Goal: Task Accomplishment & Management: Manage account settings

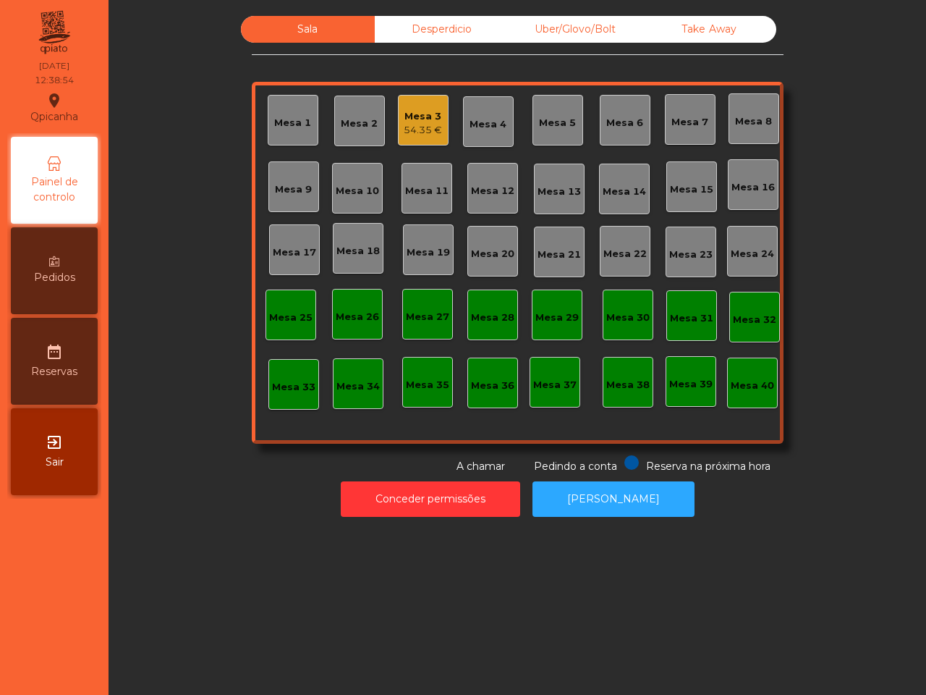
click at [431, 255] on div "Mesa 19" at bounding box center [428, 252] width 43 height 14
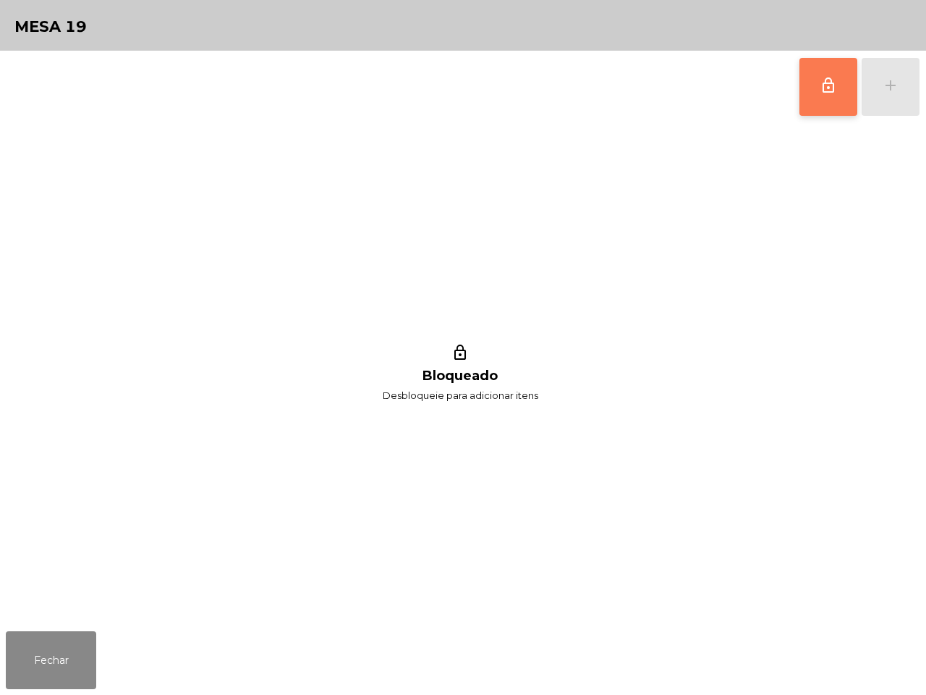
click at [823, 99] on button "lock_outline" at bounding box center [829, 87] width 58 height 58
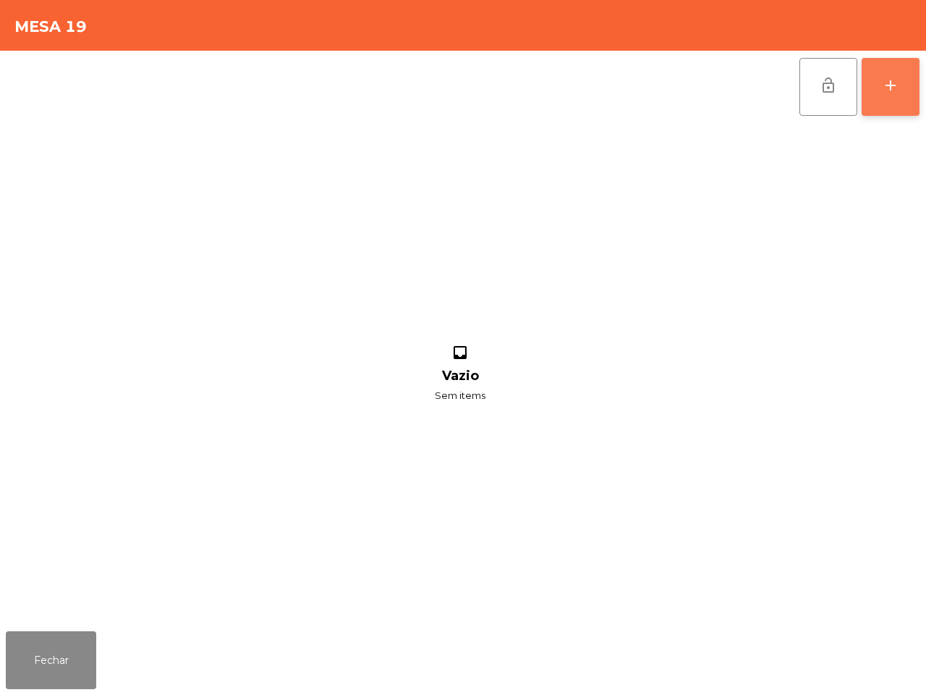
click at [881, 88] on button "add" at bounding box center [891, 87] width 58 height 58
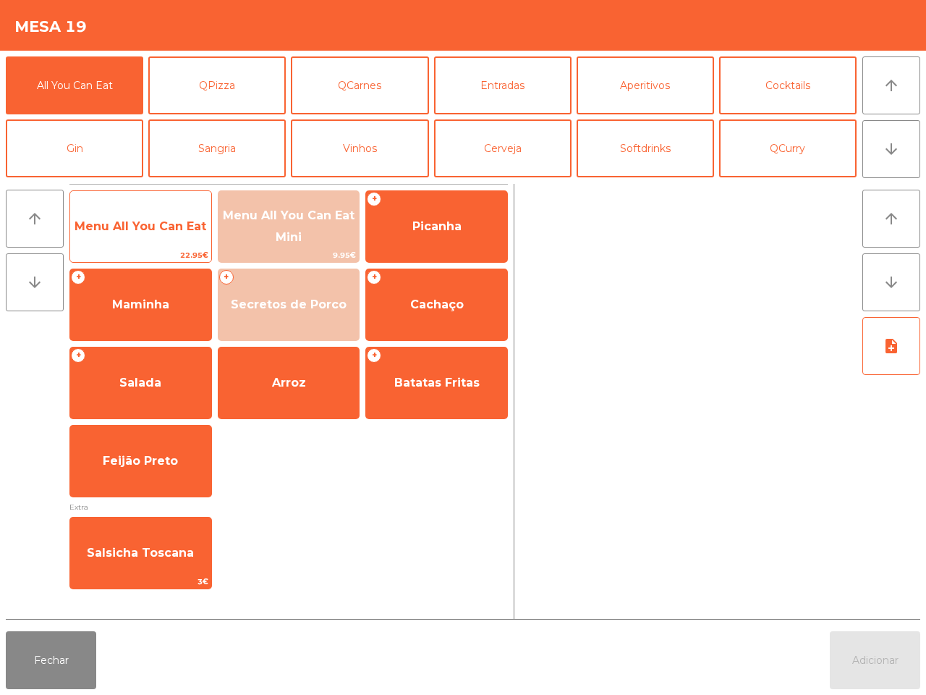
click at [159, 244] on span "Menu All You Can Eat" at bounding box center [140, 226] width 141 height 39
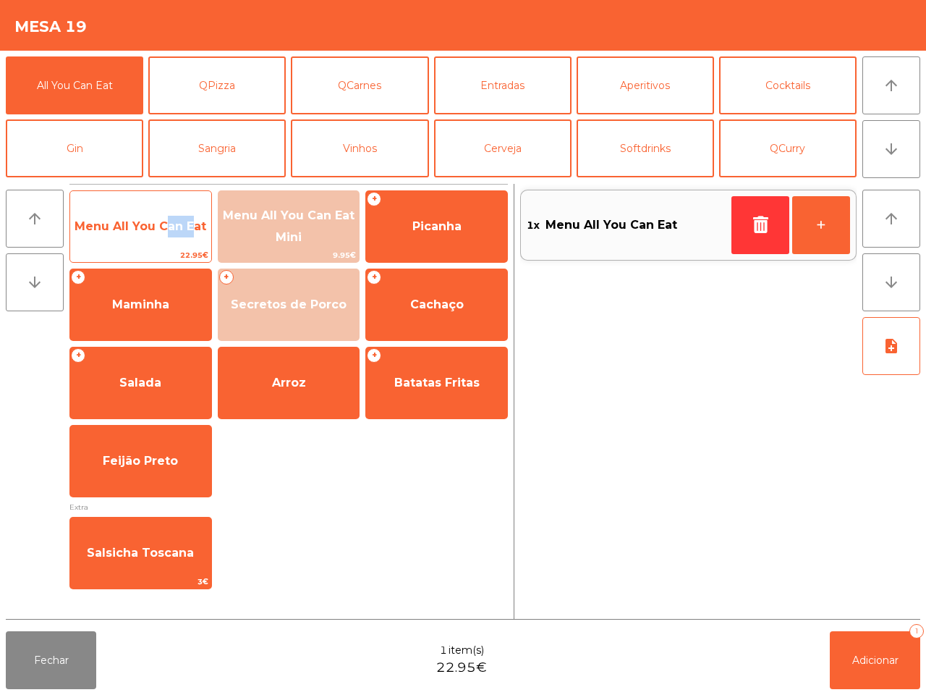
click at [159, 244] on span "Menu All You Can Eat" at bounding box center [140, 226] width 141 height 39
click at [158, 244] on span "Menu All You Can Eat" at bounding box center [140, 226] width 141 height 39
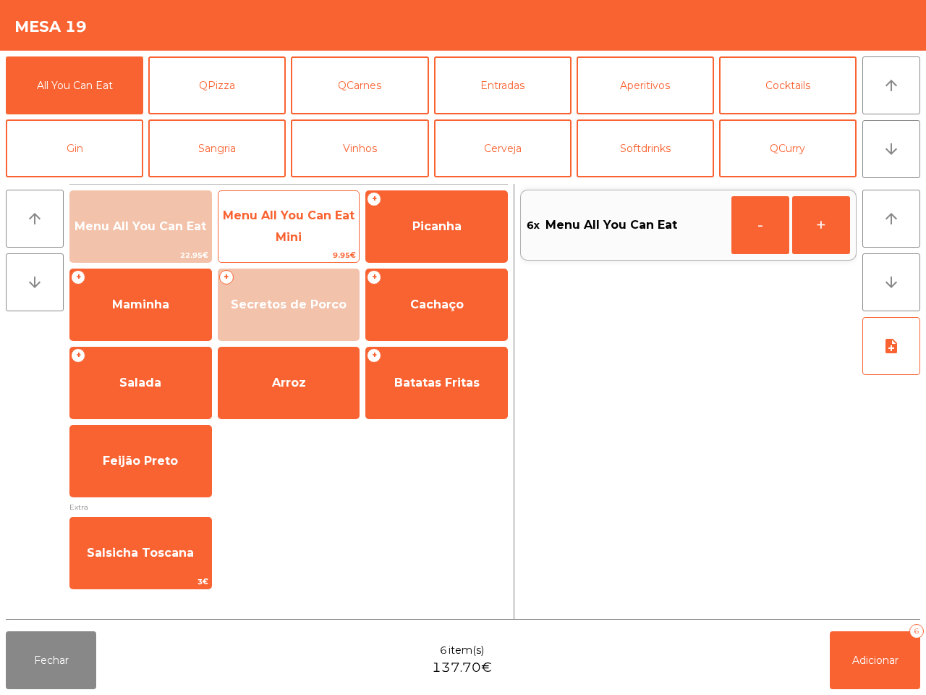
click at [284, 237] on span "Menu All You Can Eat Mini" at bounding box center [289, 225] width 132 height 35
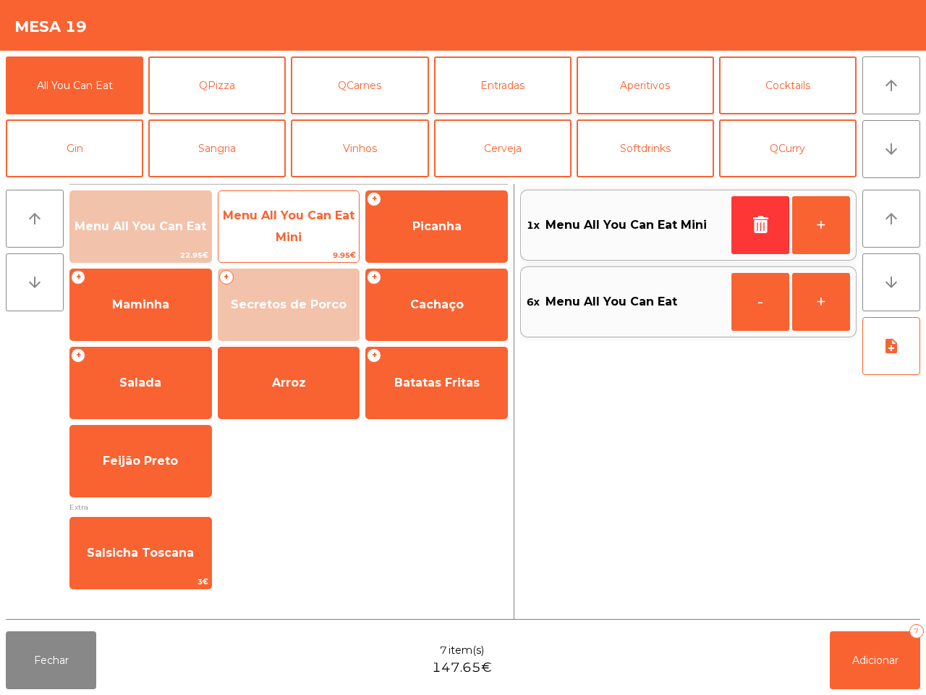
click at [284, 237] on span "Menu All You Can Eat Mini" at bounding box center [289, 225] width 132 height 35
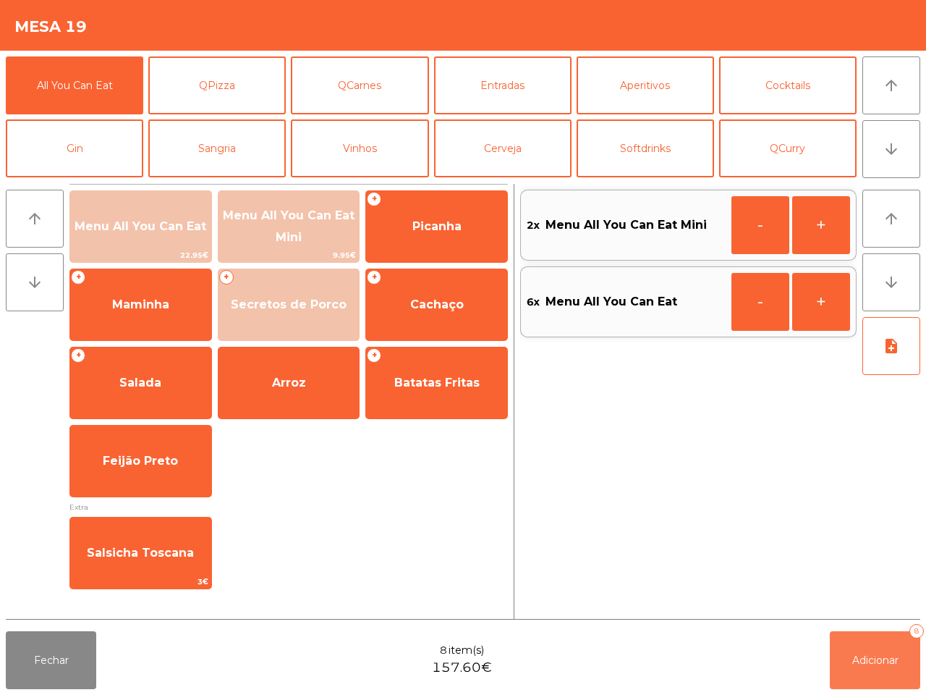
drag, startPoint x: 858, startPoint y: 642, endPoint x: 855, endPoint y: 633, distance: 9.2
click at [858, 643] on button "Adicionar 8" at bounding box center [875, 660] width 90 height 58
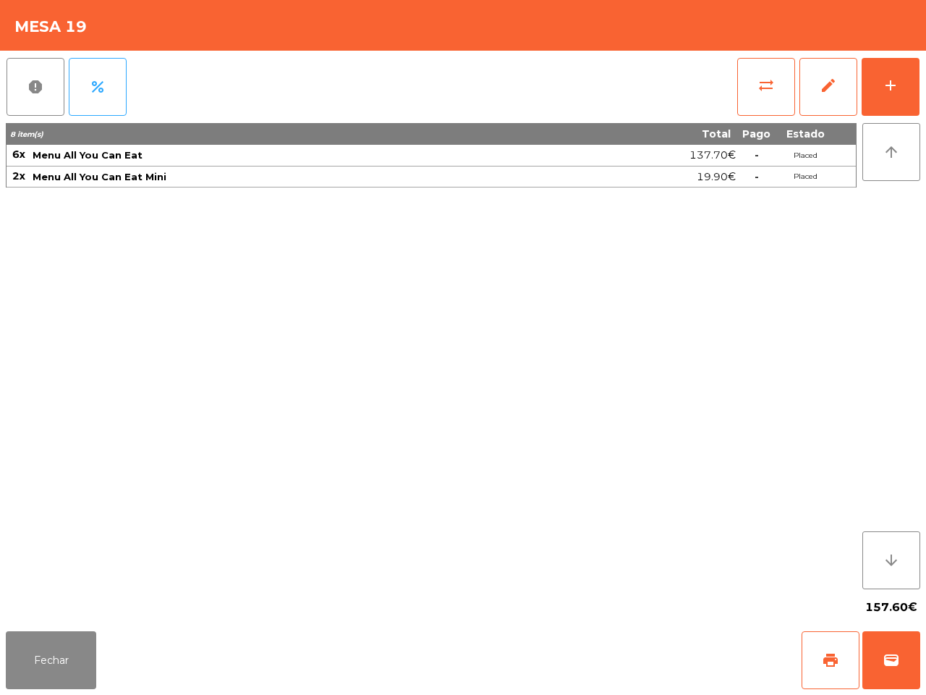
click at [789, 562] on div "8 item(s) Total Pago Estado 6x Menu All You Can Eat 137.70€ - Placed 2x Menu Al…" at bounding box center [431, 356] width 851 height 466
click at [878, 100] on button "add" at bounding box center [891, 87] width 58 height 58
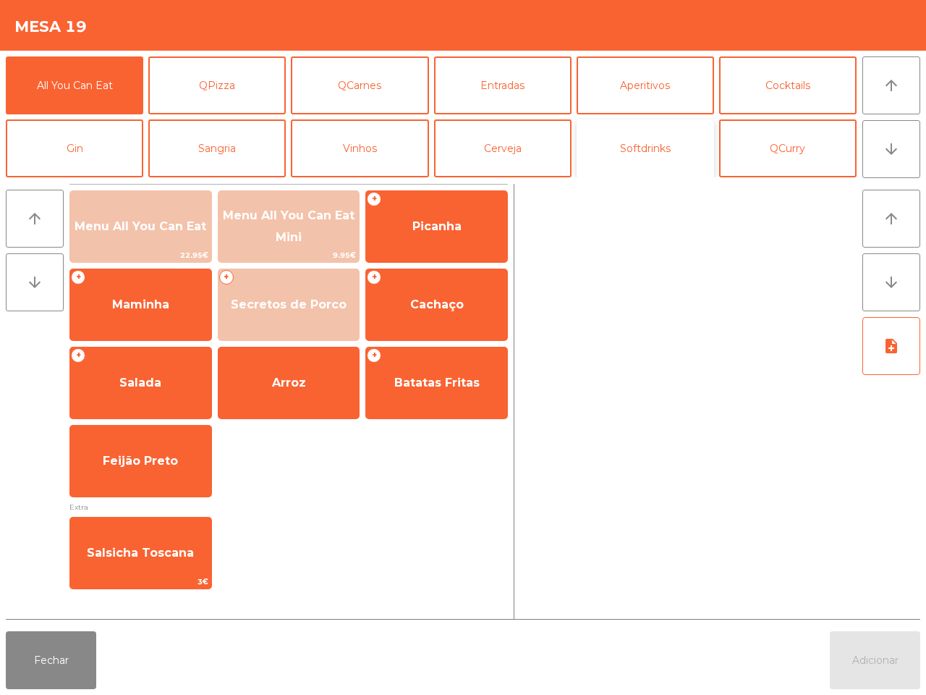
click at [627, 154] on button "Softdrinks" at bounding box center [646, 148] width 138 height 58
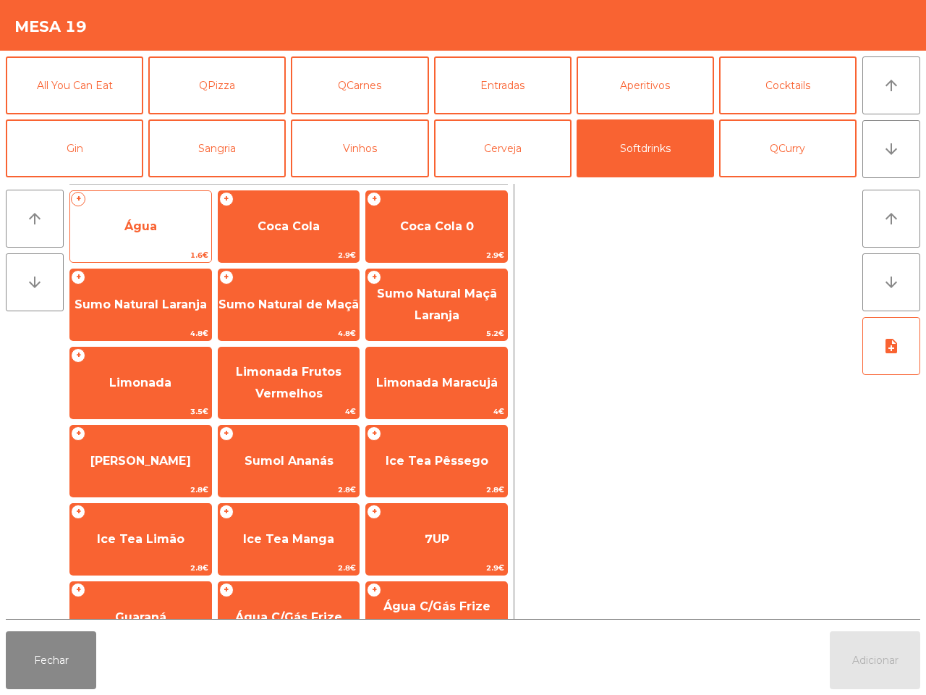
click at [143, 240] on span "Água" at bounding box center [140, 226] width 141 height 39
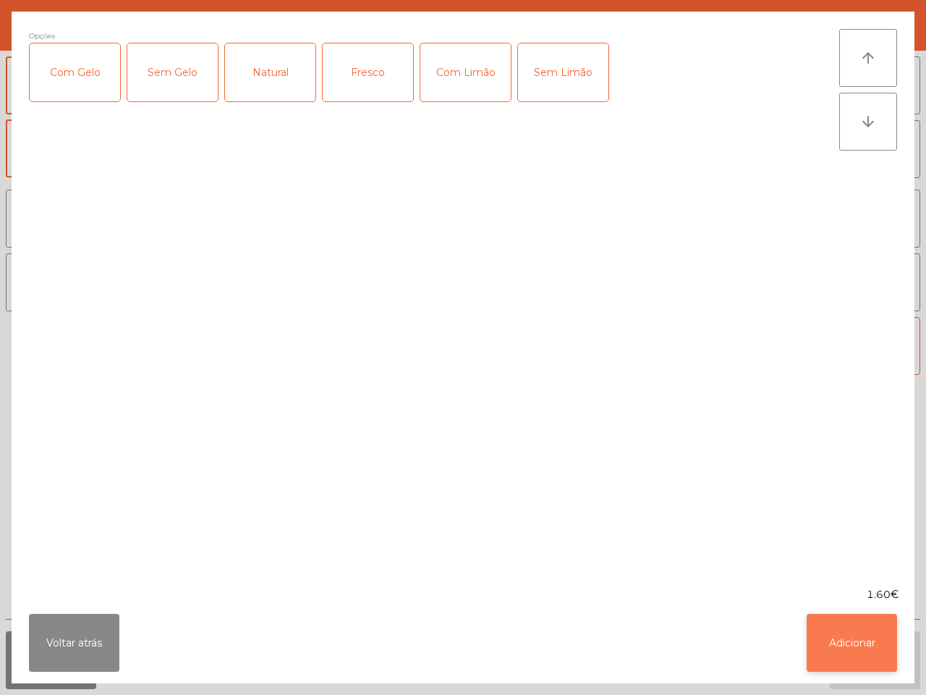
click at [871, 632] on button "Adicionar" at bounding box center [852, 643] width 90 height 58
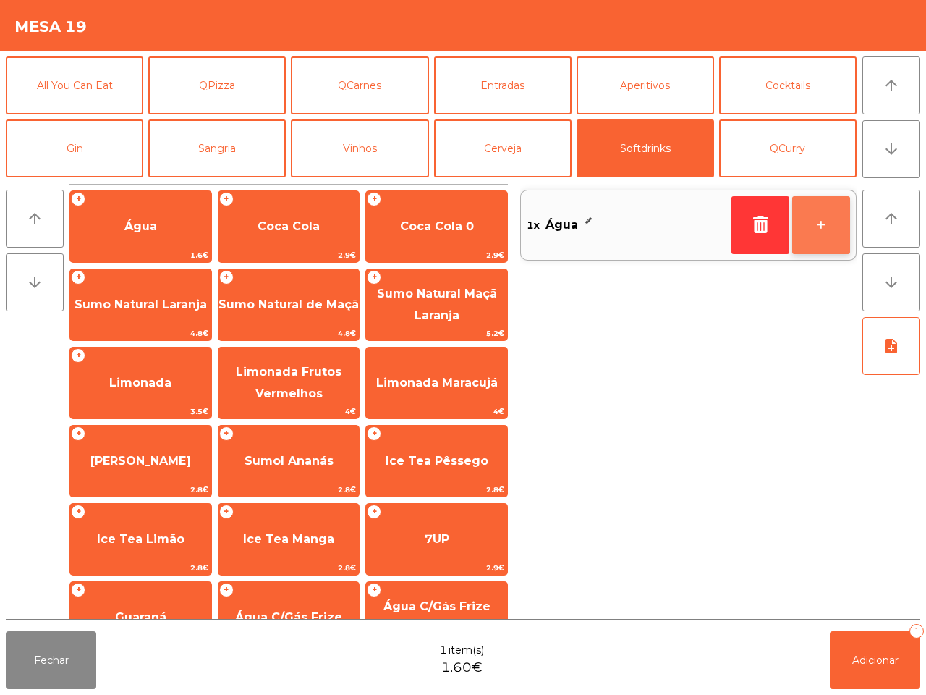
click at [824, 241] on button "+" at bounding box center [821, 225] width 58 height 58
click at [767, 219] on button "-" at bounding box center [761, 225] width 58 height 58
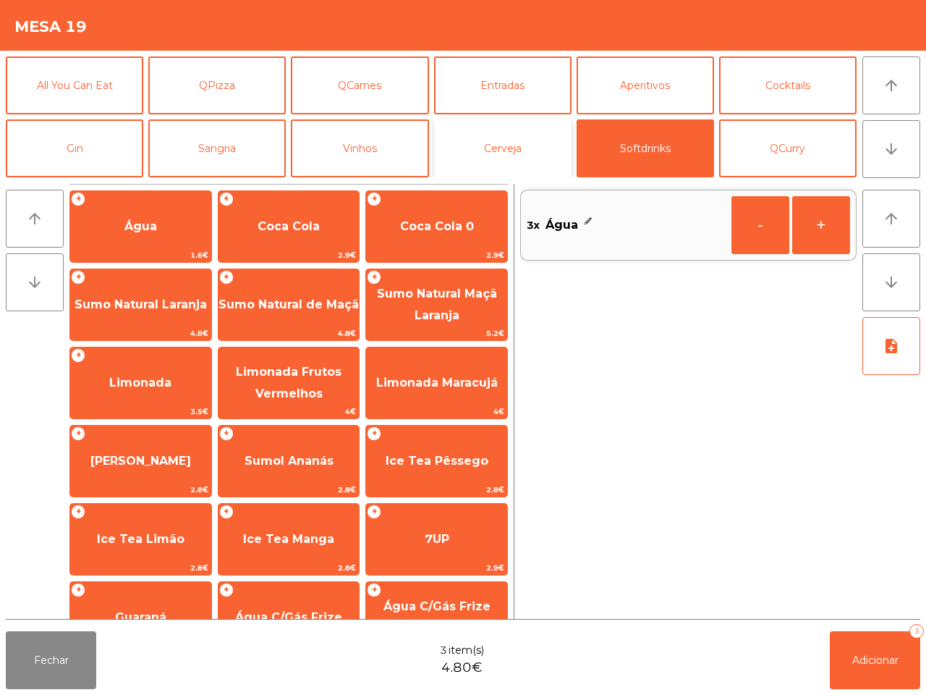
drag, startPoint x: 497, startPoint y: 143, endPoint x: 474, endPoint y: 145, distance: 23.3
click at [498, 143] on button "Cerveja" at bounding box center [503, 148] width 138 height 58
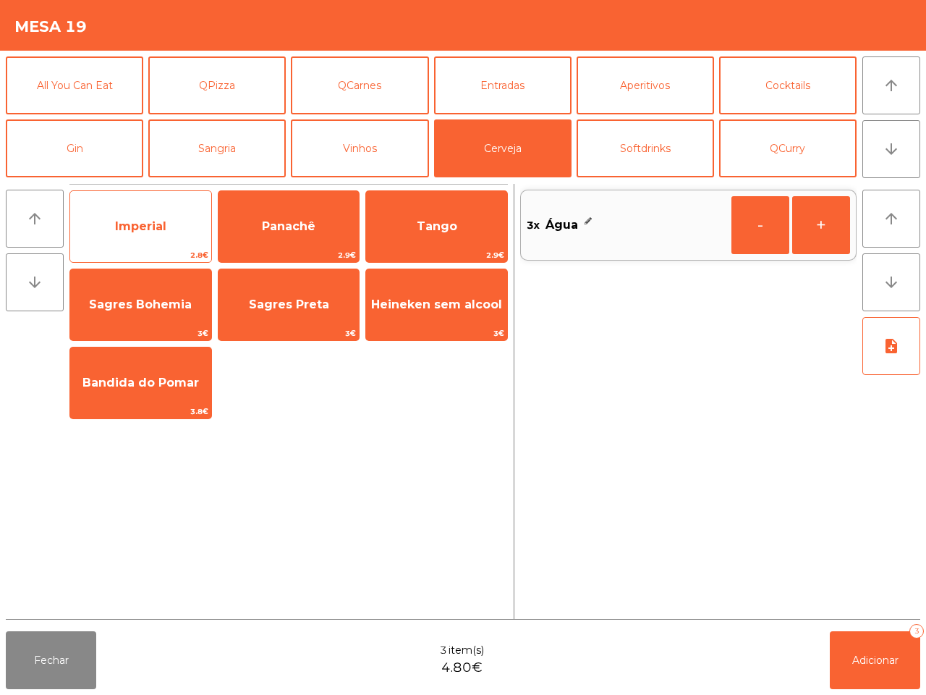
click at [164, 219] on span "Imperial" at bounding box center [140, 226] width 51 height 14
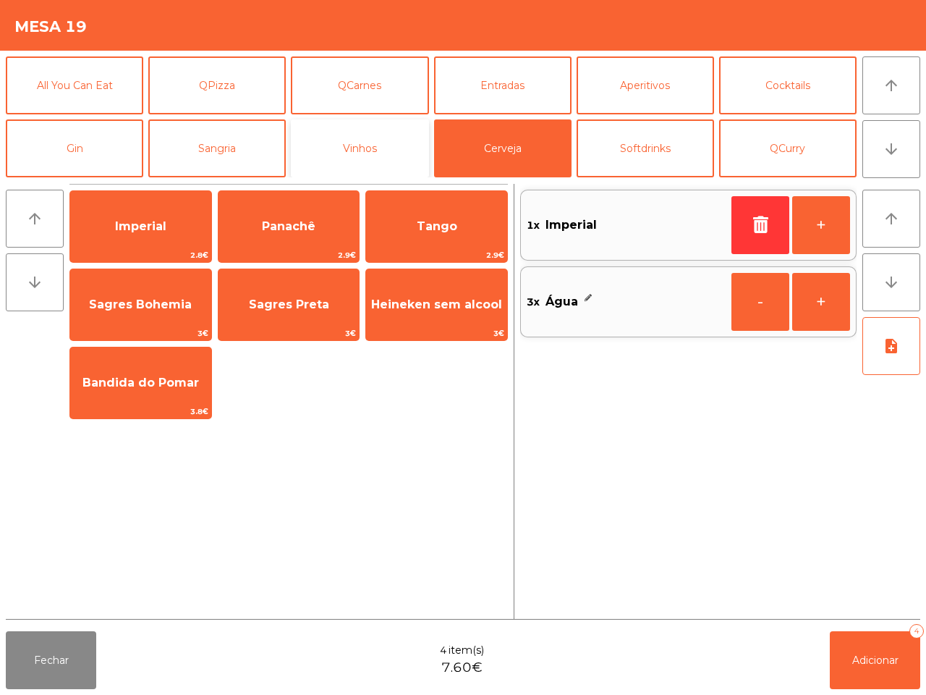
click at [346, 139] on button "Vinhos" at bounding box center [360, 148] width 138 height 58
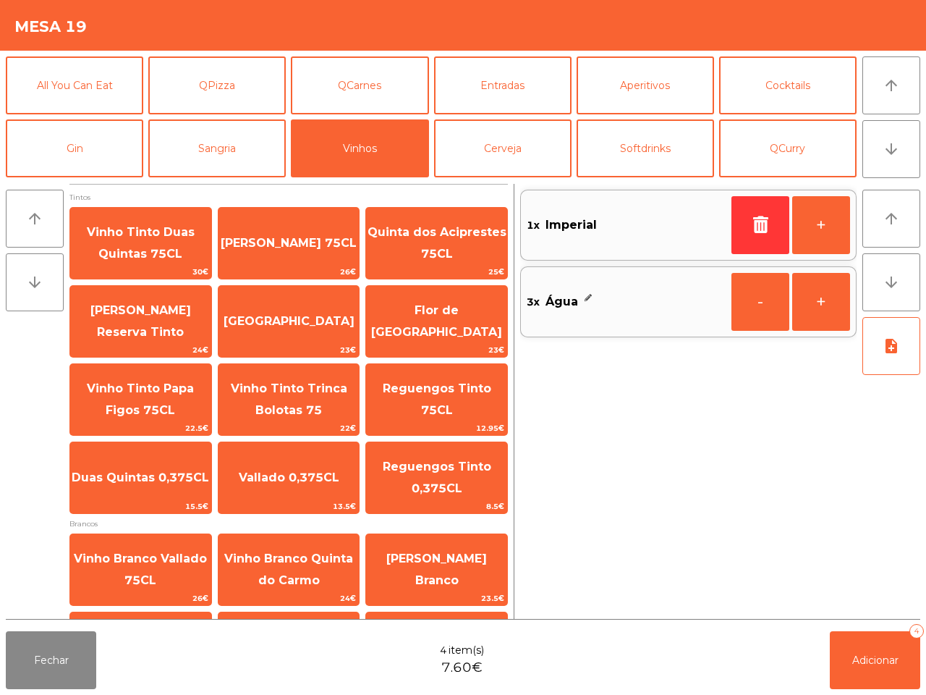
click at [443, 391] on span "Reguengos Tinto 75CL" at bounding box center [437, 398] width 109 height 35
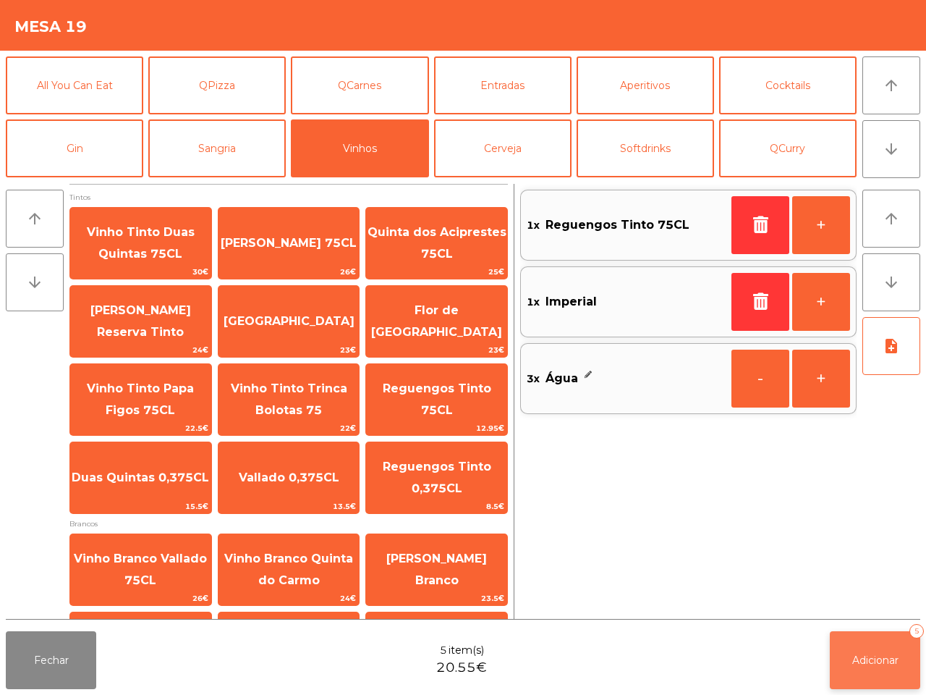
click at [882, 670] on button "Adicionar 5" at bounding box center [875, 660] width 90 height 58
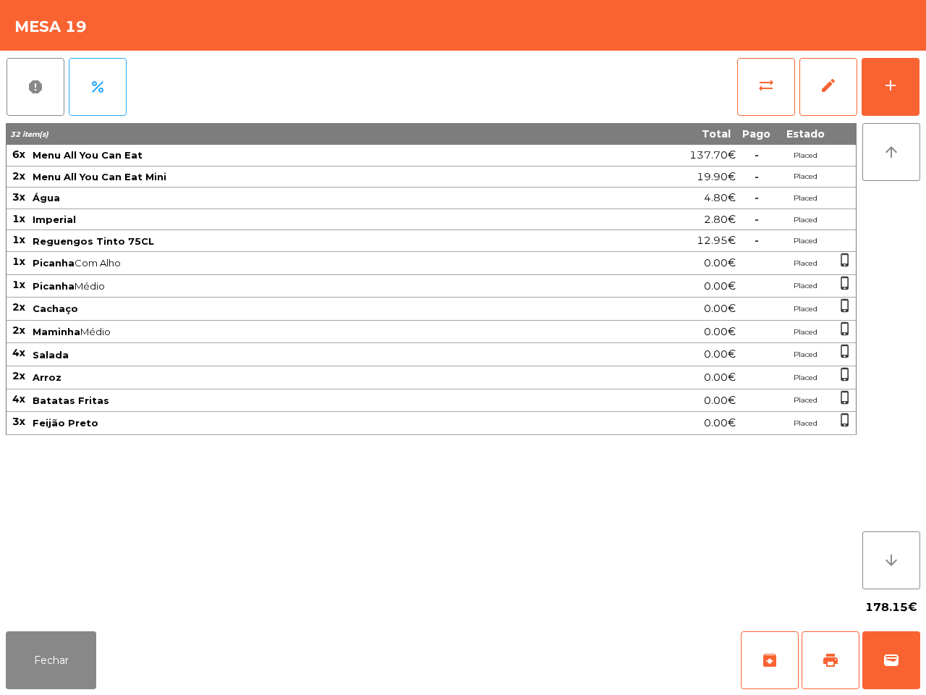
click at [697, 549] on div "32 item(s) Total Pago Estado 6x Menu All You Can Eat 137.70€ - Placed 2x Menu A…" at bounding box center [431, 356] width 851 height 466
click at [56, 646] on button "Fechar" at bounding box center [51, 660] width 90 height 58
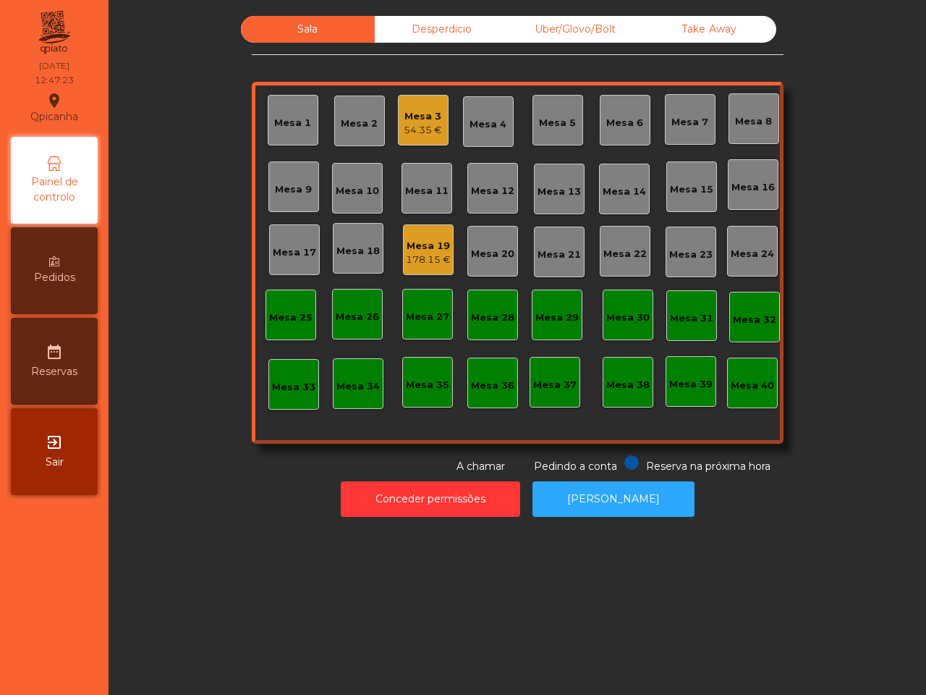
click at [454, 14] on div "Sala Desperdicio Uber/Glovo/Bolt Take Away Mesa 1 Mesa 2 Mesa 3 54.35 € Mesa 4 …" at bounding box center [517, 266] width 800 height 515
click at [444, 27] on div "Desperdicio" at bounding box center [442, 29] width 134 height 27
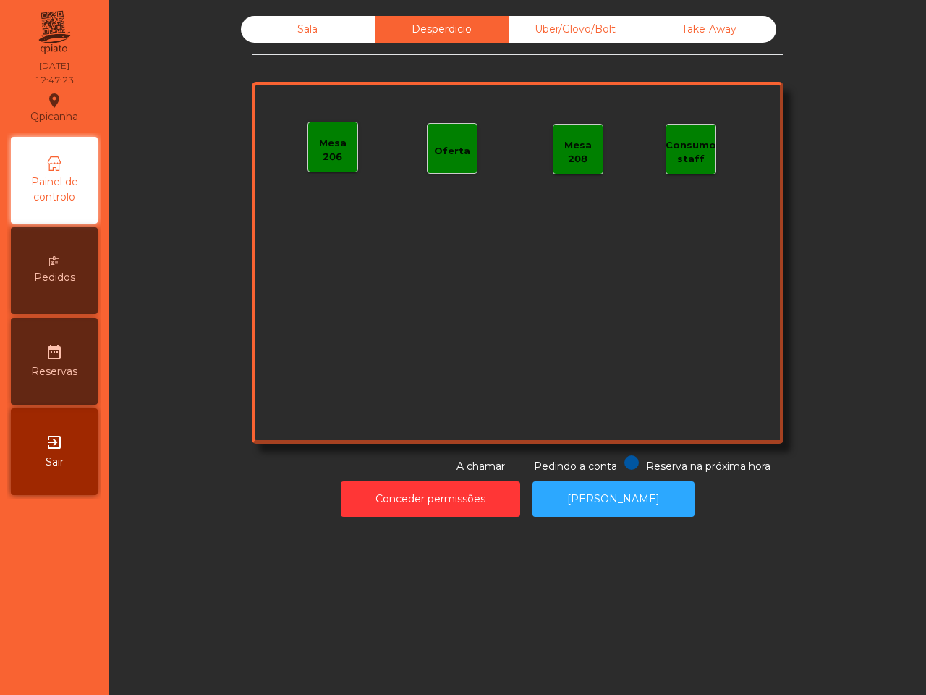
click at [551, 28] on div "Uber/Glovo/Bolt" at bounding box center [576, 29] width 134 height 27
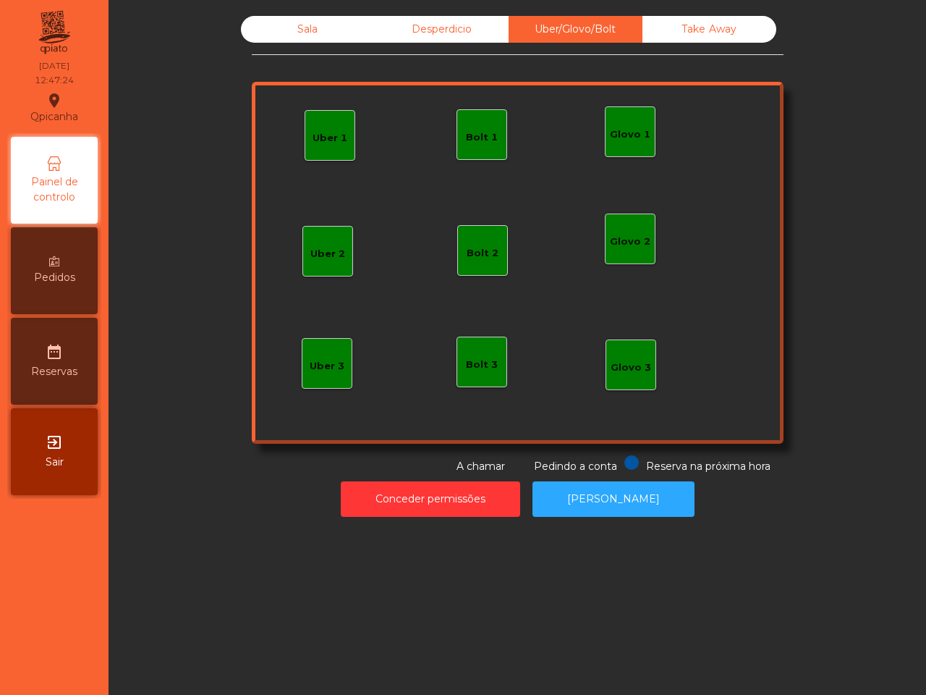
click at [698, 38] on div "Take Away" at bounding box center [710, 29] width 134 height 27
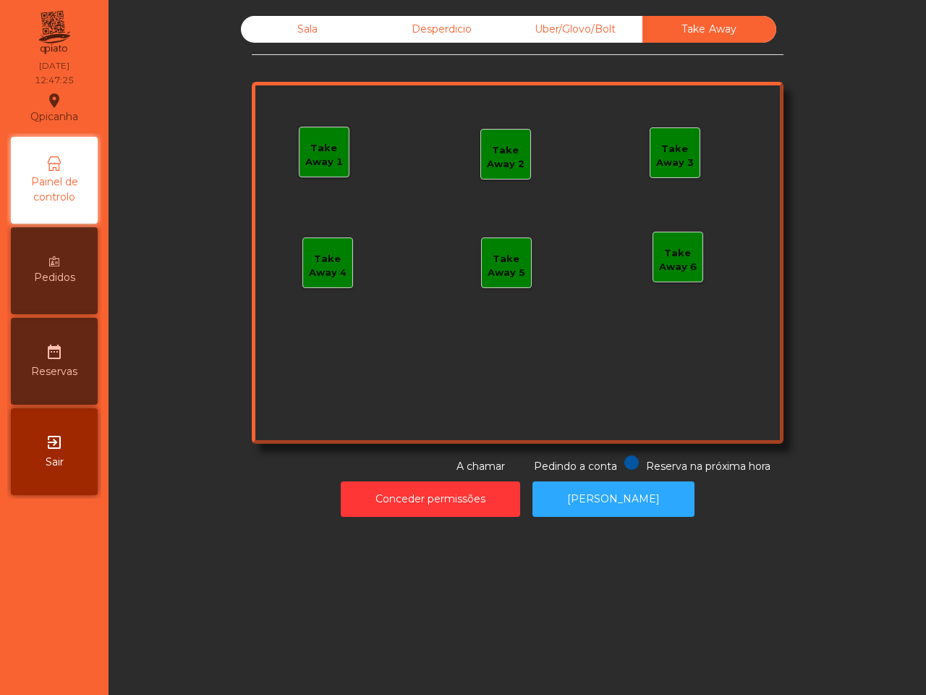
click at [321, 30] on div "Sala" at bounding box center [308, 29] width 134 height 27
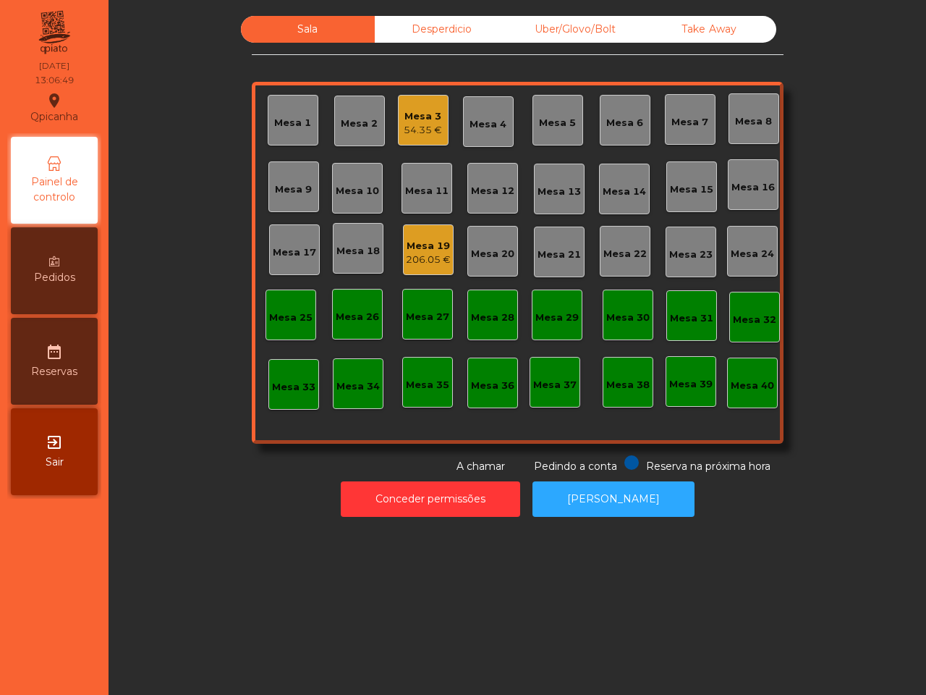
click at [426, 247] on div "Mesa 19" at bounding box center [428, 246] width 45 height 14
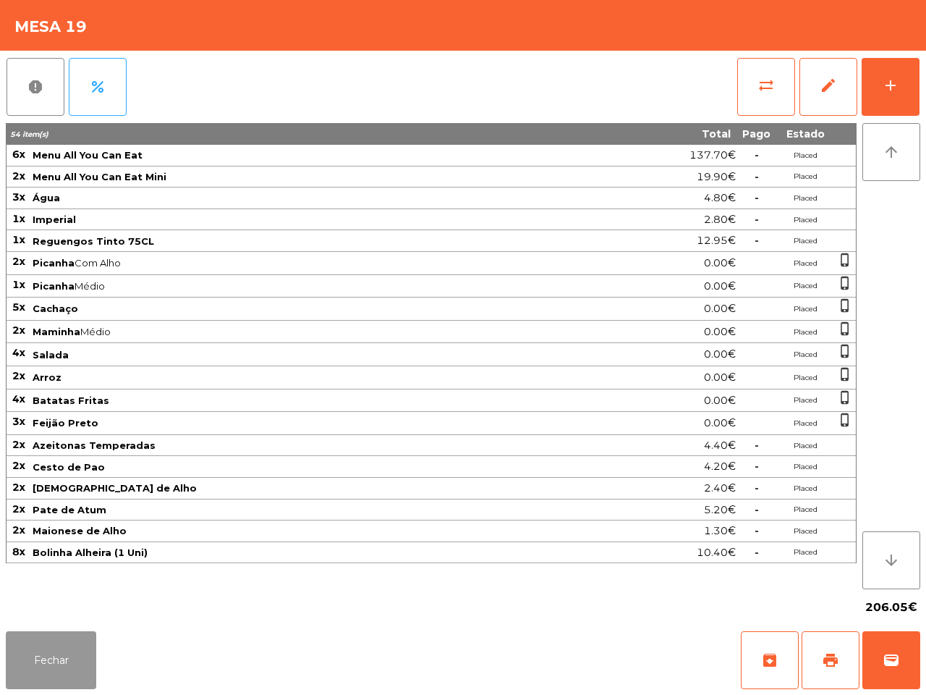
click at [55, 667] on button "Fechar" at bounding box center [51, 660] width 90 height 58
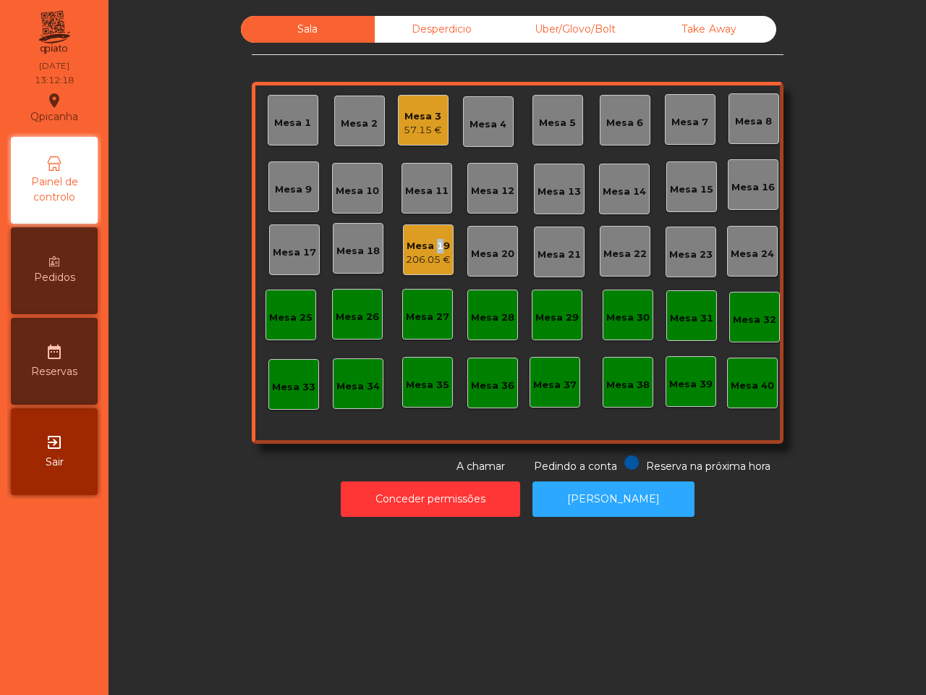
click at [429, 250] on div "Mesa 19" at bounding box center [428, 246] width 45 height 14
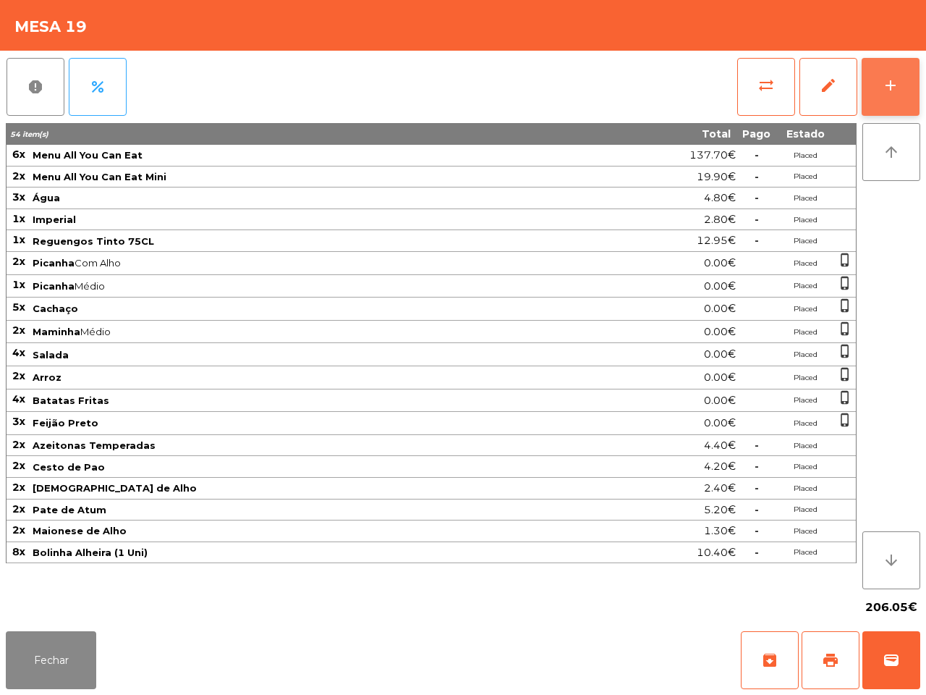
click at [883, 74] on button "add" at bounding box center [891, 87] width 58 height 58
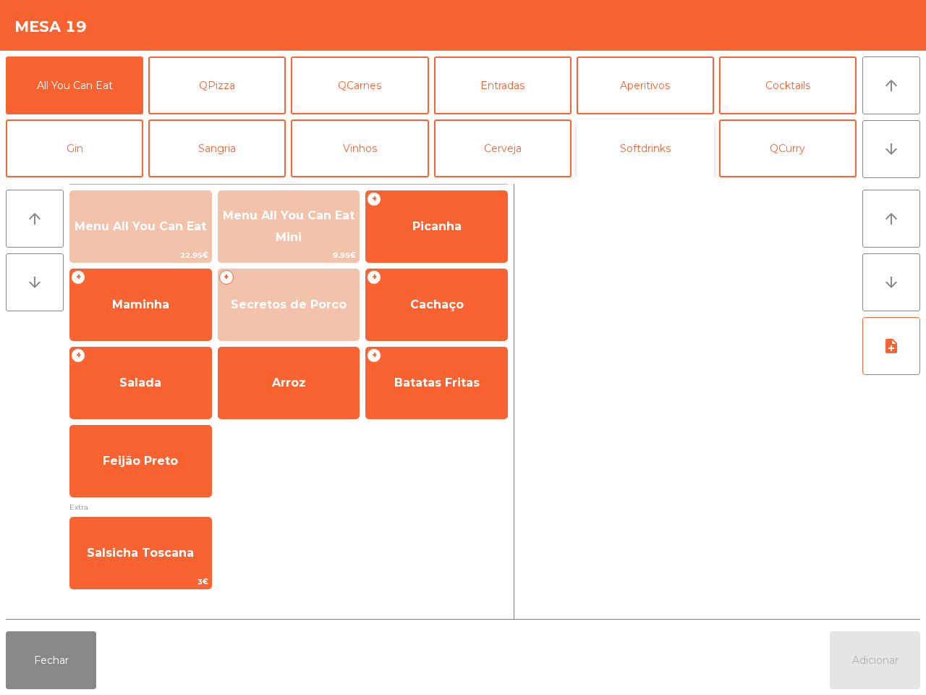
click at [614, 136] on button "Softdrinks" at bounding box center [646, 148] width 138 height 58
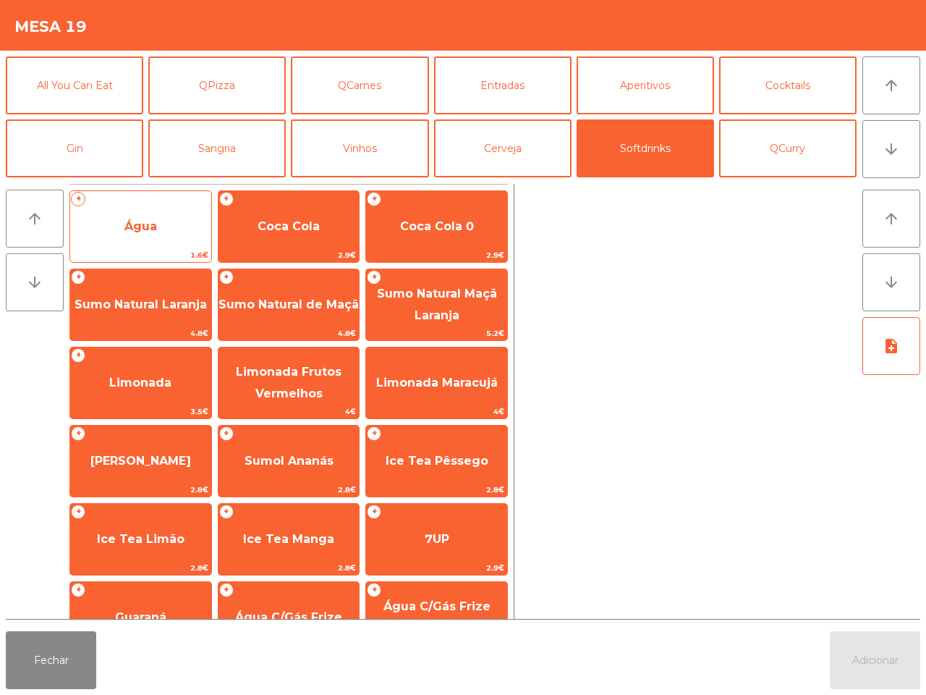
click at [135, 229] on span "Água" at bounding box center [140, 226] width 33 height 14
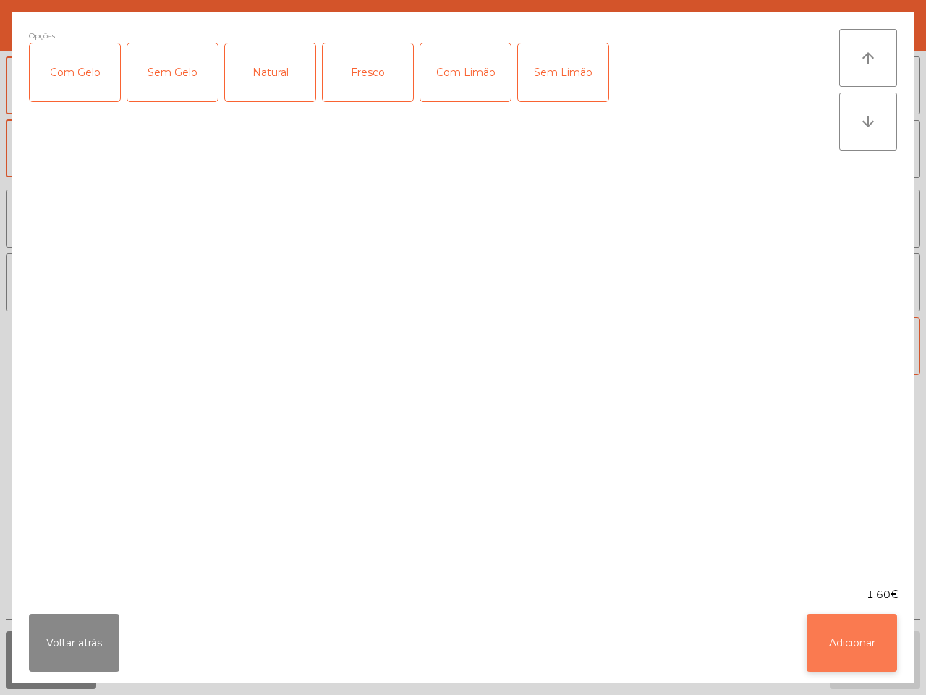
click at [853, 638] on button "Adicionar" at bounding box center [852, 643] width 90 height 58
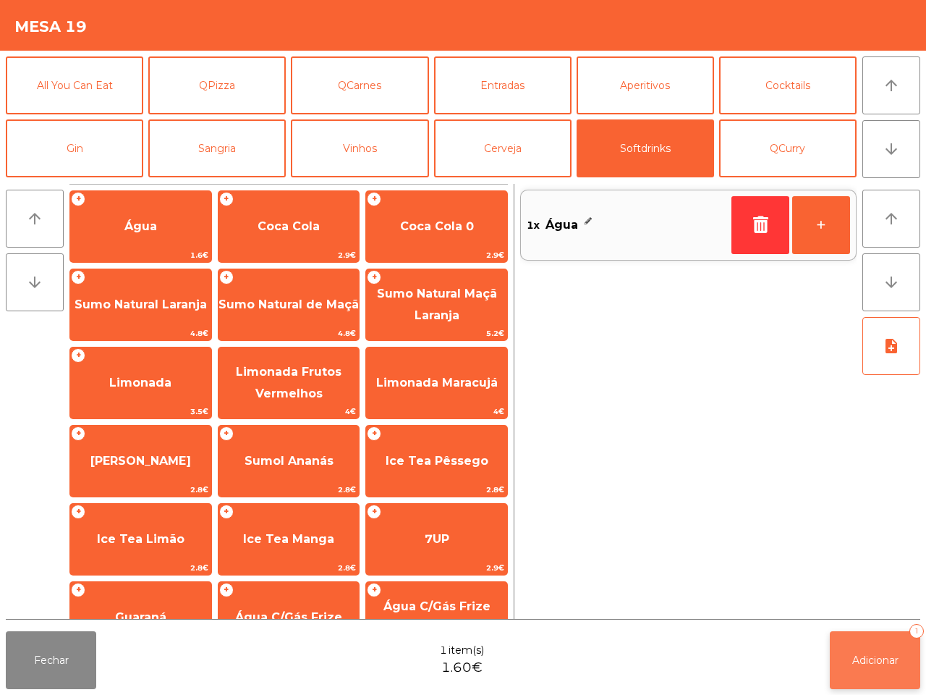
click at [855, 641] on button "Adicionar 1" at bounding box center [875, 660] width 90 height 58
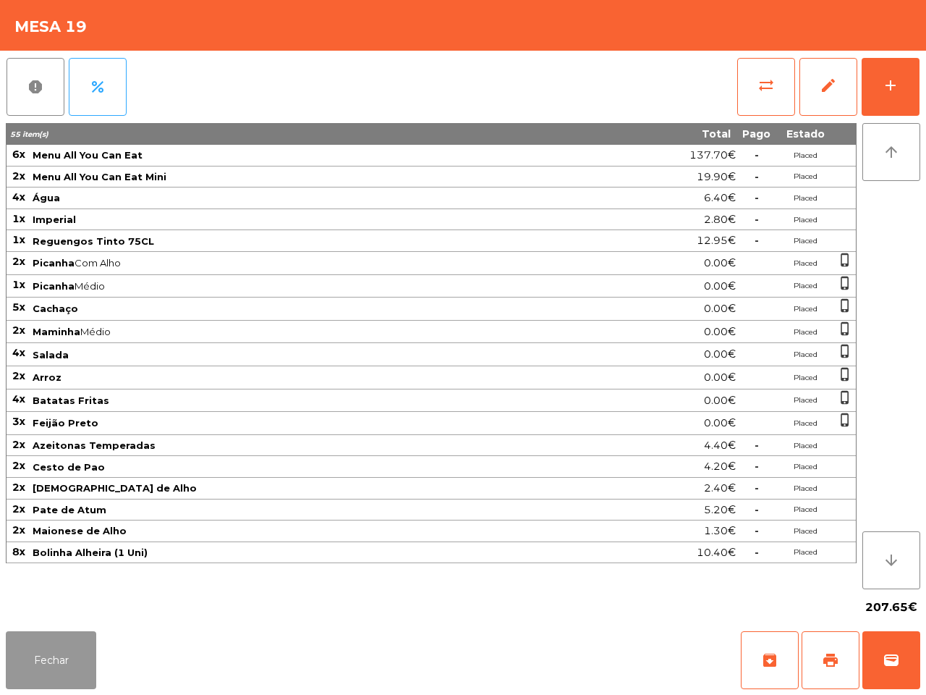
click at [46, 645] on button "Fechar" at bounding box center [51, 660] width 90 height 58
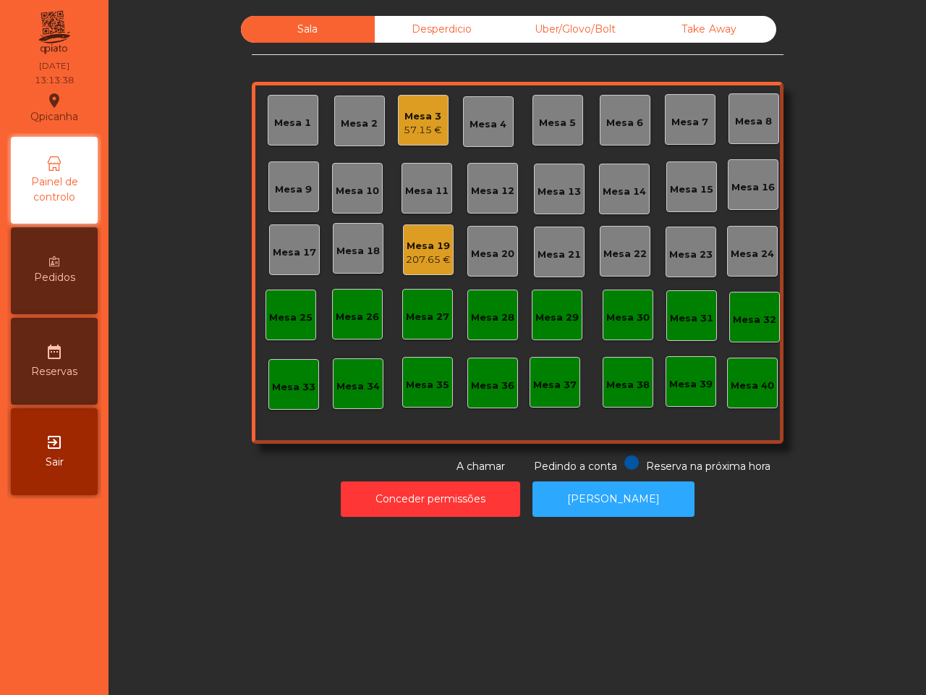
click at [617, 192] on div "Mesa 14" at bounding box center [624, 192] width 43 height 14
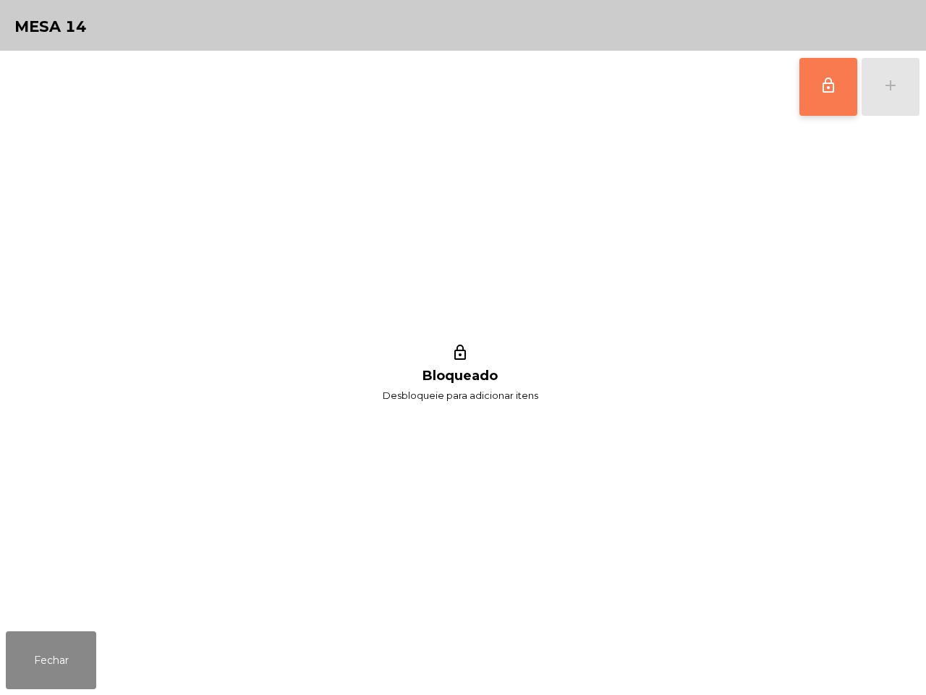
click at [812, 83] on button "lock_outline" at bounding box center [829, 87] width 58 height 58
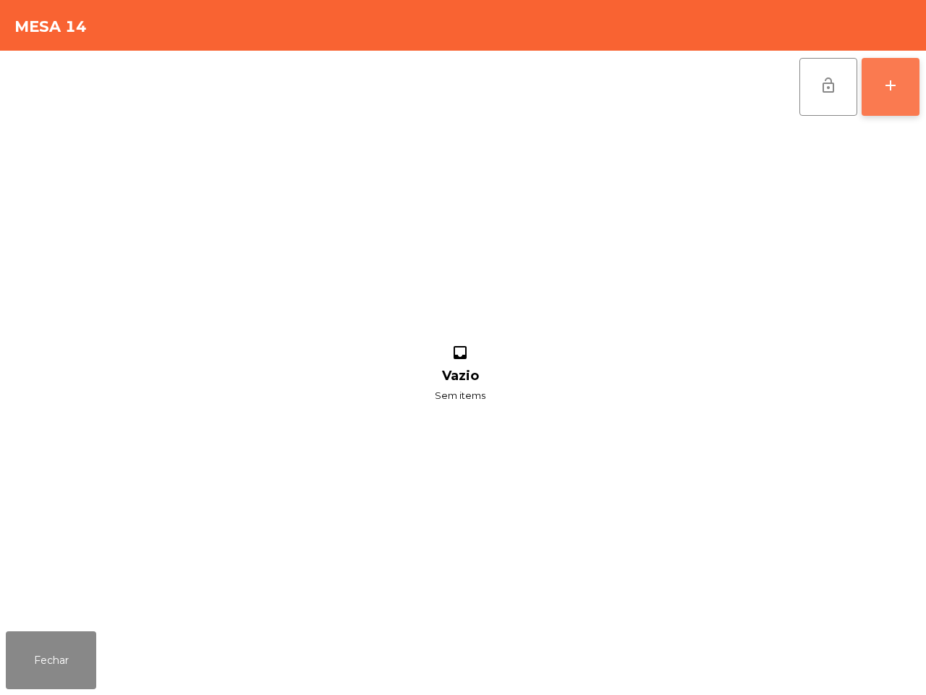
click at [889, 75] on button "add" at bounding box center [891, 87] width 58 height 58
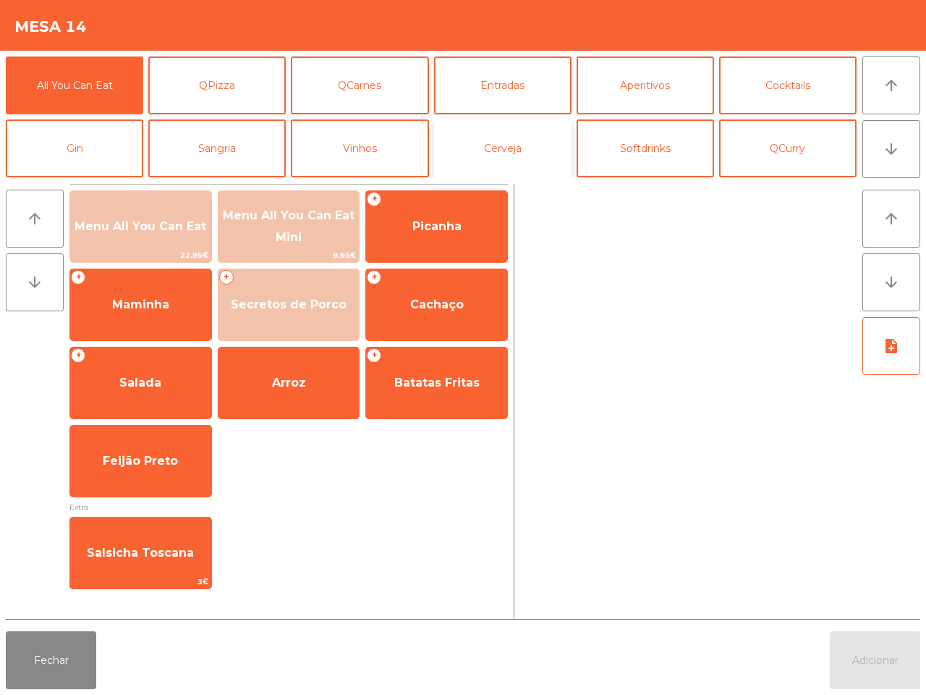
click at [539, 136] on button "Cerveja" at bounding box center [503, 148] width 138 height 58
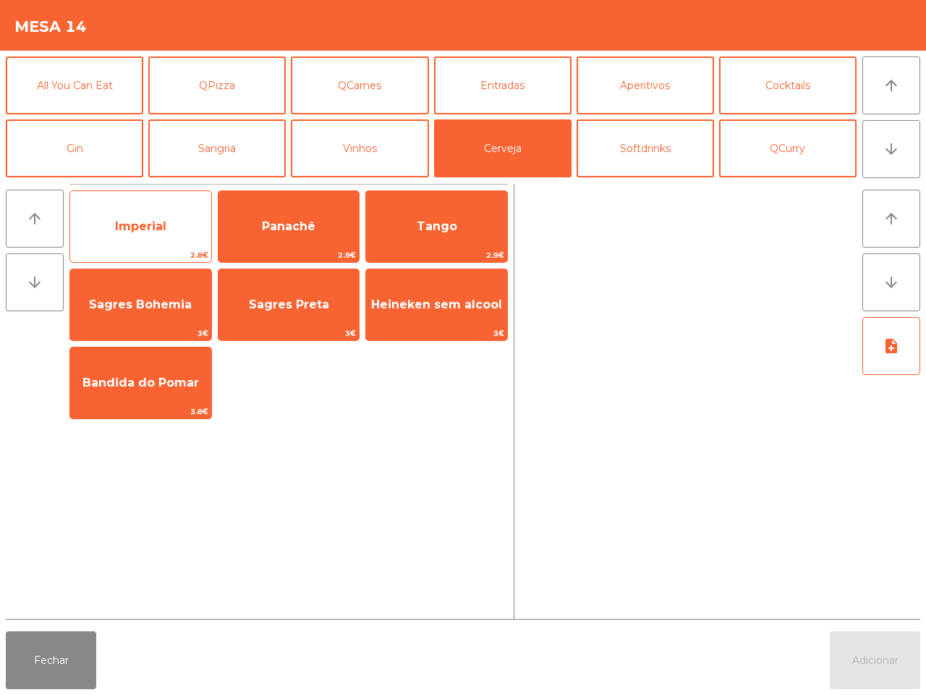
click at [175, 221] on span "Imperial" at bounding box center [140, 226] width 141 height 39
drag, startPoint x: 175, startPoint y: 221, endPoint x: 178, endPoint y: 211, distance: 9.8
click at [179, 221] on span "Imperial" at bounding box center [140, 226] width 141 height 39
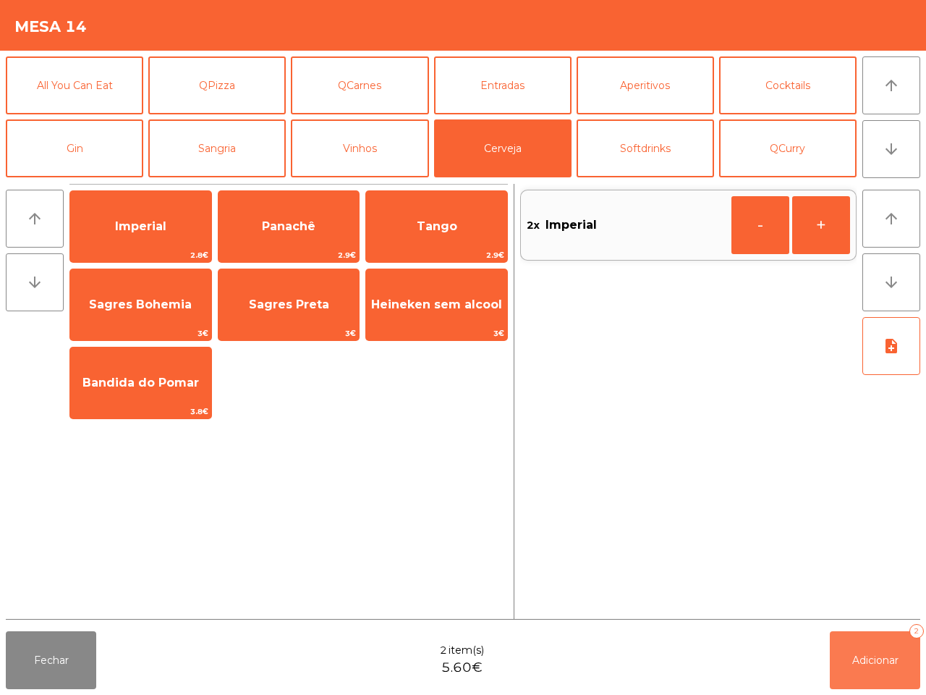
click at [884, 646] on button "Adicionar 2" at bounding box center [875, 660] width 90 height 58
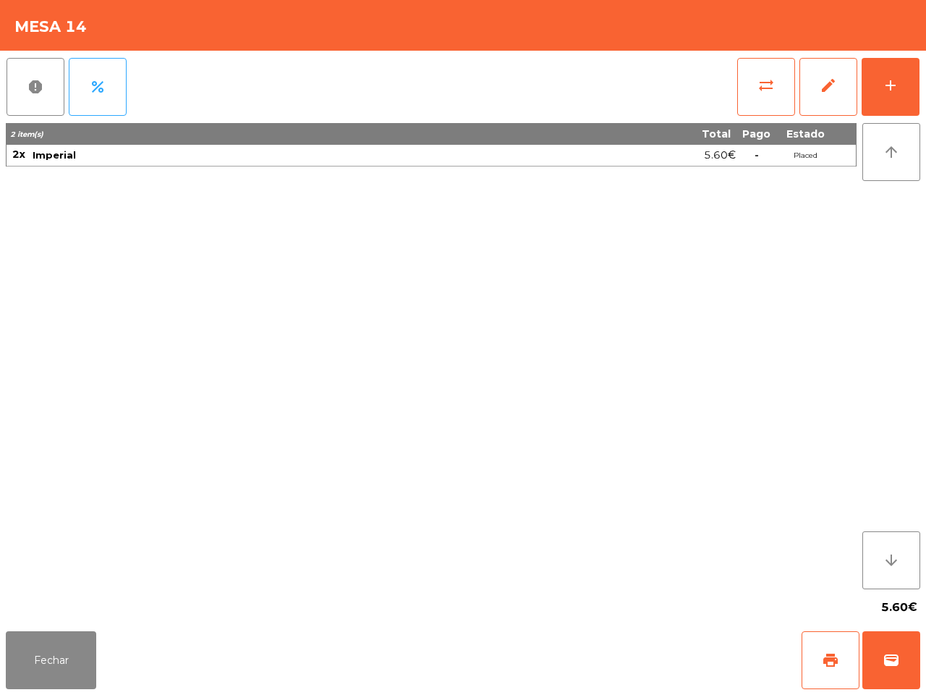
drag, startPoint x: 352, startPoint y: 639, endPoint x: 310, endPoint y: 633, distance: 43.1
click at [348, 644] on div "Fechar print wallet" at bounding box center [463, 659] width 926 height 69
click at [93, 677] on button "Fechar" at bounding box center [51, 660] width 90 height 58
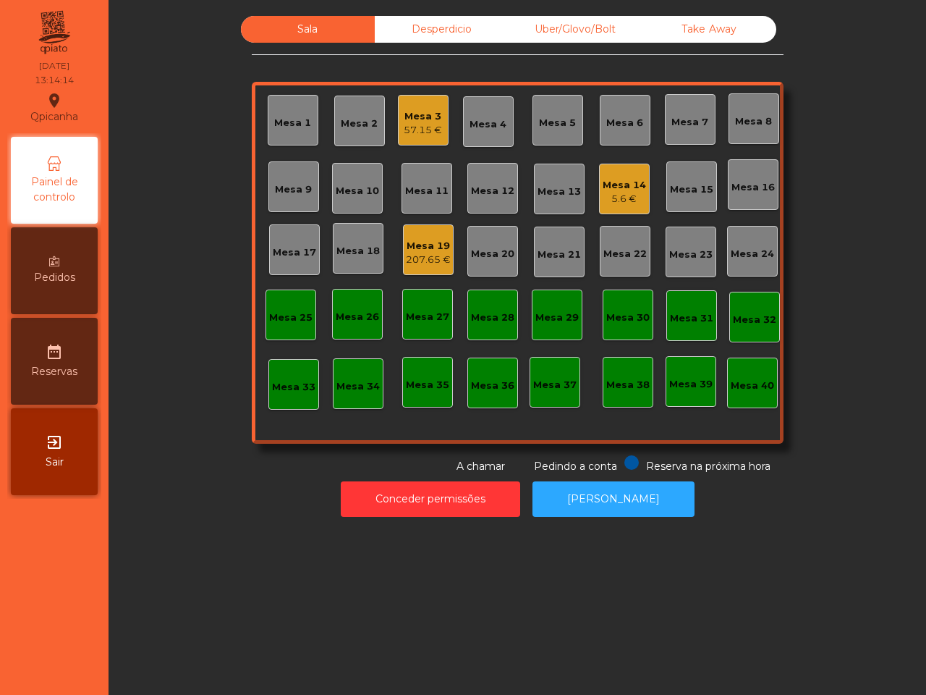
click at [360, 114] on div "Mesa 2" at bounding box center [359, 121] width 37 height 20
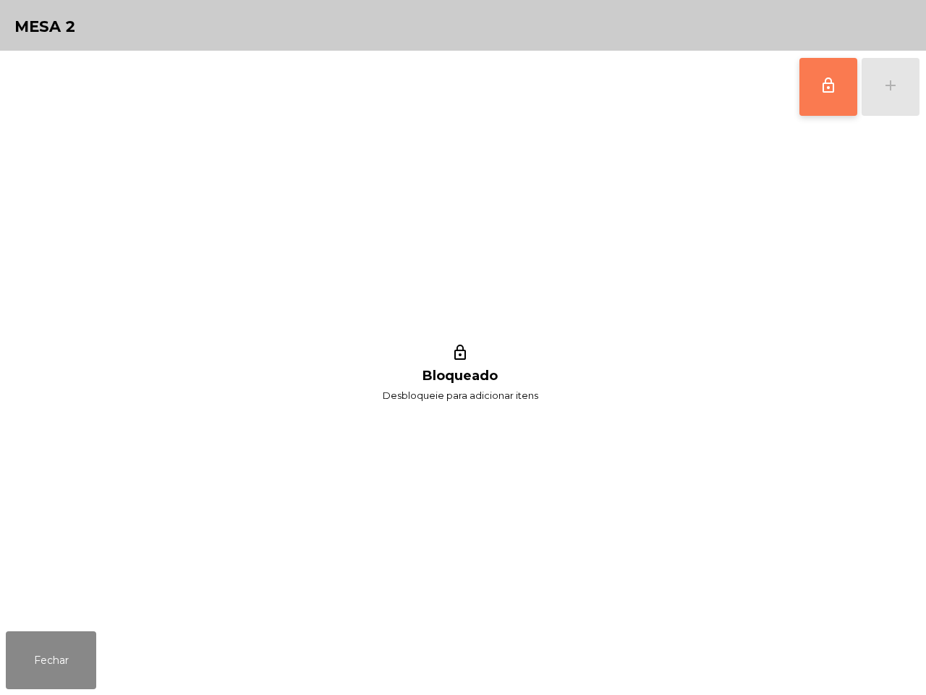
click at [804, 69] on button "lock_outline" at bounding box center [829, 87] width 58 height 58
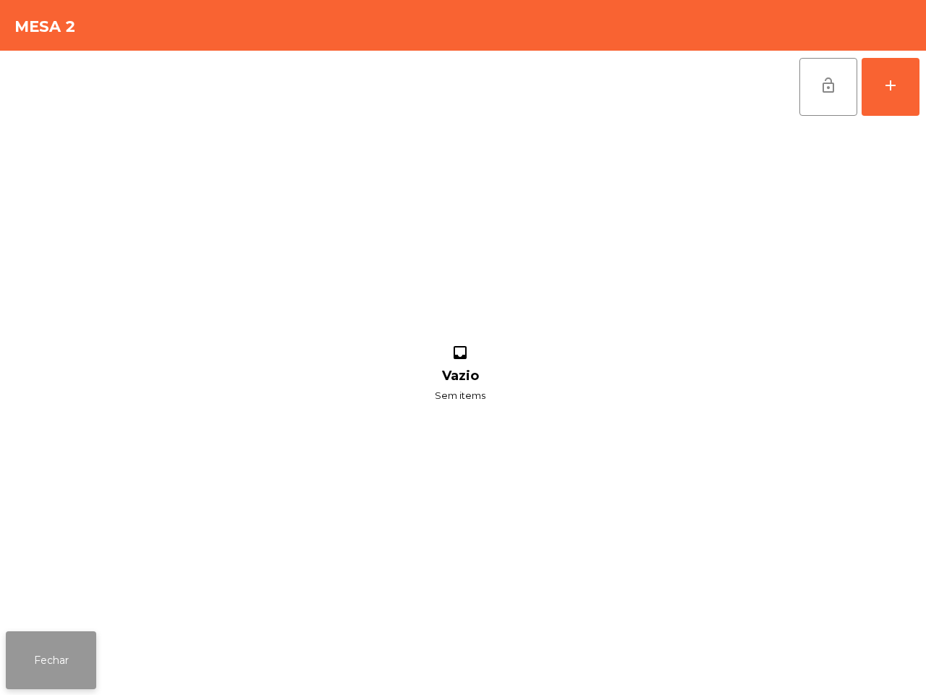
click at [46, 641] on button "Fechar" at bounding box center [51, 660] width 90 height 58
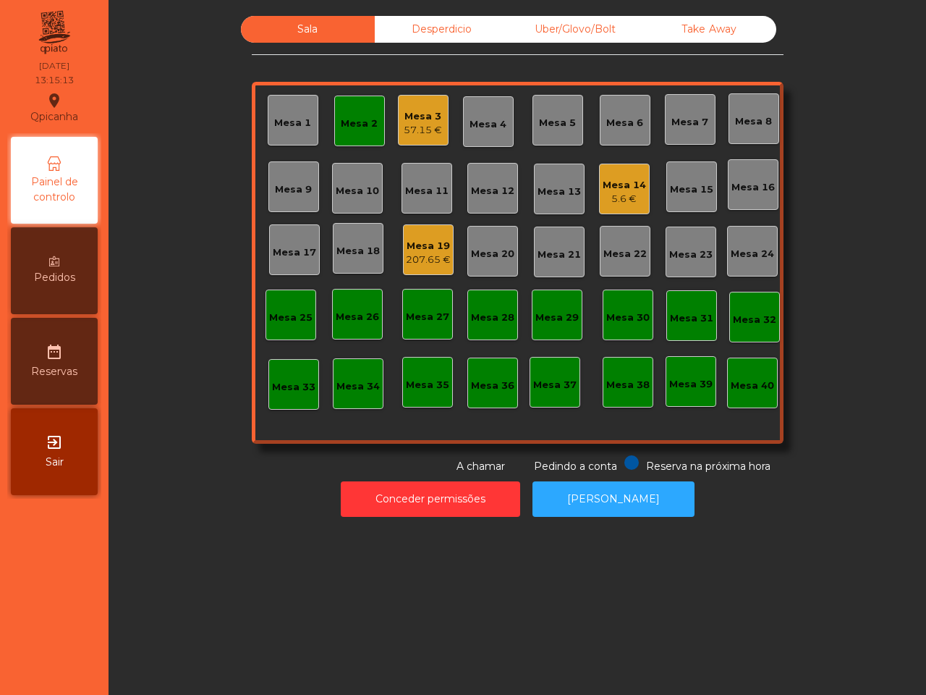
click at [599, 185] on div "Mesa 14 5.6 €" at bounding box center [624, 189] width 51 height 51
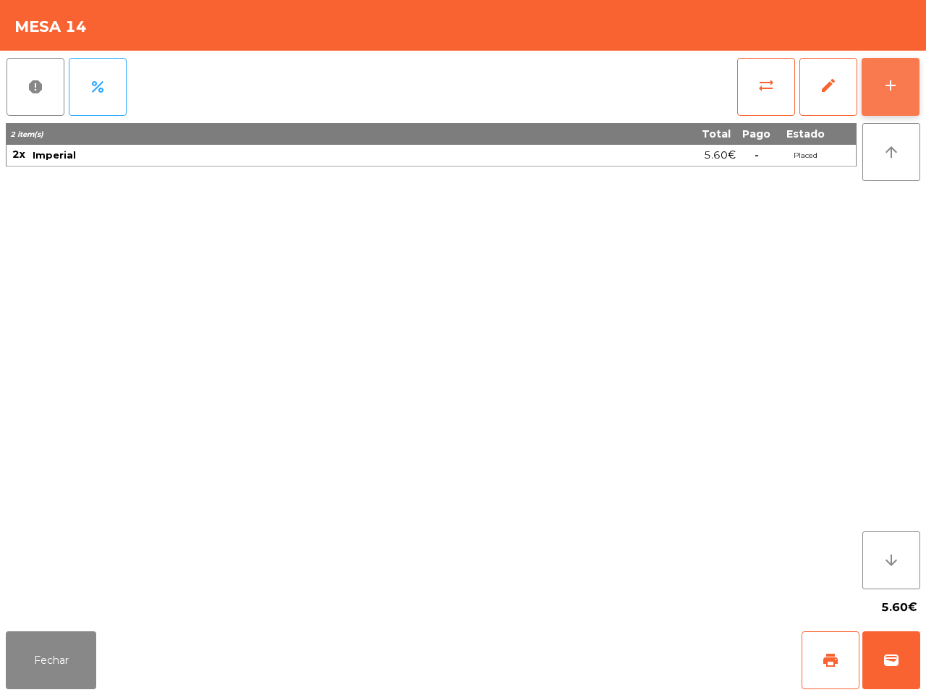
click at [895, 77] on div "add" at bounding box center [890, 85] width 17 height 17
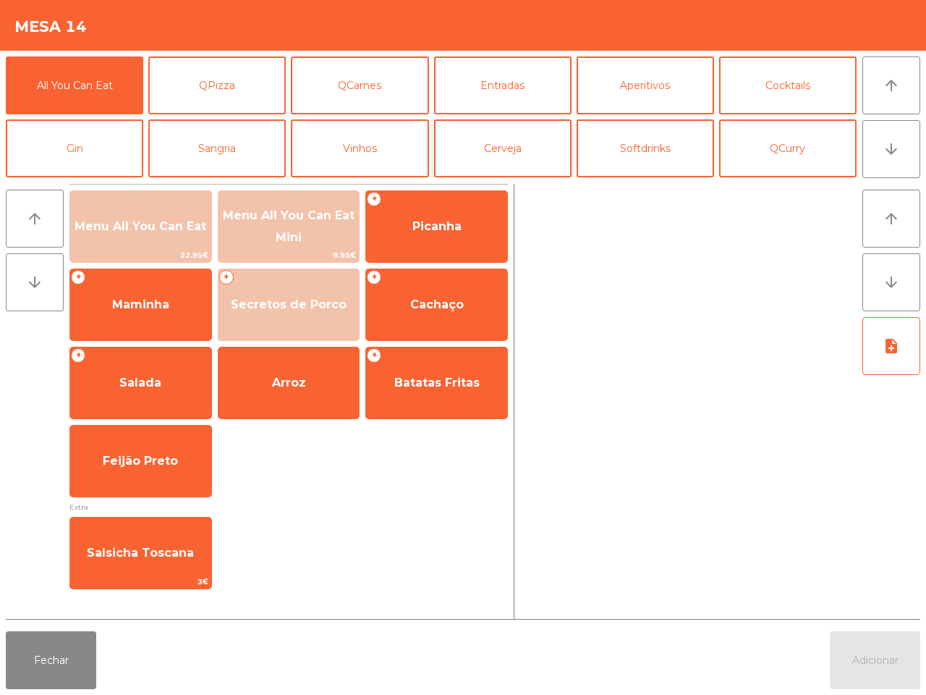
scroll to position [90, 0]
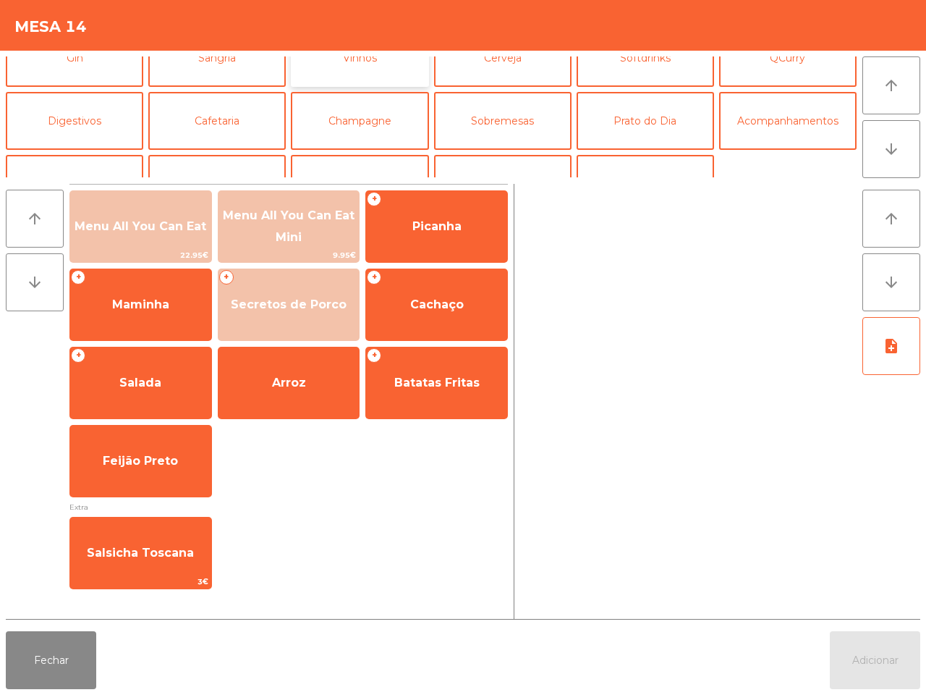
click at [389, 71] on button "Vinhos" at bounding box center [360, 58] width 138 height 58
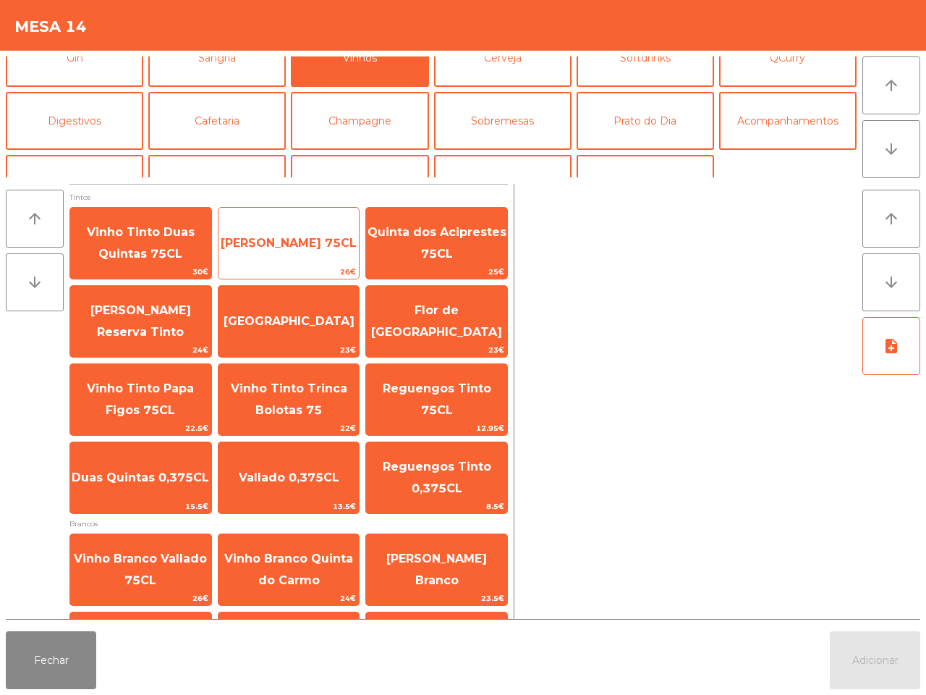
click at [293, 250] on span "[PERSON_NAME] 75CL" at bounding box center [289, 243] width 136 height 14
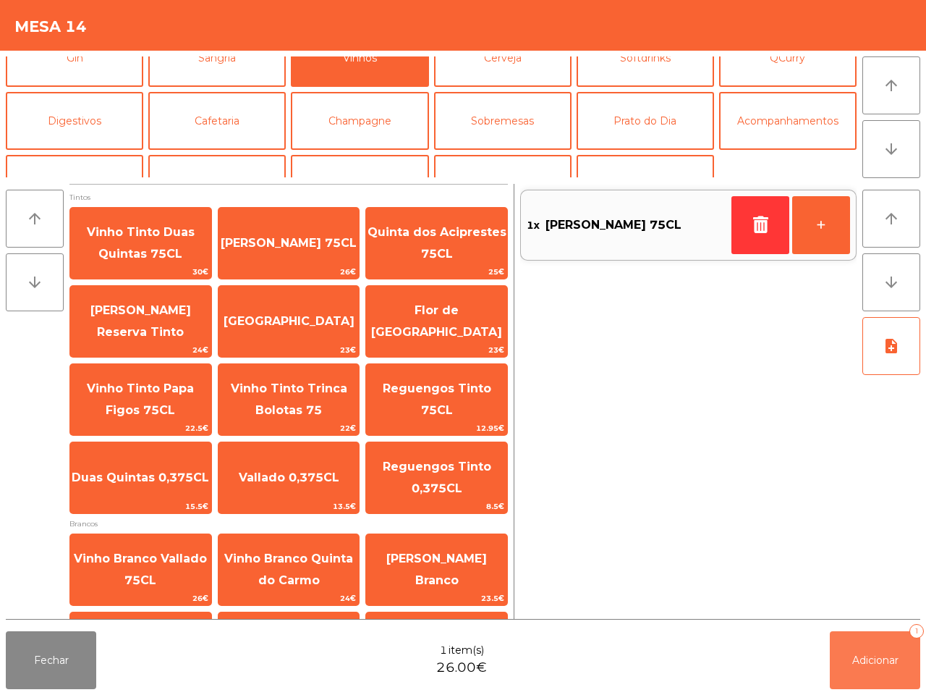
click at [879, 667] on button "Adicionar 1" at bounding box center [875, 660] width 90 height 58
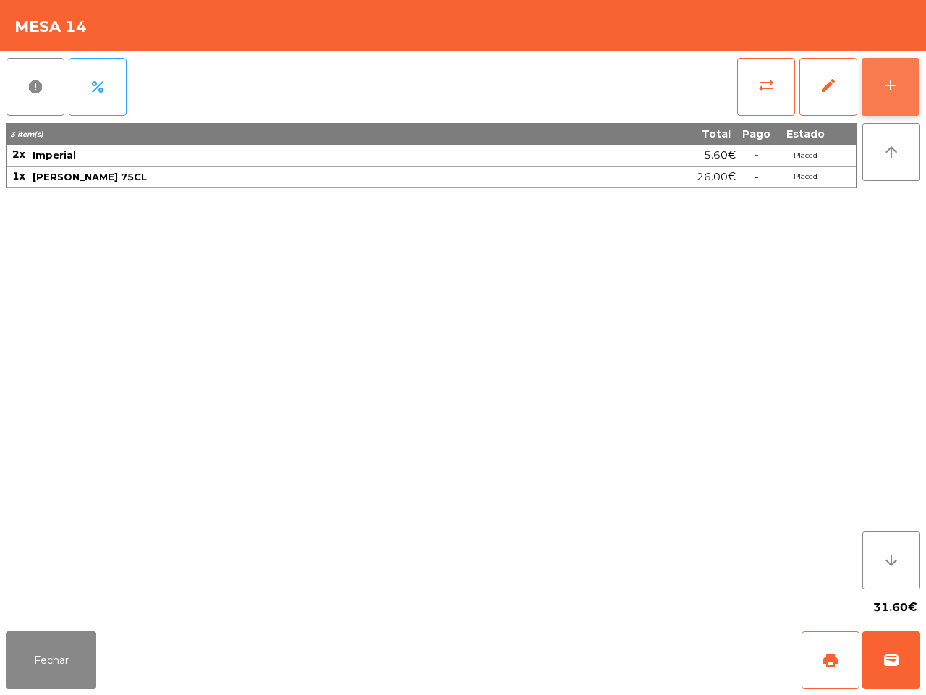
click at [889, 60] on button "add" at bounding box center [891, 87] width 58 height 58
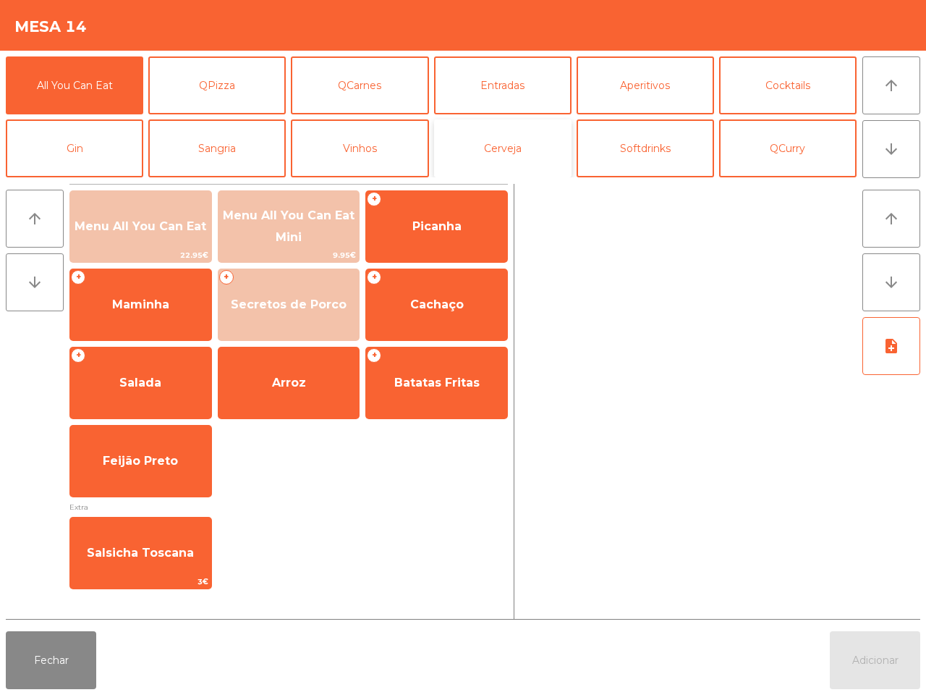
click at [521, 146] on button "Cerveja" at bounding box center [503, 148] width 138 height 58
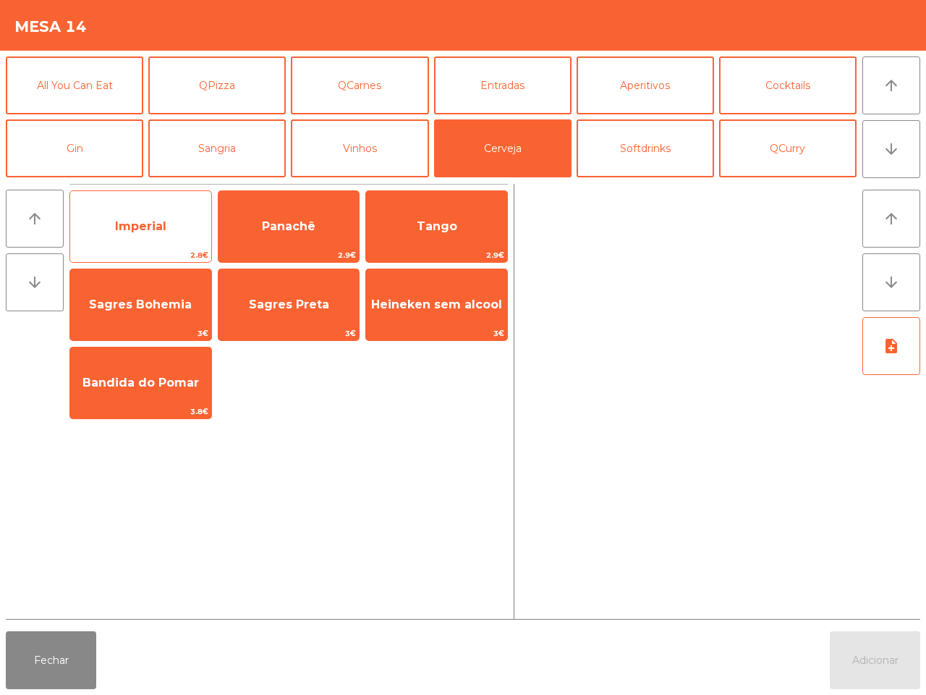
click at [168, 205] on div "Imperial 2.8€" at bounding box center [140, 226] width 143 height 72
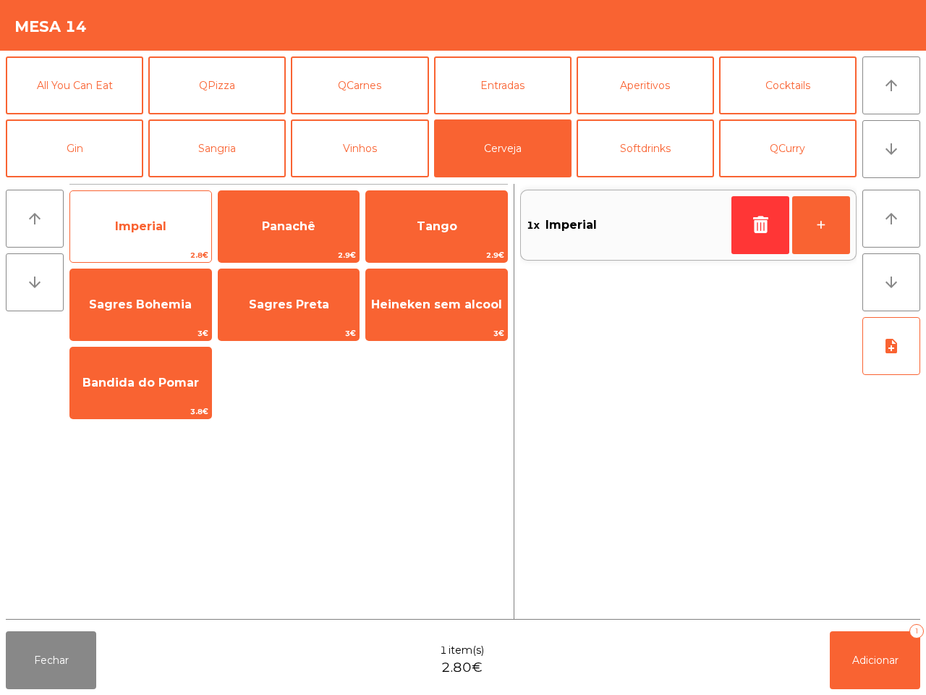
click at [168, 205] on div "Imperial 2.8€" at bounding box center [140, 226] width 143 height 72
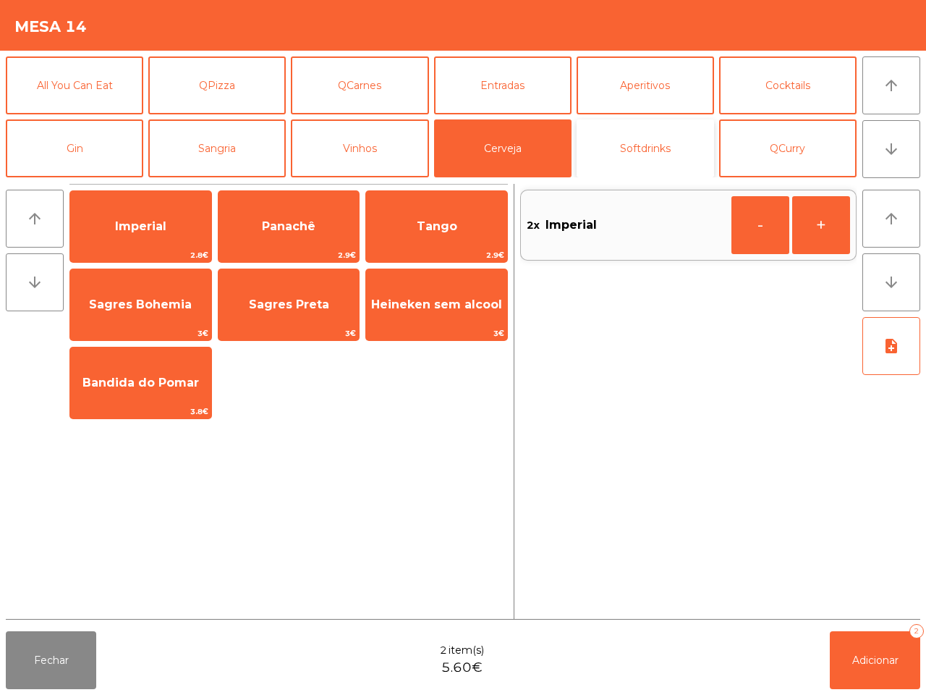
click at [643, 146] on button "Softdrinks" at bounding box center [646, 148] width 138 height 58
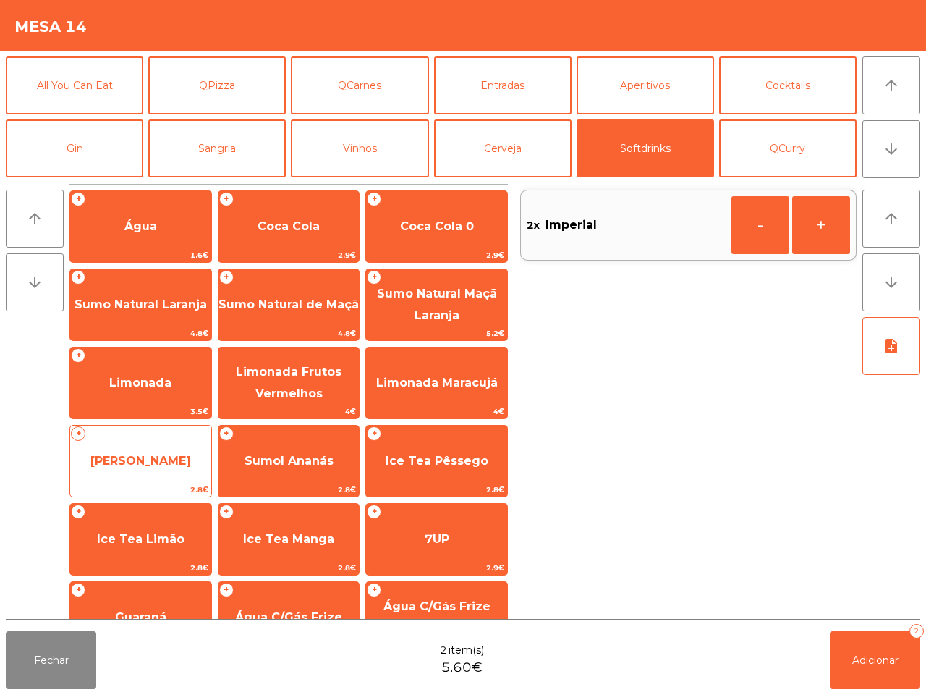
click at [185, 460] on span "[PERSON_NAME]" at bounding box center [140, 461] width 101 height 14
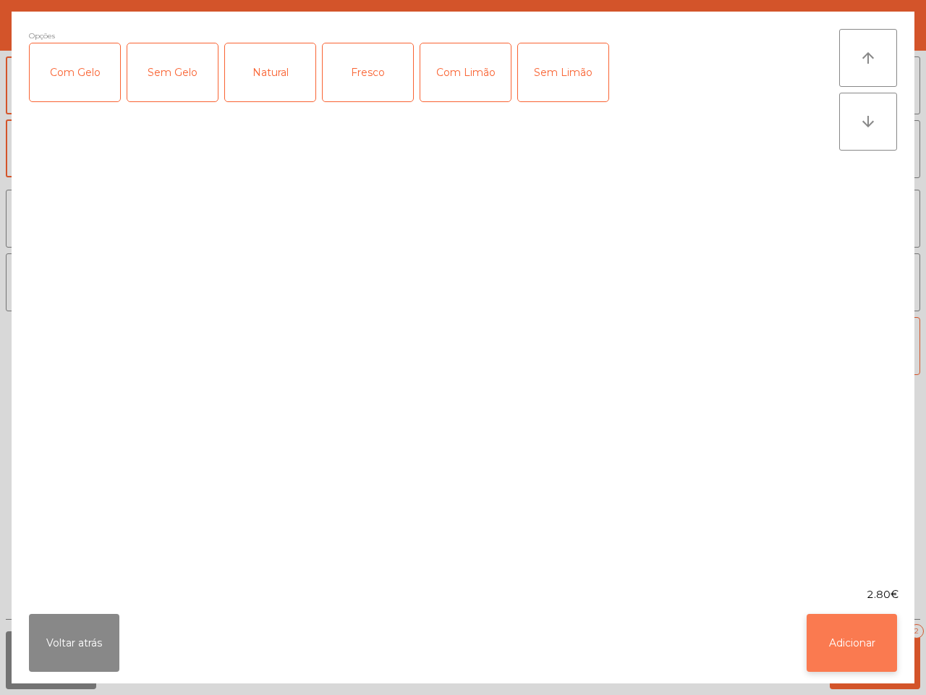
click at [858, 646] on button "Adicionar" at bounding box center [852, 643] width 90 height 58
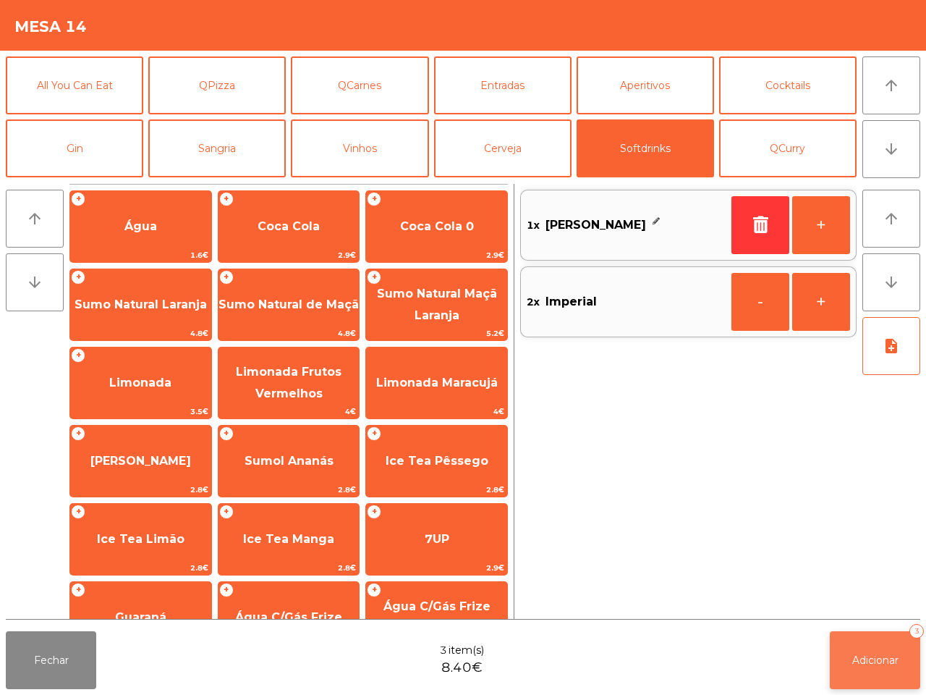
click at [882, 671] on button "Adicionar 3" at bounding box center [875, 660] width 90 height 58
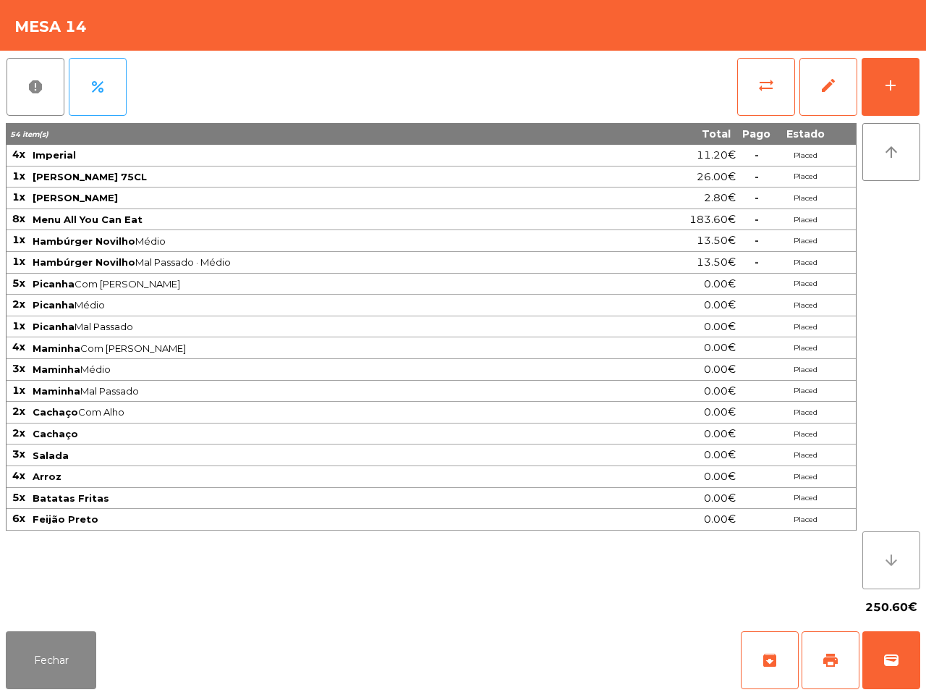
drag, startPoint x: 898, startPoint y: 541, endPoint x: 916, endPoint y: 329, distance: 212.8
click at [925, 396] on div "report percent sync_alt edit add 54 item(s) Total Pago Estado 4x Imperial 11.20…" at bounding box center [463, 338] width 926 height 575
click at [882, 95] on button "add" at bounding box center [891, 87] width 58 height 58
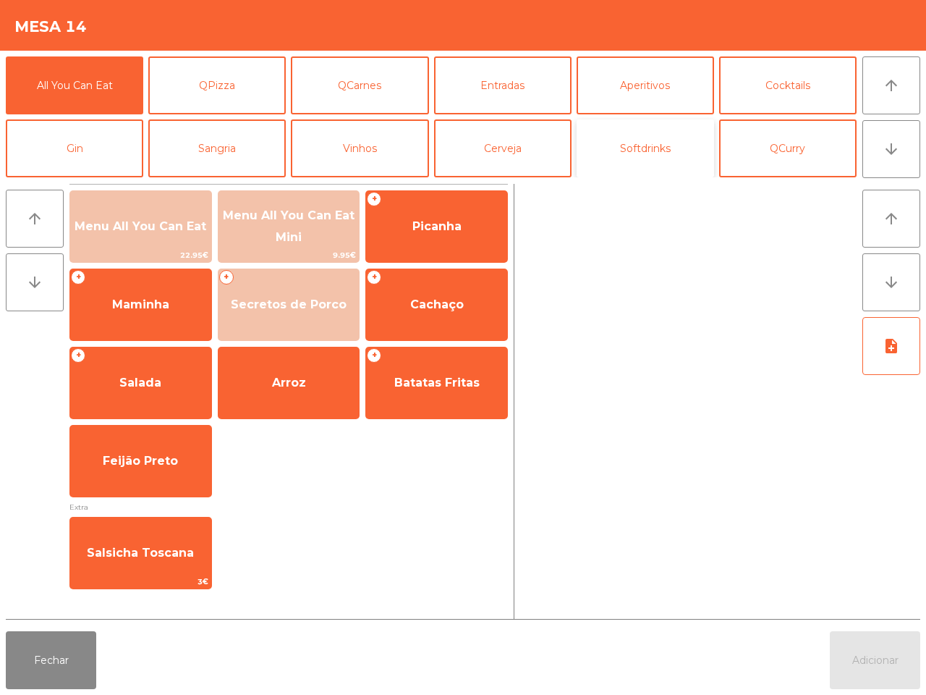
click at [643, 141] on button "Softdrinks" at bounding box center [646, 148] width 138 height 58
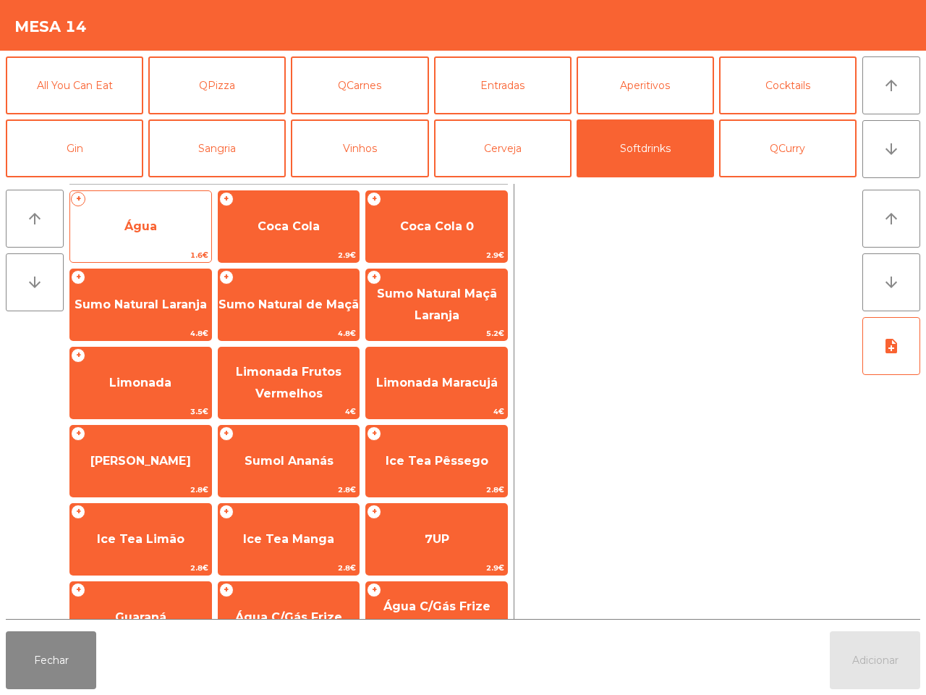
click at [158, 207] on span "Água" at bounding box center [140, 226] width 141 height 39
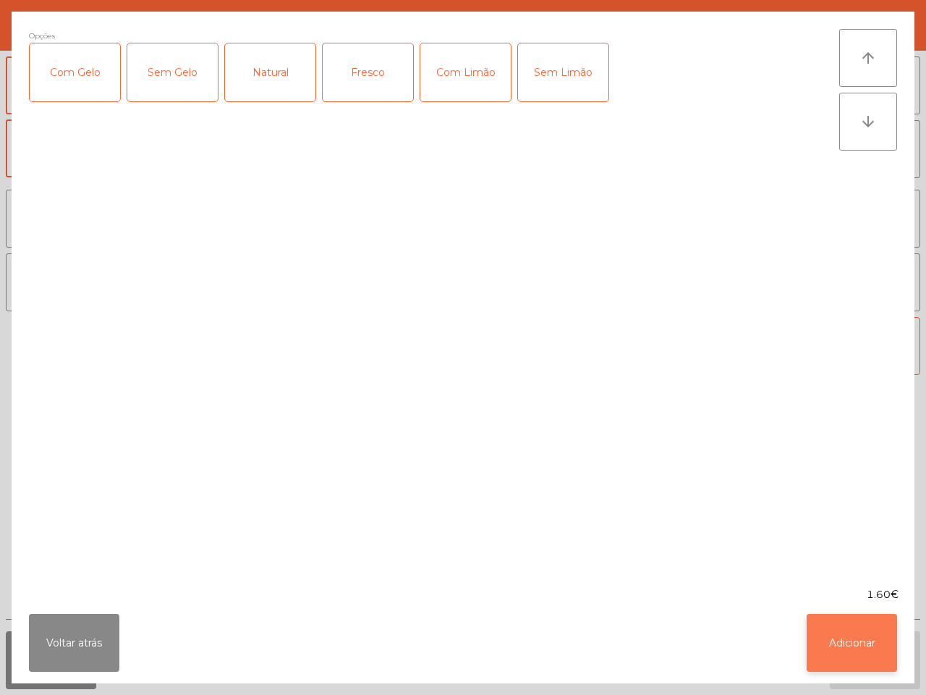
click at [845, 631] on button "Adicionar" at bounding box center [852, 643] width 90 height 58
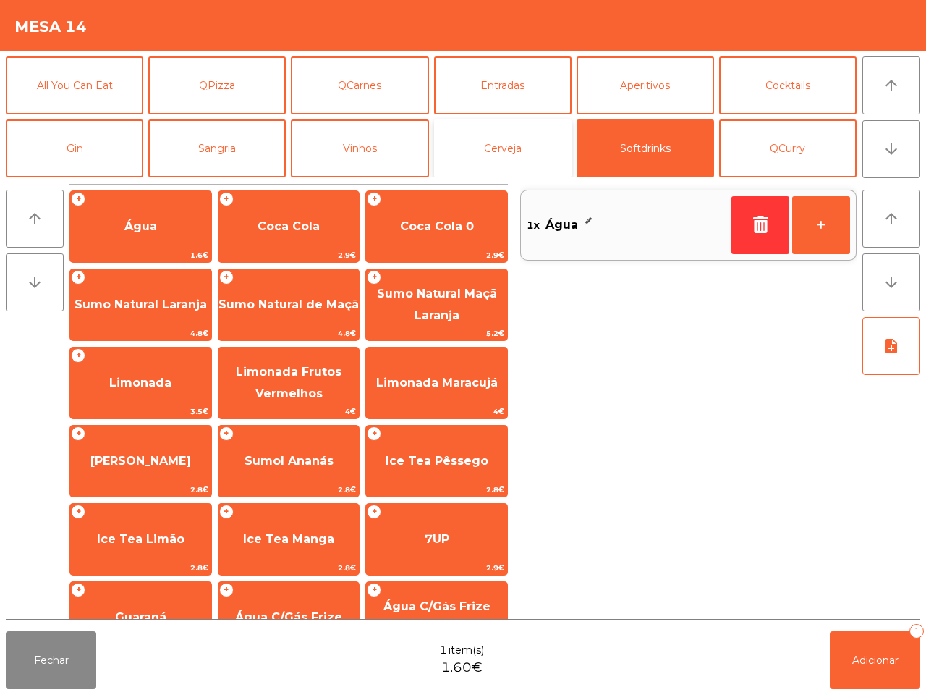
click at [478, 139] on button "Cerveja" at bounding box center [503, 148] width 138 height 58
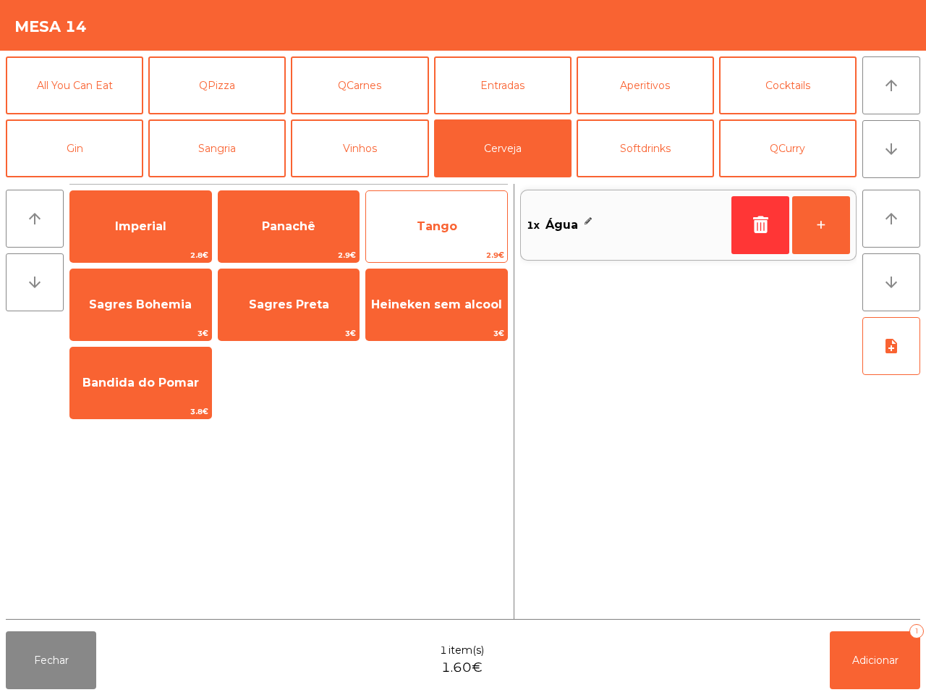
click at [413, 228] on span "Tango" at bounding box center [436, 226] width 141 height 39
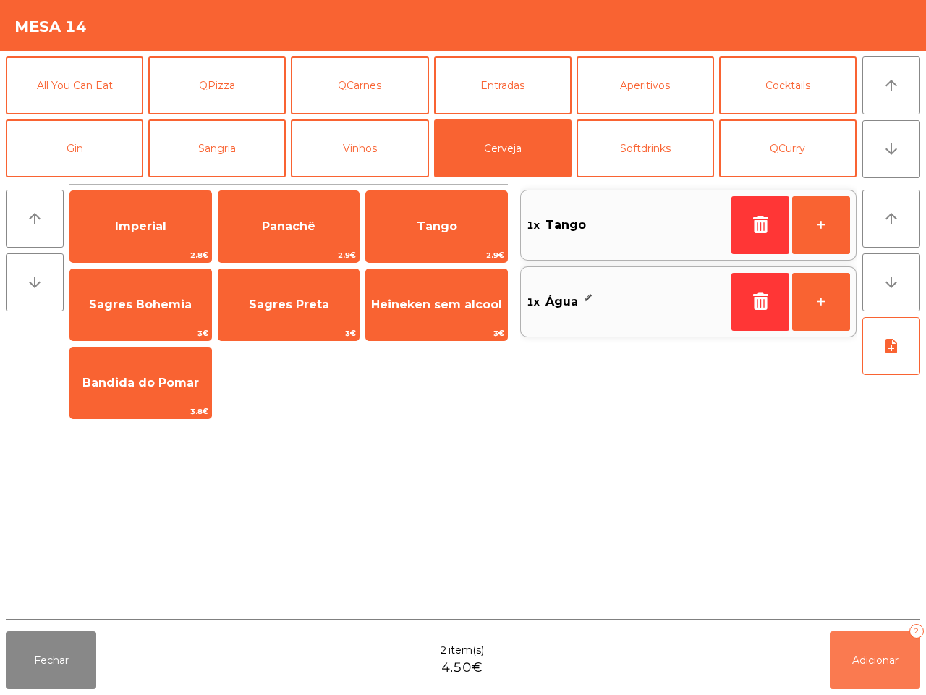
click at [884, 663] on span "Adicionar" at bounding box center [876, 660] width 46 height 13
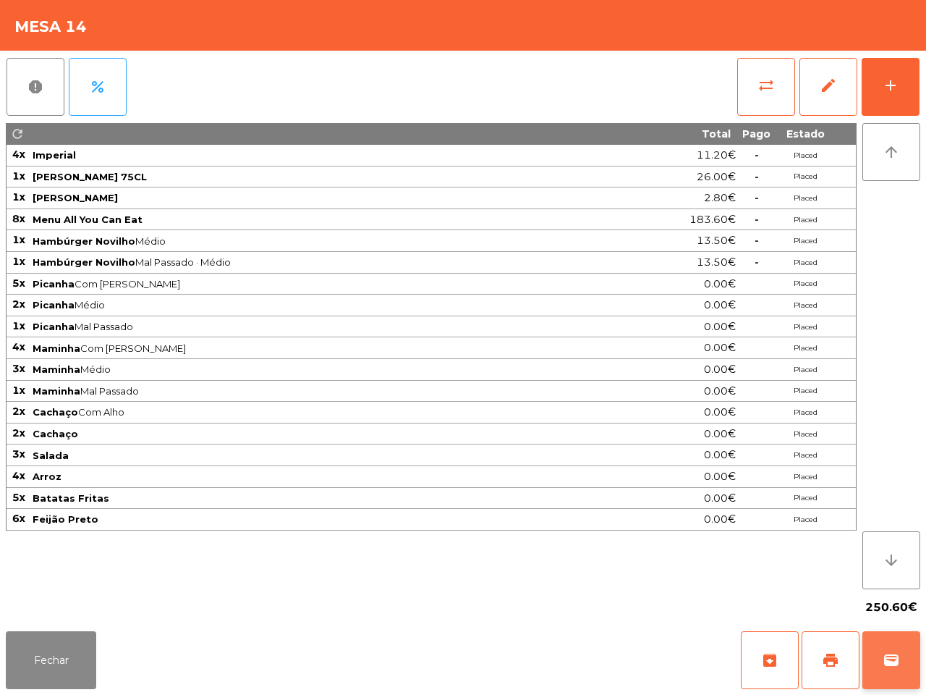
click at [894, 664] on span "wallet" at bounding box center [891, 659] width 17 height 17
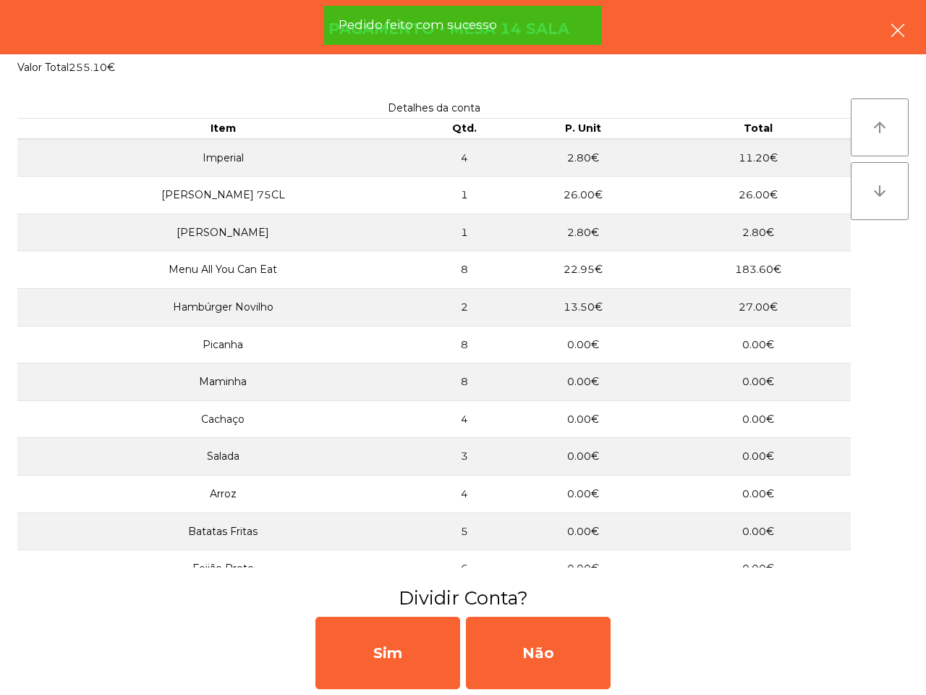
click at [897, 30] on icon "button" at bounding box center [897, 30] width 17 height 17
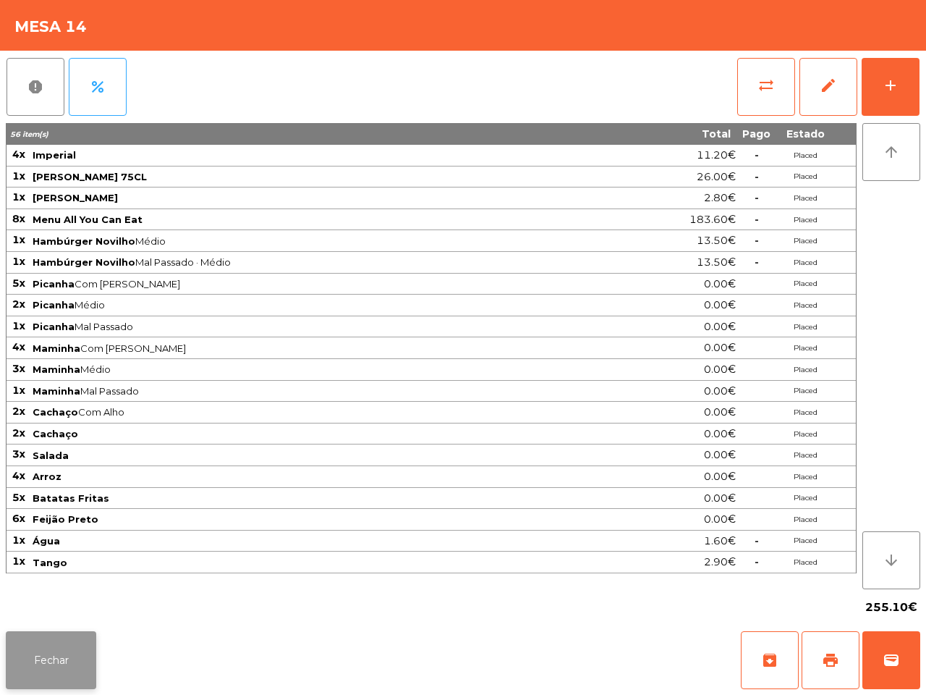
click at [45, 657] on button "Fechar" at bounding box center [51, 660] width 90 height 58
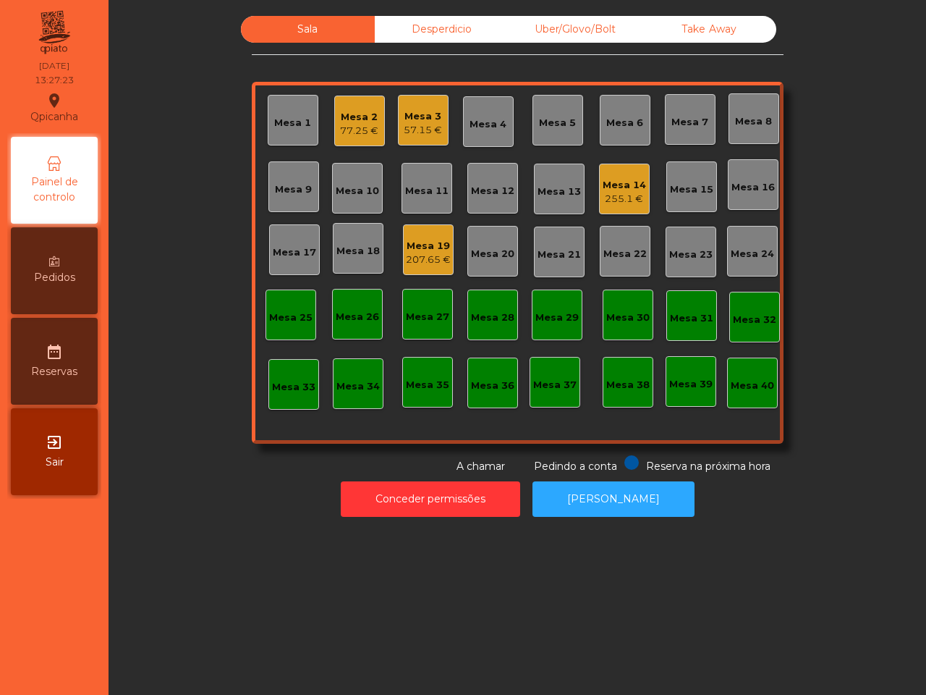
click at [622, 185] on div "Mesa 14" at bounding box center [624, 185] width 43 height 14
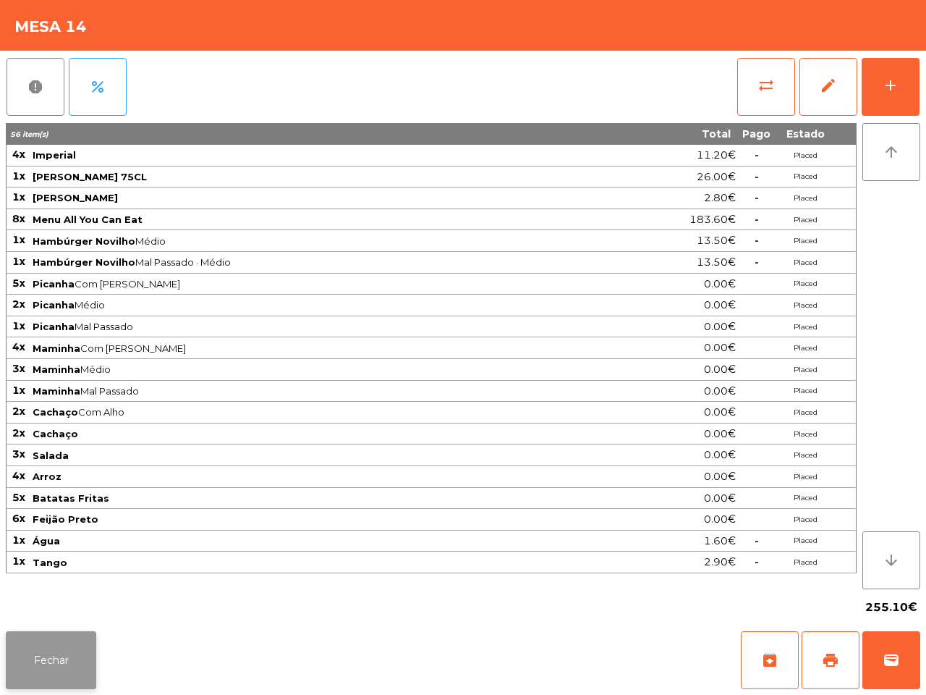
click at [56, 667] on button "Fechar" at bounding box center [51, 660] width 90 height 58
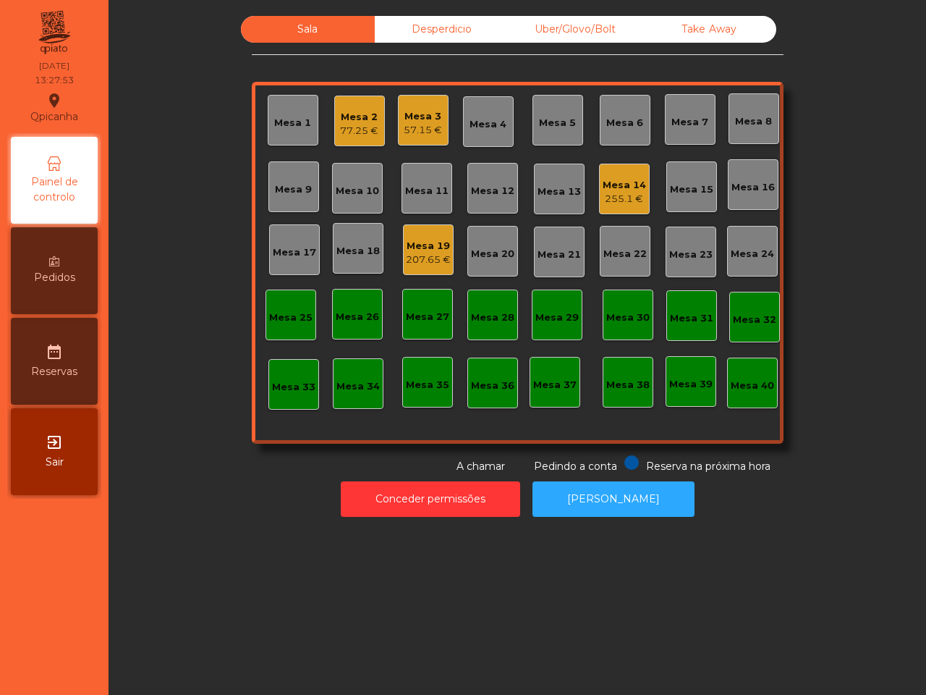
click at [282, 259] on div "Mesa 17" at bounding box center [294, 252] width 43 height 14
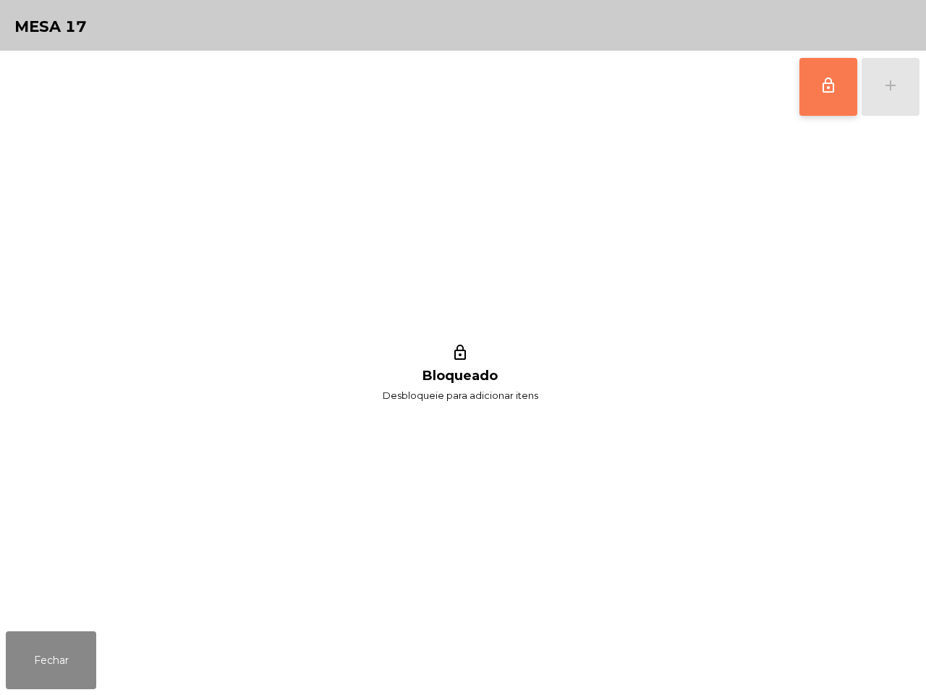
click at [820, 87] on span "lock_outline" at bounding box center [828, 85] width 17 height 17
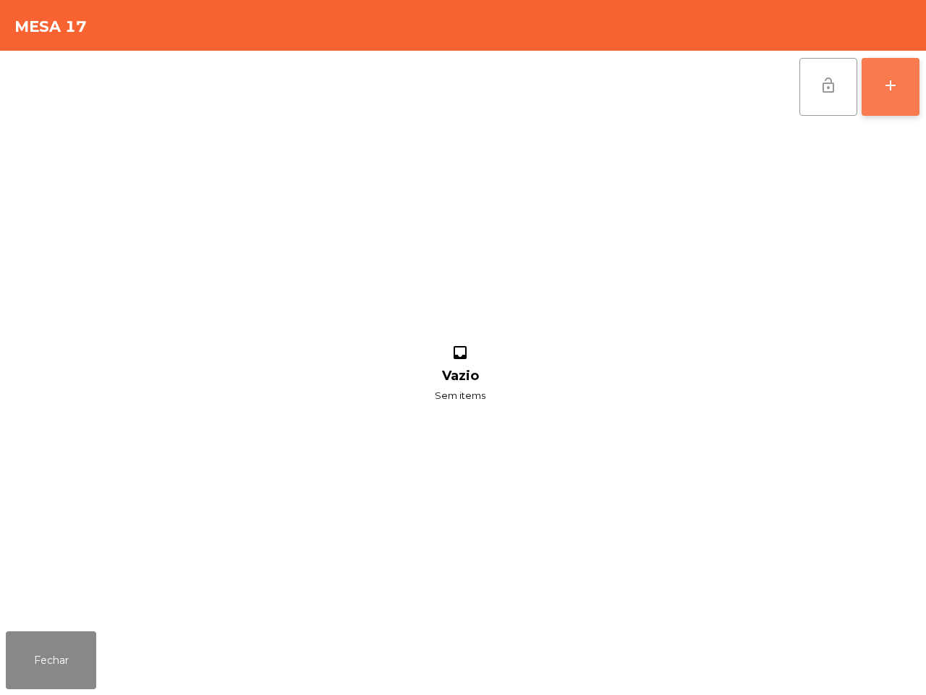
click at [880, 70] on button "add" at bounding box center [891, 87] width 58 height 58
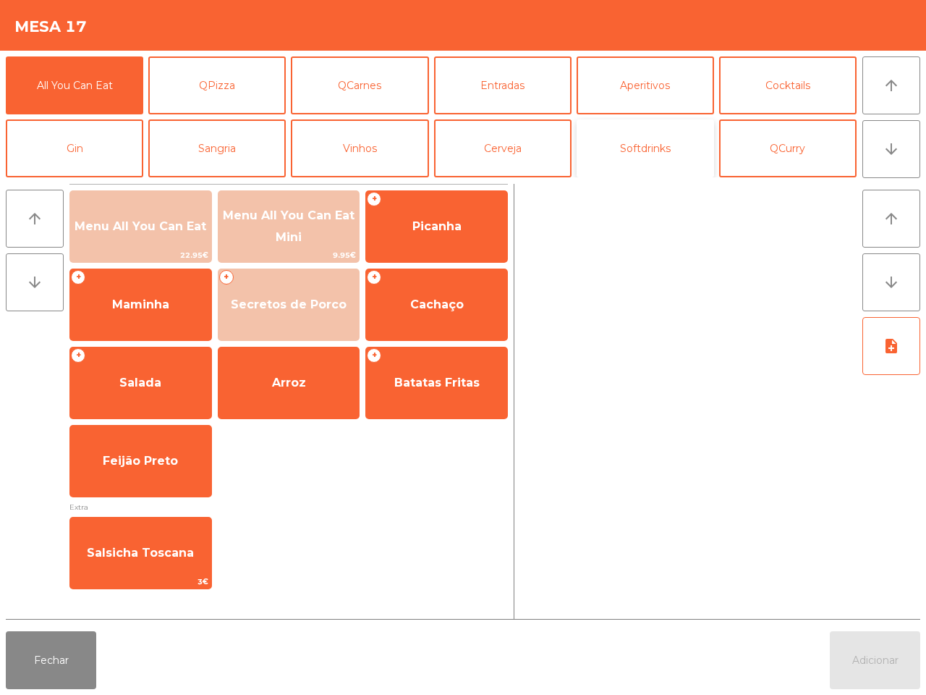
click at [655, 148] on button "Softdrinks" at bounding box center [646, 148] width 138 height 58
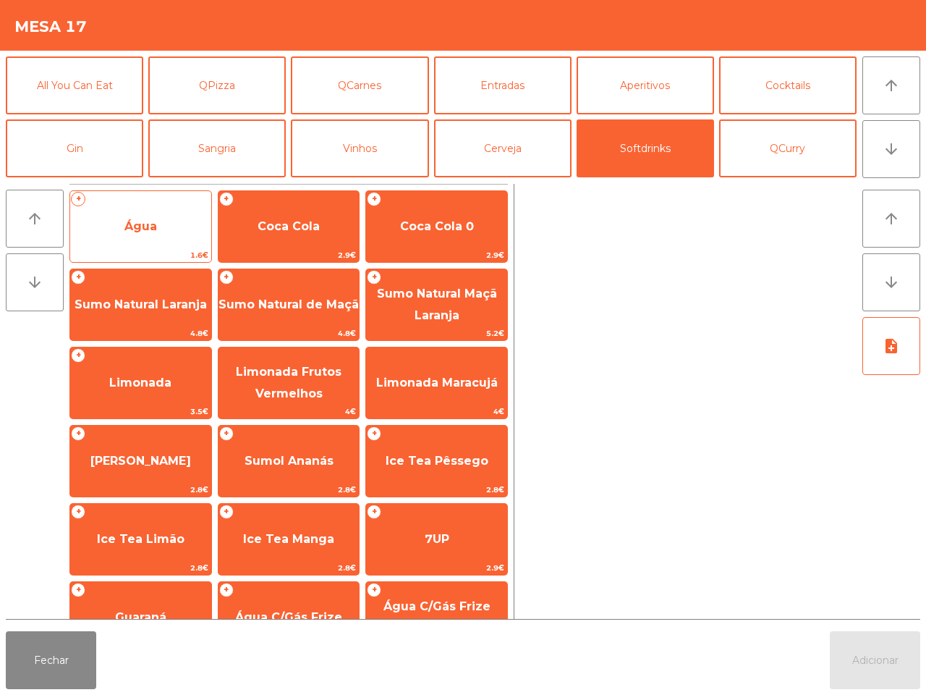
click at [165, 241] on span "Água" at bounding box center [140, 226] width 141 height 39
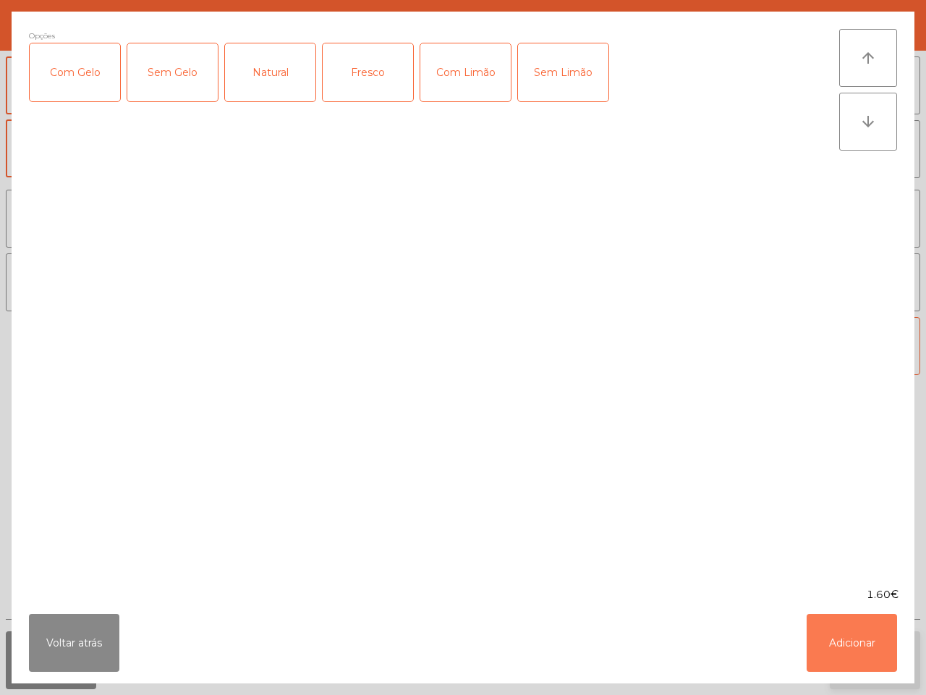
click at [855, 646] on button "Adicionar" at bounding box center [852, 643] width 90 height 58
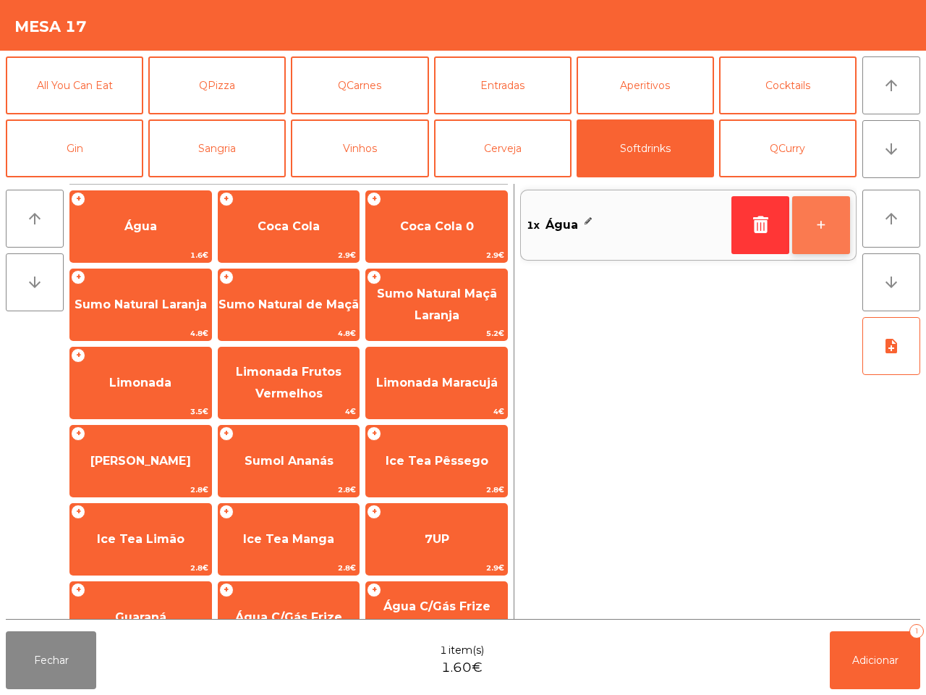
click at [811, 232] on button "+" at bounding box center [821, 225] width 58 height 58
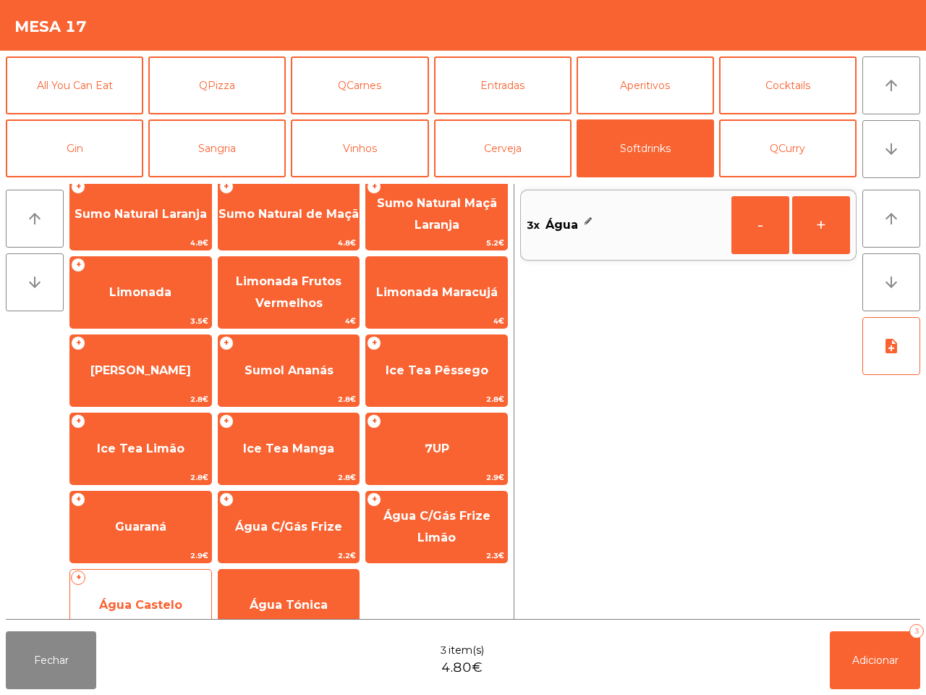
click at [170, 579] on div "+ Água Castelo 2.2€" at bounding box center [140, 605] width 143 height 72
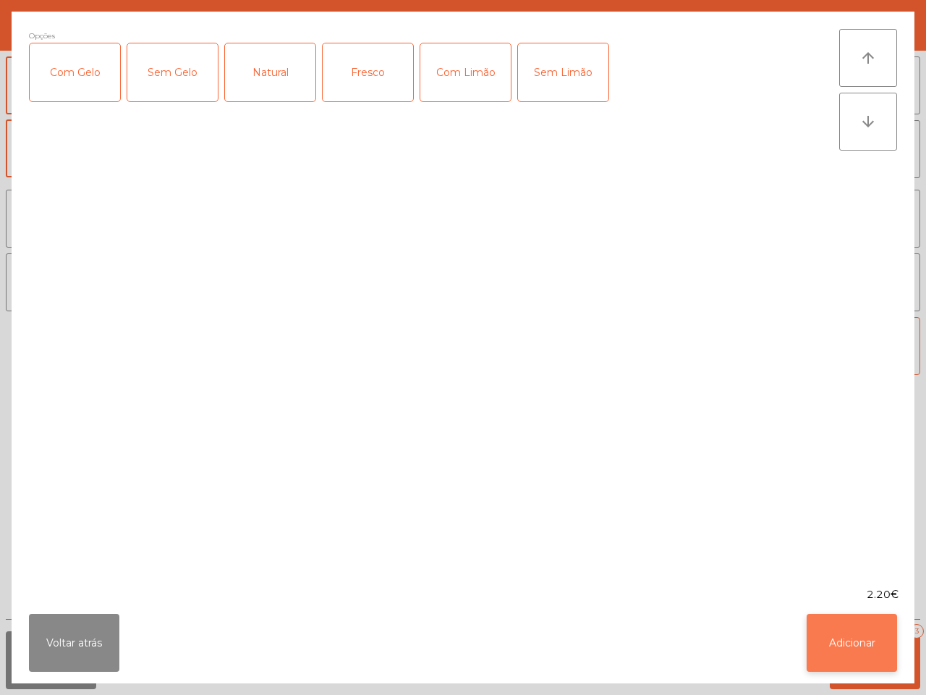
click at [848, 619] on button "Adicionar" at bounding box center [852, 643] width 90 height 58
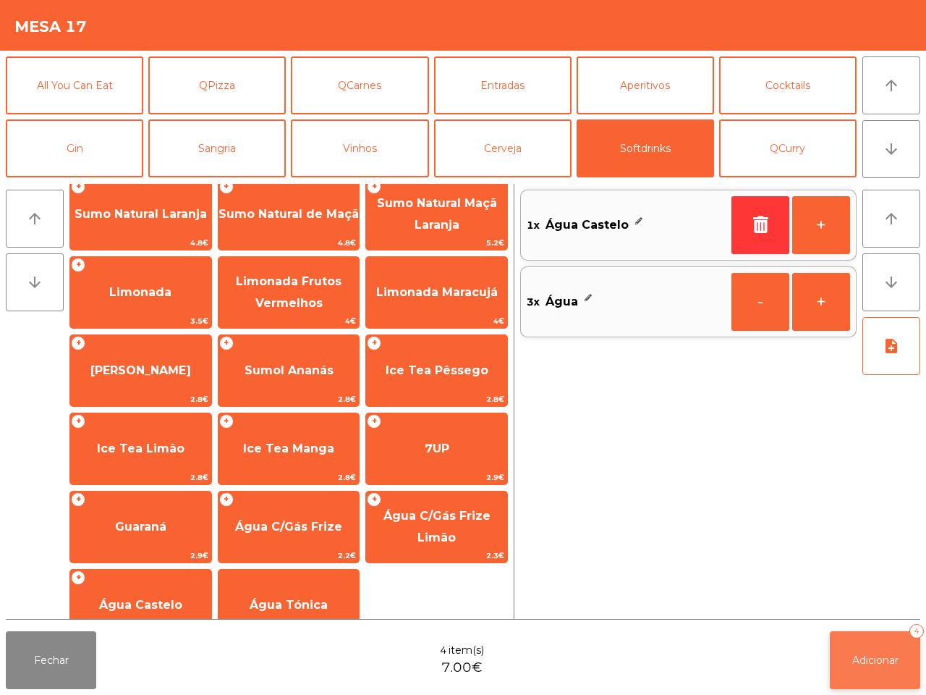
click at [872, 648] on button "Adicionar 4" at bounding box center [875, 660] width 90 height 58
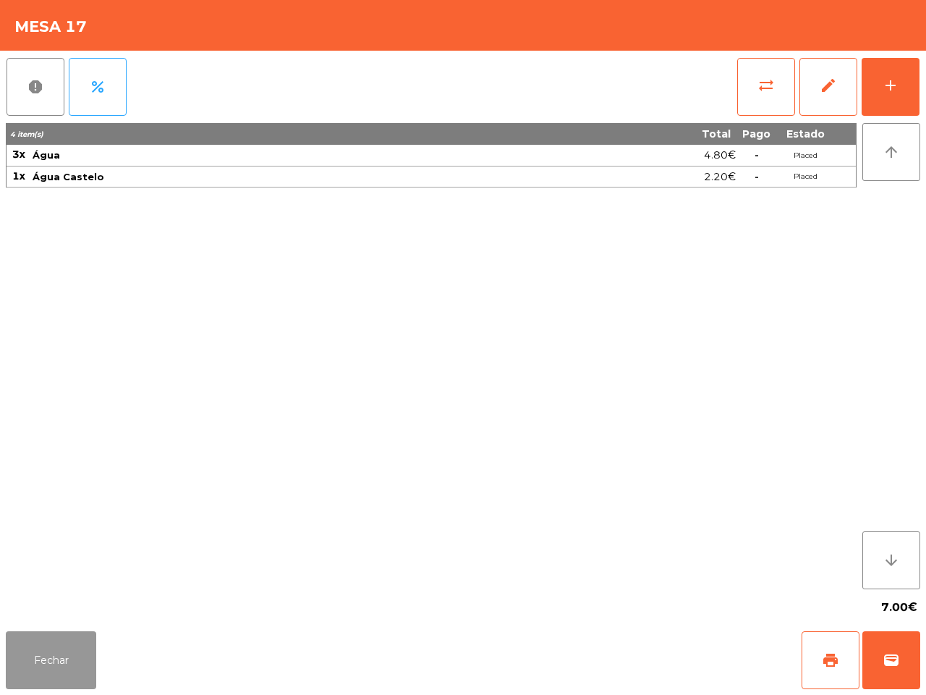
click at [53, 681] on button "Fechar" at bounding box center [51, 660] width 90 height 58
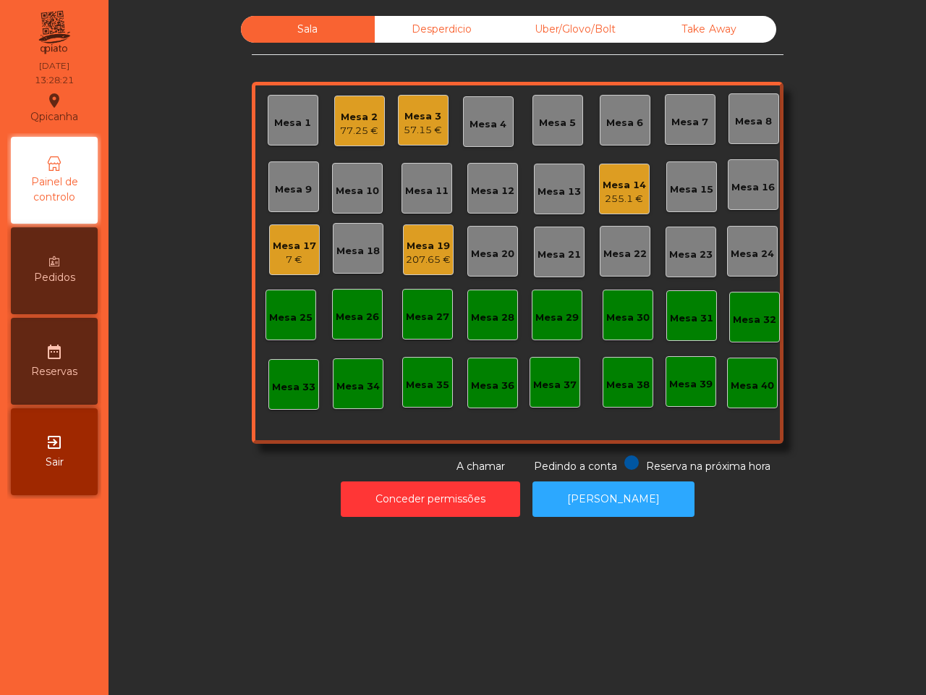
click at [420, 243] on div "Mesa 19" at bounding box center [428, 246] width 45 height 14
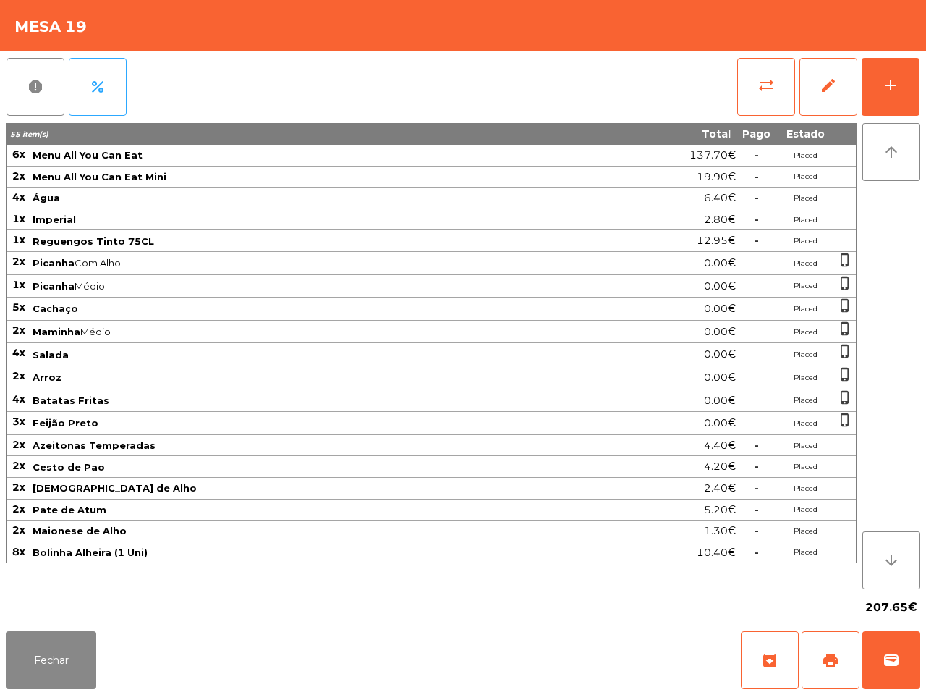
click at [884, 67] on button "add" at bounding box center [891, 87] width 58 height 58
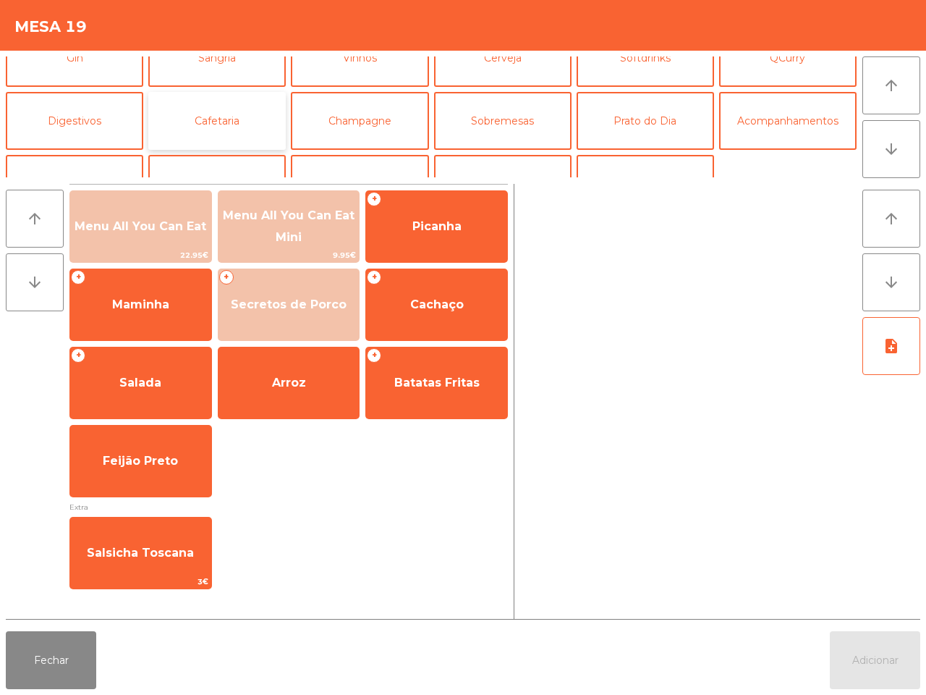
click at [229, 122] on button "Cafetaria" at bounding box center [217, 121] width 138 height 58
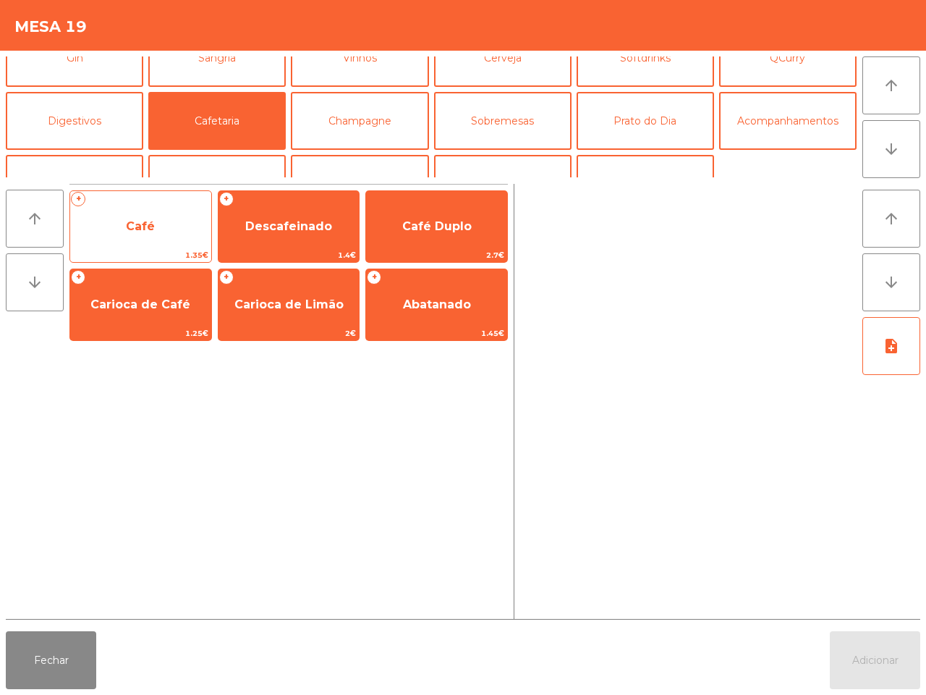
click at [130, 218] on span "Café" at bounding box center [140, 226] width 141 height 39
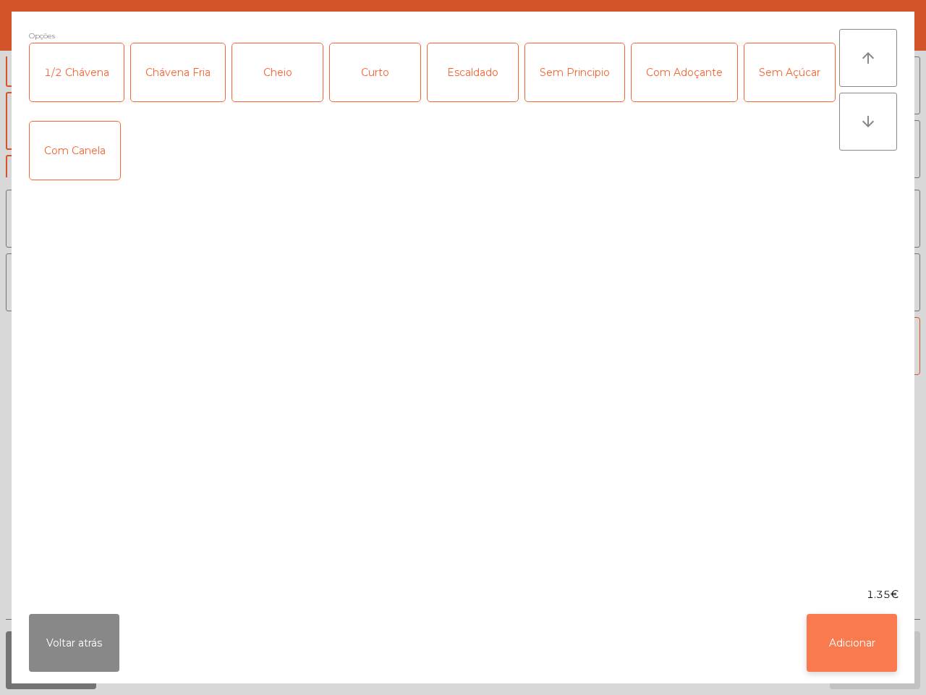
click at [841, 649] on button "Adicionar" at bounding box center [852, 643] width 90 height 58
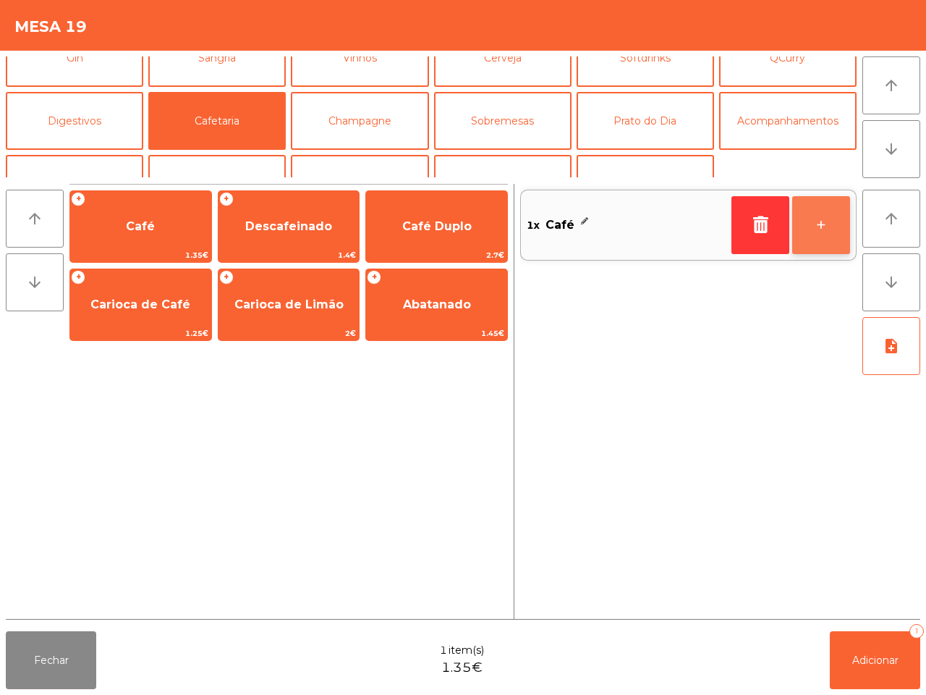
click at [818, 228] on button "+" at bounding box center [821, 225] width 58 height 58
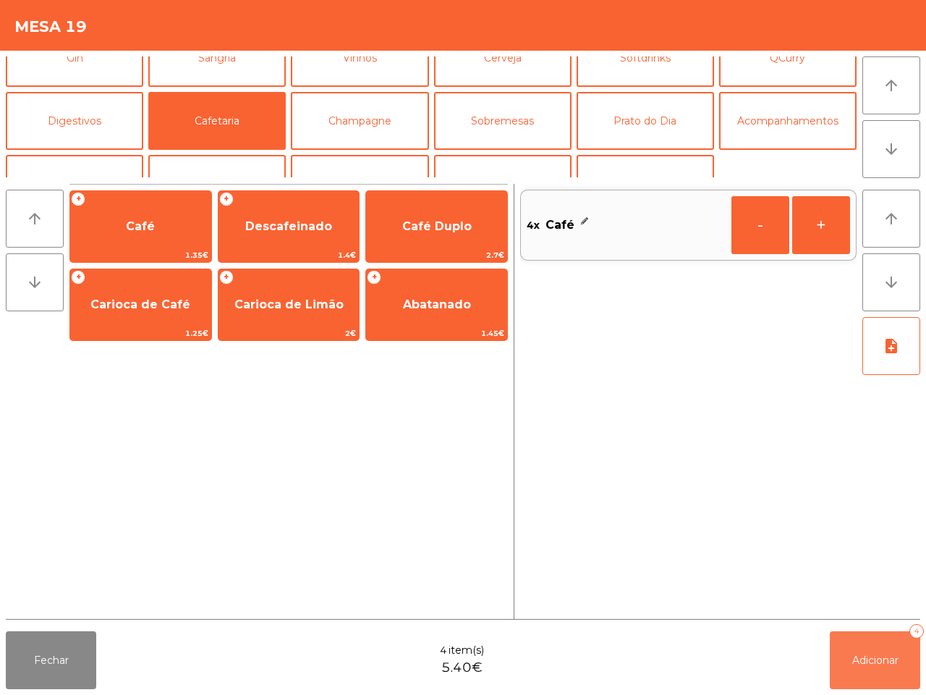
click at [882, 657] on span "Adicionar" at bounding box center [876, 660] width 46 height 13
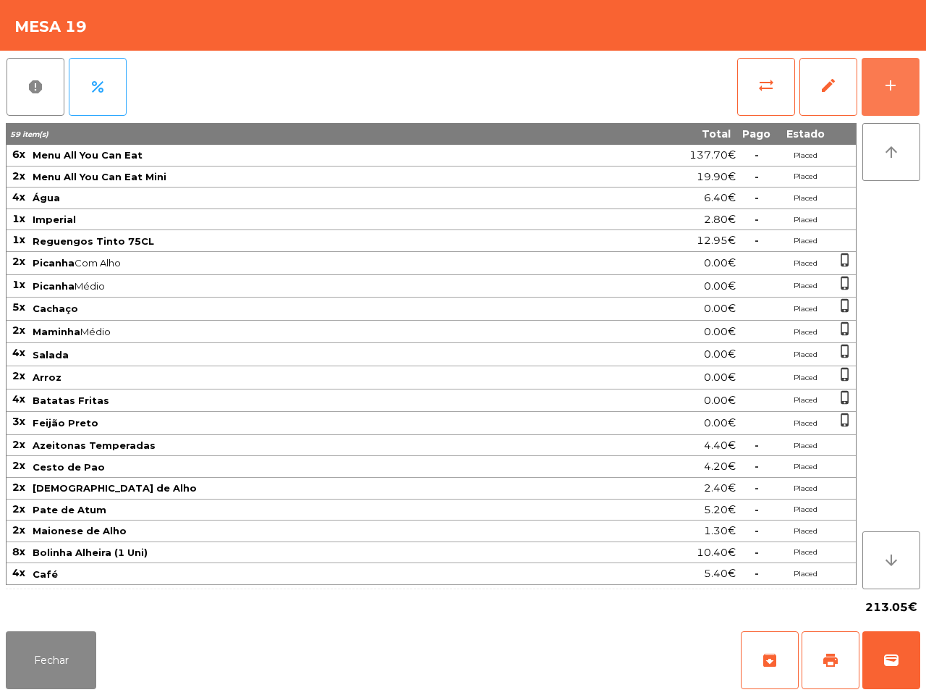
scroll to position [2, 0]
click at [48, 664] on button "Fechar" at bounding box center [51, 660] width 90 height 58
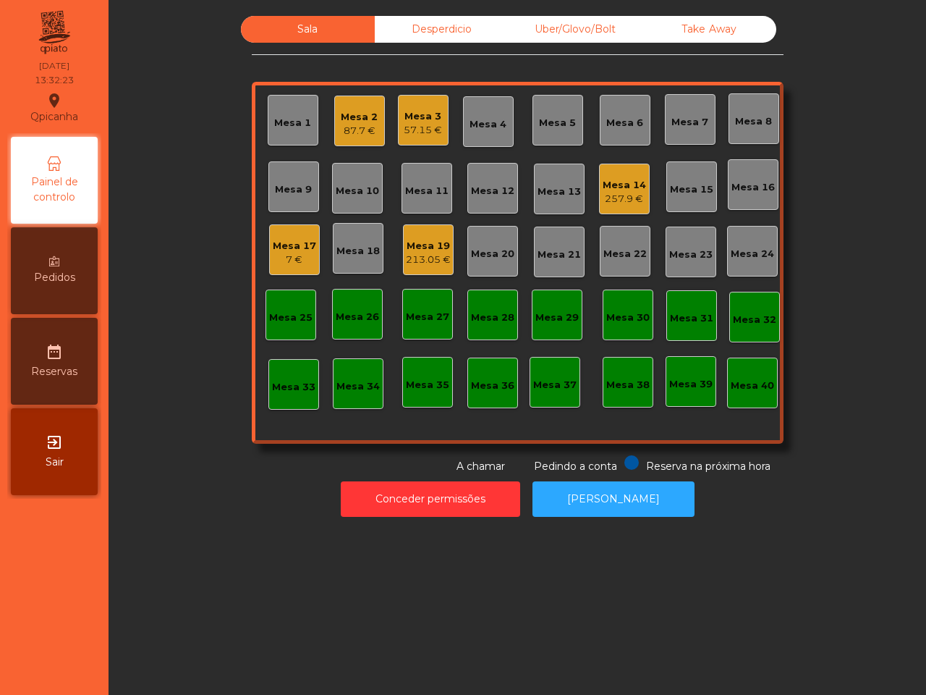
click at [298, 255] on div "7 €" at bounding box center [294, 260] width 43 height 14
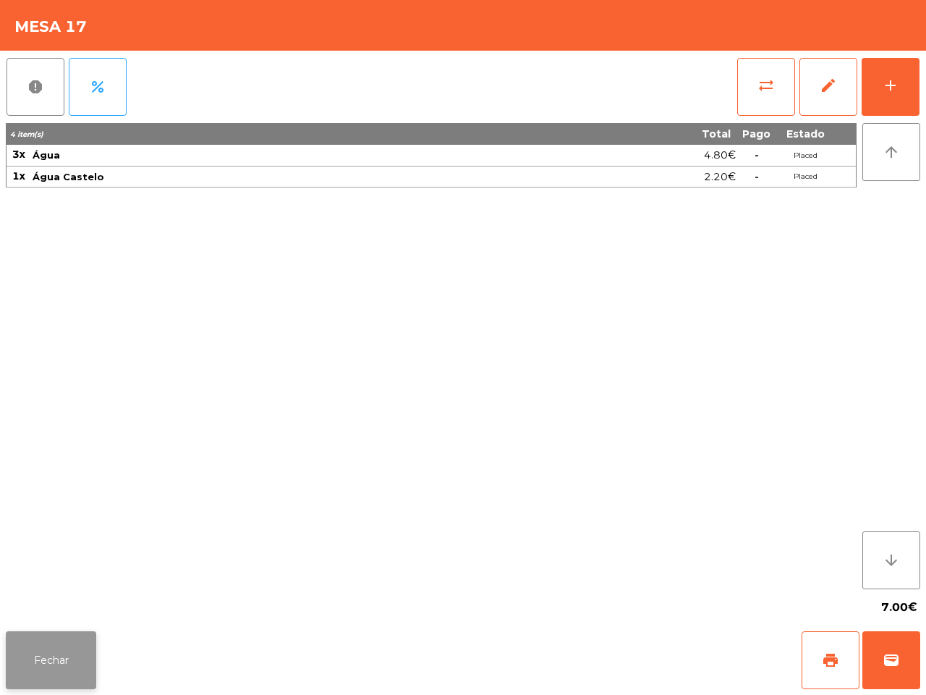
click at [83, 645] on button "Fechar" at bounding box center [51, 660] width 90 height 58
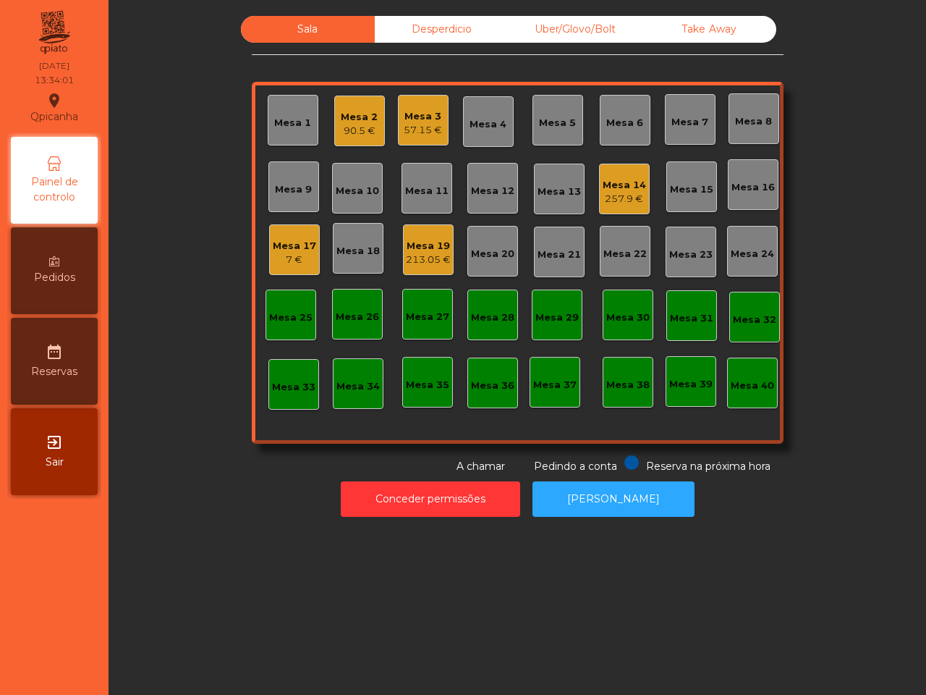
click at [176, 545] on div "Sala Desperdicio Uber/Glovo/Bolt Take Away Mesa 1 Mesa 2 90.5 € Mesa 3 57.15 € …" at bounding box center [518, 347] width 818 height 695
click at [291, 253] on div "7 €" at bounding box center [294, 260] width 43 height 14
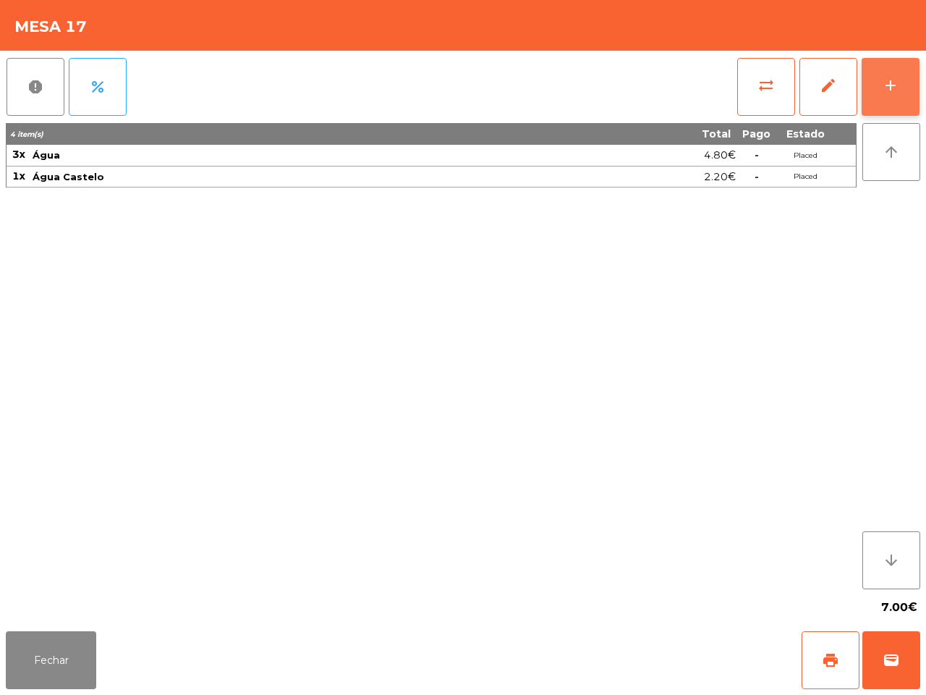
click at [880, 69] on button "add" at bounding box center [891, 87] width 58 height 58
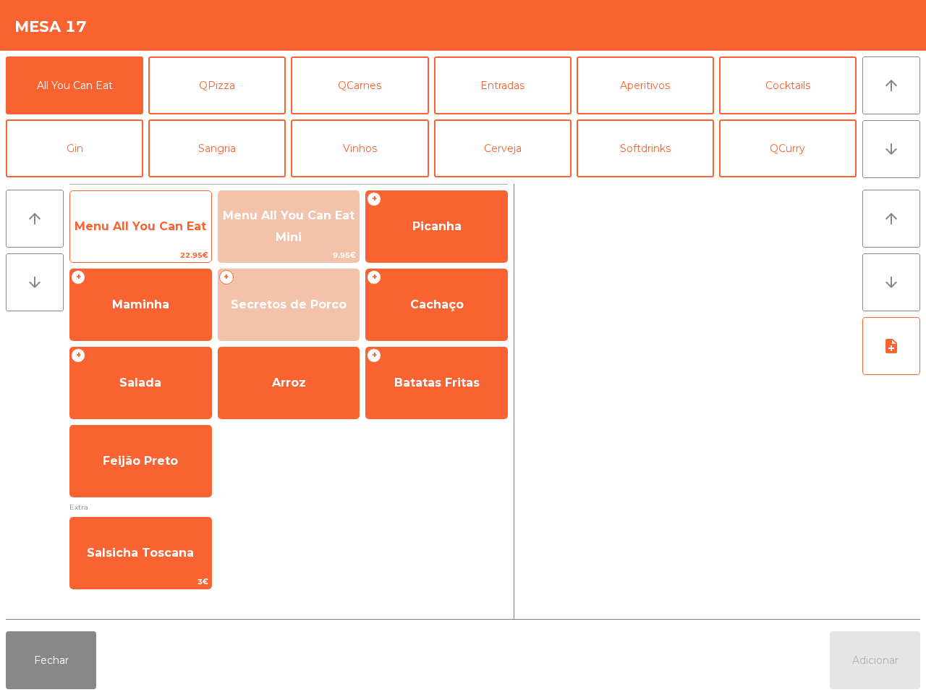
click at [186, 207] on span "Menu All You Can Eat" at bounding box center [140, 226] width 141 height 39
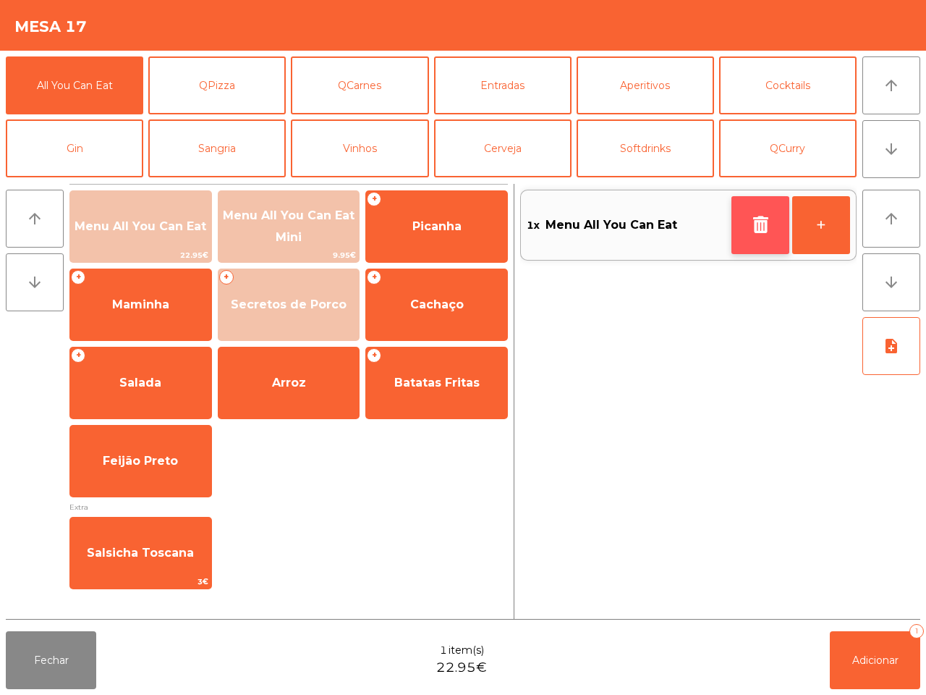
click at [768, 227] on icon "button" at bounding box center [761, 224] width 22 height 17
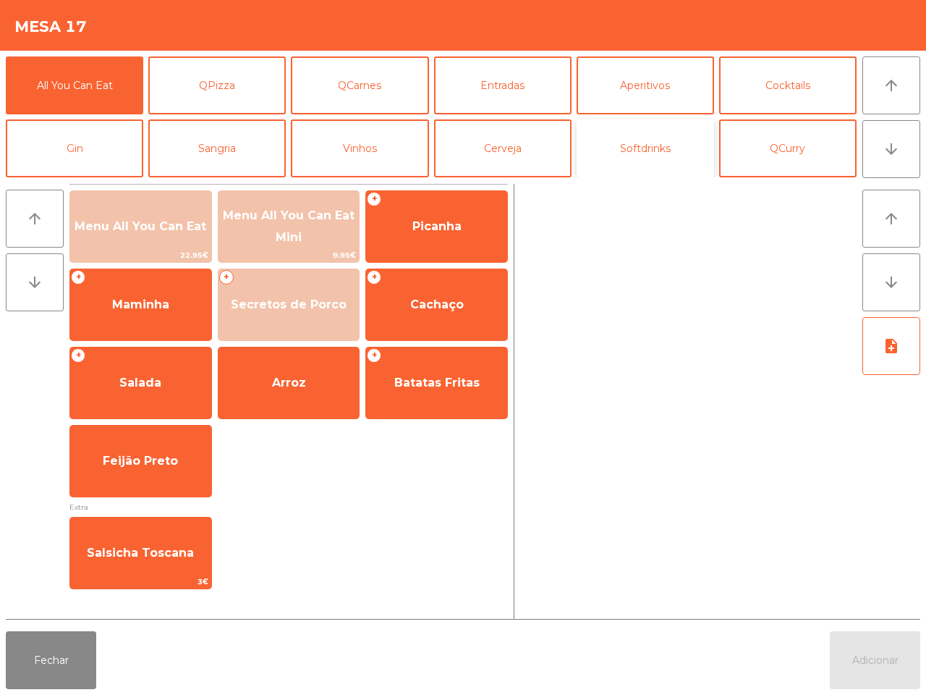
click at [659, 148] on button "Softdrinks" at bounding box center [646, 148] width 138 height 58
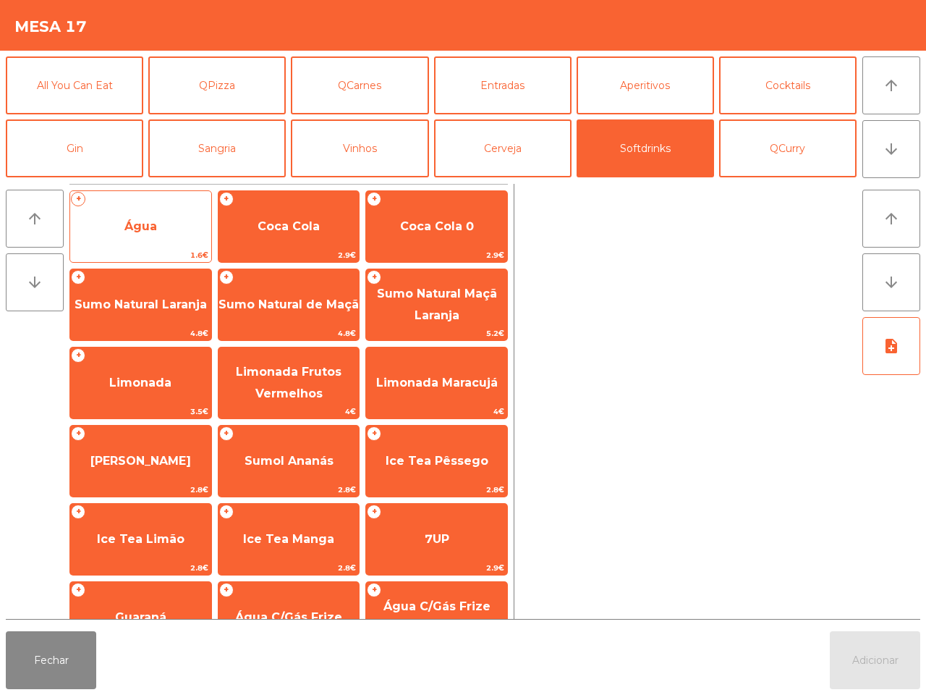
click at [174, 227] on span "Água" at bounding box center [140, 226] width 141 height 39
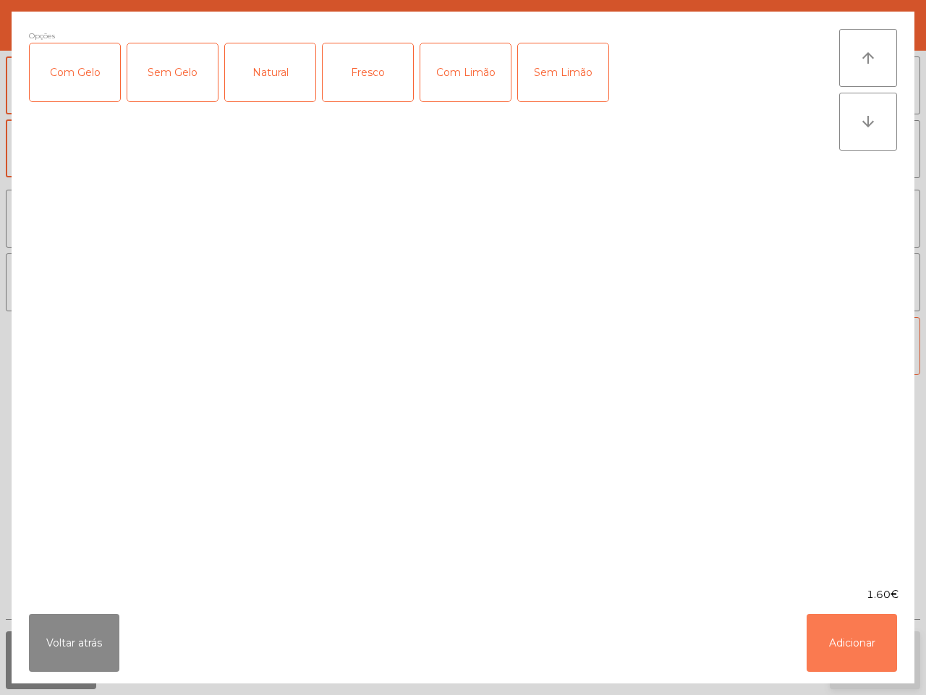
drag, startPoint x: 851, startPoint y: 652, endPoint x: 852, endPoint y: 635, distance: 16.7
click at [852, 652] on button "Adicionar" at bounding box center [852, 643] width 90 height 58
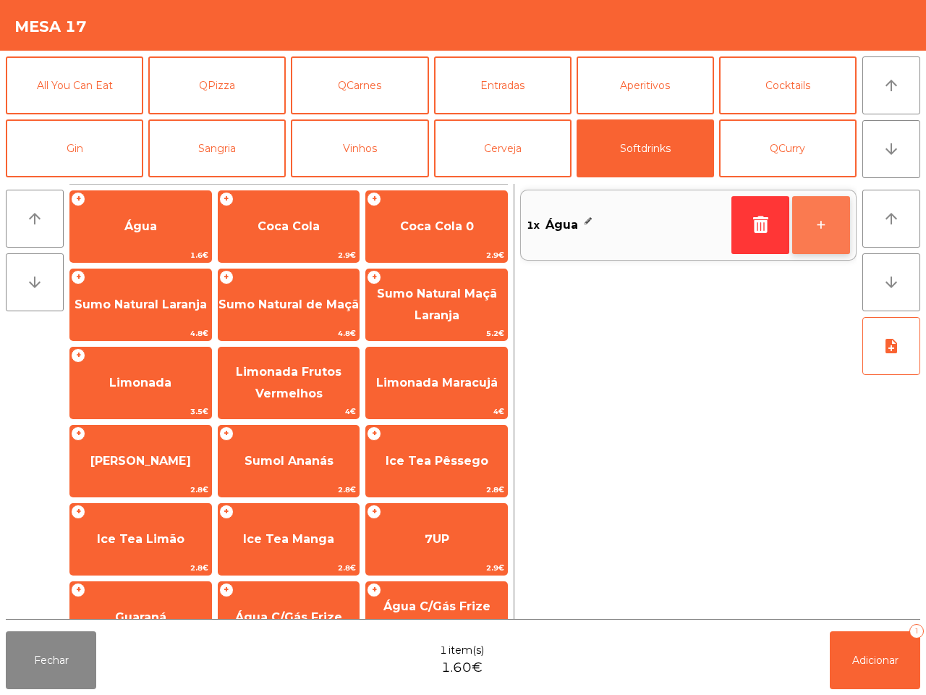
click at [811, 232] on button "+" at bounding box center [821, 225] width 58 height 58
click at [811, 230] on button "+" at bounding box center [821, 225] width 58 height 58
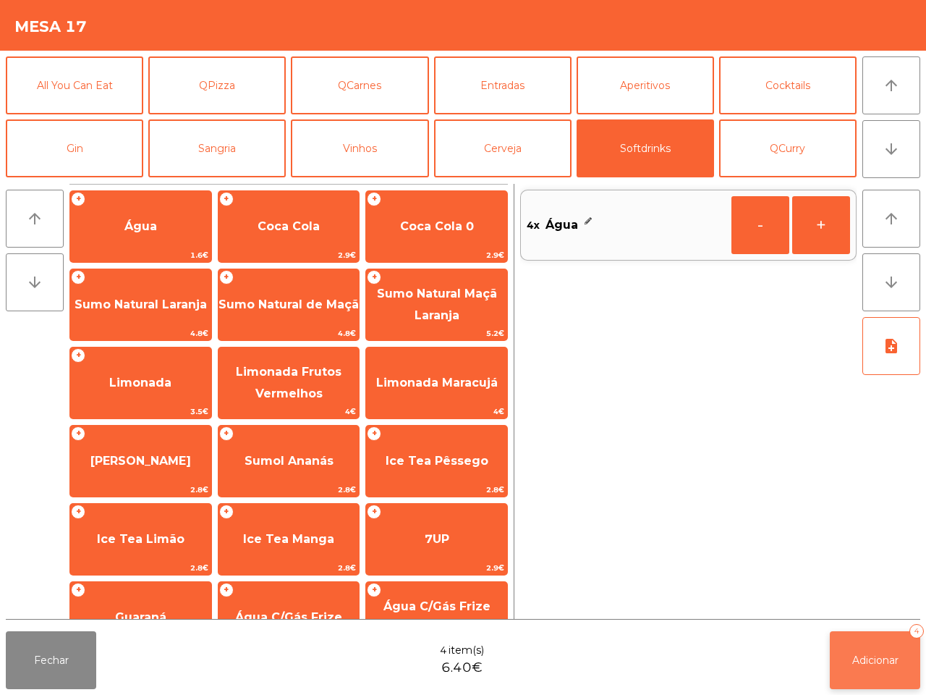
click at [884, 680] on button "Adicionar 4" at bounding box center [875, 660] width 90 height 58
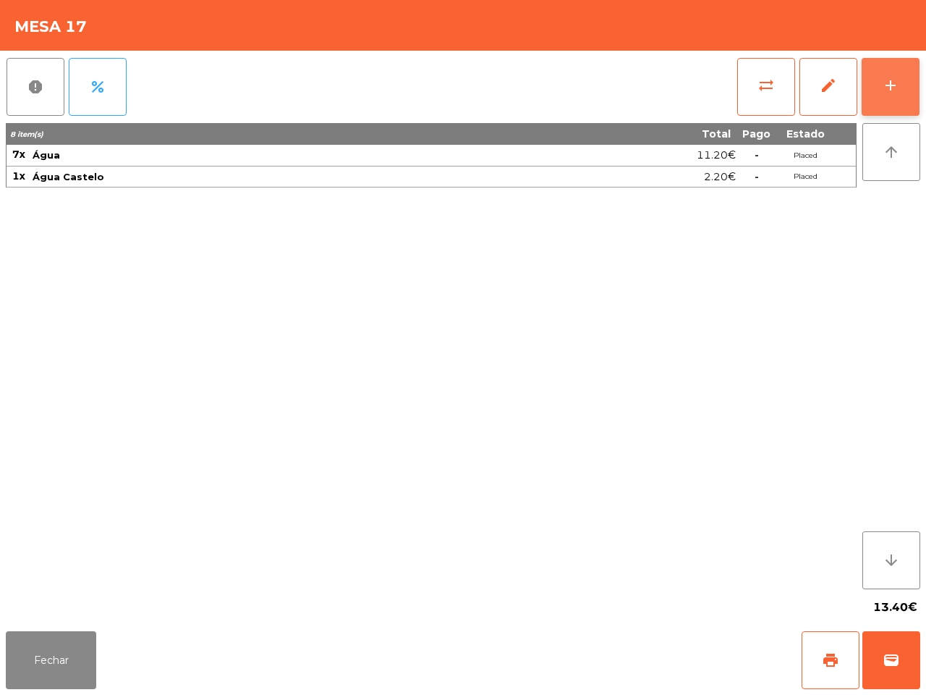
click at [888, 77] on div "add" at bounding box center [890, 85] width 17 height 17
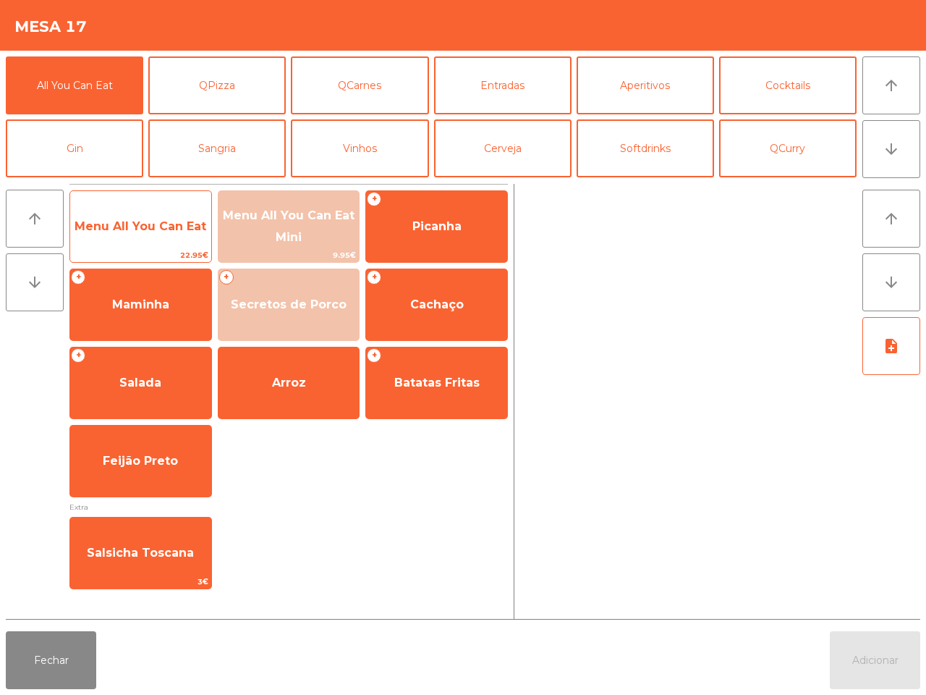
click at [128, 232] on span "Menu All You Can Eat" at bounding box center [141, 226] width 132 height 14
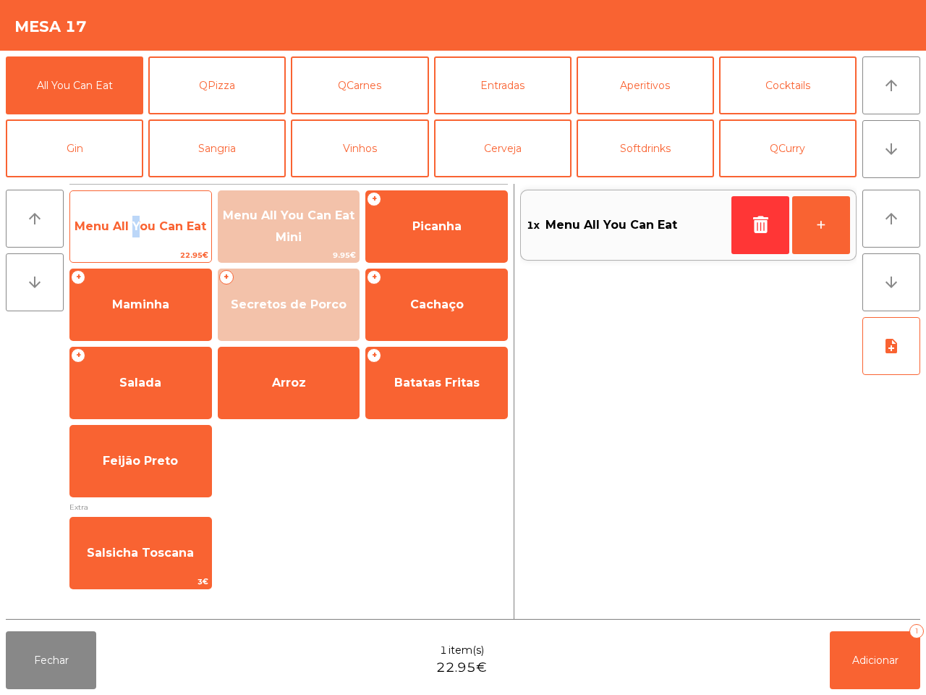
click at [128, 232] on span "Menu All You Can Eat" at bounding box center [141, 226] width 132 height 14
click at [127, 232] on span "Menu All You Can Eat" at bounding box center [141, 226] width 132 height 14
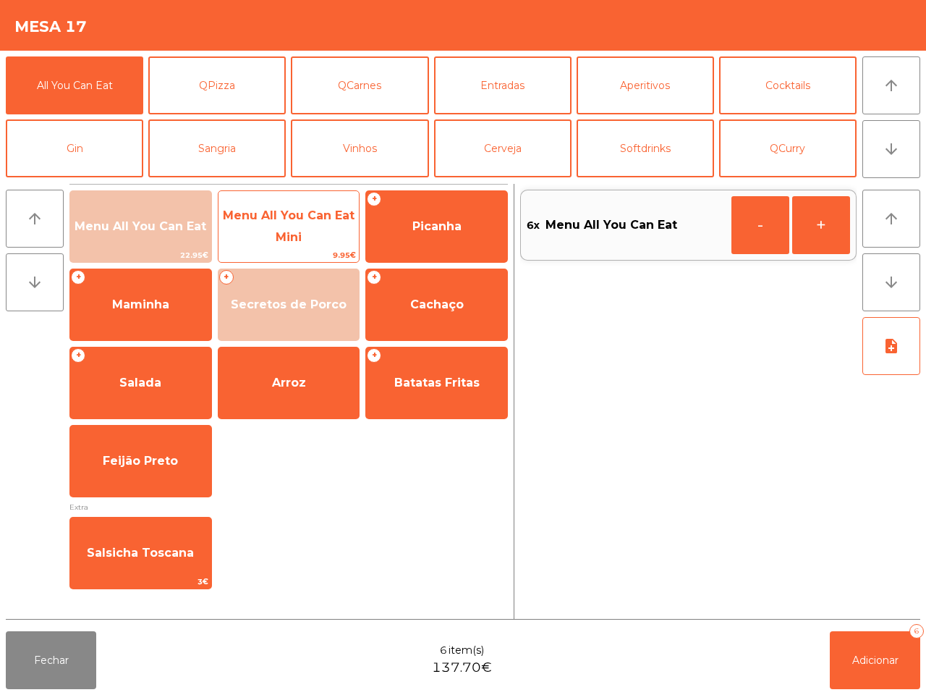
click at [287, 232] on span "Menu All You Can Eat Mini" at bounding box center [289, 225] width 132 height 35
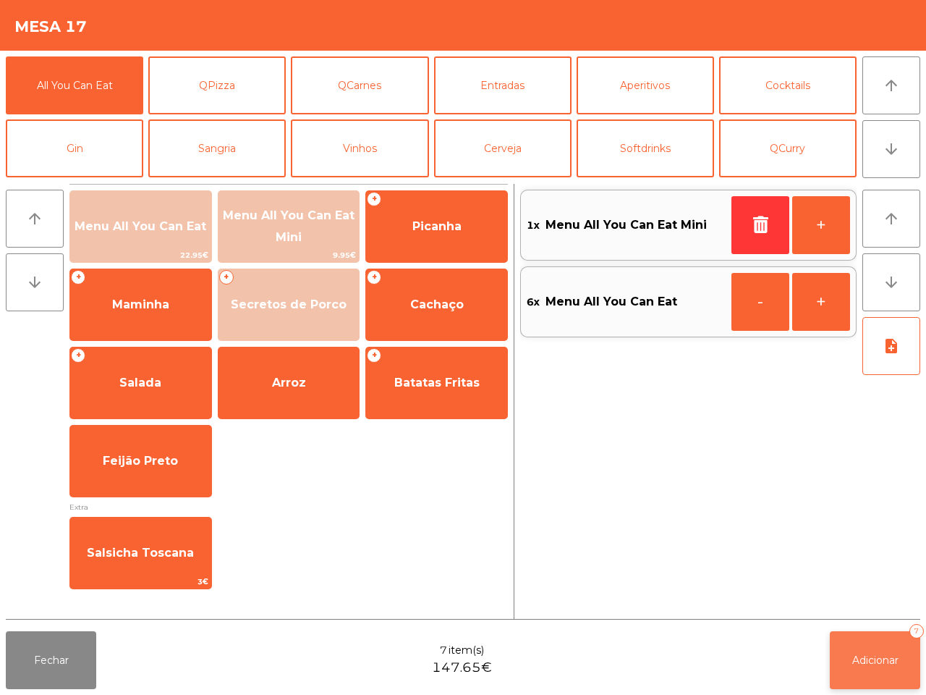
click at [887, 656] on span "Adicionar" at bounding box center [876, 660] width 46 height 13
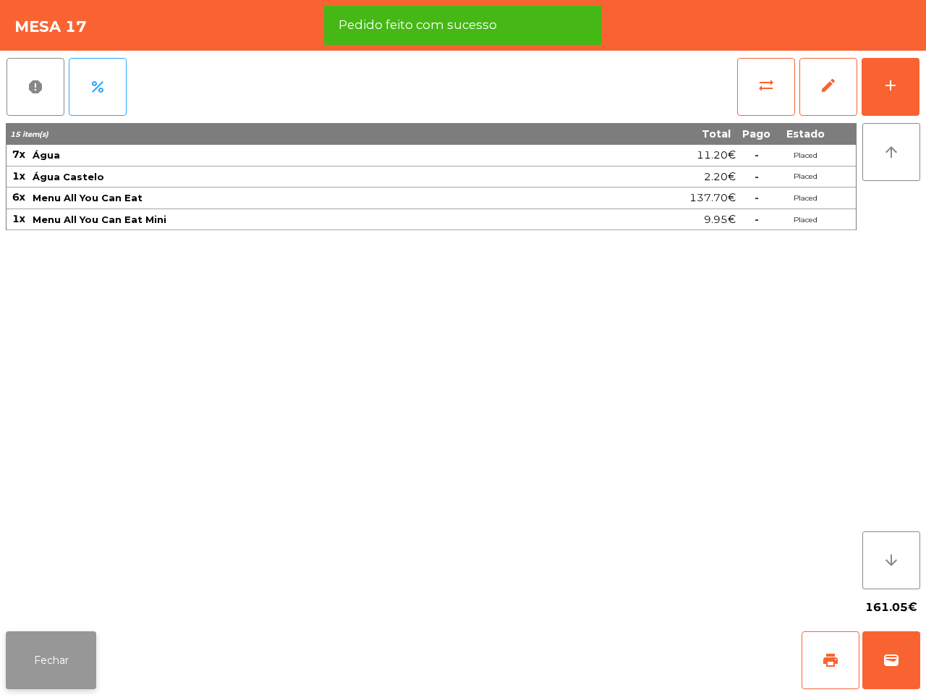
click at [62, 643] on button "Fechar" at bounding box center [51, 660] width 90 height 58
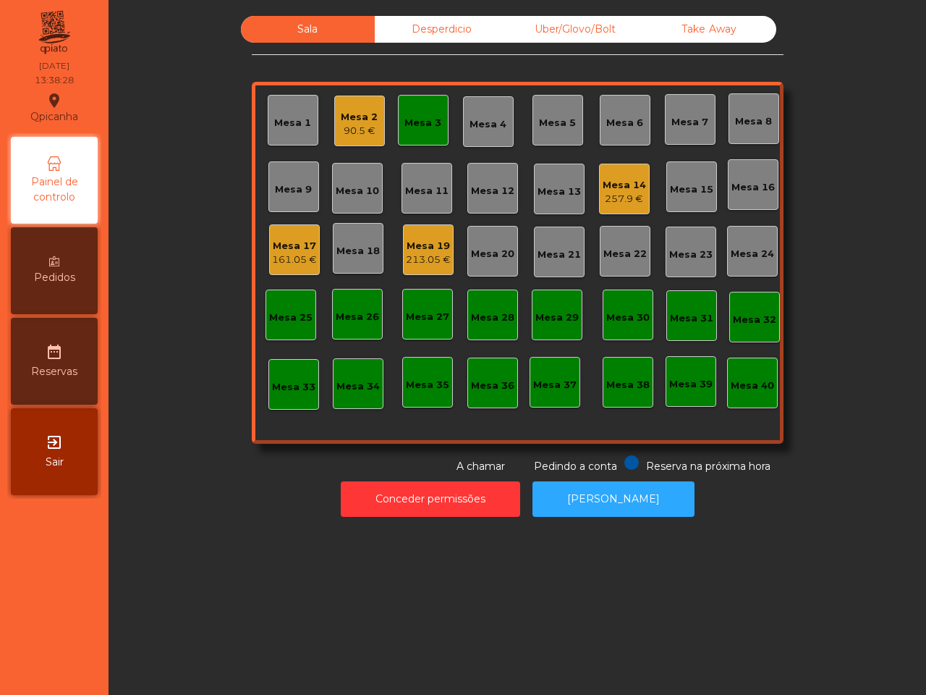
click at [623, 185] on div "Mesa 14" at bounding box center [624, 185] width 43 height 14
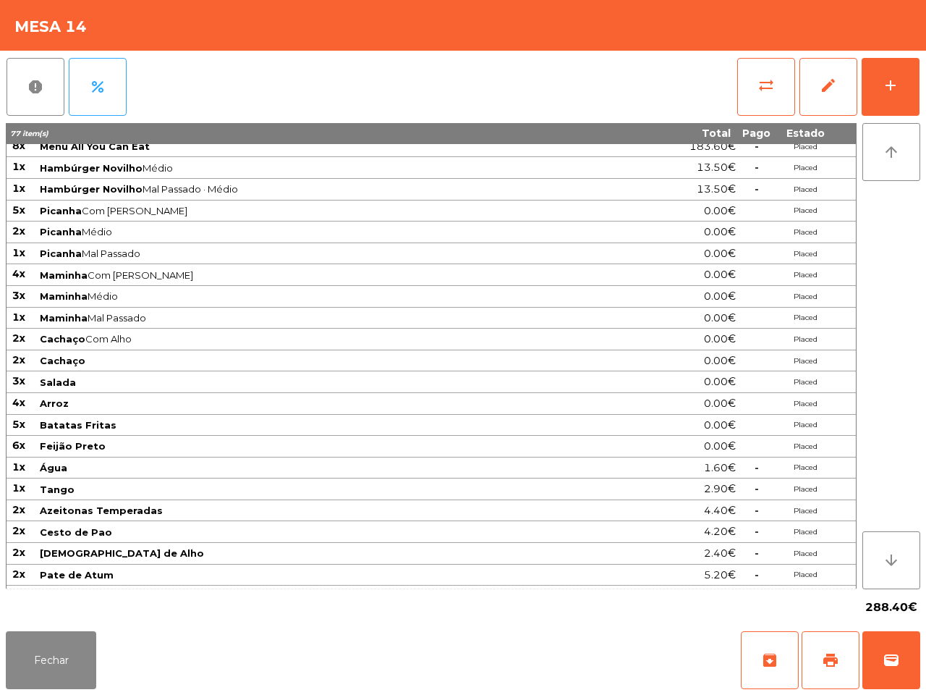
scroll to position [117, 0]
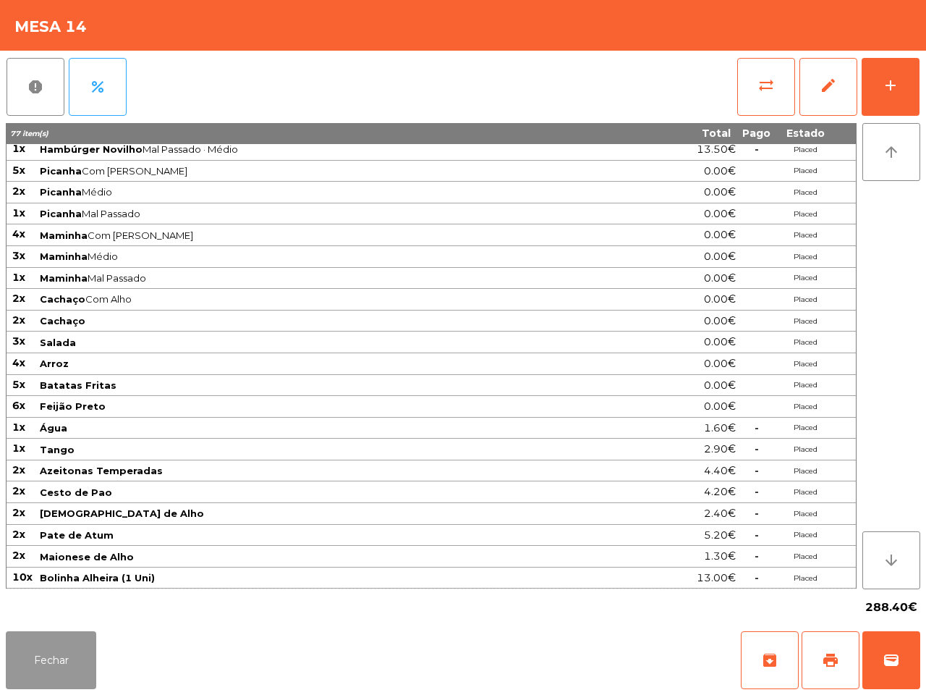
click at [36, 659] on button "Fechar" at bounding box center [51, 660] width 90 height 58
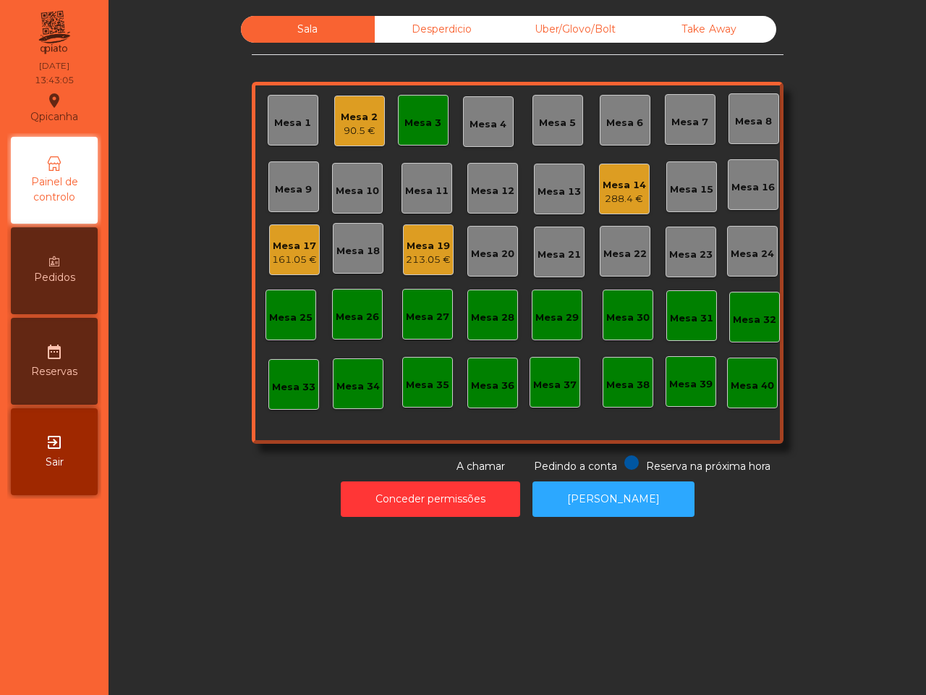
click at [287, 177] on div "Mesa 9" at bounding box center [293, 187] width 37 height 20
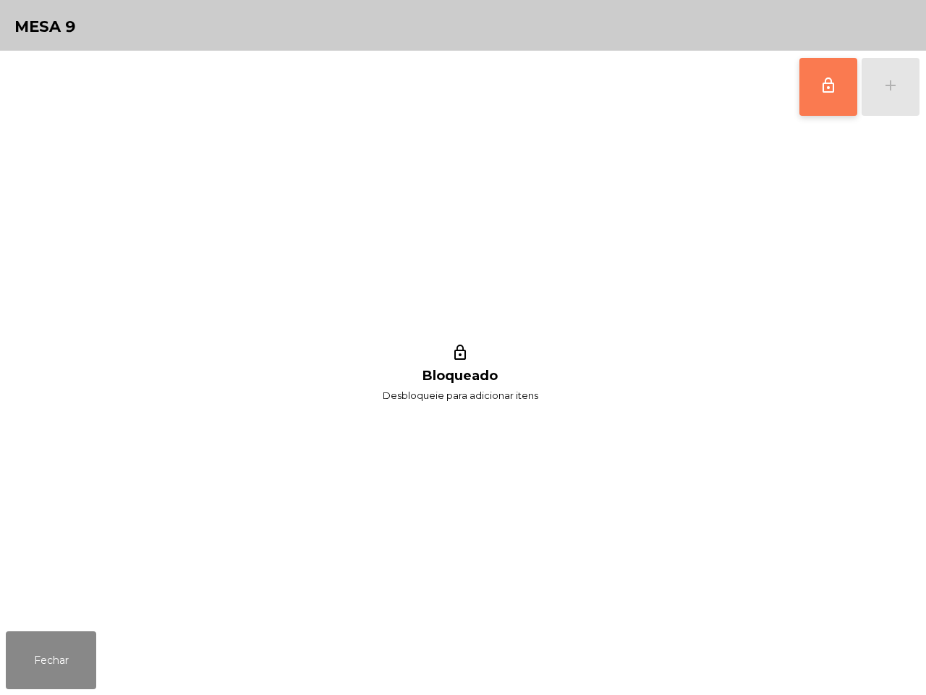
click at [825, 85] on span "lock_outline" at bounding box center [828, 85] width 17 height 17
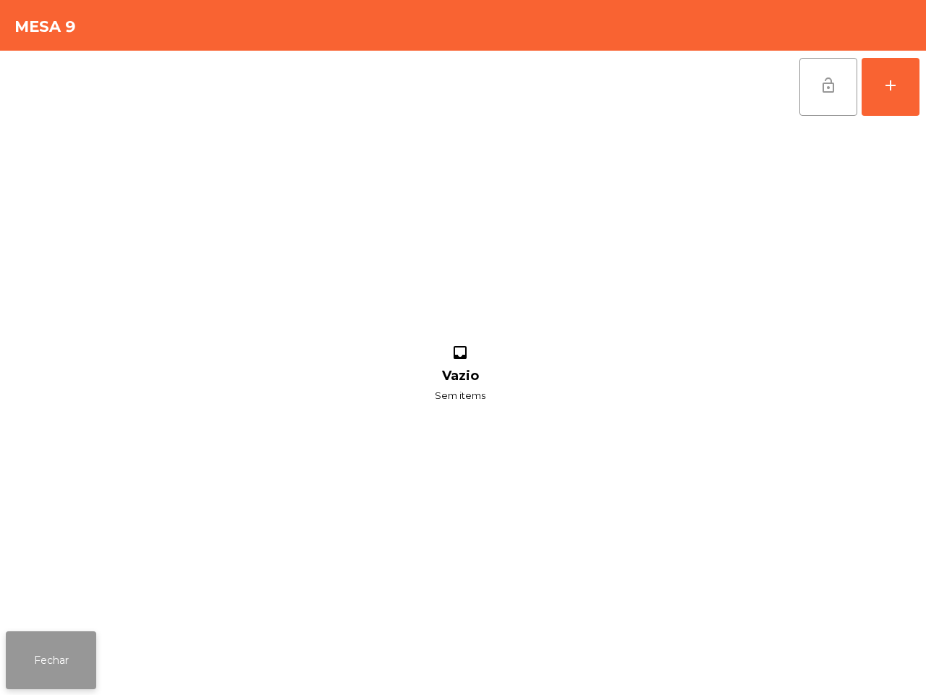
drag, startPoint x: 469, startPoint y: 496, endPoint x: 20, endPoint y: 632, distance: 468.7
click at [20, 632] on button "Fechar" at bounding box center [51, 660] width 90 height 58
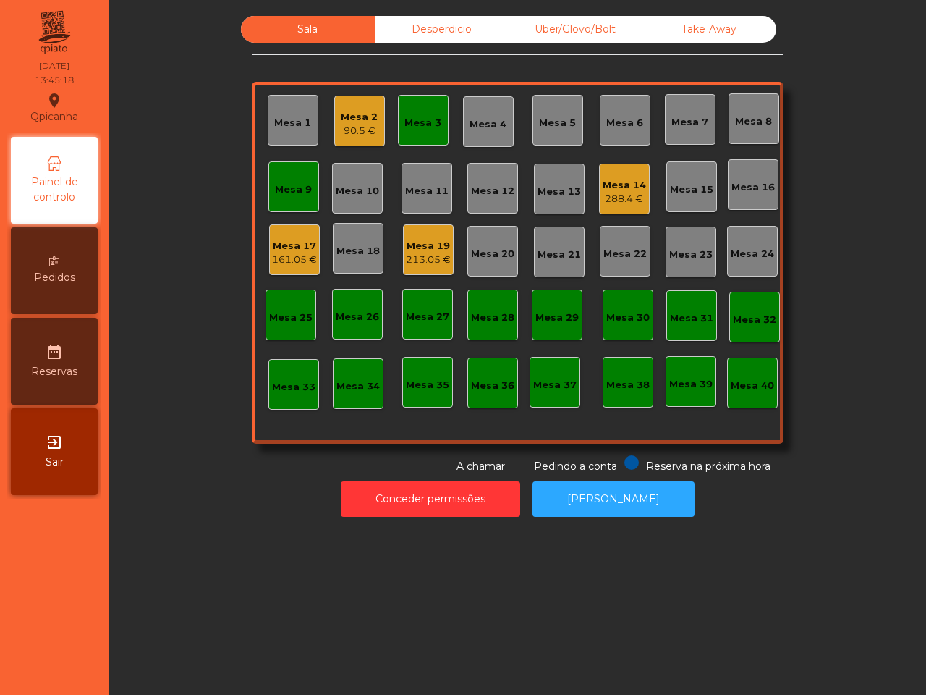
click at [622, 190] on div "Mesa 14" at bounding box center [624, 185] width 43 height 14
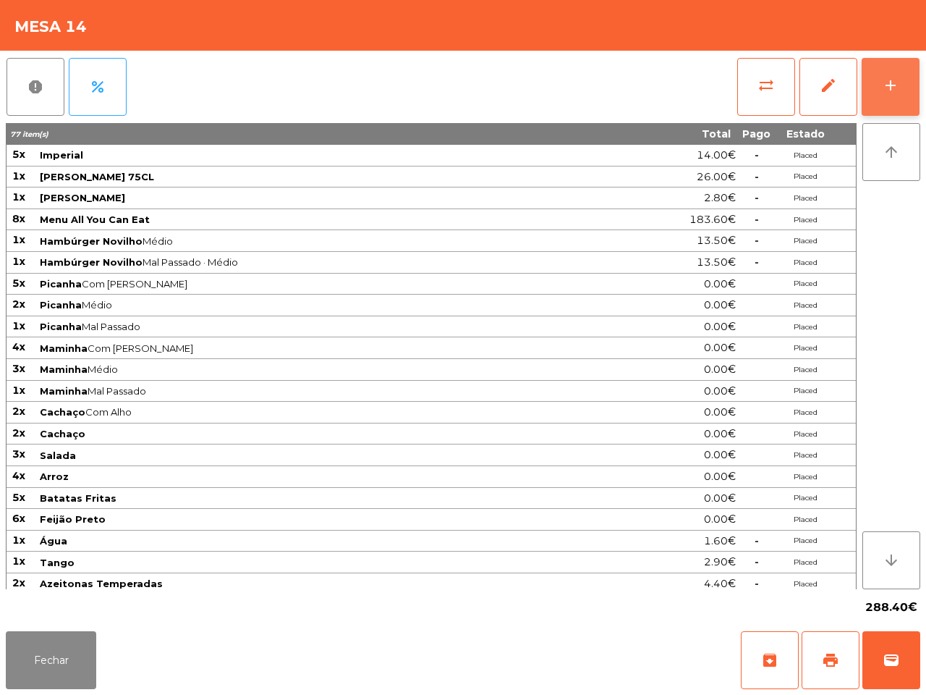
click at [868, 82] on button "add" at bounding box center [891, 87] width 58 height 58
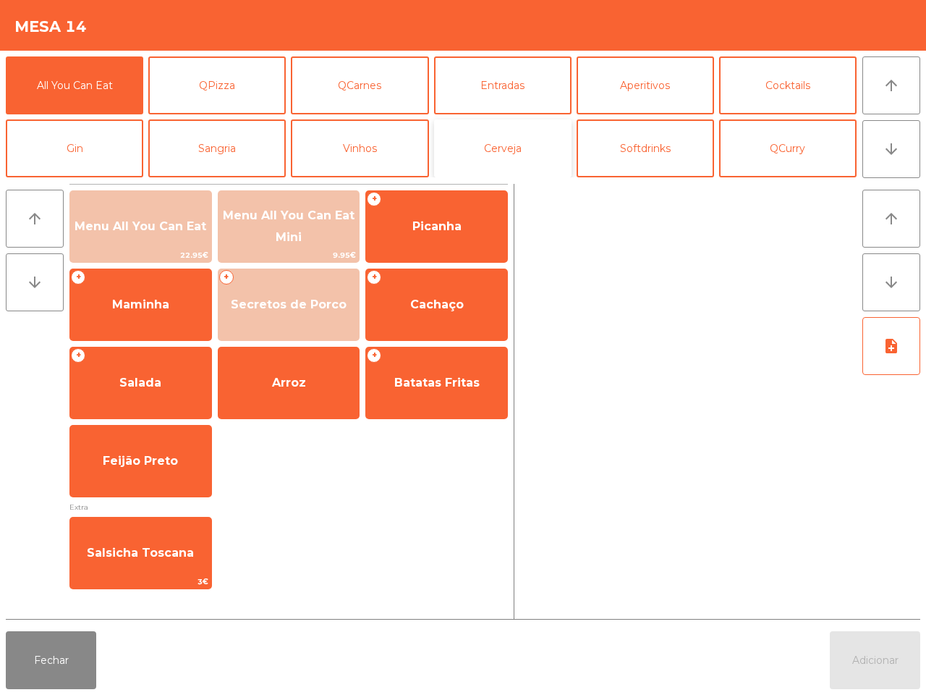
click at [491, 143] on button "Cerveja" at bounding box center [503, 148] width 138 height 58
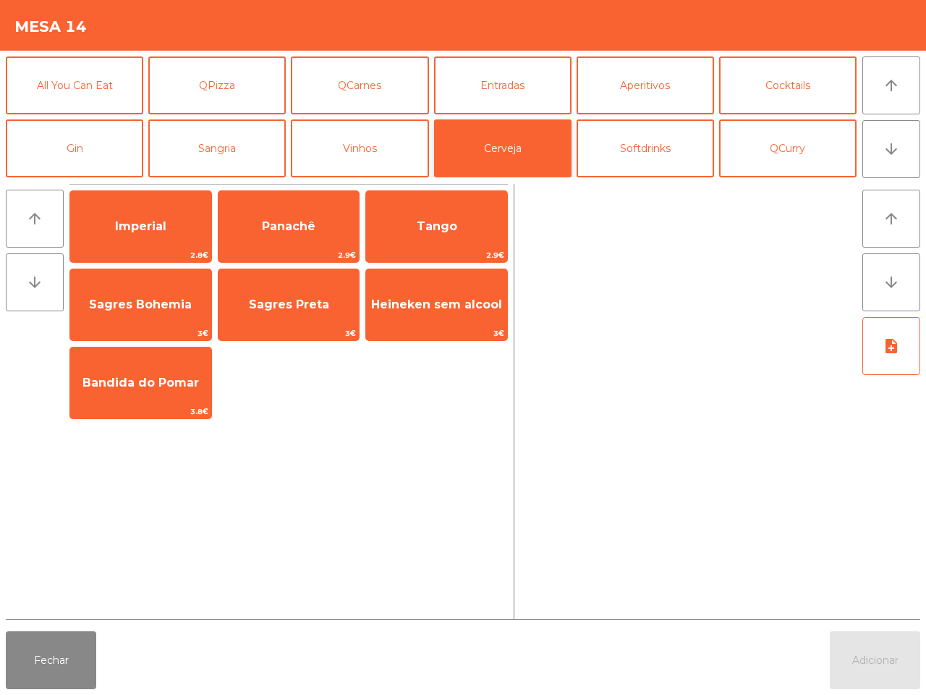
click at [170, 215] on span "Imperial" at bounding box center [140, 226] width 141 height 39
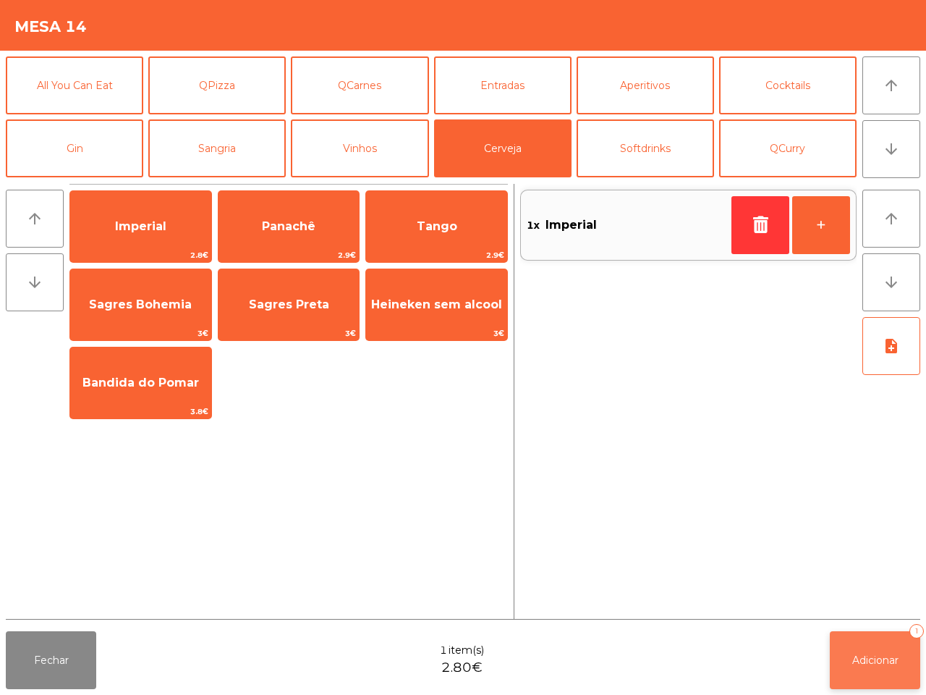
click at [870, 651] on button "Adicionar 1" at bounding box center [875, 660] width 90 height 58
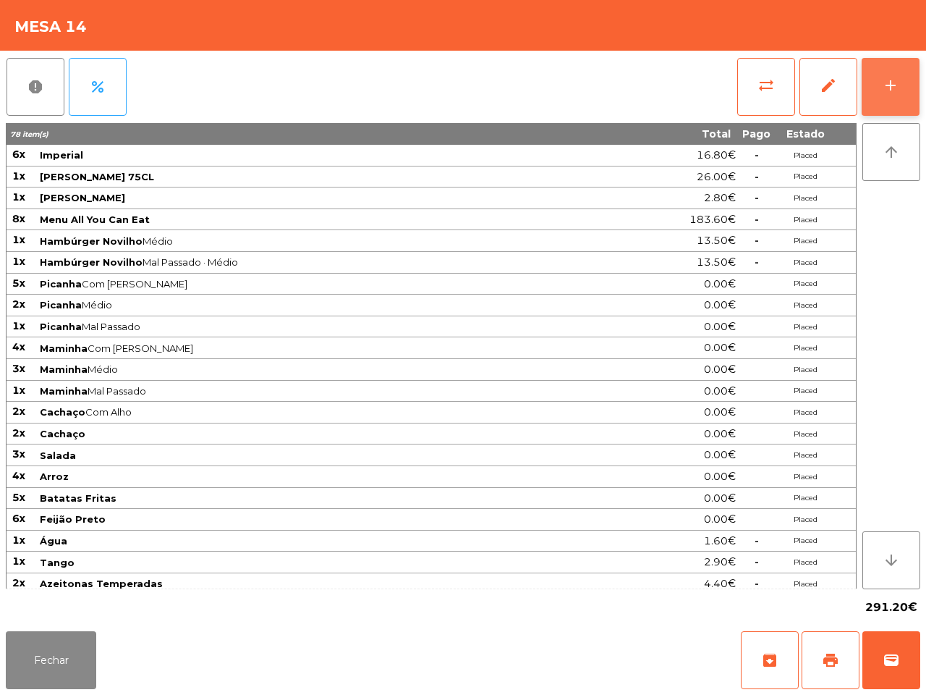
click at [888, 81] on div "add" at bounding box center [890, 85] width 17 height 17
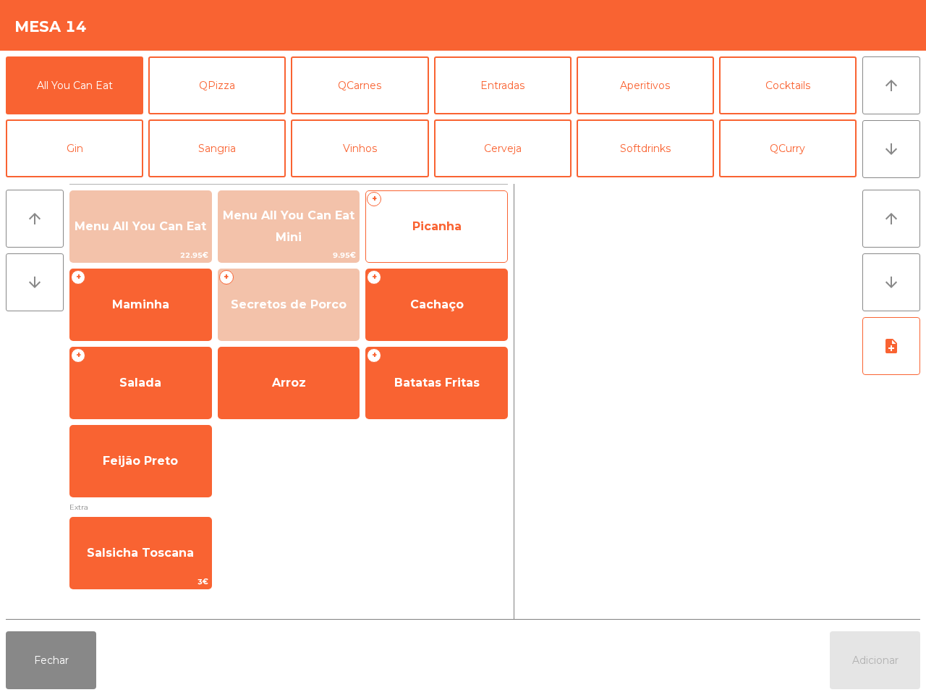
click at [422, 225] on span "Picanha" at bounding box center [437, 226] width 49 height 14
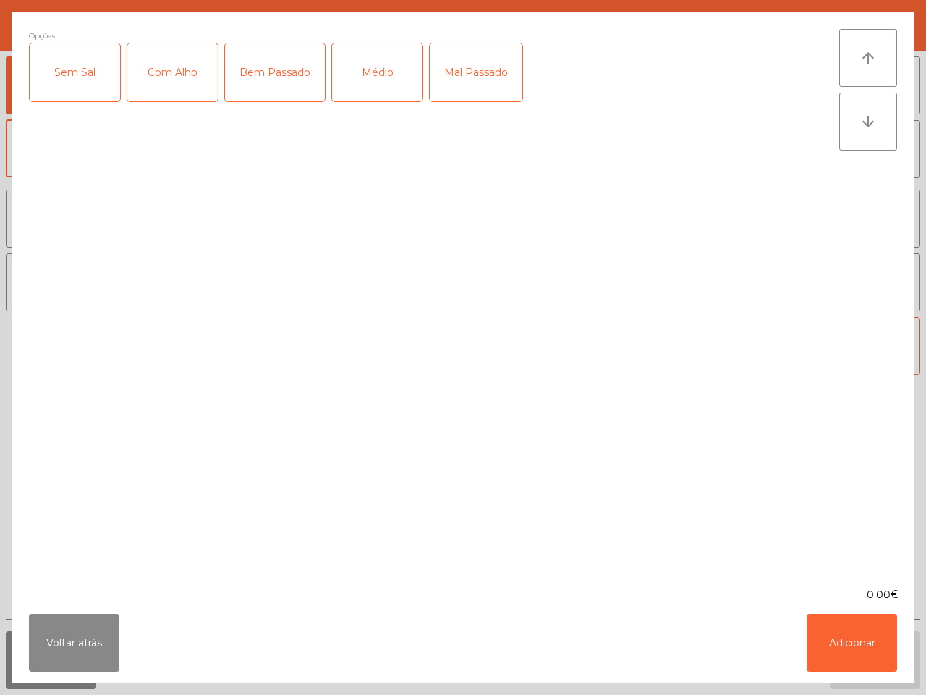
click at [458, 70] on div "Mal Passado" at bounding box center [476, 72] width 93 height 58
click at [190, 82] on div "Com Alho" at bounding box center [172, 72] width 90 height 58
click at [866, 628] on button "Adicionar" at bounding box center [852, 643] width 90 height 58
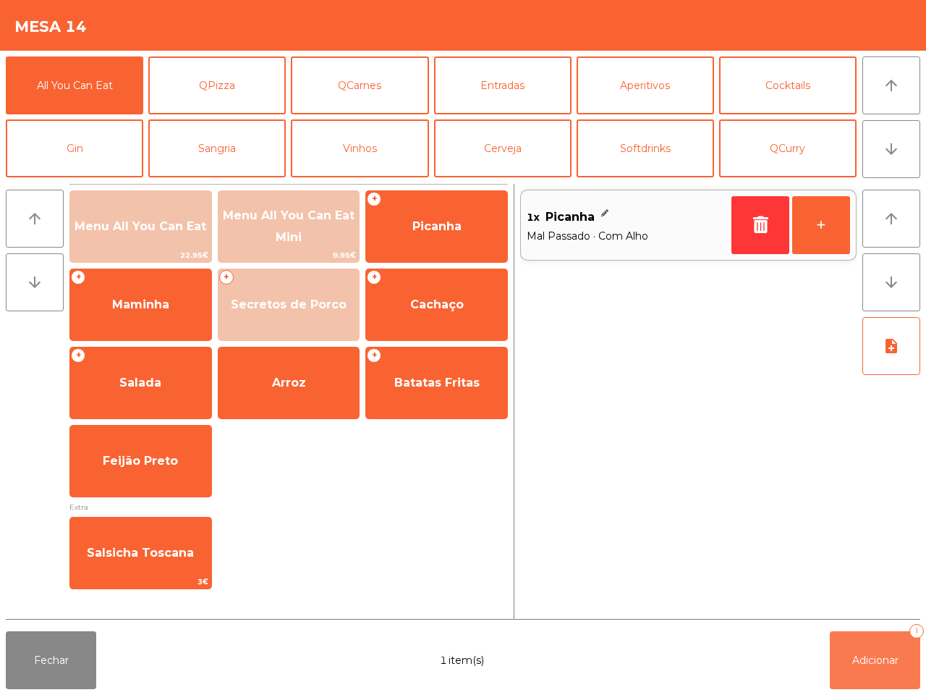
click at [858, 657] on span "Adicionar" at bounding box center [876, 660] width 46 height 13
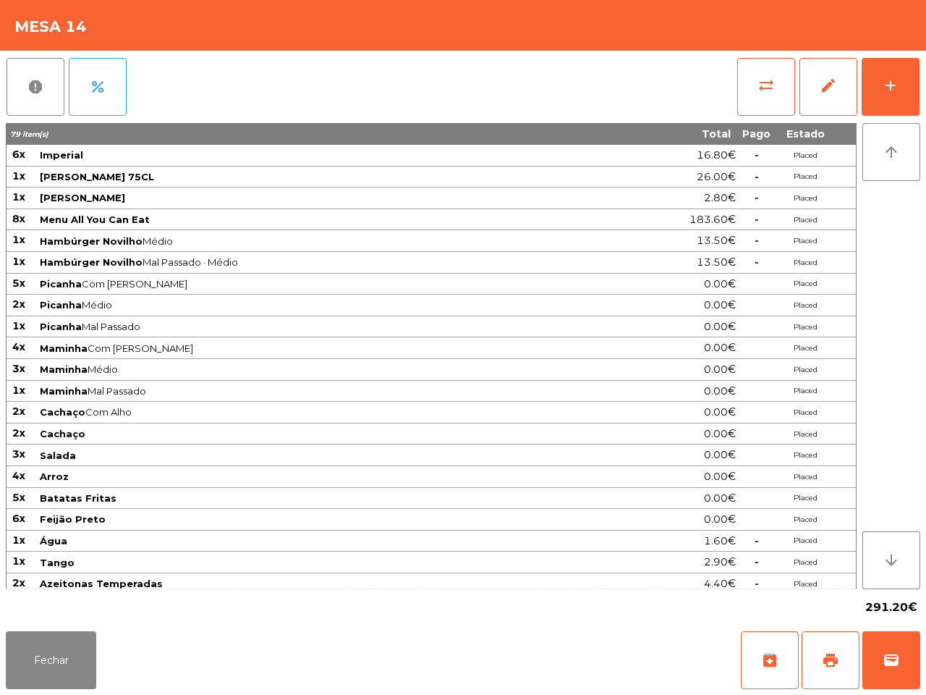
click at [51, 693] on div "Fechar archive print wallet" at bounding box center [463, 659] width 926 height 69
click at [72, 650] on button "Fechar" at bounding box center [51, 660] width 90 height 58
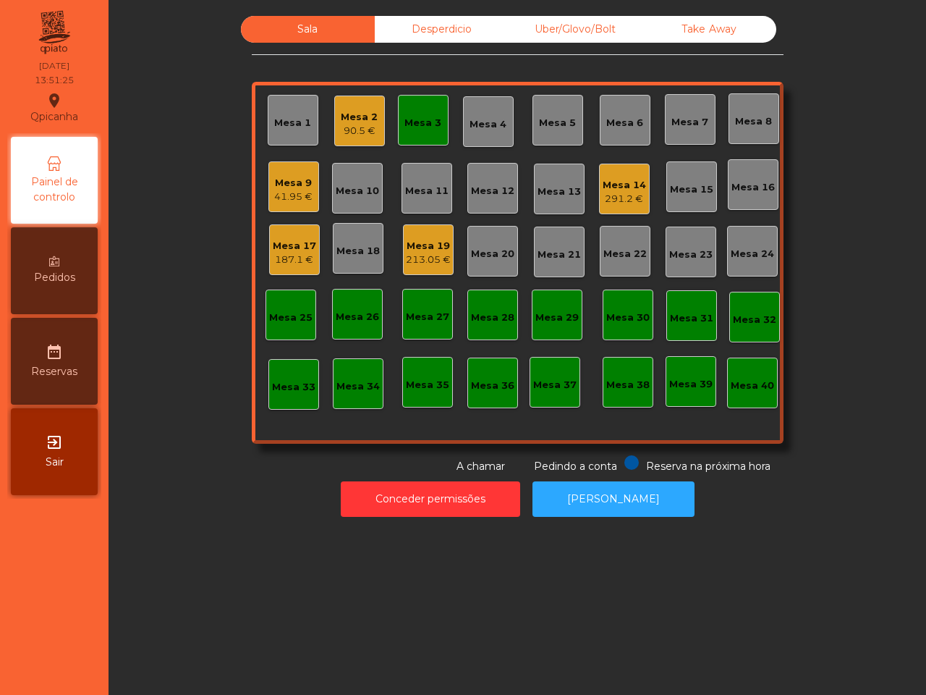
click at [276, 193] on div "41.95 €" at bounding box center [293, 197] width 38 height 14
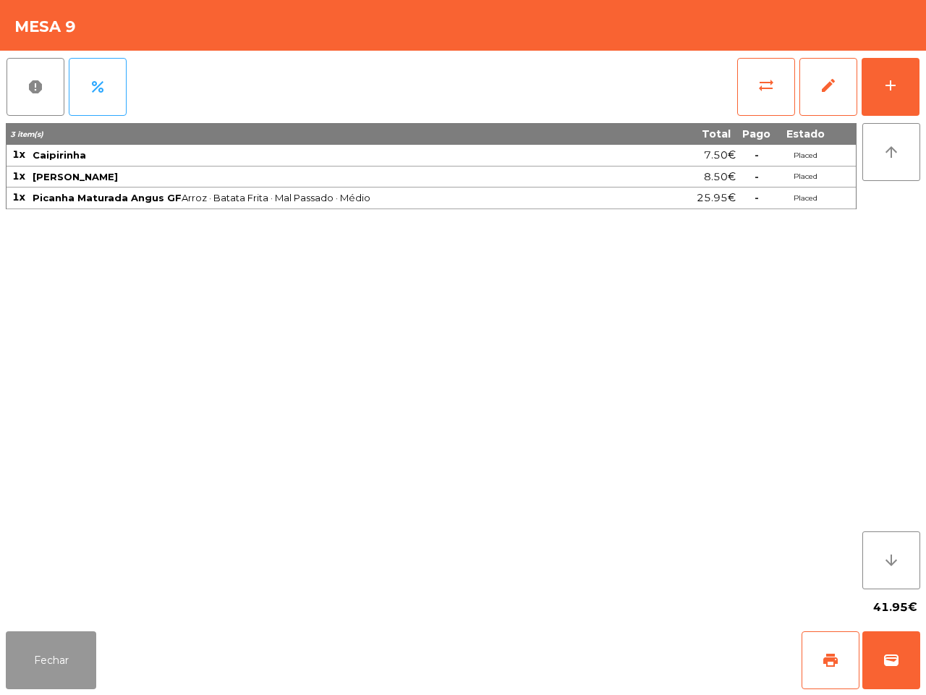
click at [54, 663] on button "Fechar" at bounding box center [51, 660] width 90 height 58
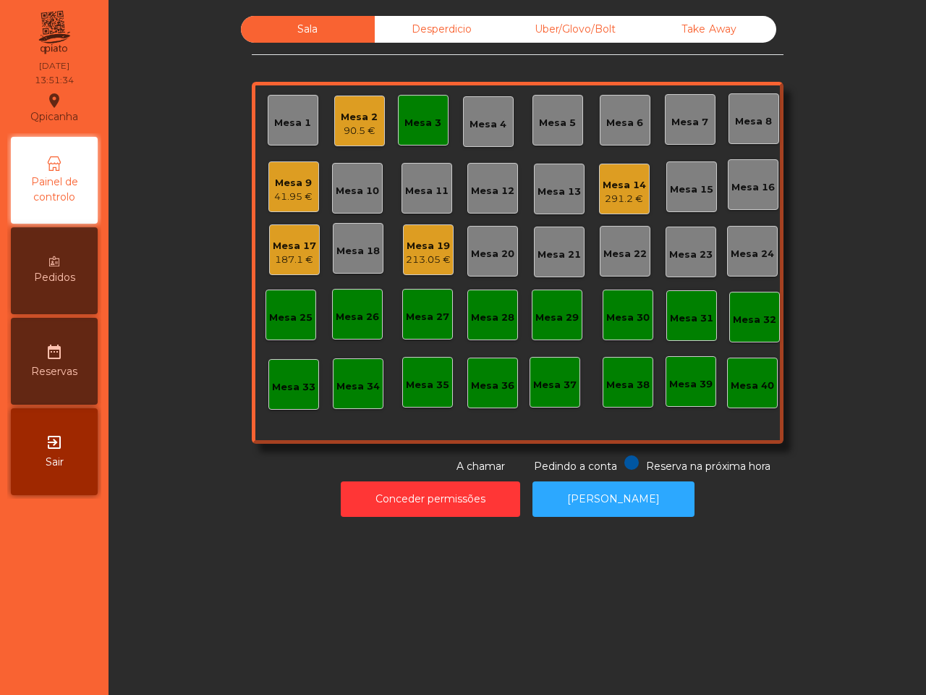
click at [295, 190] on div "41.95 €" at bounding box center [293, 197] width 38 height 14
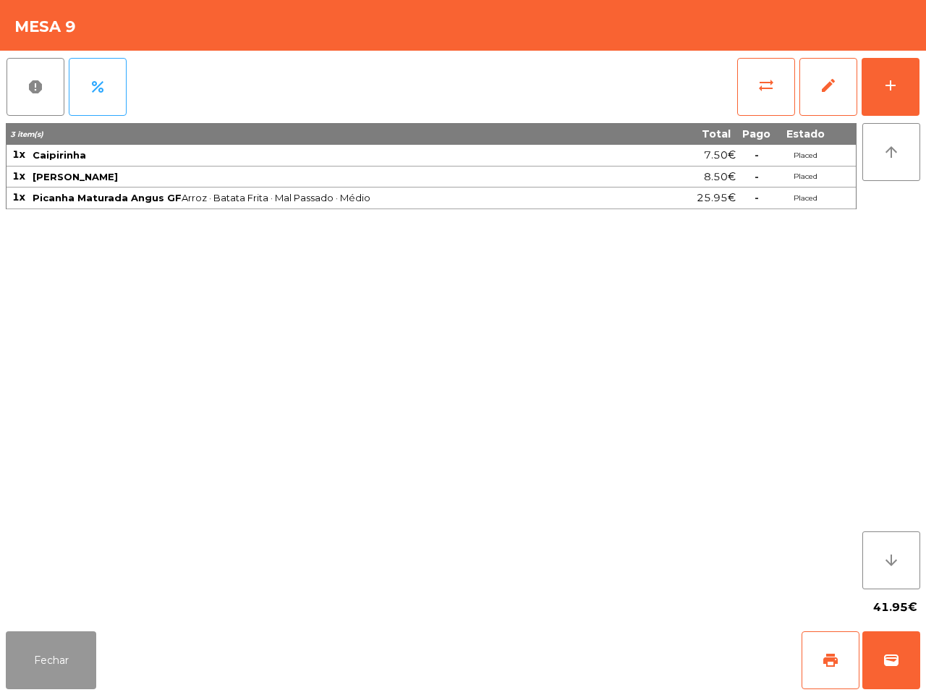
click at [71, 654] on button "Fechar" at bounding box center [51, 660] width 90 height 58
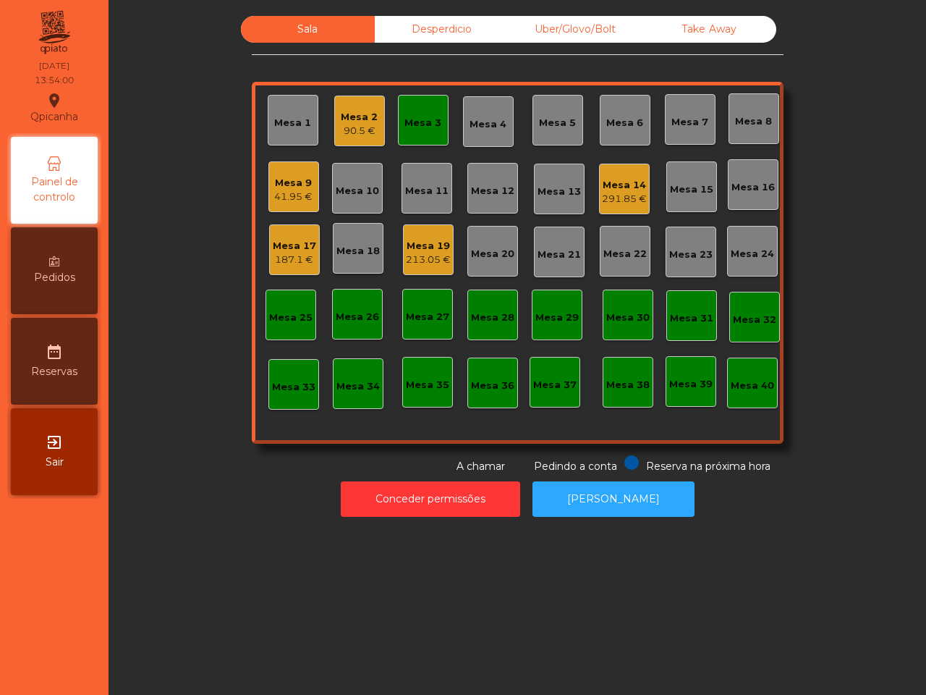
click at [355, 124] on div "90.5 €" at bounding box center [359, 131] width 37 height 14
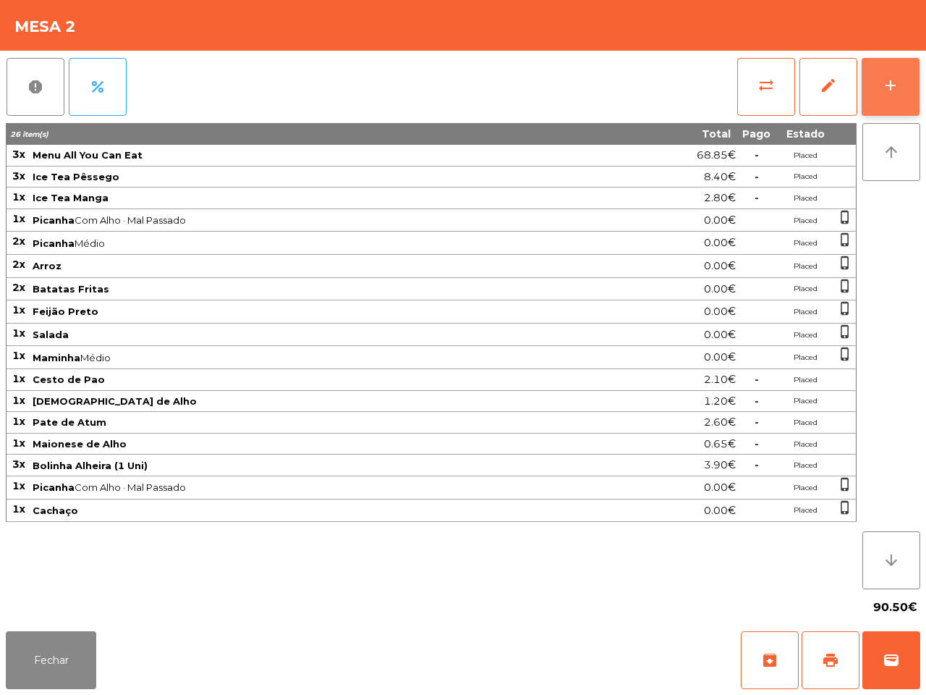
click at [887, 82] on div "add" at bounding box center [890, 85] width 17 height 17
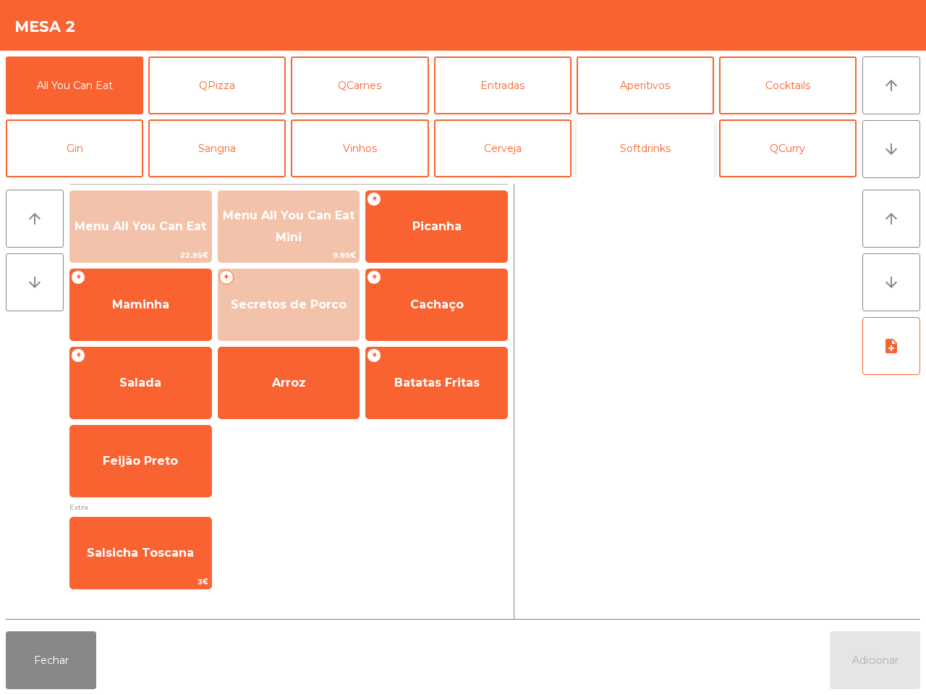
click at [612, 145] on button "Softdrinks" at bounding box center [646, 148] width 138 height 58
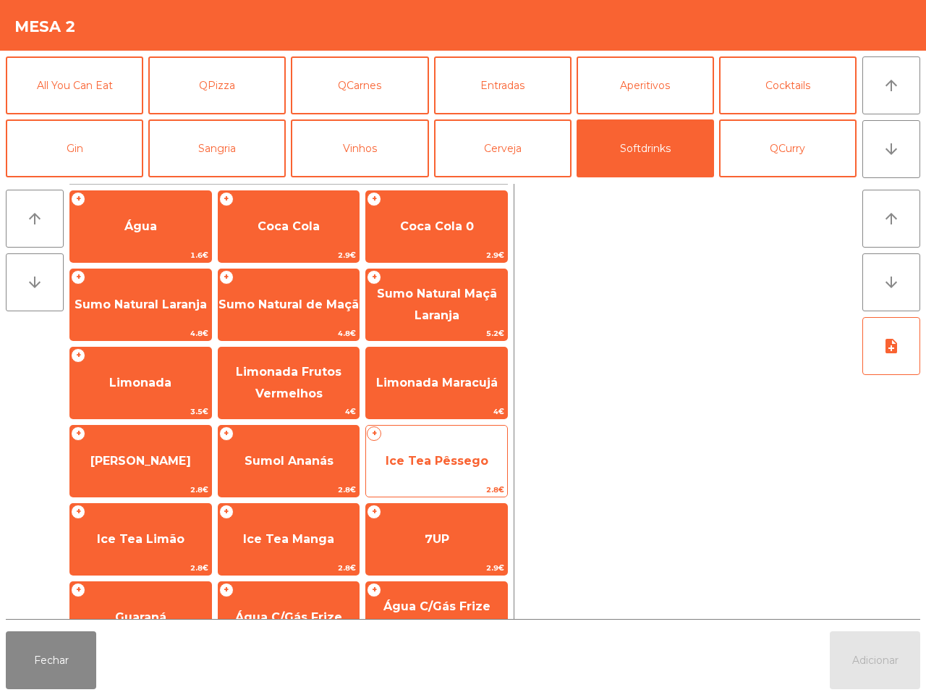
click at [421, 461] on span "Ice Tea Pêssego" at bounding box center [437, 461] width 103 height 14
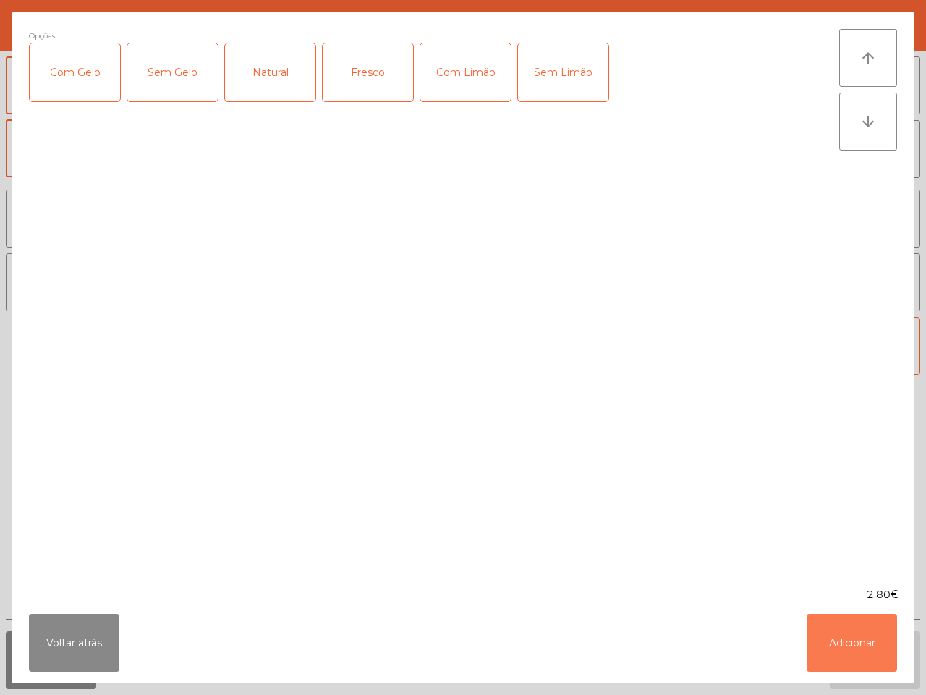
click at [831, 643] on button "Adicionar" at bounding box center [852, 643] width 90 height 58
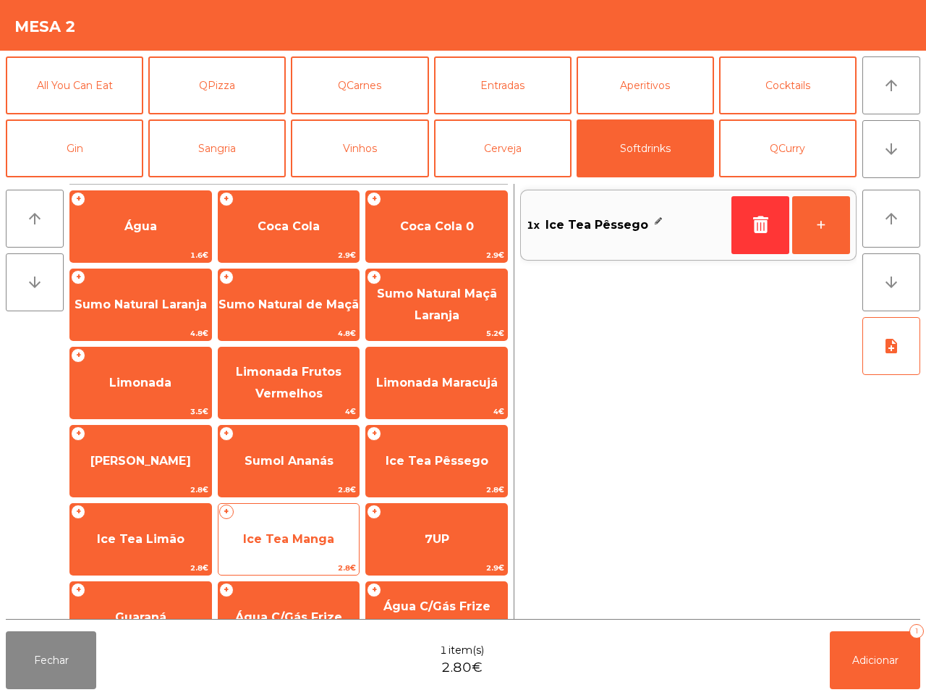
click at [275, 537] on span "Ice Tea Manga" at bounding box center [288, 539] width 91 height 14
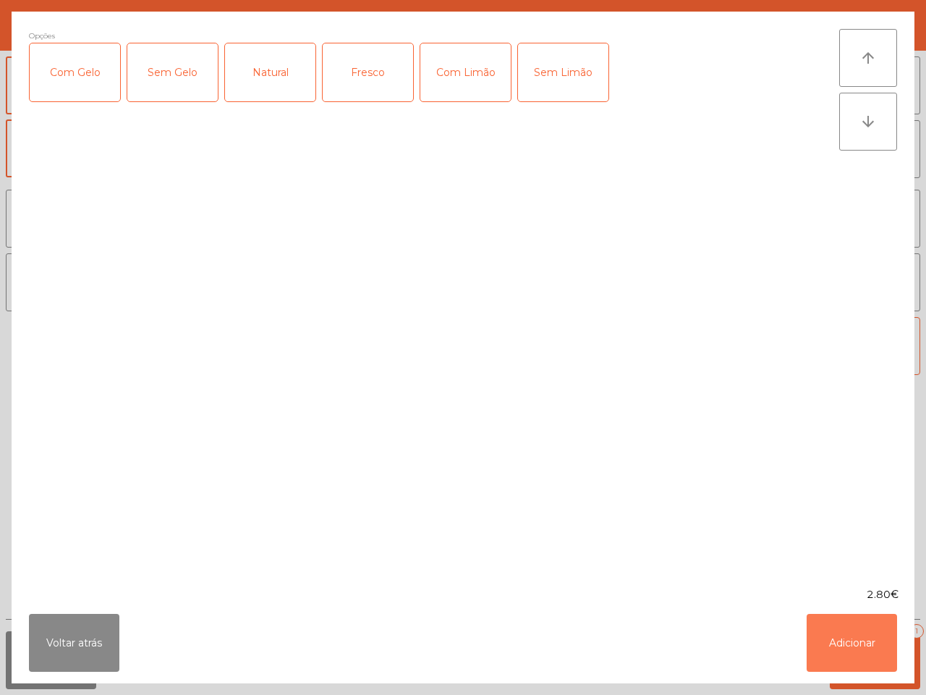
drag, startPoint x: 844, startPoint y: 634, endPoint x: 845, endPoint y: 617, distance: 17.4
click at [848, 633] on button "Adicionar" at bounding box center [852, 643] width 90 height 58
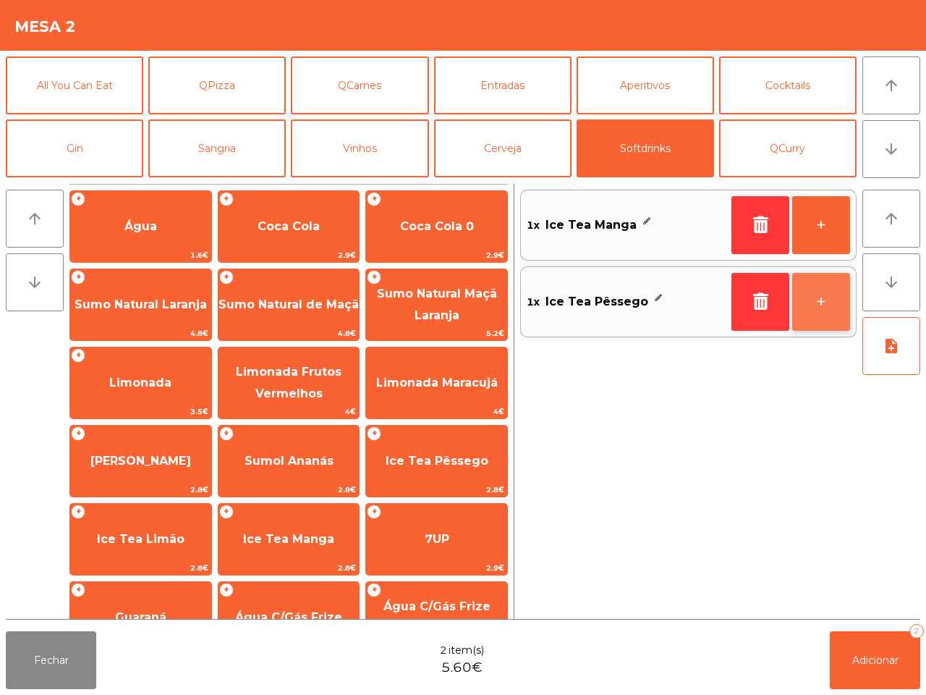
click at [824, 305] on button "+" at bounding box center [821, 302] width 58 height 58
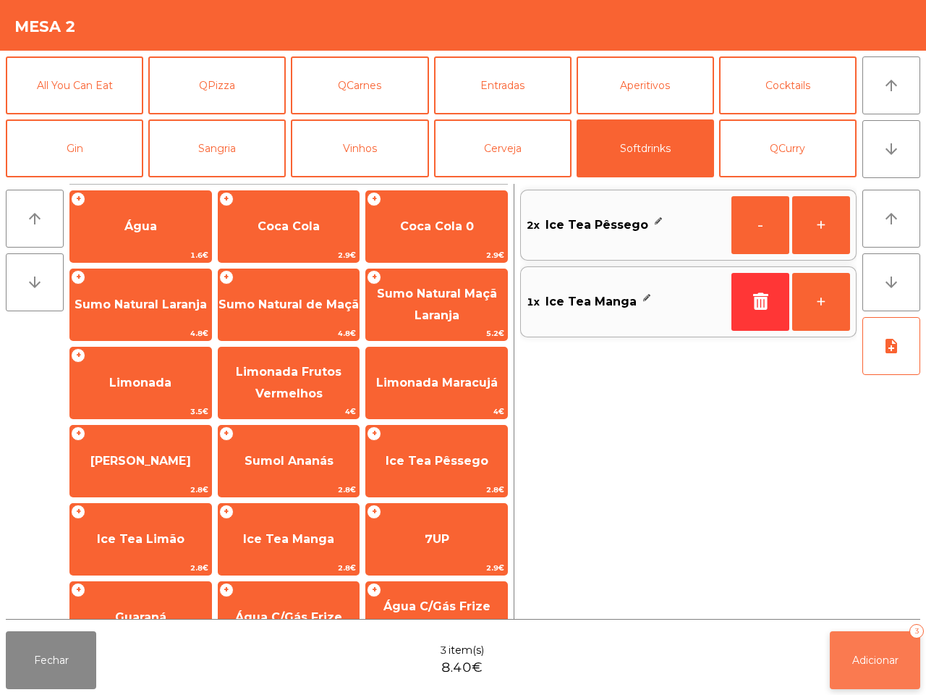
click at [872, 648] on button "Adicionar 3" at bounding box center [875, 660] width 90 height 58
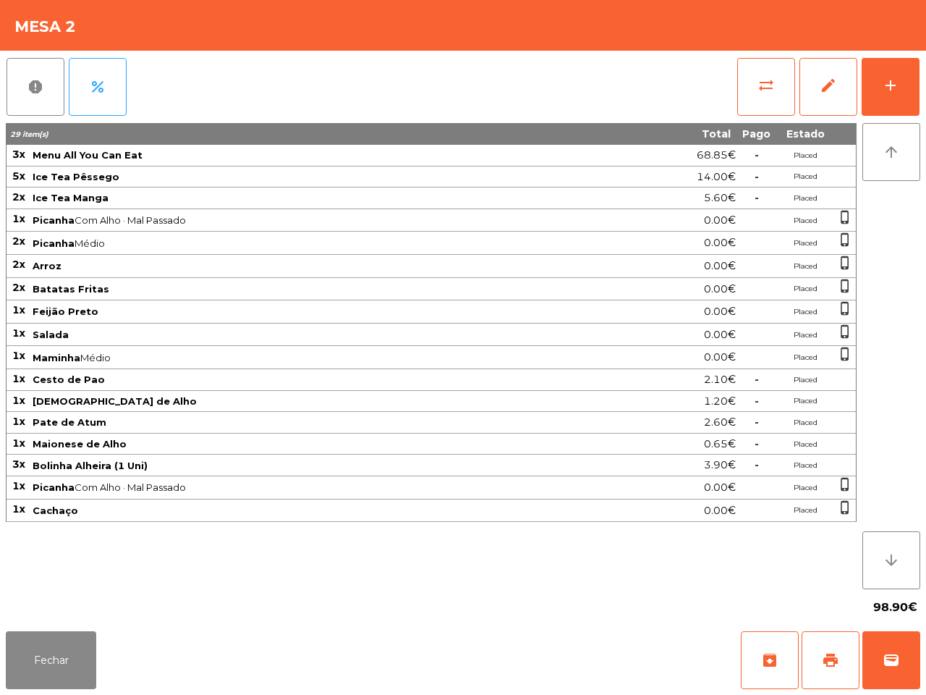
click at [17, 616] on div "98.90€" at bounding box center [463, 607] width 915 height 36
click at [43, 650] on button "Fechar" at bounding box center [51, 660] width 90 height 58
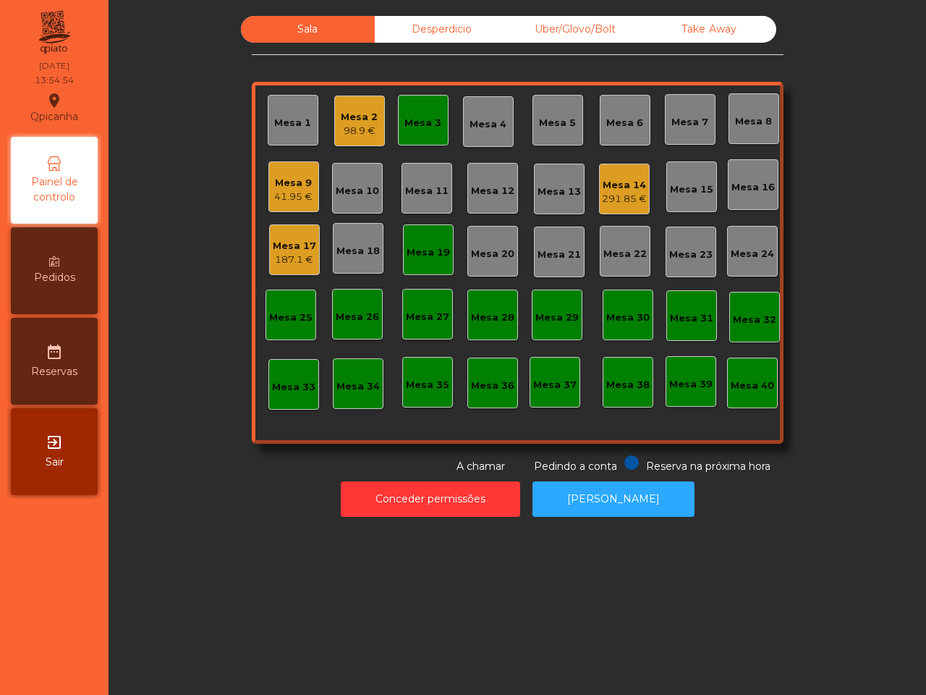
click at [612, 190] on div "Mesa 14" at bounding box center [624, 185] width 45 height 14
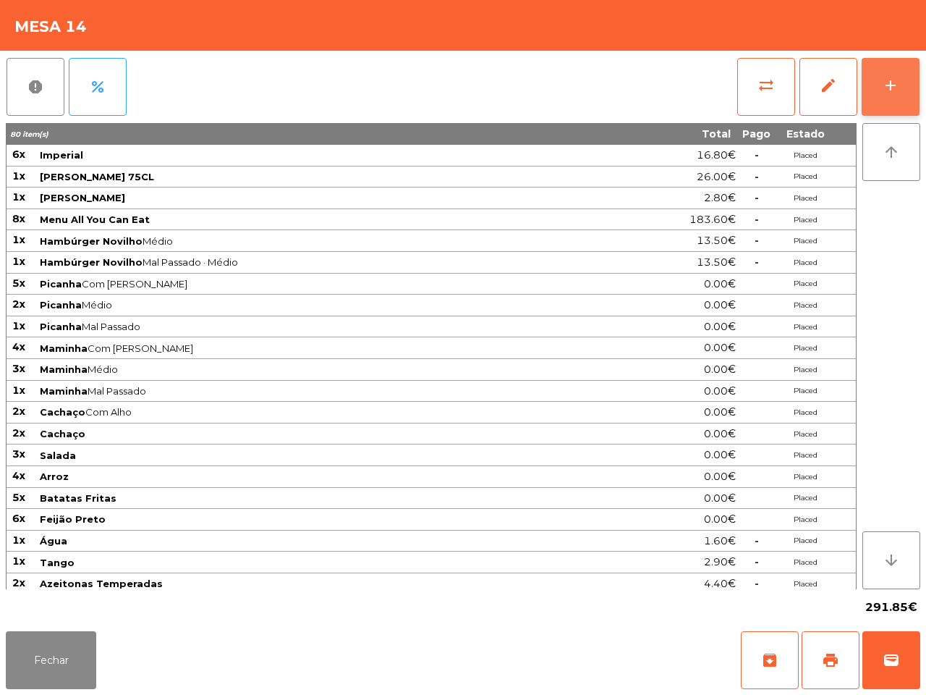
click at [880, 81] on button "add" at bounding box center [891, 87] width 58 height 58
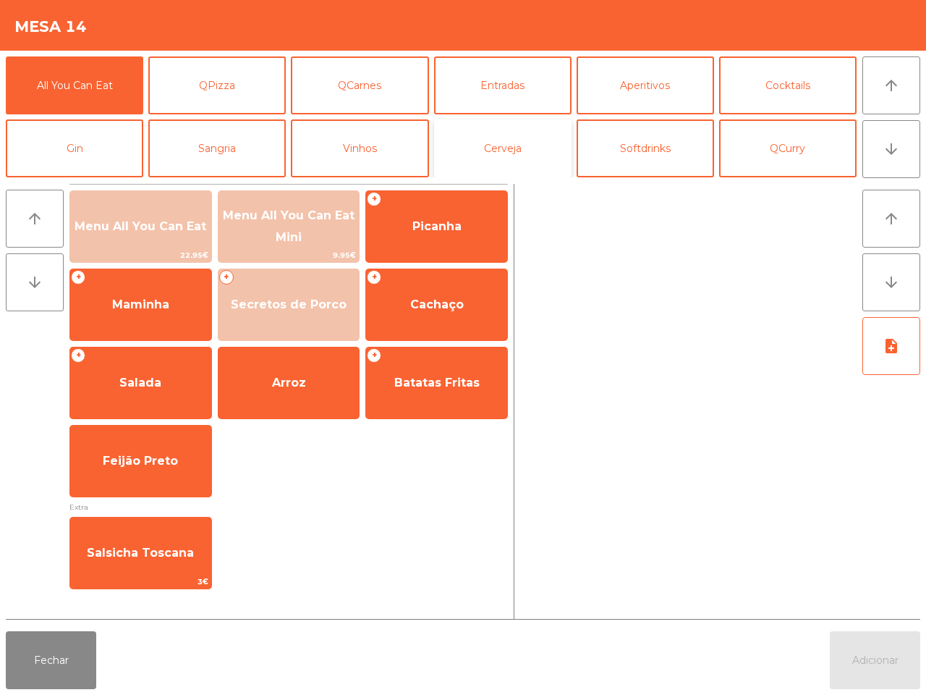
click at [463, 142] on button "Cerveja" at bounding box center [503, 148] width 138 height 58
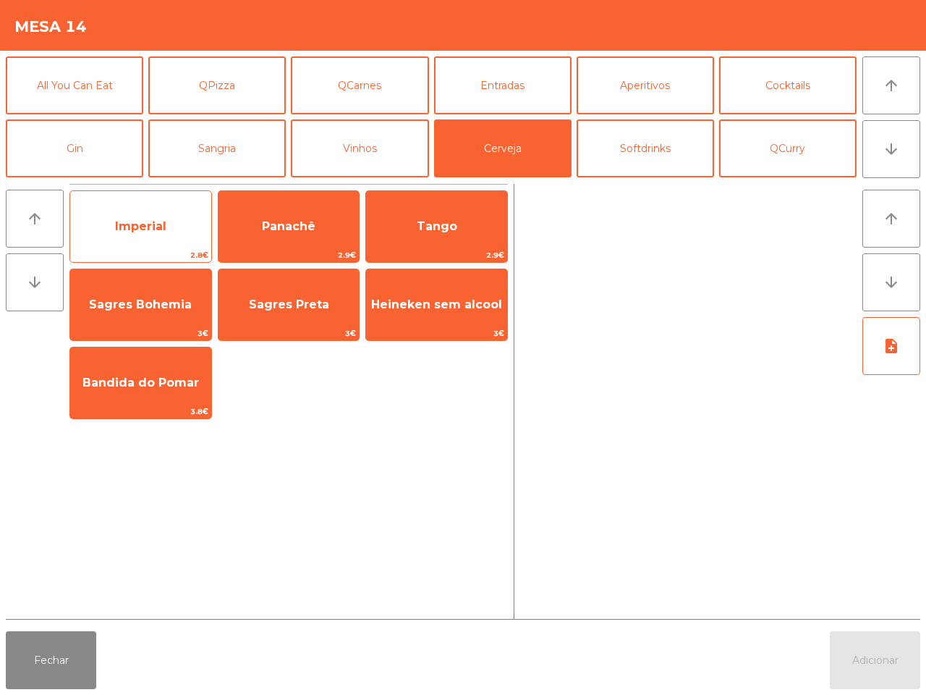
click at [143, 248] on span "2.8€" at bounding box center [140, 255] width 141 height 14
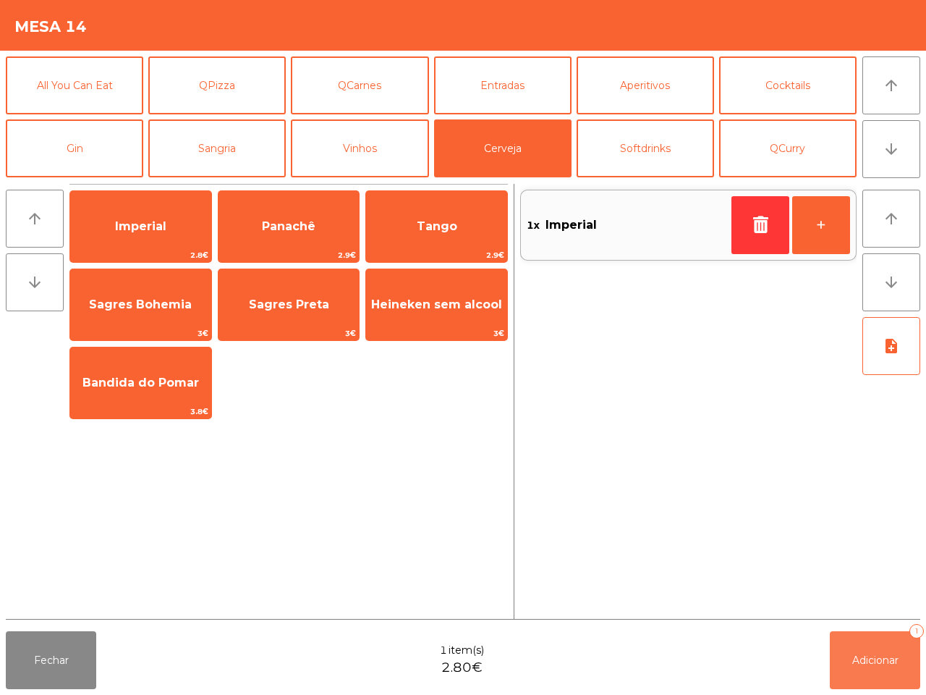
click at [872, 653] on button "Adicionar 1" at bounding box center [875, 660] width 90 height 58
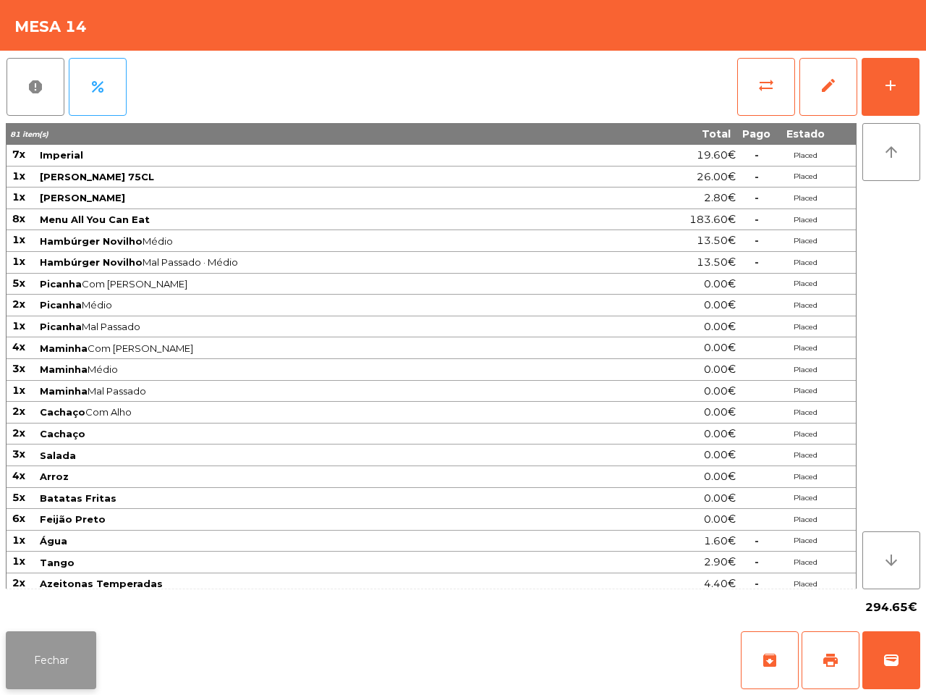
drag, startPoint x: 34, startPoint y: 641, endPoint x: 42, endPoint y: 646, distance: 9.1
click at [42, 646] on button "Fechar" at bounding box center [51, 660] width 90 height 58
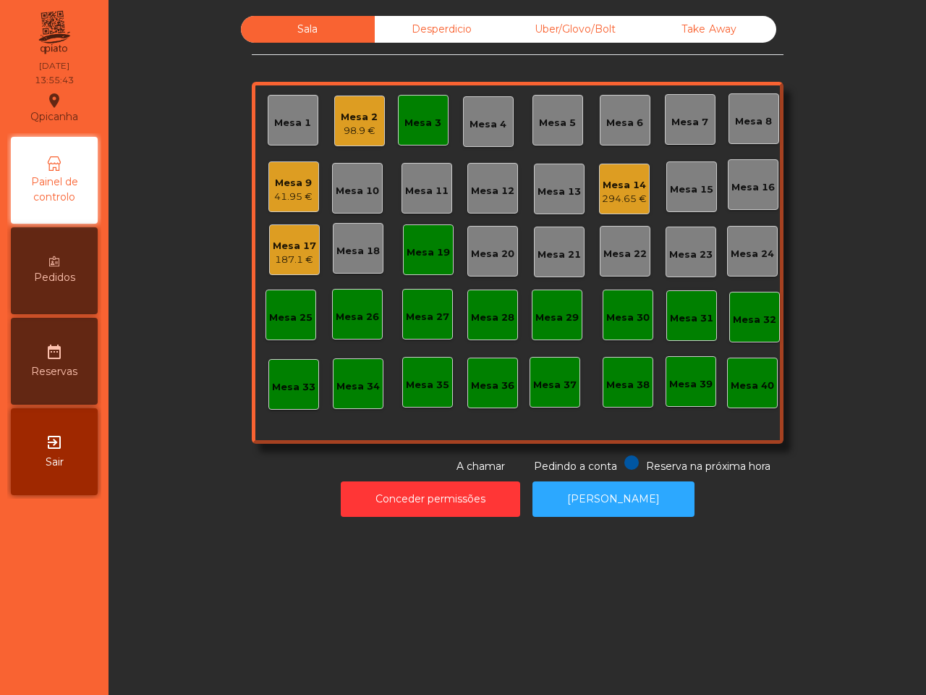
click at [407, 241] on div "Mesa 19" at bounding box center [428, 250] width 43 height 20
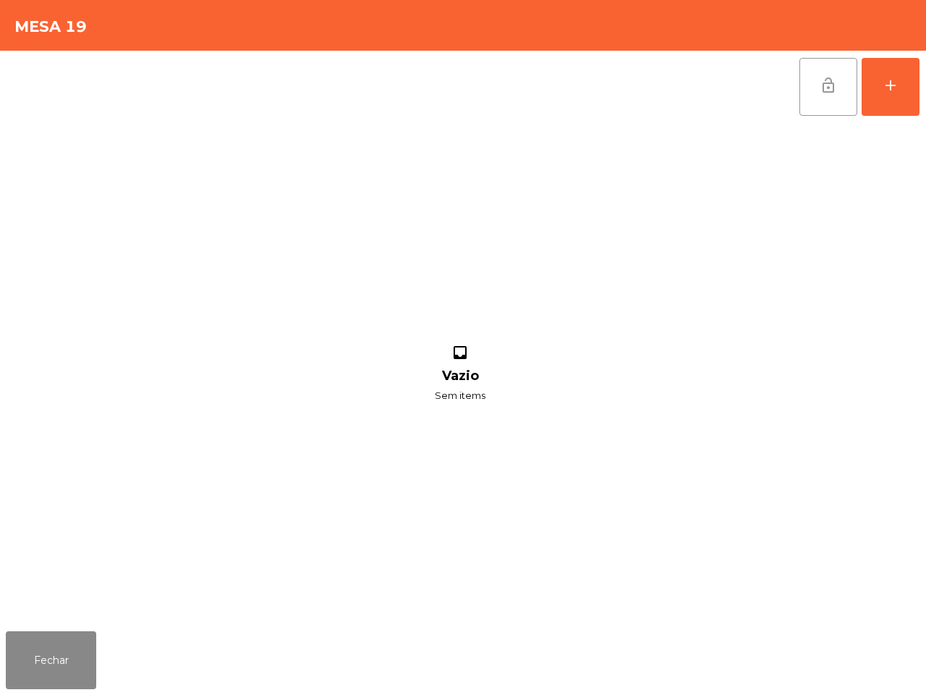
click at [823, 82] on span "lock_open" at bounding box center [828, 85] width 17 height 17
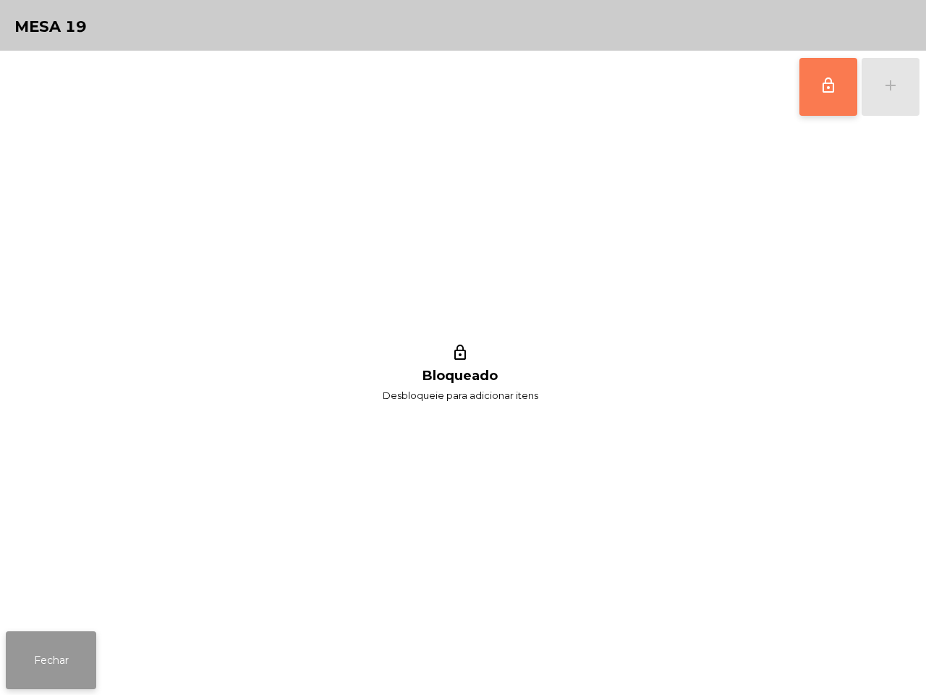
click at [80, 641] on button "Fechar" at bounding box center [51, 660] width 90 height 58
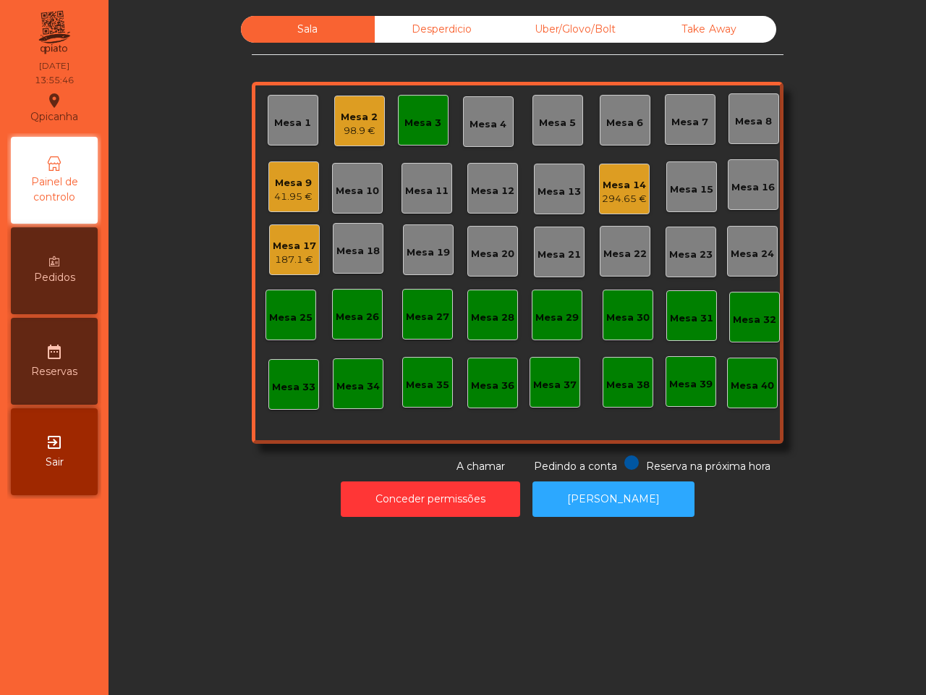
click at [425, 121] on div "Mesa 3" at bounding box center [423, 123] width 37 height 14
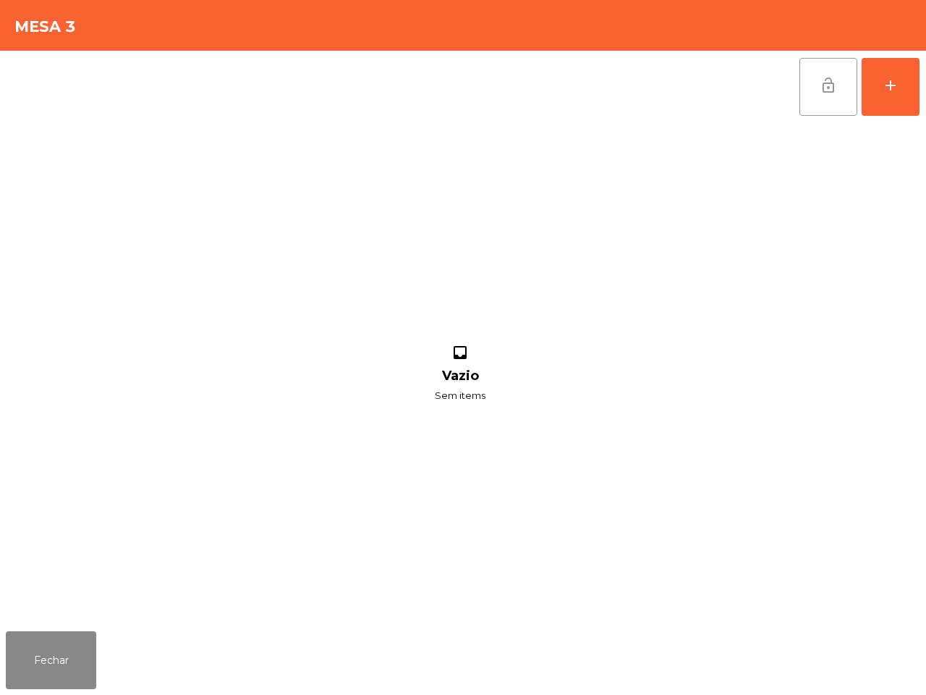
click at [809, 85] on button "lock_open" at bounding box center [829, 87] width 58 height 58
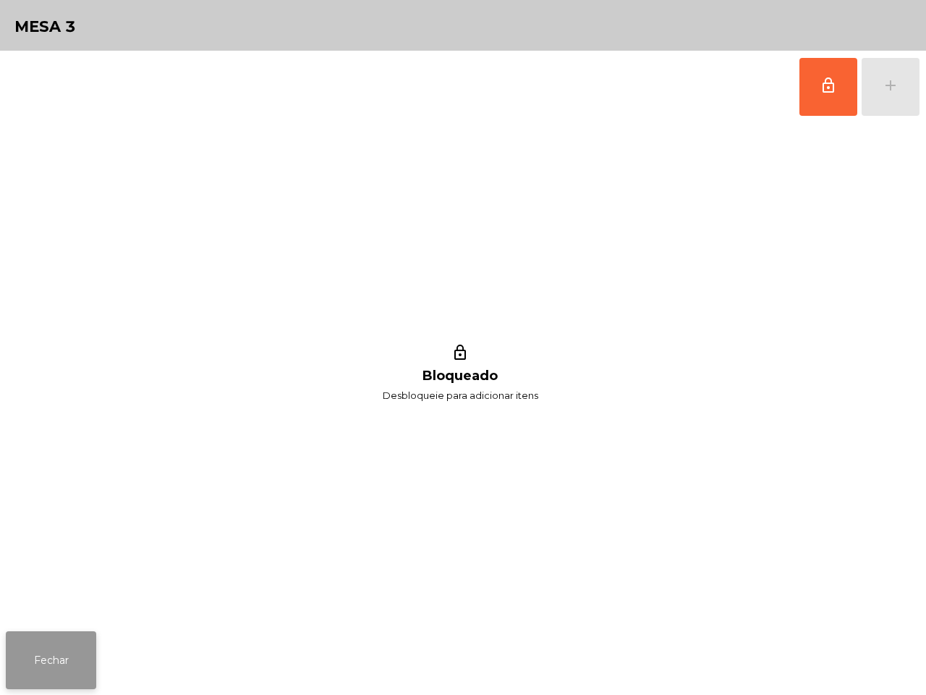
click at [52, 641] on button "Fechar" at bounding box center [51, 660] width 90 height 58
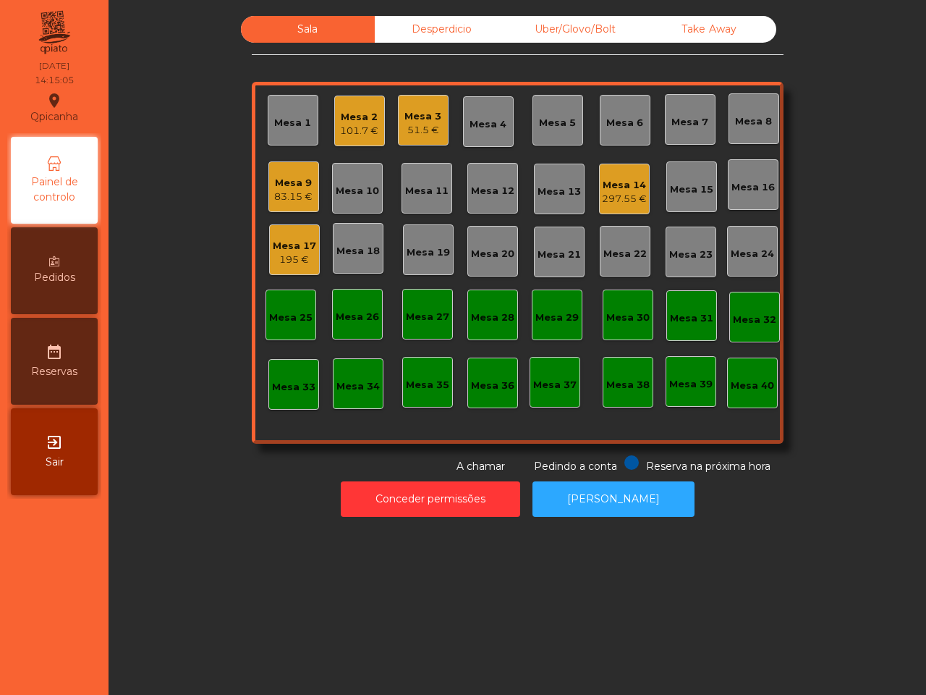
click at [578, 28] on div "Uber/Glovo/Bolt" at bounding box center [576, 29] width 134 height 27
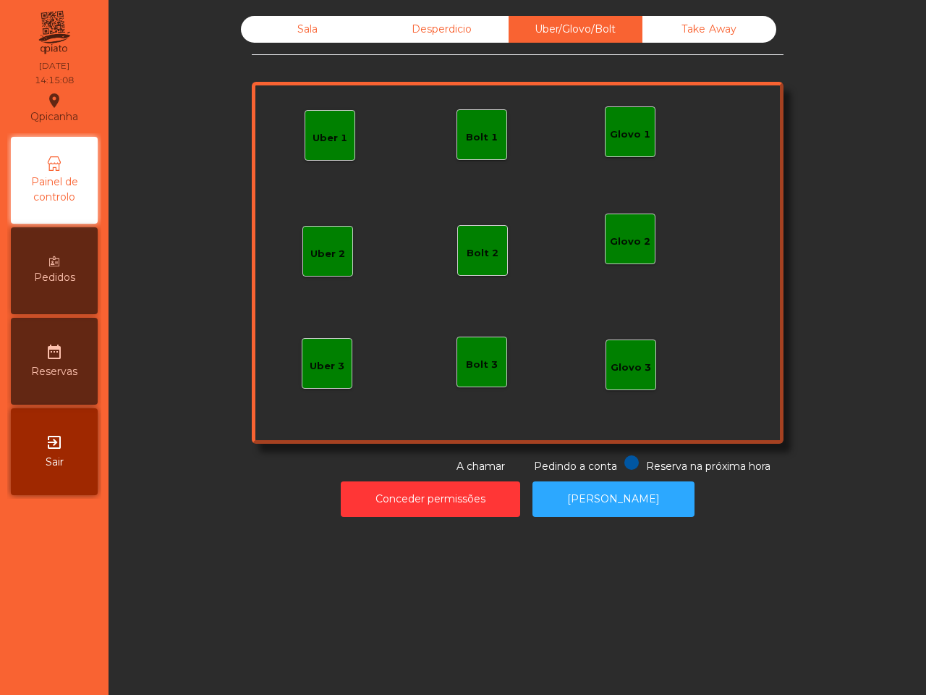
click at [713, 28] on div "Take Away" at bounding box center [710, 29] width 134 height 27
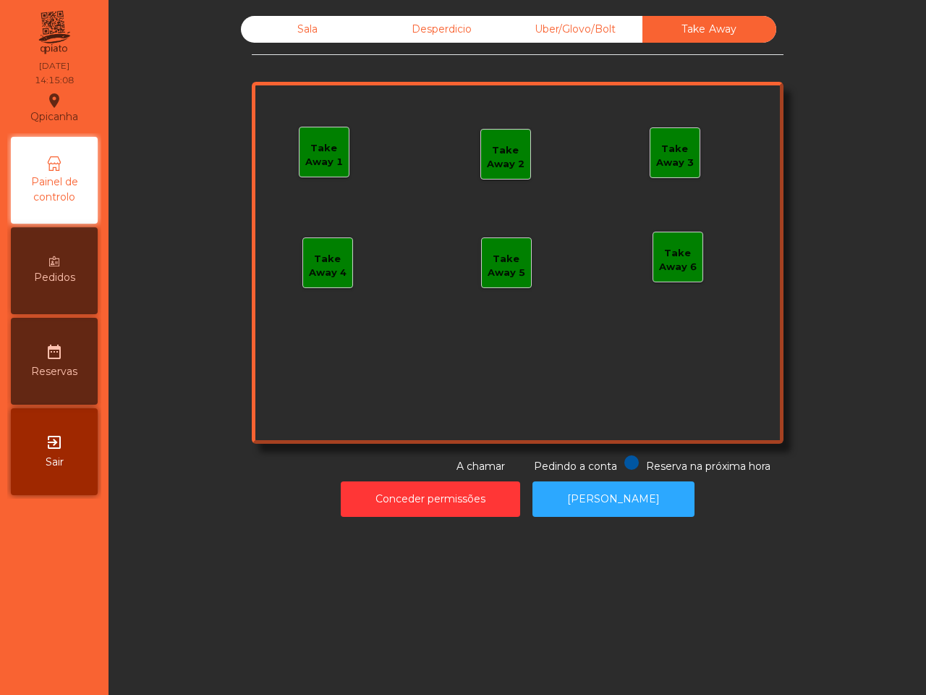
click at [328, 141] on div "Take Away 1" at bounding box center [324, 155] width 49 height 28
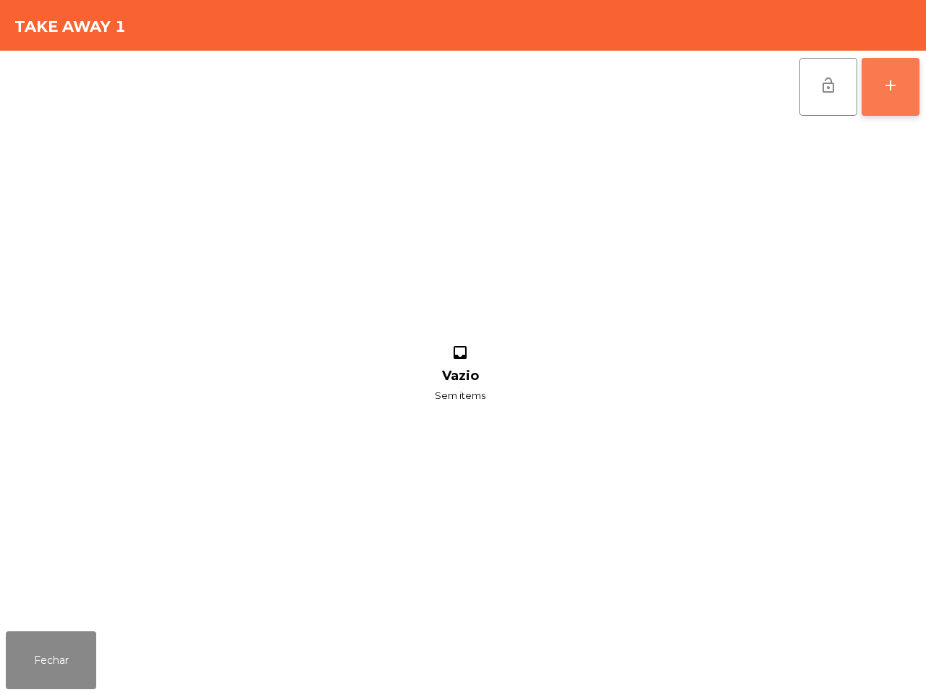
click at [880, 96] on button "add" at bounding box center [891, 87] width 58 height 58
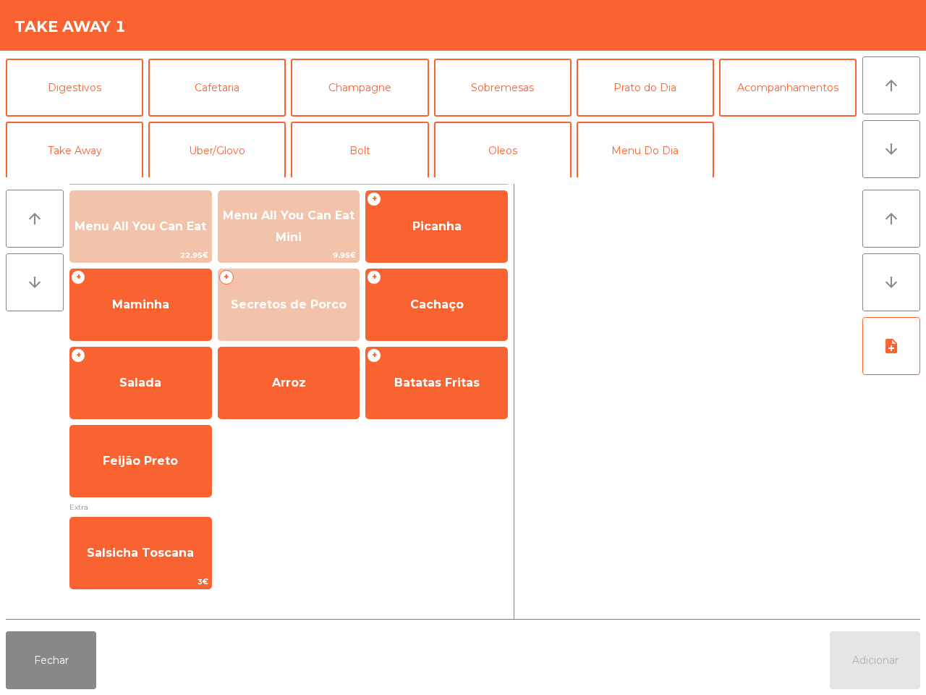
scroll to position [125, 0]
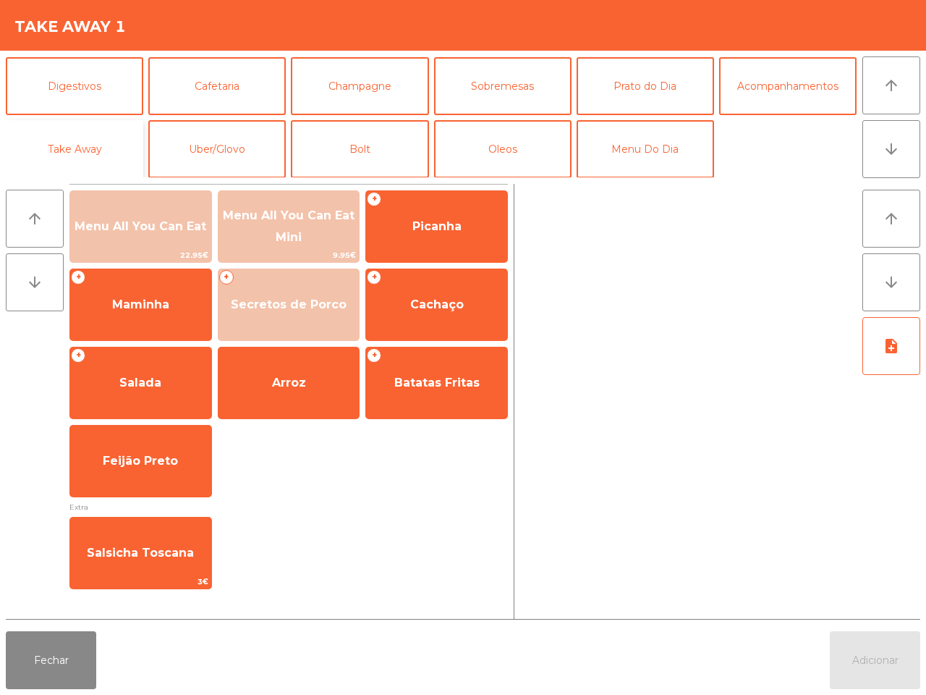
click at [112, 142] on button "Take Away" at bounding box center [75, 149] width 138 height 58
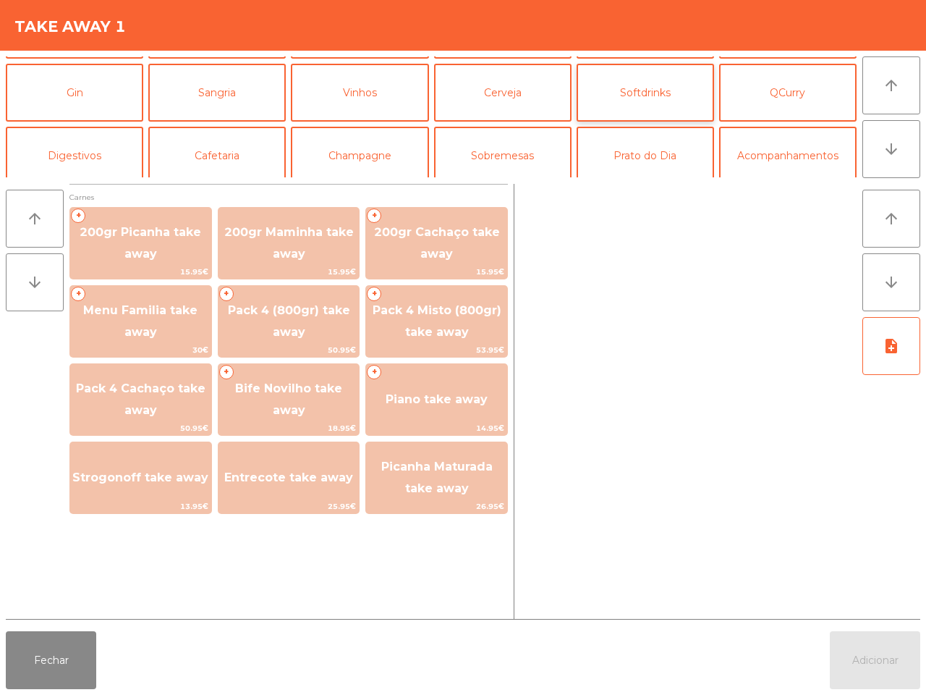
scroll to position [0, 0]
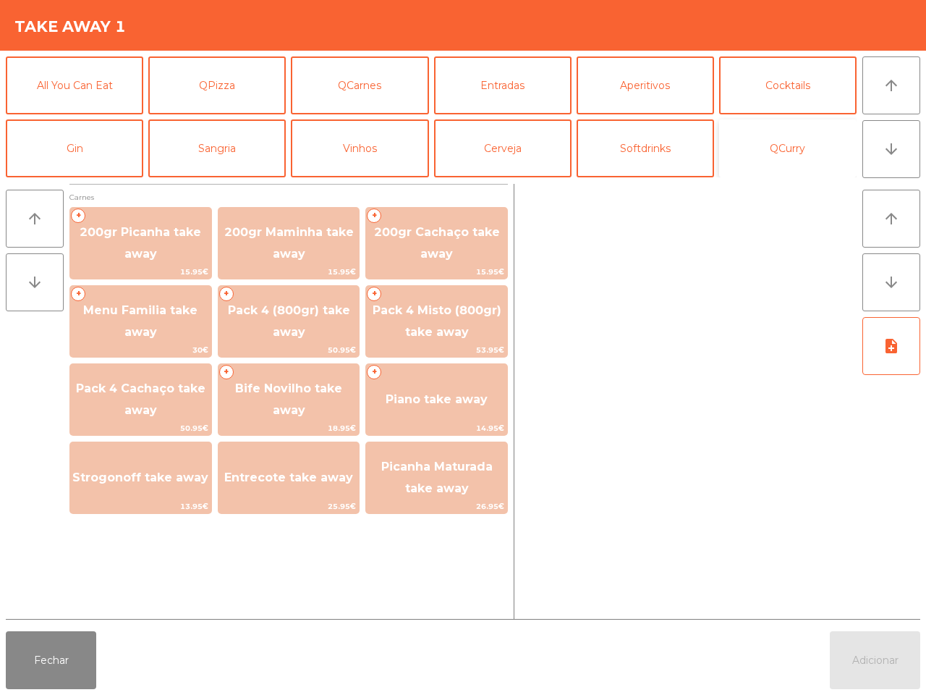
click at [768, 145] on button "QCurry" at bounding box center [788, 148] width 138 height 58
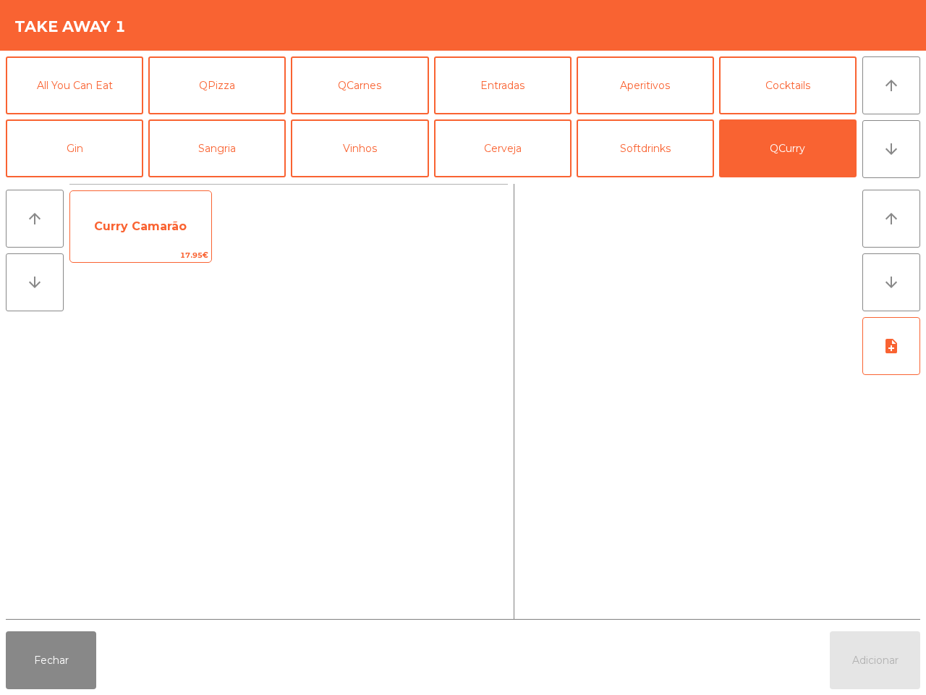
click at [193, 211] on span "Curry Camarão" at bounding box center [140, 226] width 141 height 39
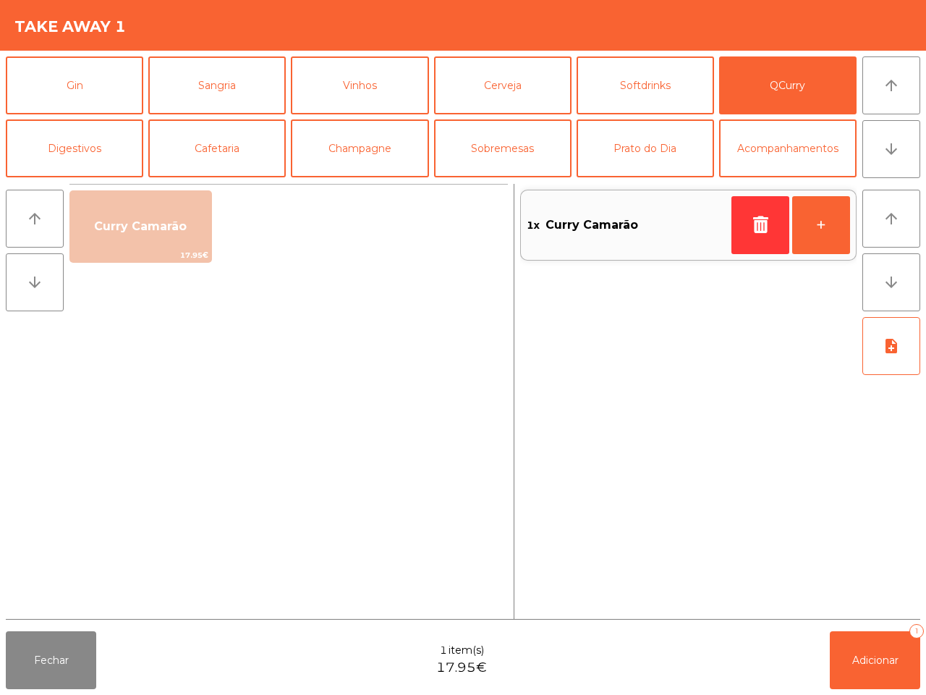
scroll to position [125, 0]
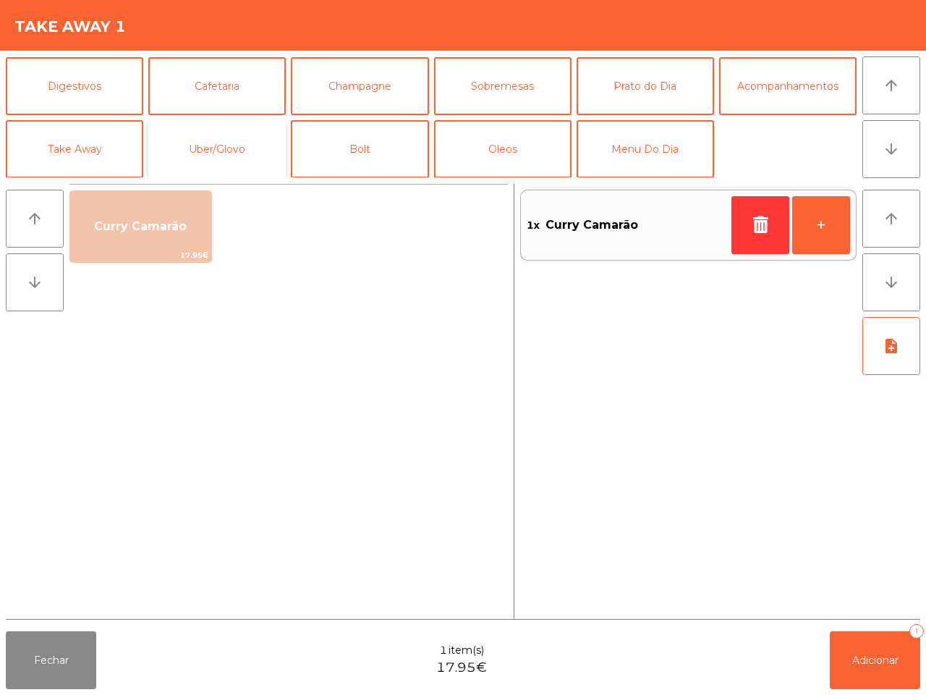
click at [214, 149] on button "Uber/Glovo" at bounding box center [217, 149] width 138 height 58
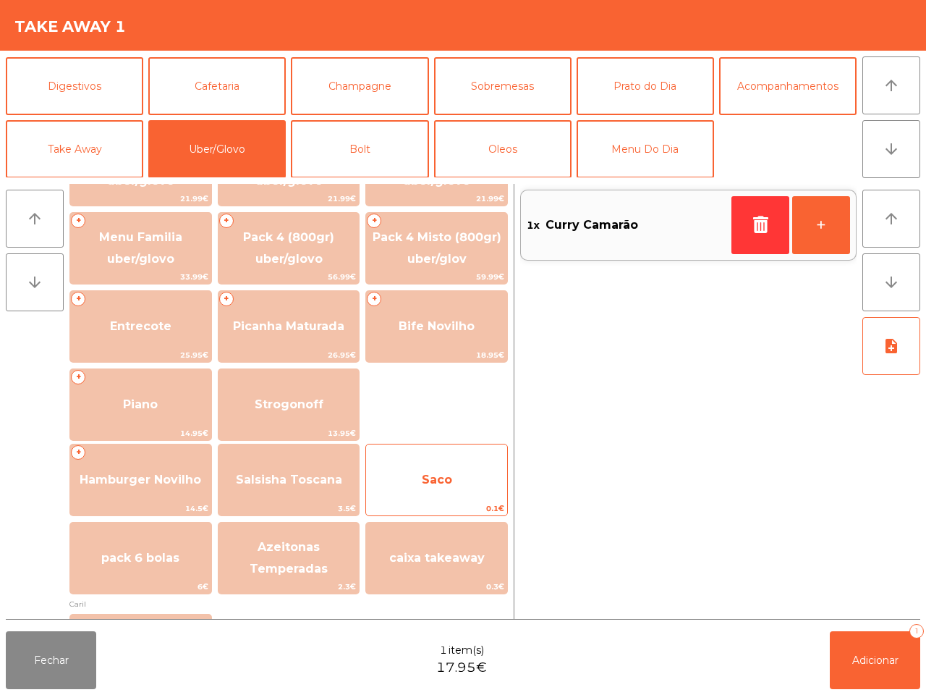
scroll to position [271, 0]
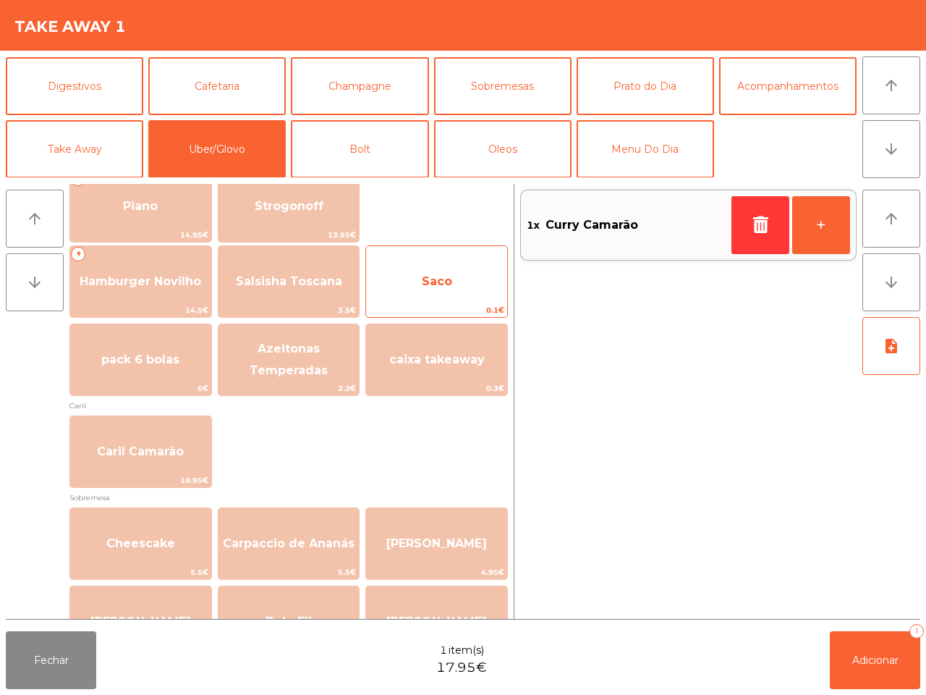
click at [429, 299] on span "Saco" at bounding box center [436, 281] width 141 height 39
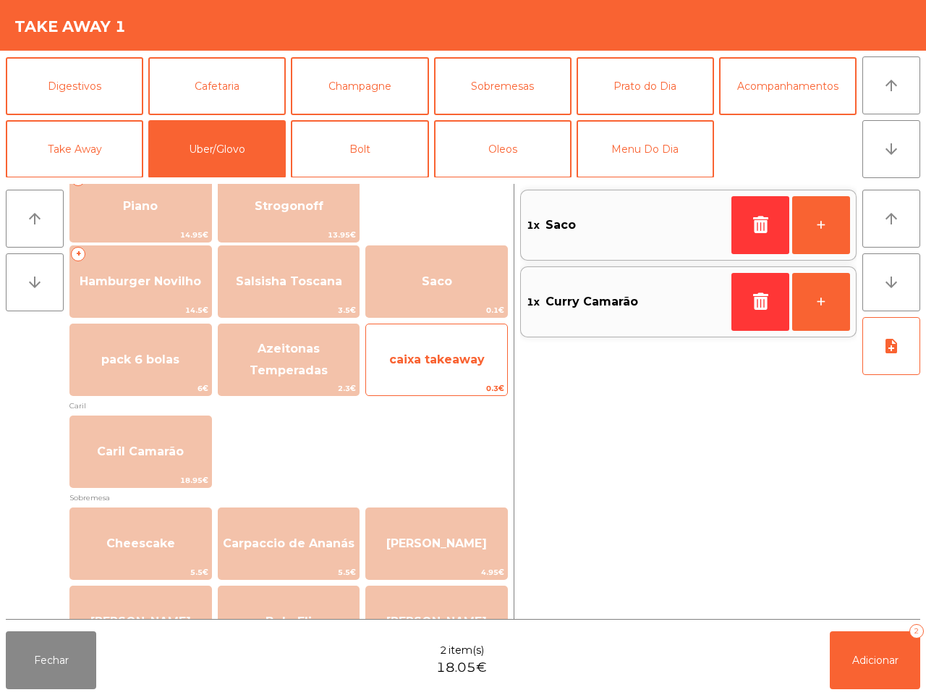
click at [444, 360] on span "caixa takeaway" at bounding box center [437, 359] width 96 height 14
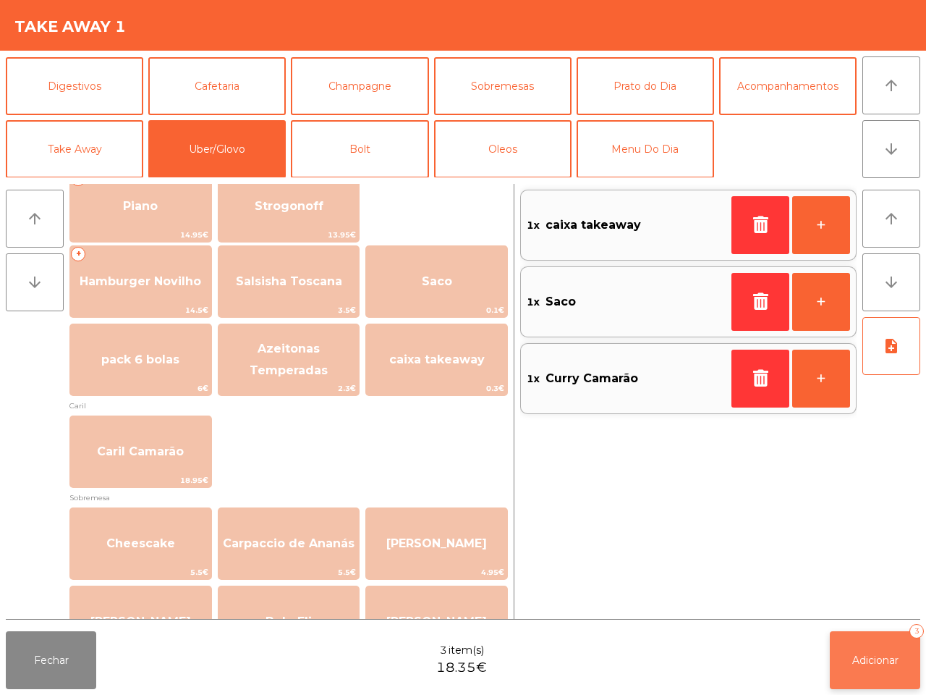
click at [883, 656] on span "Adicionar" at bounding box center [876, 660] width 46 height 13
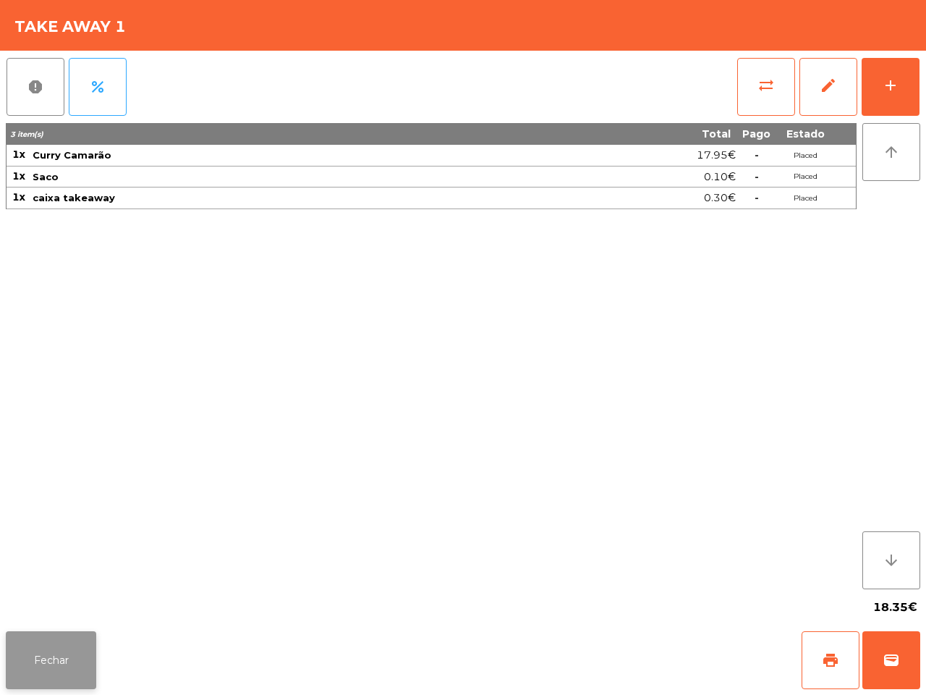
click at [66, 646] on button "Fechar" at bounding box center [51, 660] width 90 height 58
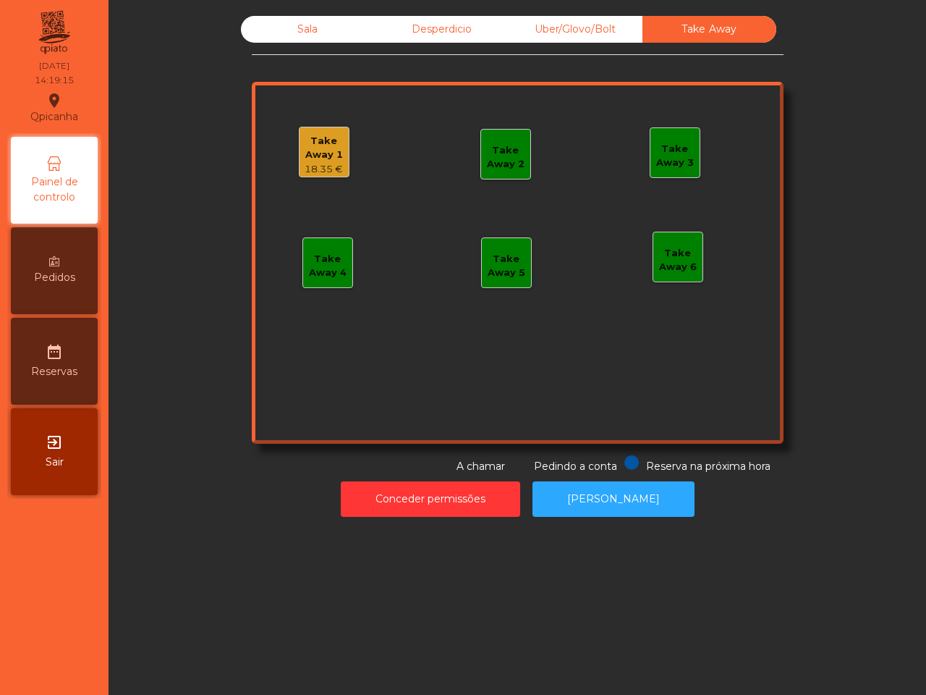
drag, startPoint x: 251, startPoint y: 559, endPoint x: 310, endPoint y: 552, distance: 59.1
click at [281, 565] on div "Sala Desperdicio Uber/Glovo/Bolt Take Away Take Away 1 18.35 € Take Away 2 Take…" at bounding box center [518, 347] width 818 height 695
click at [348, 154] on div "Take Away 1 18.35 € Take Away 2 Take Away 3 Take Away 4 Take Away 5 Take Away 6" at bounding box center [518, 263] width 532 height 362
click at [331, 153] on div "Take Away 1" at bounding box center [324, 148] width 49 height 28
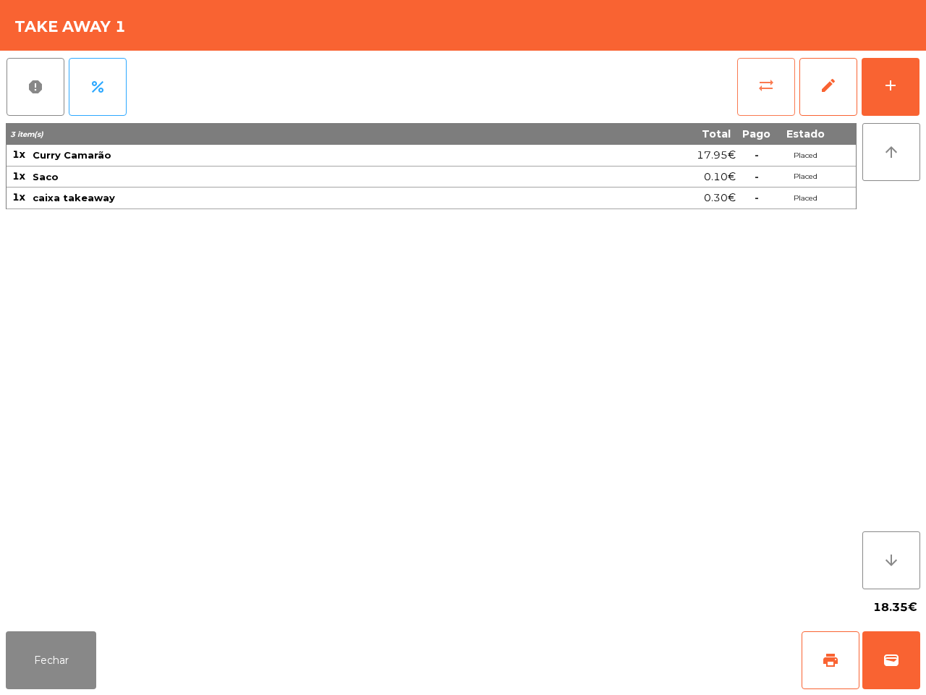
click at [754, 81] on button "sync_alt" at bounding box center [766, 87] width 58 height 58
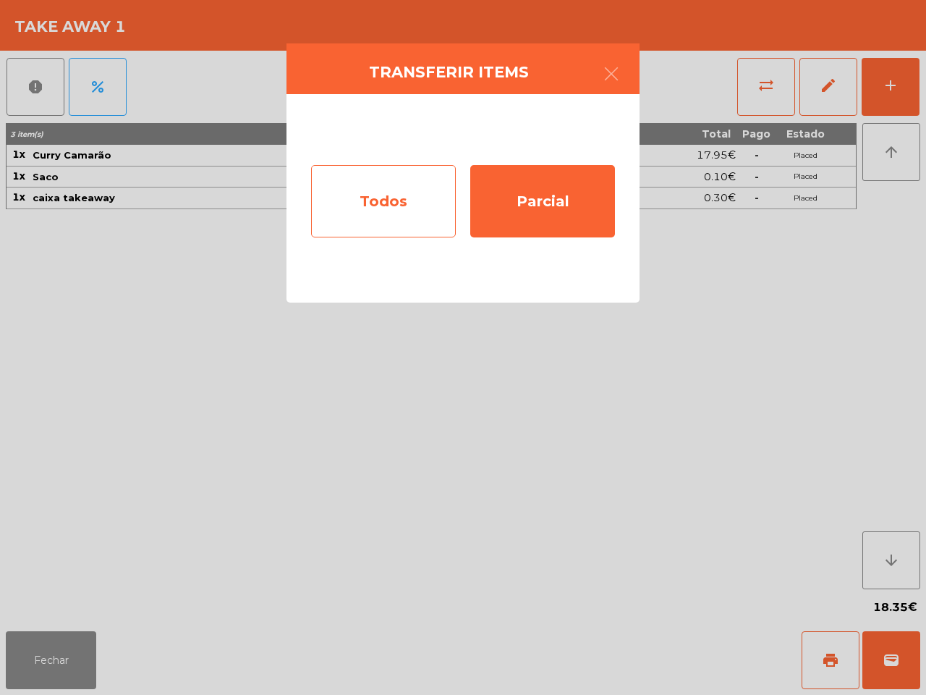
click at [392, 196] on div "Todos" at bounding box center [383, 201] width 145 height 72
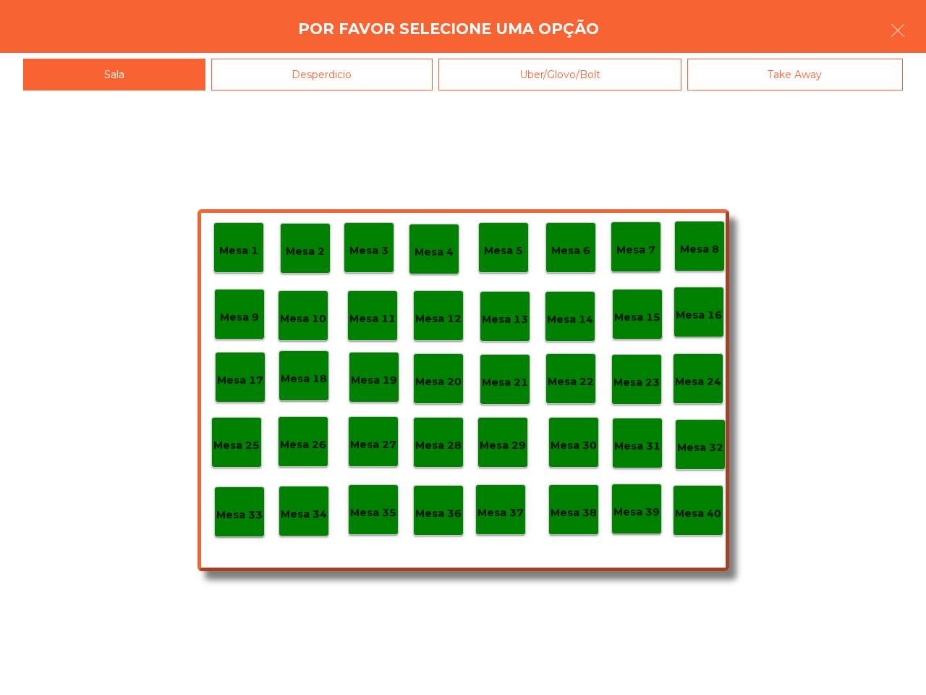
click at [699, 505] on p "Mesa 40" at bounding box center [698, 513] width 46 height 17
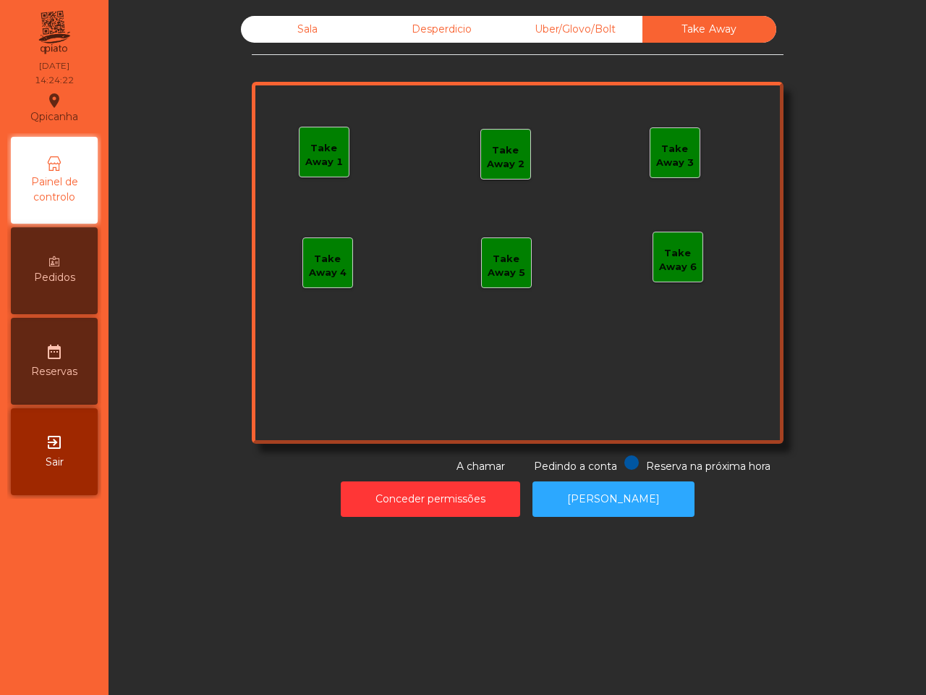
drag, startPoint x: 522, startPoint y: 331, endPoint x: 457, endPoint y: 227, distance: 123.1
click at [540, 272] on div "Take Away 1 Take Away 2 Take Away 3 Take Away 4 Take Away 5 Take Away 6" at bounding box center [518, 263] width 532 height 362
drag, startPoint x: 279, startPoint y: 13, endPoint x: 288, endPoint y: 20, distance: 10.9
click at [281, 13] on div "Sala Desperdicio Uber/Glovo/Bolt Take Away Take Away 1 Take Away 2 Take Away 3 …" at bounding box center [517, 266] width 800 height 515
click at [305, 30] on div "Sala" at bounding box center [308, 29] width 134 height 27
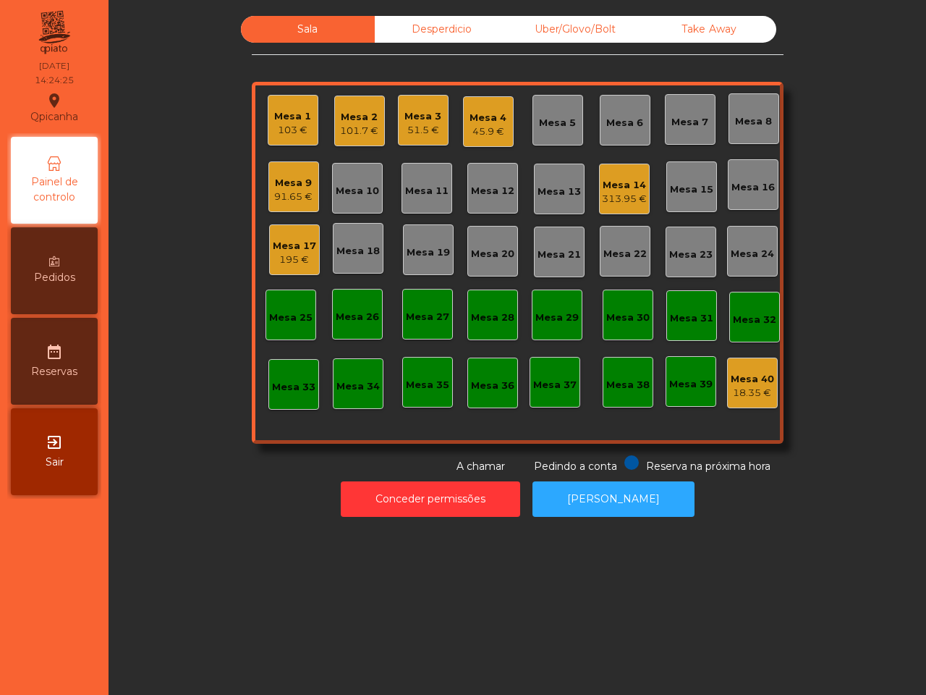
click at [625, 188] on div "Mesa 14" at bounding box center [624, 185] width 45 height 14
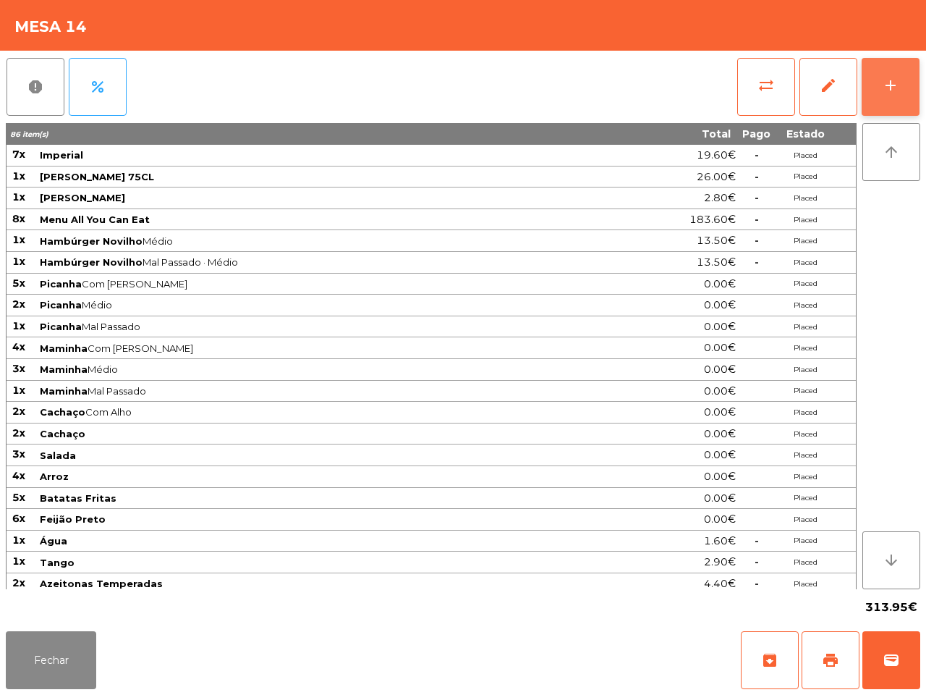
click at [884, 75] on button "add" at bounding box center [891, 87] width 58 height 58
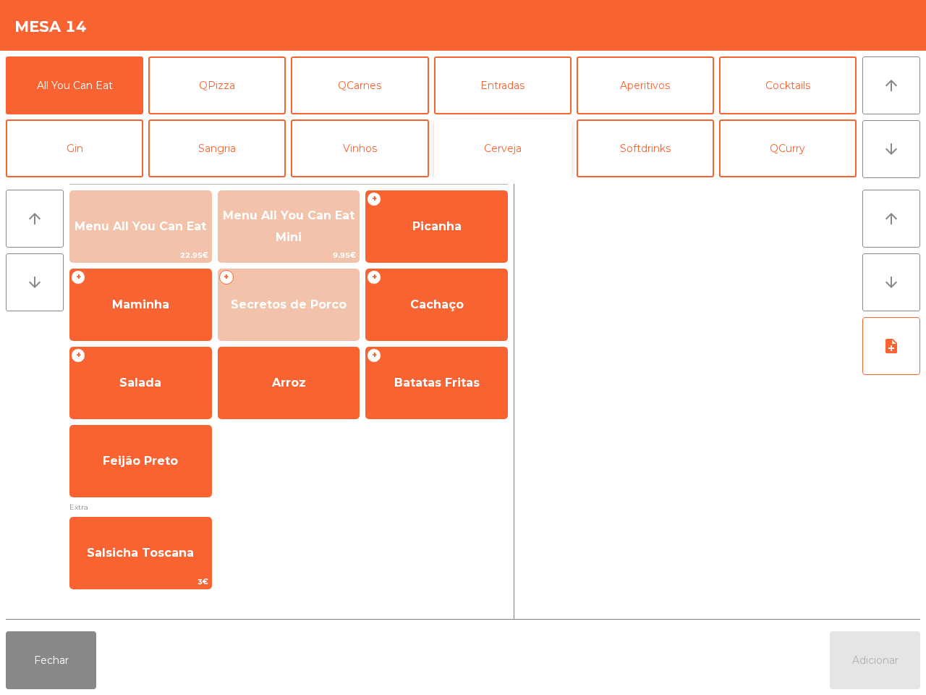
click at [507, 154] on button "Cerveja" at bounding box center [503, 148] width 138 height 58
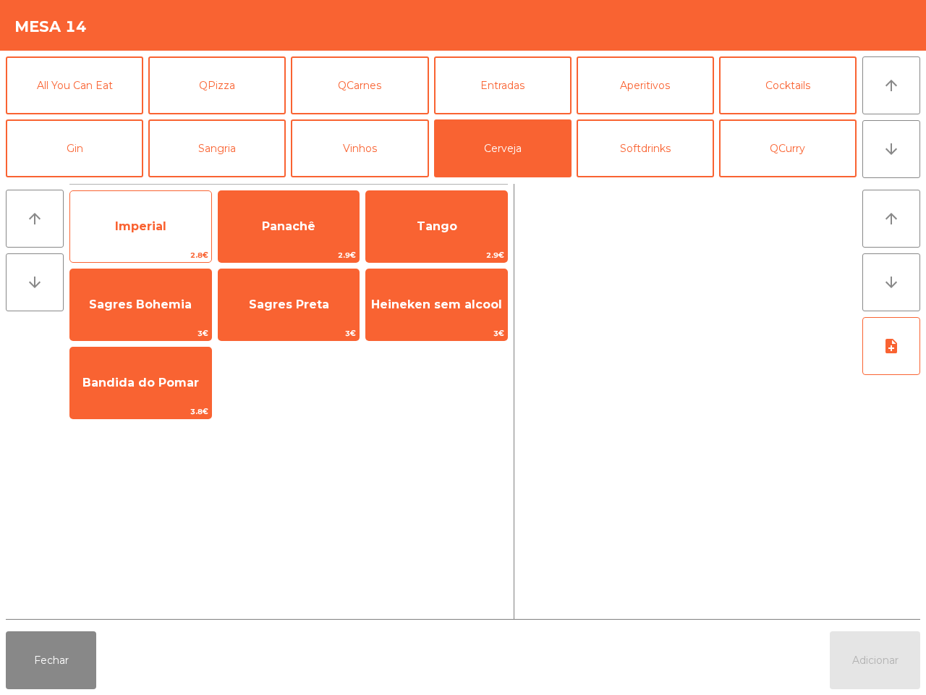
click at [171, 215] on span "Imperial" at bounding box center [140, 226] width 141 height 39
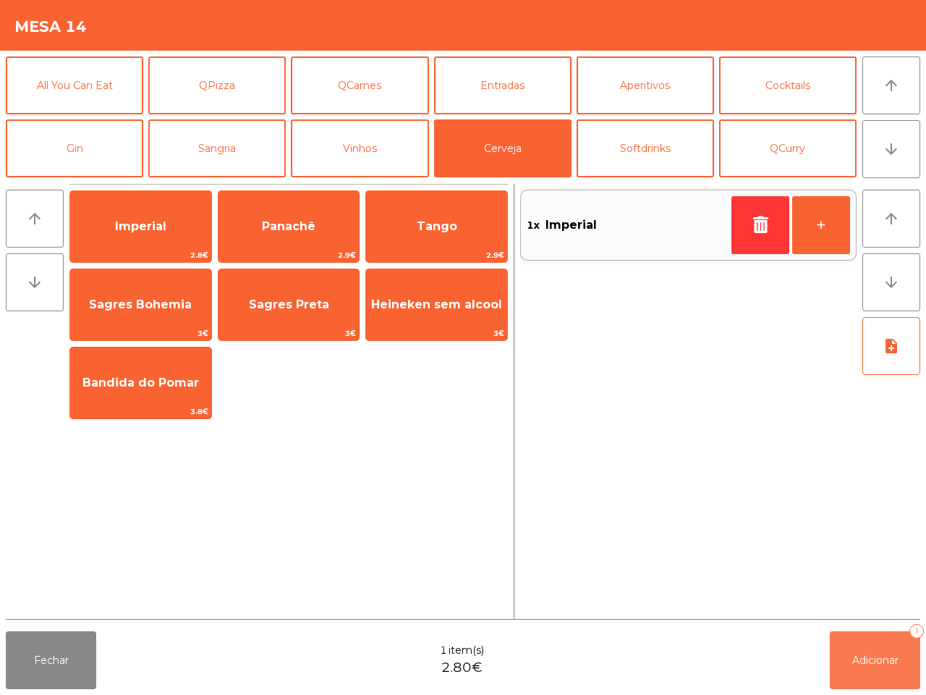
click at [866, 648] on button "Adicionar 1" at bounding box center [875, 660] width 90 height 58
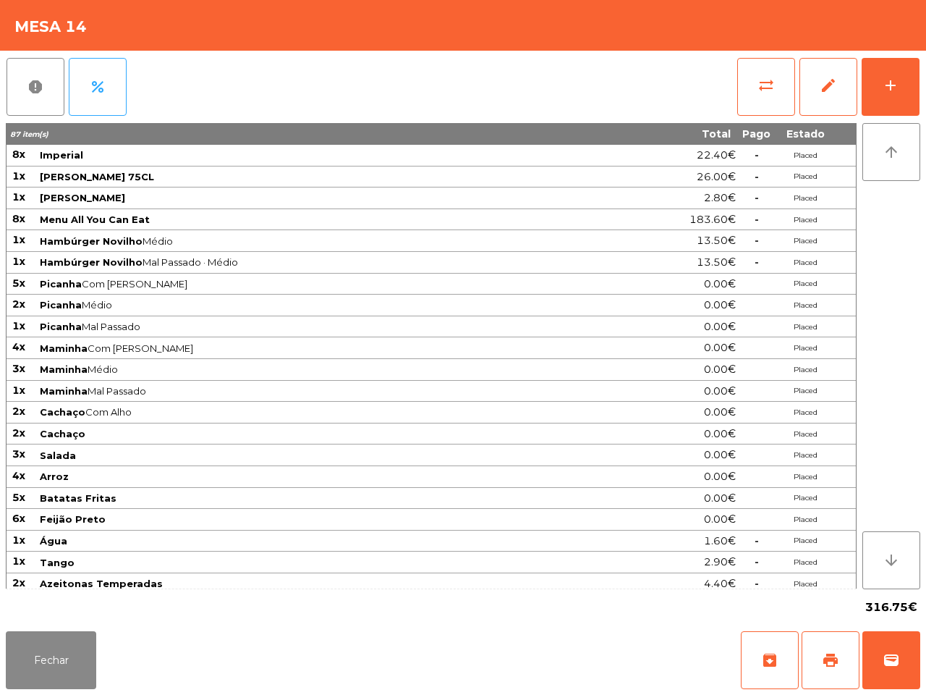
click at [91, 681] on div "Fechar archive print wallet" at bounding box center [463, 659] width 926 height 69
drag, startPoint x: 48, startPoint y: 651, endPoint x: 75, endPoint y: 625, distance: 37.9
click at [53, 651] on button "Fechar" at bounding box center [51, 660] width 90 height 58
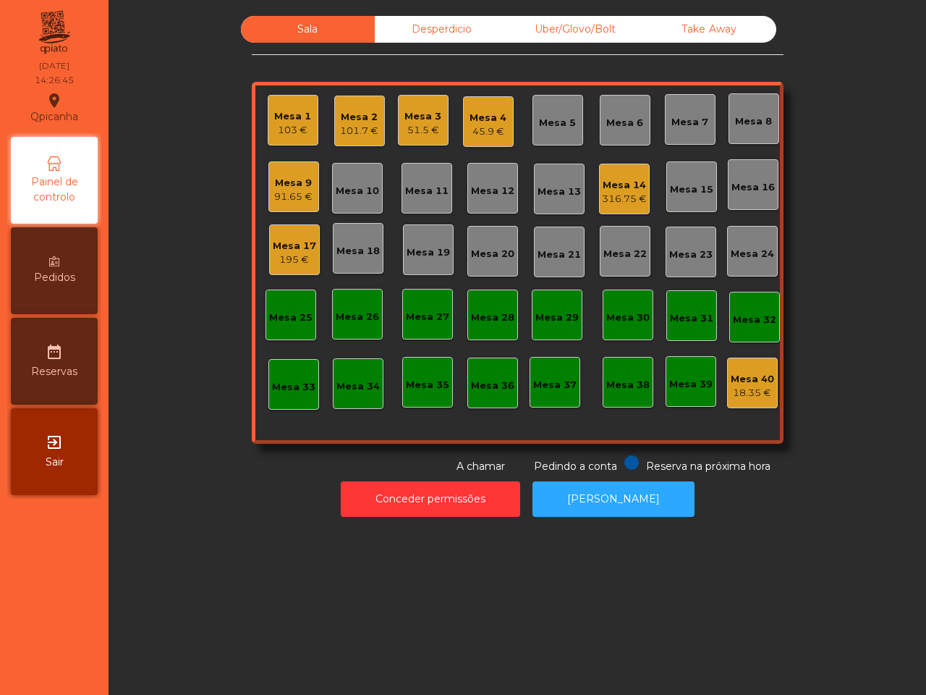
click at [406, 31] on div "Desperdicio" at bounding box center [442, 29] width 134 height 27
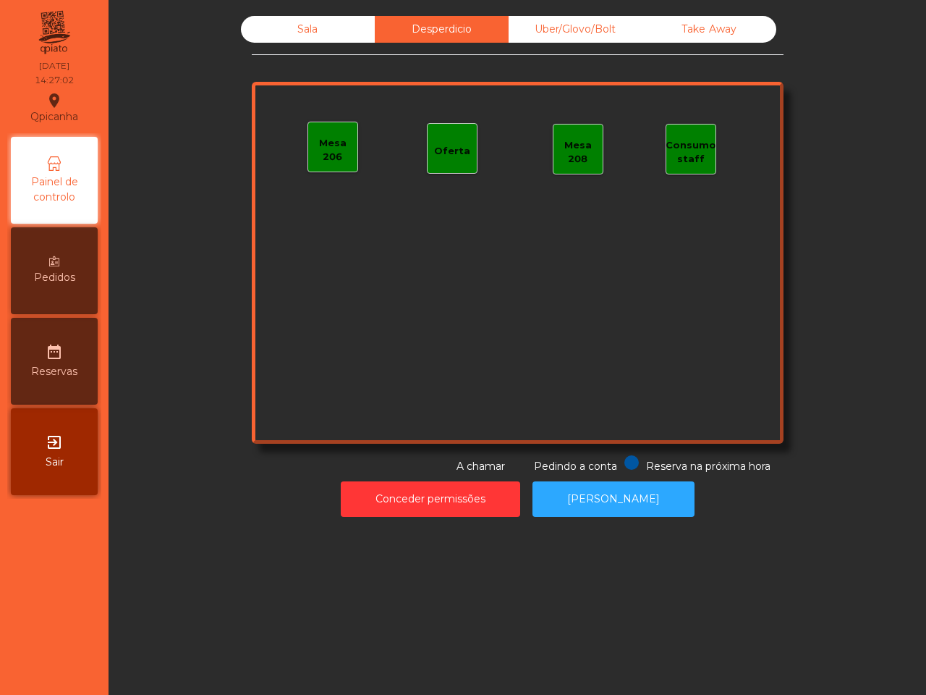
click at [328, 150] on div "Mesa 206" at bounding box center [332, 150] width 49 height 28
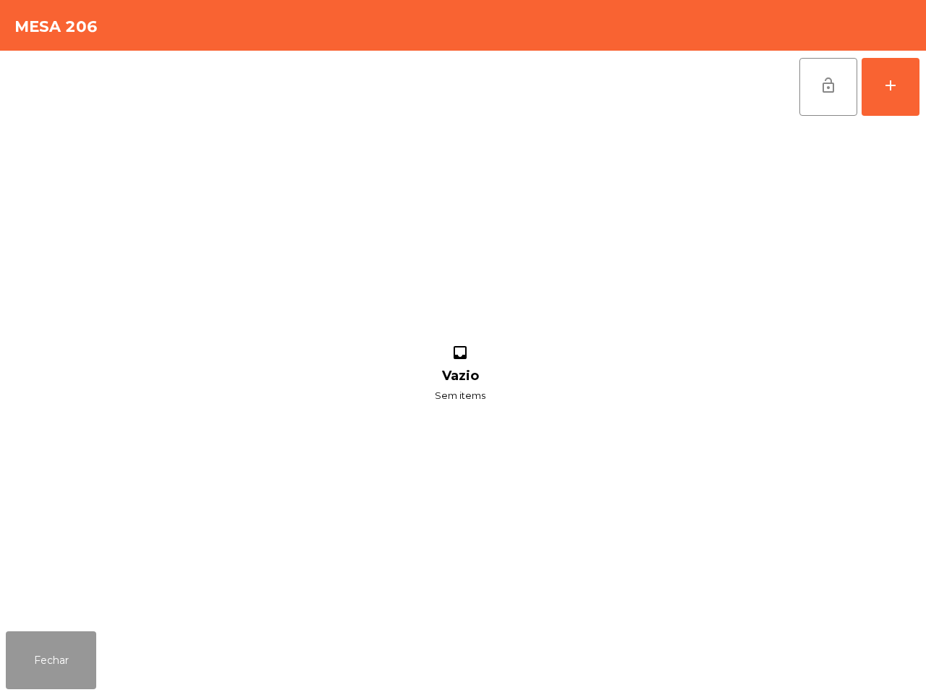
click at [73, 659] on button "Fechar" at bounding box center [51, 660] width 90 height 58
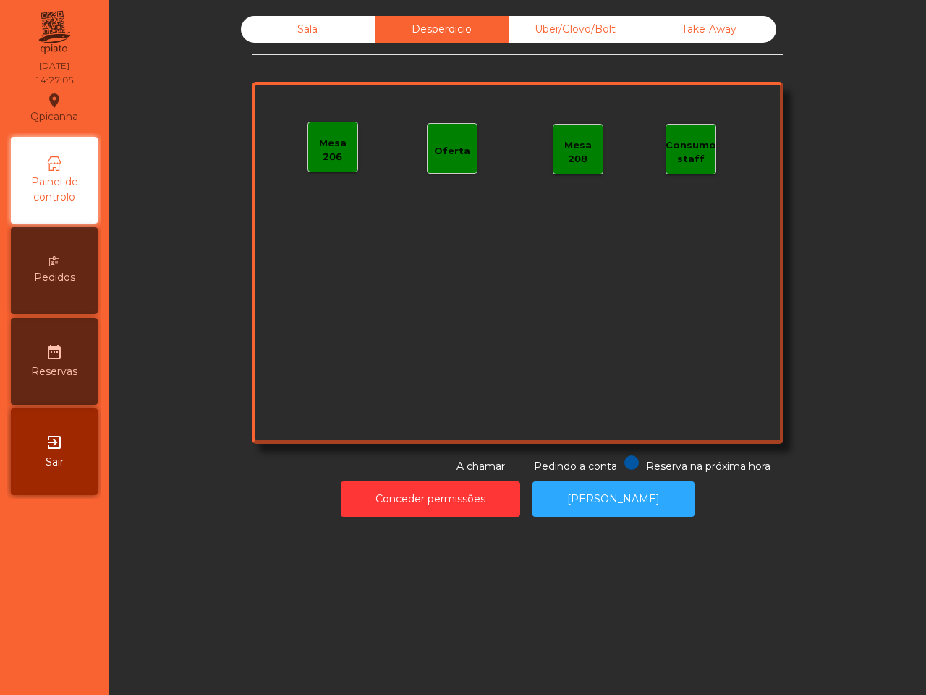
click at [692, 19] on div "Take Away" at bounding box center [710, 29] width 134 height 27
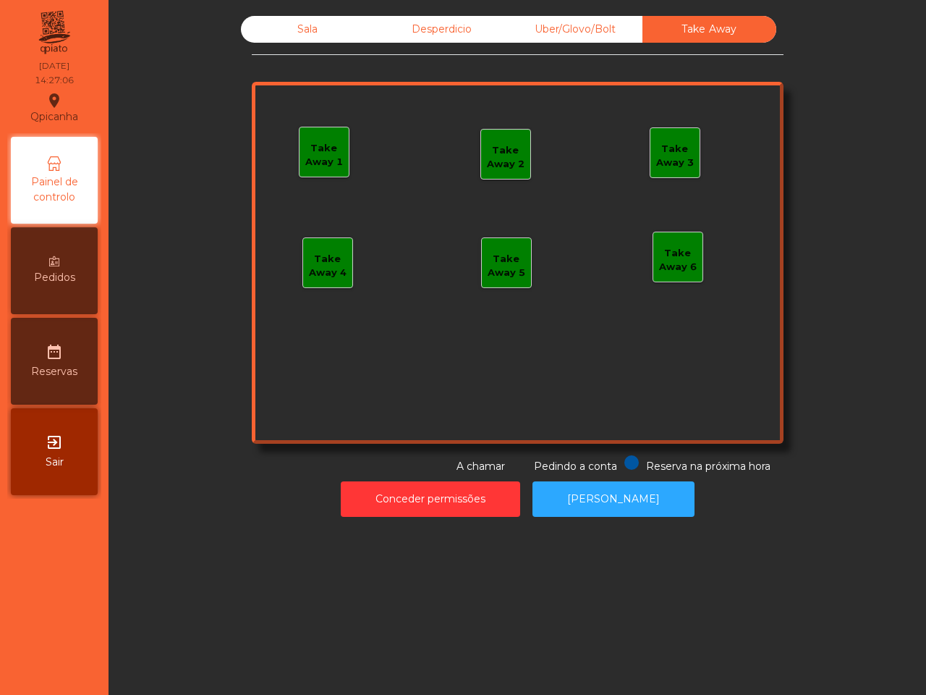
click at [305, 150] on div "Take Away 1" at bounding box center [324, 155] width 49 height 28
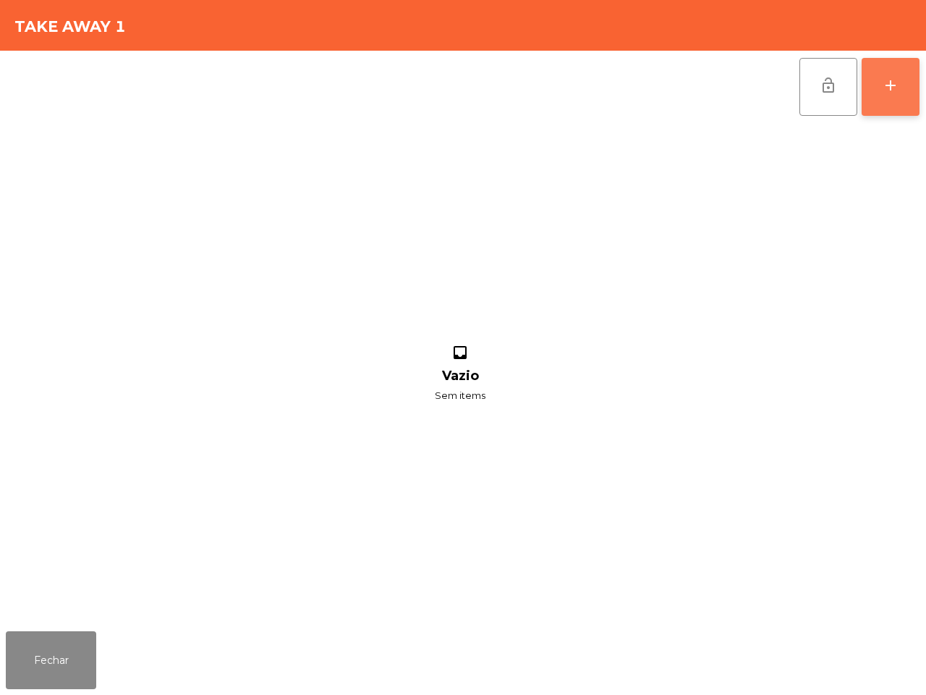
click at [887, 84] on div "add" at bounding box center [890, 85] width 17 height 17
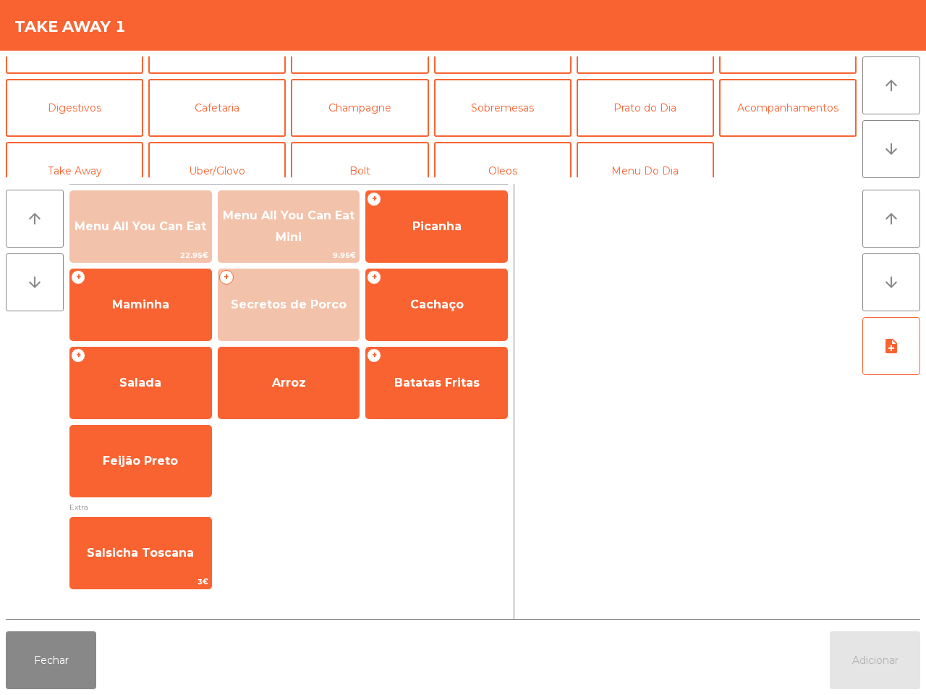
scroll to position [125, 0]
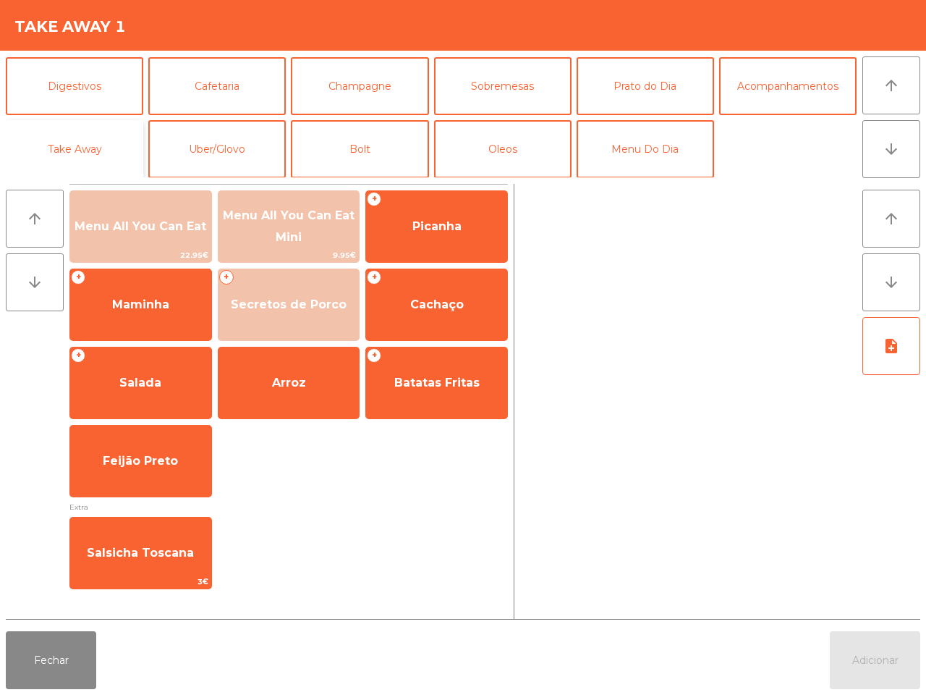
click at [98, 145] on button "Take Away" at bounding box center [75, 149] width 138 height 58
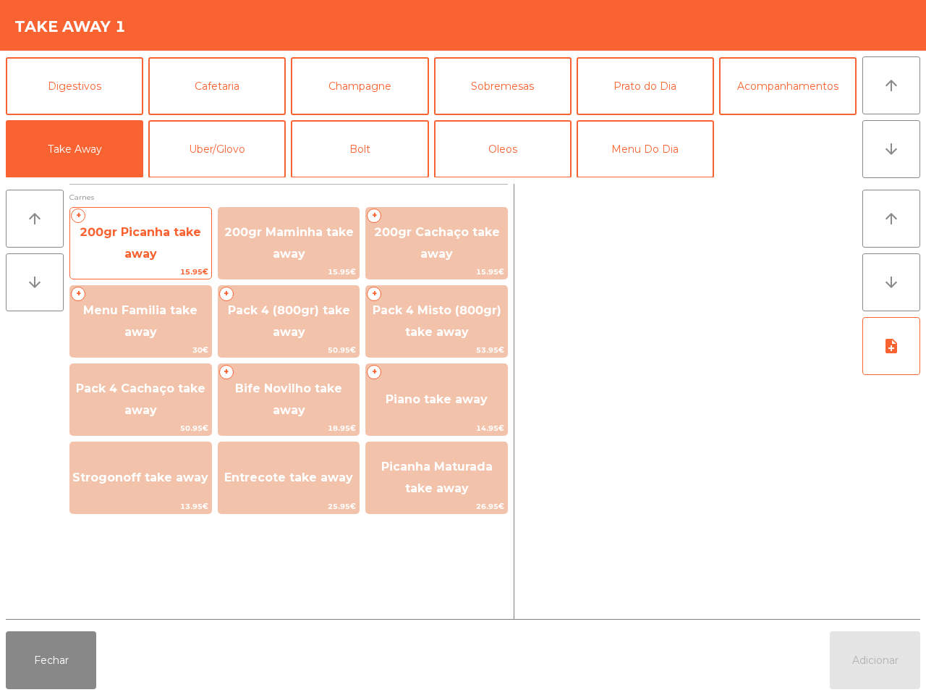
click at [164, 248] on span "200gr Picanha take away" at bounding box center [140, 244] width 141 height 62
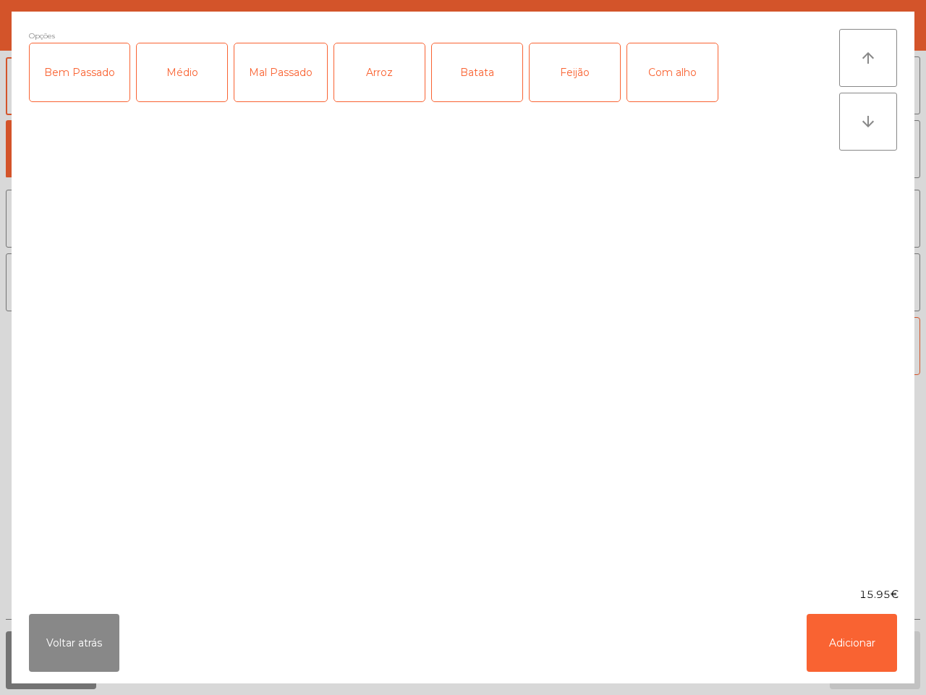
click at [204, 76] on div "Médio" at bounding box center [182, 72] width 90 height 58
drag, startPoint x: 356, startPoint y: 77, endPoint x: 389, endPoint y: 80, distance: 32.7
click at [357, 77] on div "Arroz" at bounding box center [379, 72] width 90 height 58
click at [609, 85] on div "Feijão" at bounding box center [575, 72] width 90 height 58
click at [666, 81] on div "Com alho" at bounding box center [672, 72] width 90 height 58
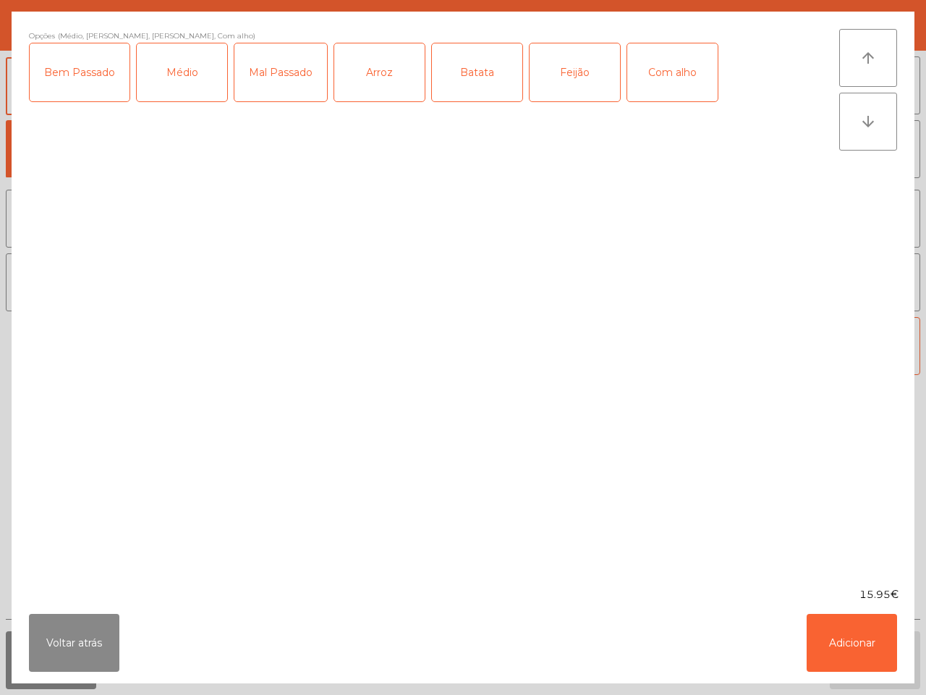
click at [485, 83] on div "Batata" at bounding box center [477, 72] width 90 height 58
click at [837, 668] on button "Adicionar" at bounding box center [852, 643] width 90 height 58
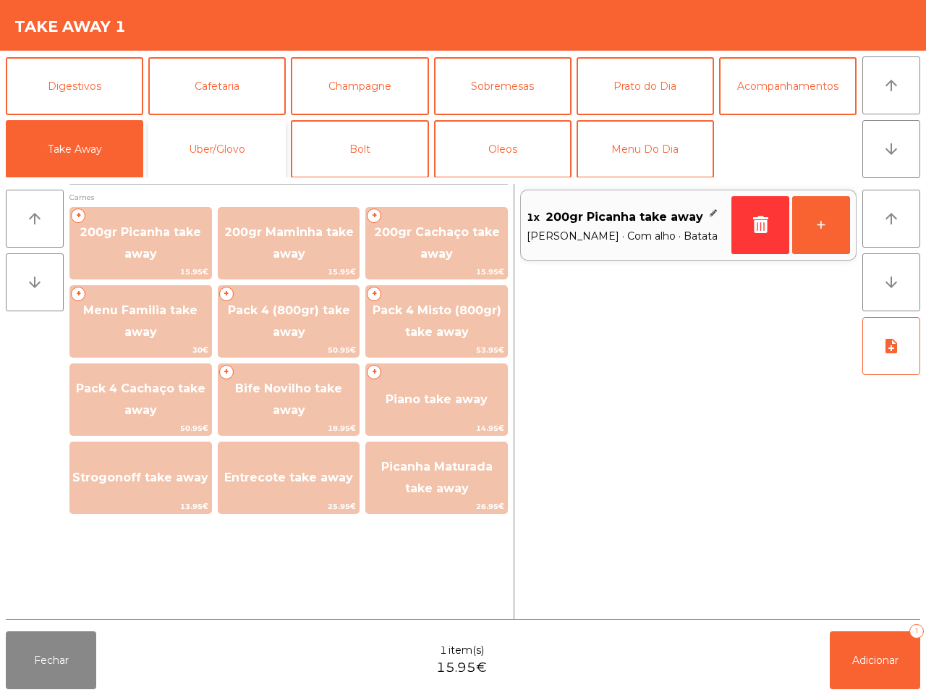
click at [237, 138] on button "Uber/Glovo" at bounding box center [217, 149] width 138 height 58
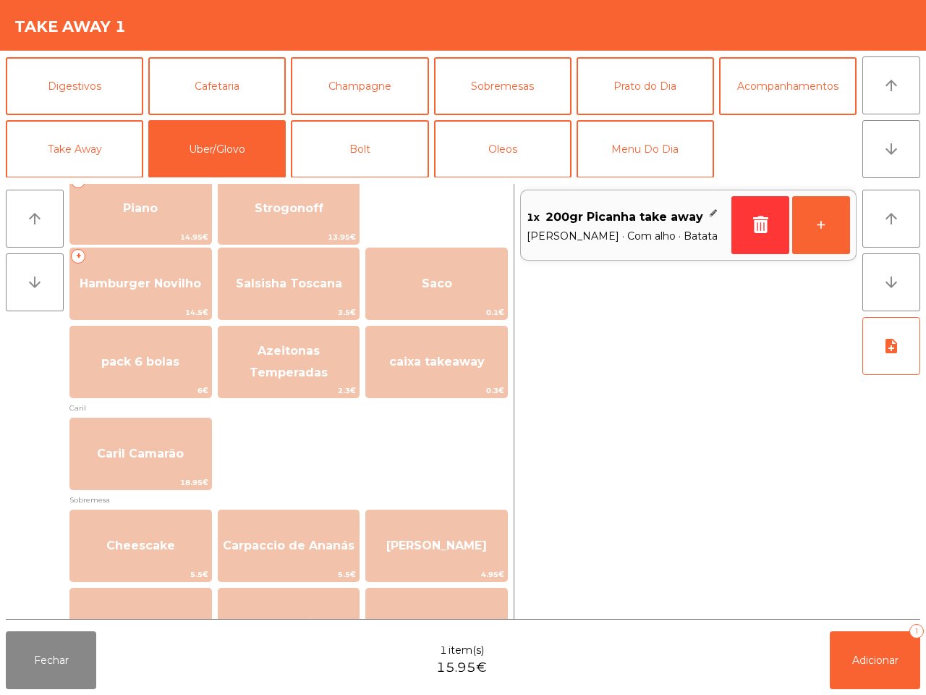
scroll to position [271, 0]
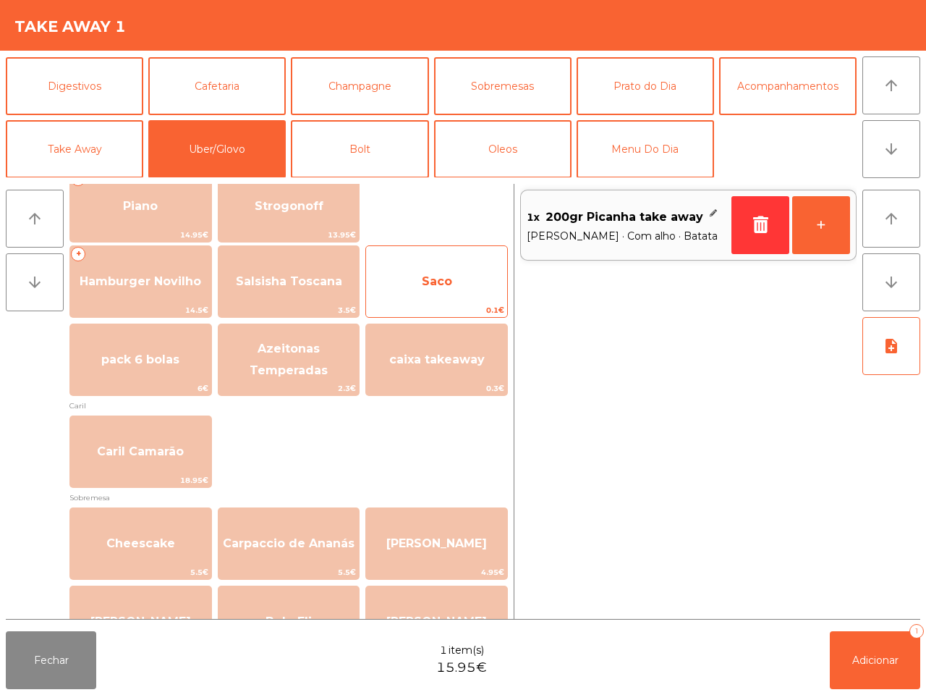
click at [428, 281] on span "Saco" at bounding box center [437, 281] width 30 height 14
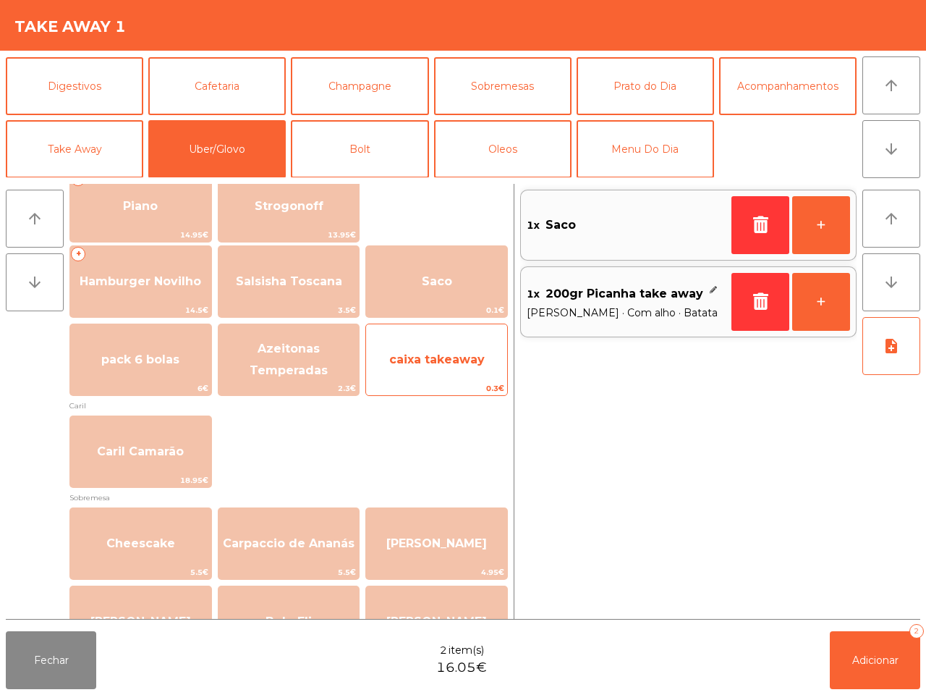
click at [426, 359] on span "caixa takeaway" at bounding box center [437, 359] width 96 height 14
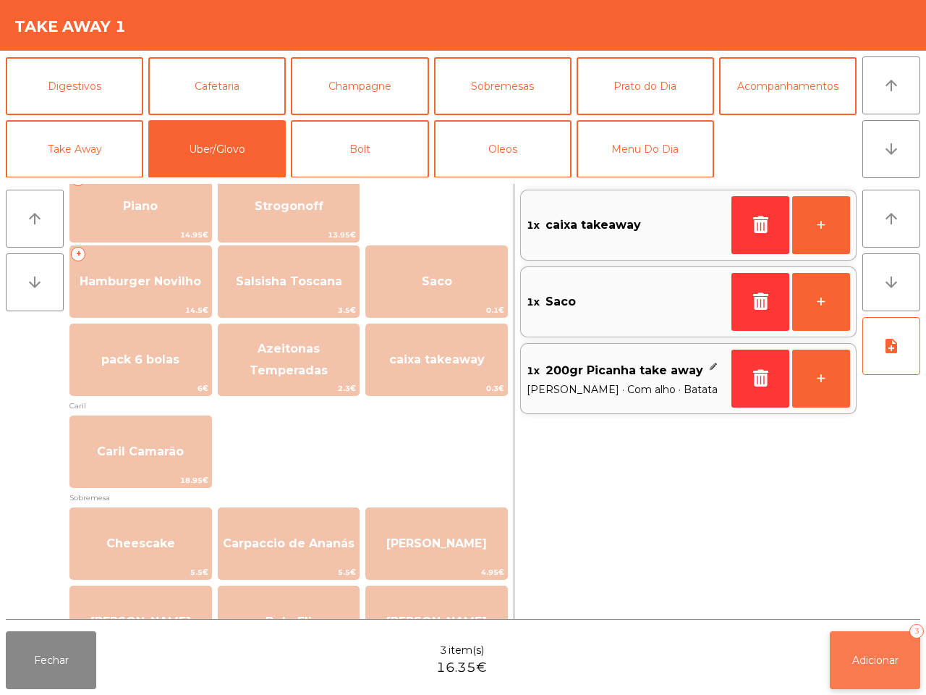
click at [876, 667] on button "Adicionar 3" at bounding box center [875, 660] width 90 height 58
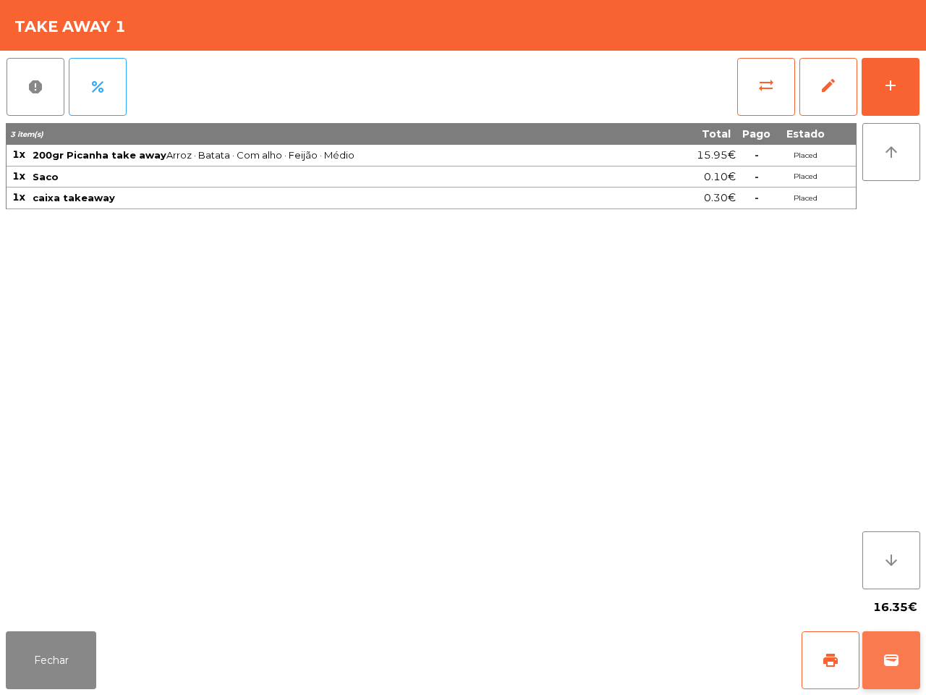
click at [895, 659] on span "wallet" at bounding box center [891, 659] width 17 height 17
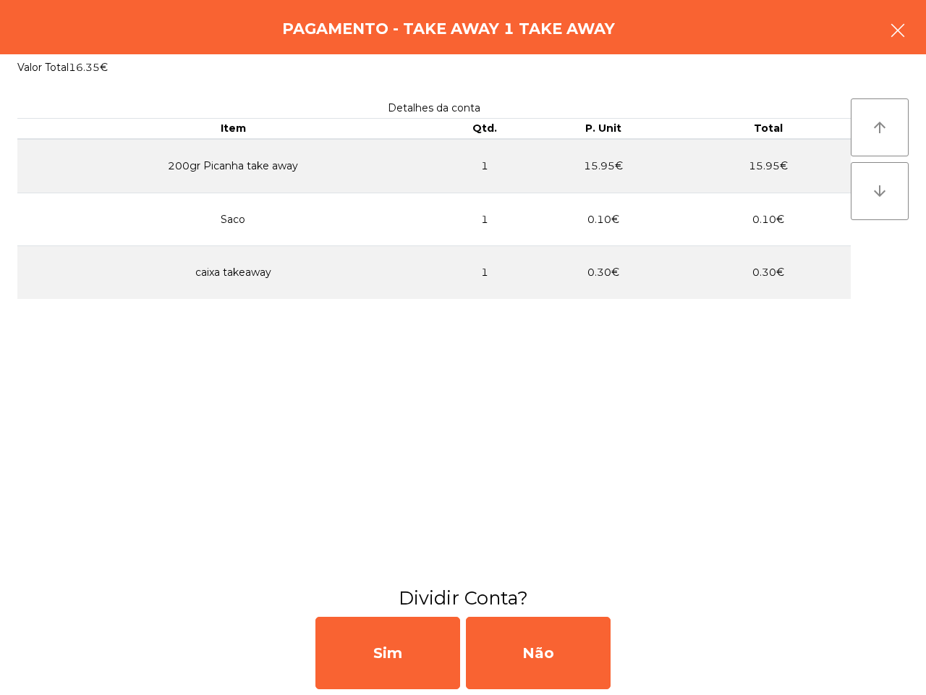
click at [888, 25] on button "button" at bounding box center [898, 31] width 41 height 43
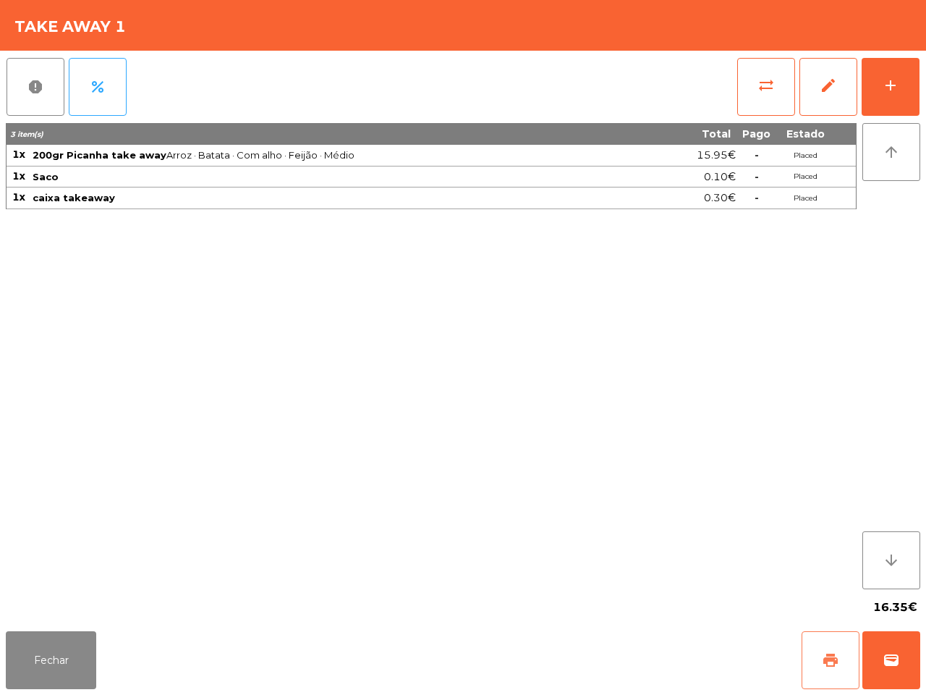
click at [834, 641] on button "print" at bounding box center [831, 660] width 58 height 58
click at [41, 654] on button "Fechar" at bounding box center [51, 660] width 90 height 58
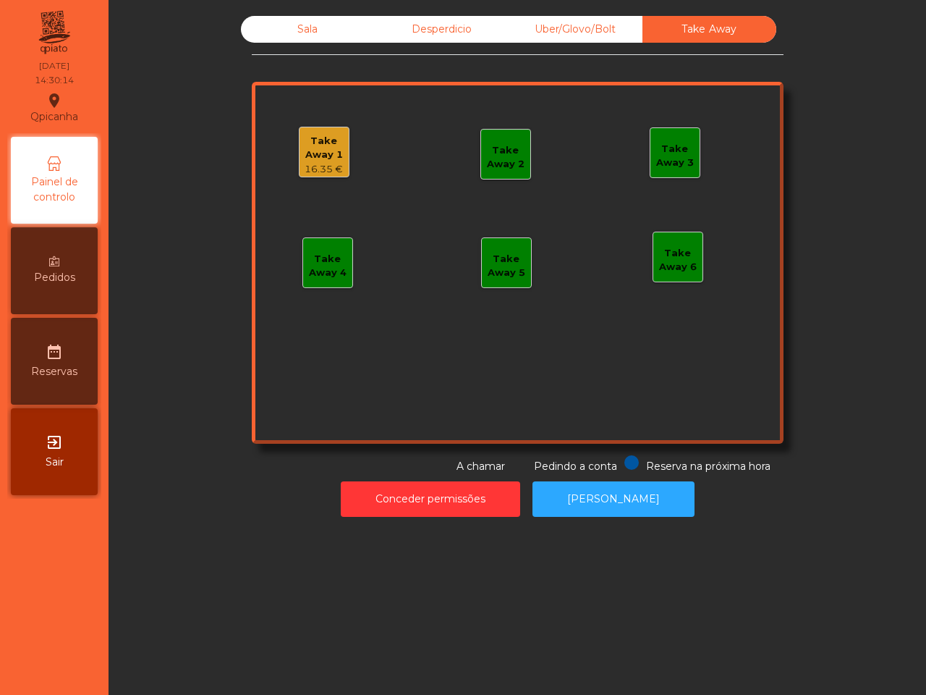
click at [320, 151] on div "Take Away 1" at bounding box center [324, 148] width 49 height 28
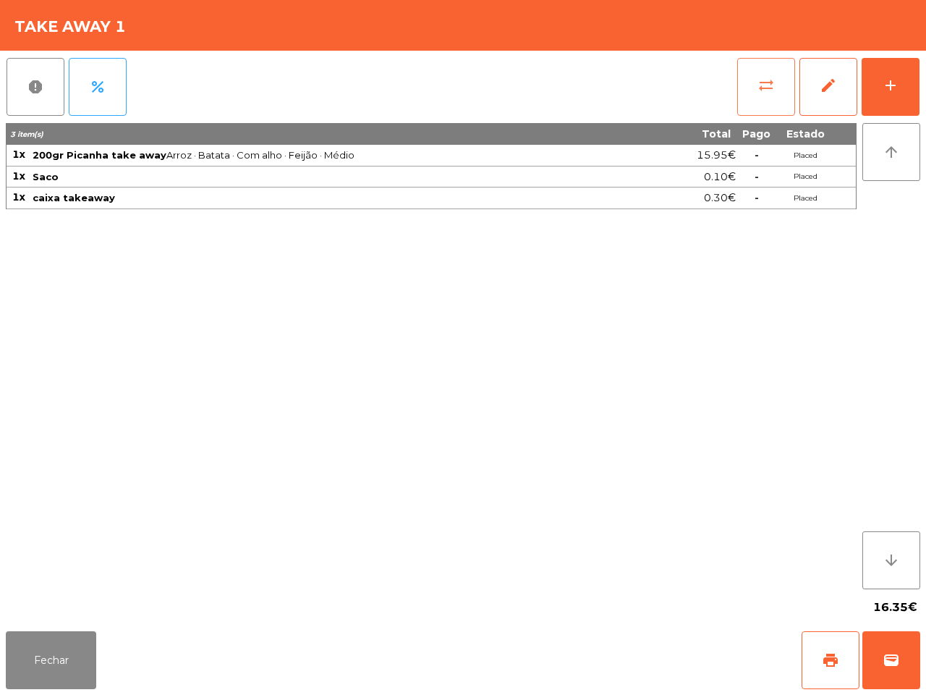
click at [760, 80] on span "sync_alt" at bounding box center [766, 85] width 17 height 17
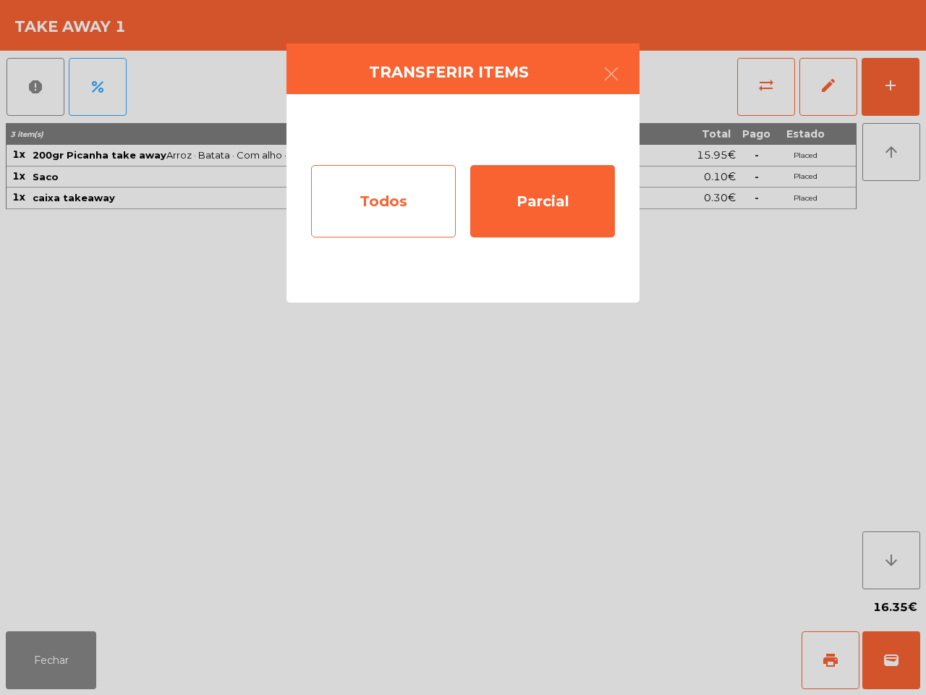
click at [400, 205] on div "Todos" at bounding box center [383, 201] width 145 height 72
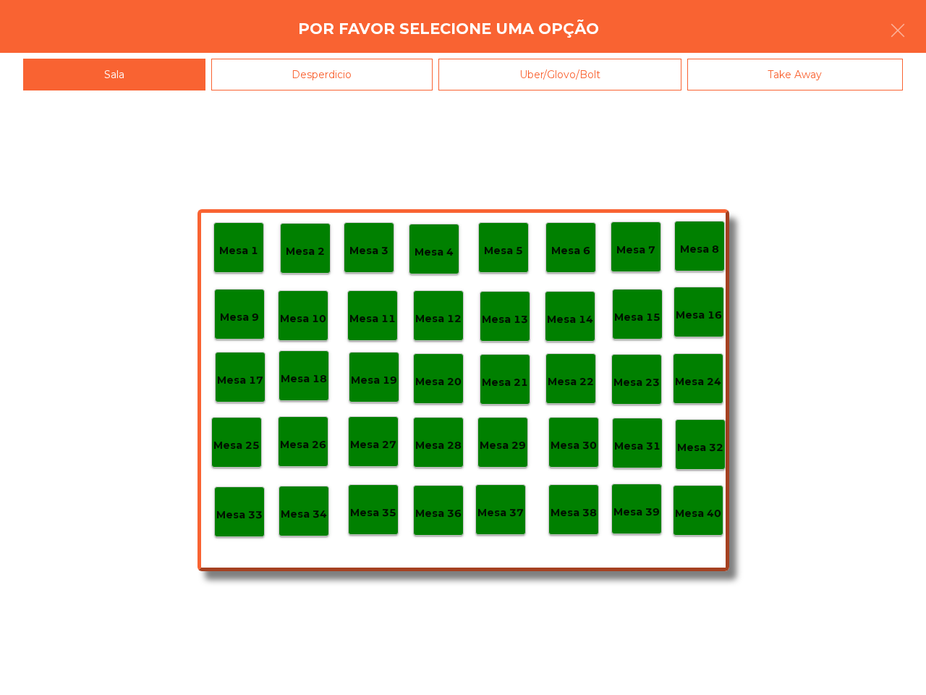
click at [692, 508] on p "Mesa 40" at bounding box center [698, 513] width 46 height 17
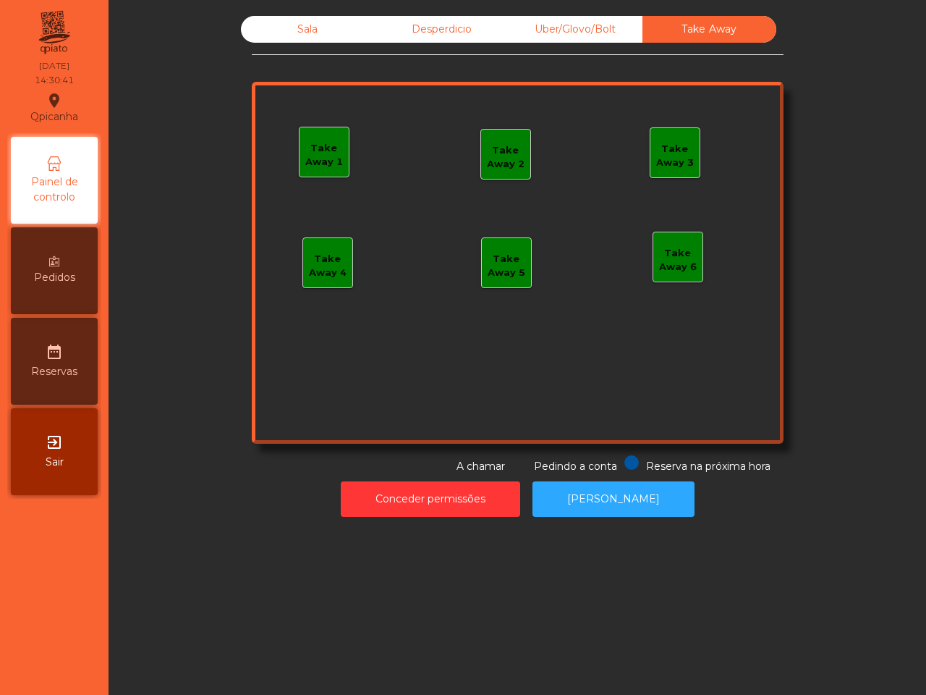
click at [275, 22] on div "Sala" at bounding box center [308, 29] width 134 height 27
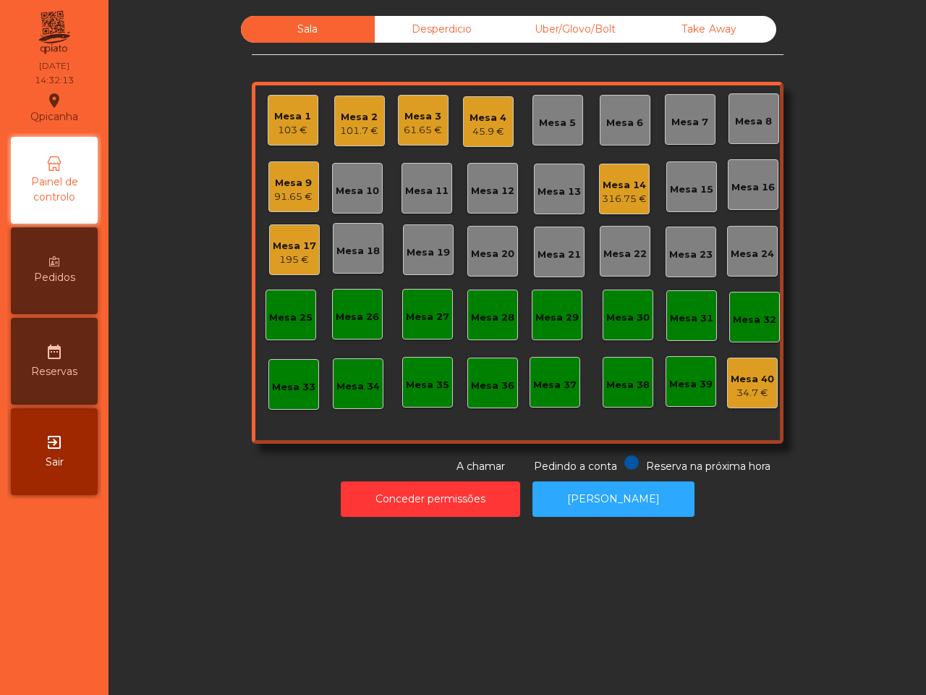
click at [487, 131] on div "45.9 €" at bounding box center [488, 131] width 37 height 14
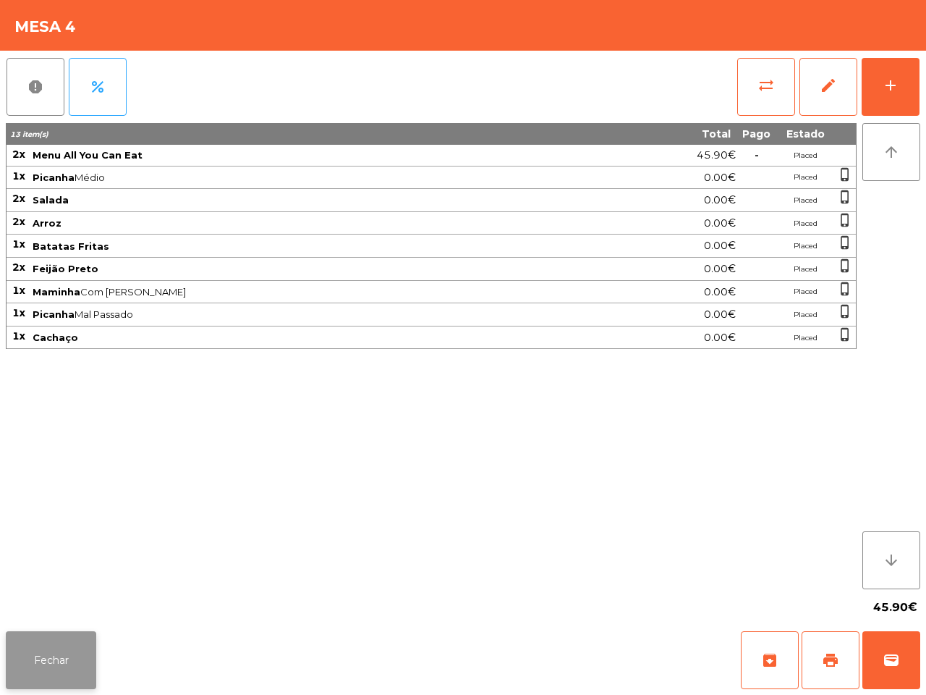
click at [59, 643] on button "Fechar" at bounding box center [51, 660] width 90 height 58
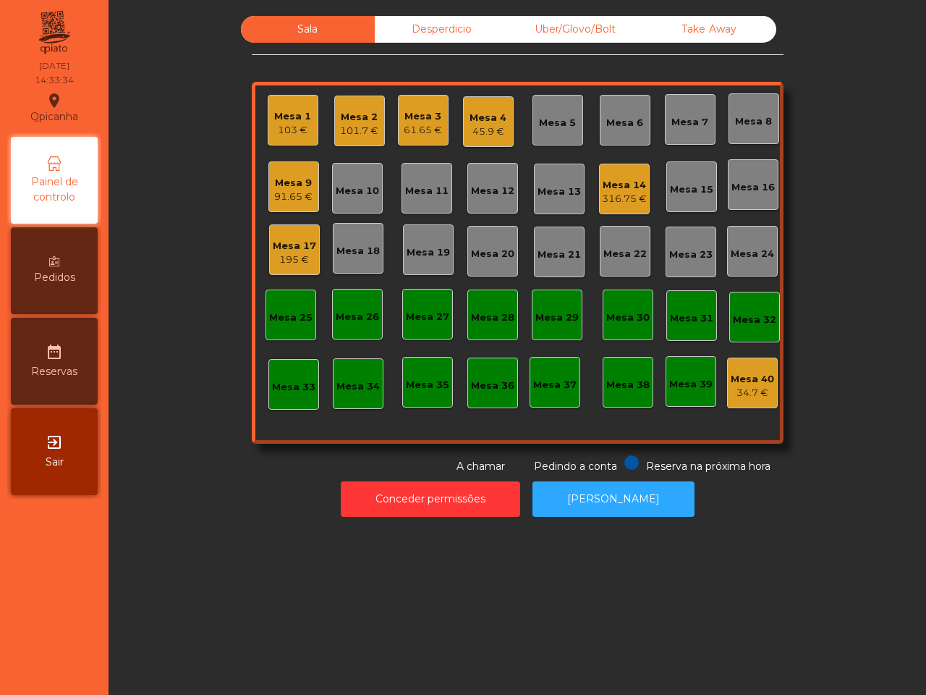
click at [621, 175] on div "Mesa 14 316.75 €" at bounding box center [624, 189] width 45 height 34
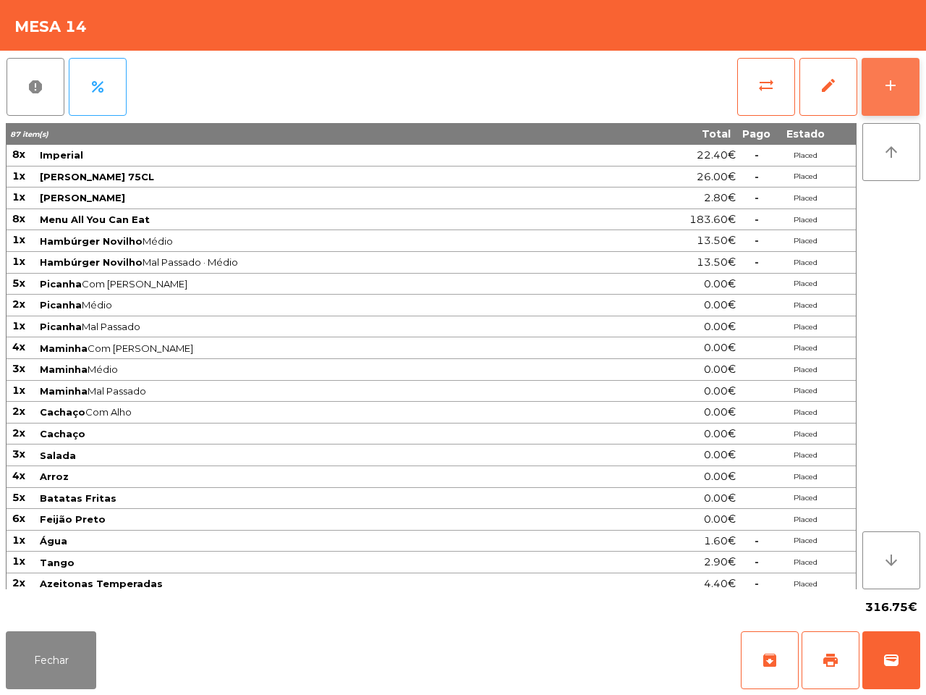
click at [890, 82] on div "add" at bounding box center [890, 85] width 17 height 17
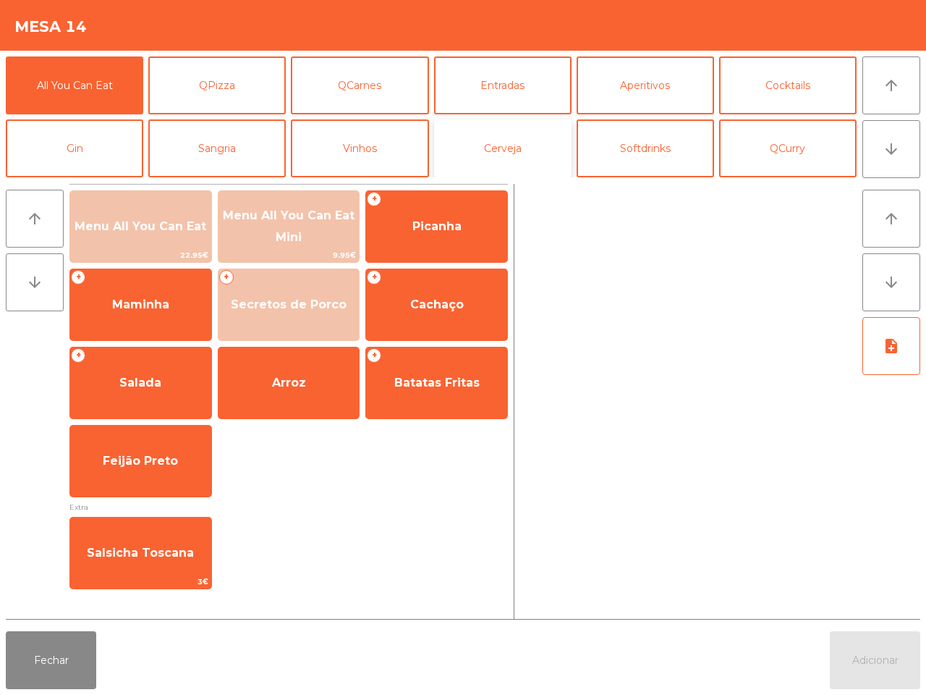
click at [486, 138] on button "Cerveja" at bounding box center [503, 148] width 138 height 58
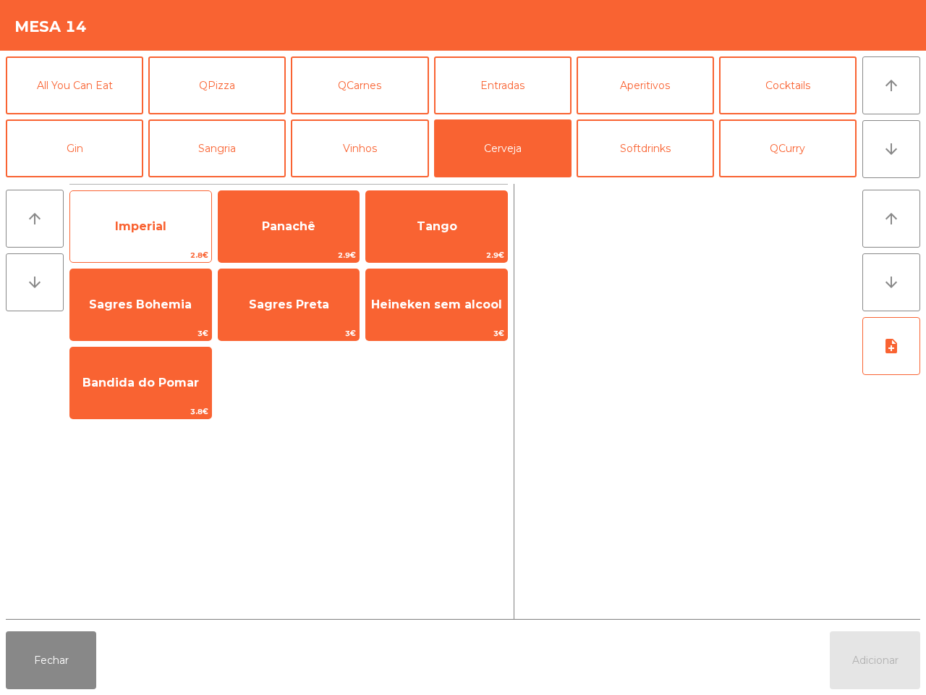
click at [129, 232] on span "Imperial" at bounding box center [140, 226] width 51 height 14
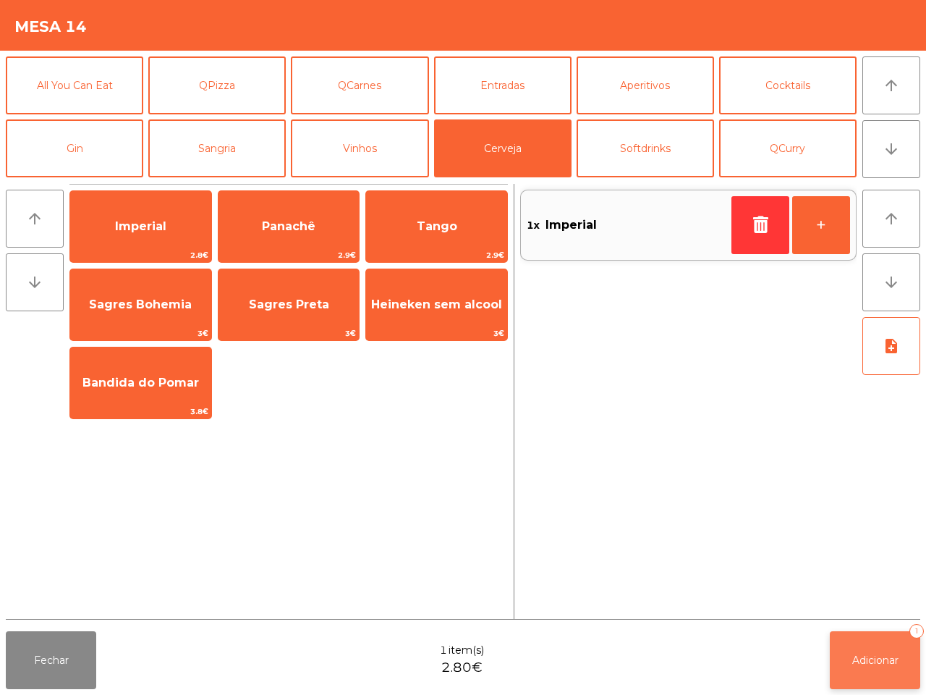
click at [869, 652] on button "Adicionar 1" at bounding box center [875, 660] width 90 height 58
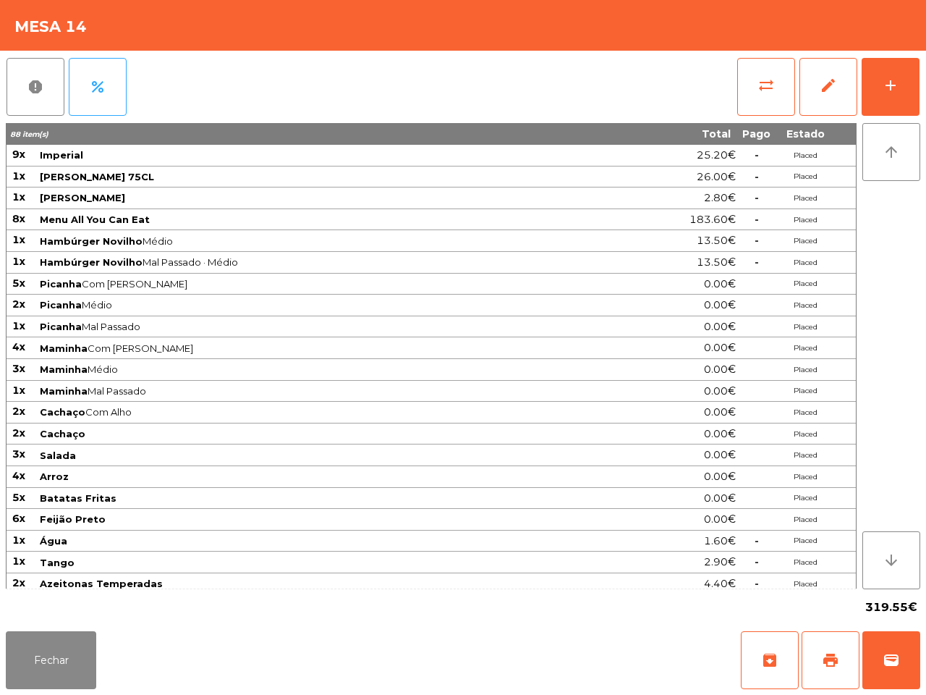
drag, startPoint x: 829, startPoint y: 610, endPoint x: 523, endPoint y: 675, distance: 312.8
click at [525, 678] on div "Fechar archive print wallet" at bounding box center [463, 659] width 926 height 69
click at [815, 663] on button "print" at bounding box center [831, 660] width 58 height 58
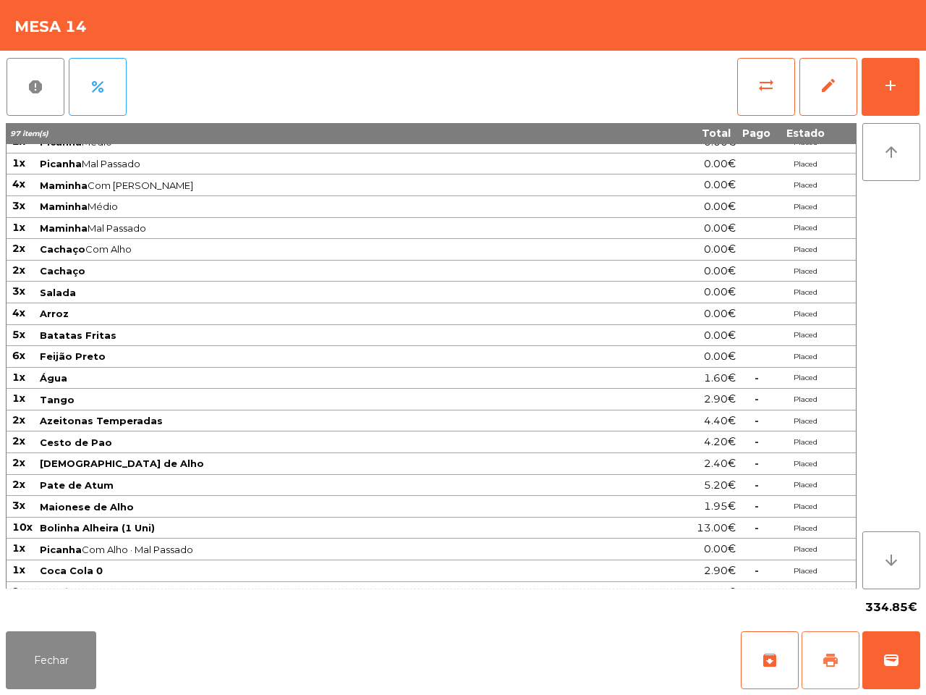
scroll to position [290, 0]
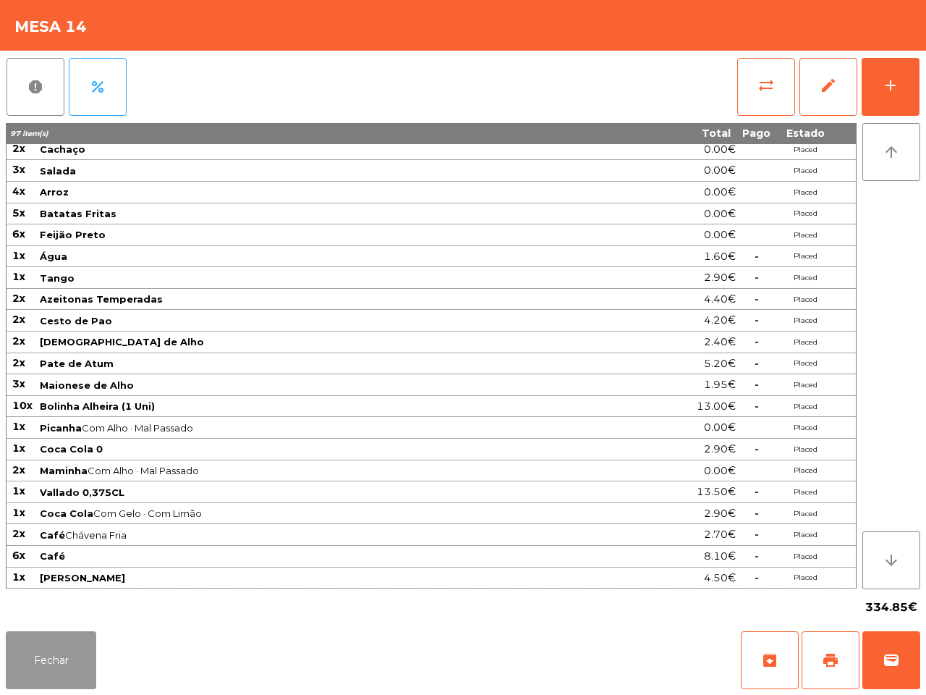
click at [55, 648] on button "Fechar" at bounding box center [51, 660] width 90 height 58
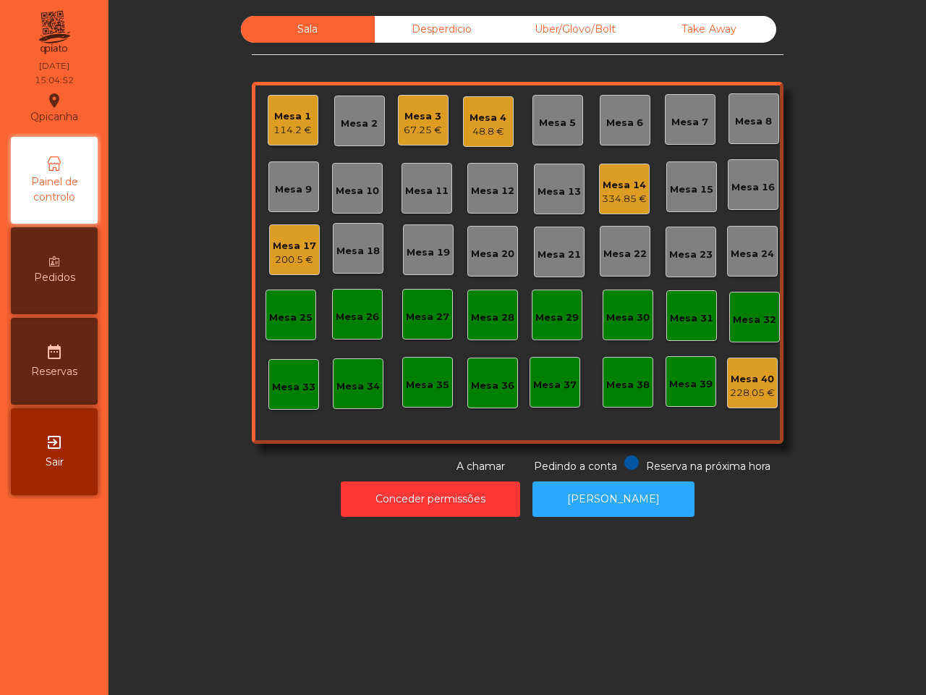
drag, startPoint x: 62, startPoint y: 648, endPoint x: 74, endPoint y: 646, distance: 12.5
click at [70, 646] on nav "Qpicanha location_on [DATE] 15:04:52 Painel de controlo Pedidos date_range Rese…" at bounding box center [54, 347] width 109 height 695
click at [74, 646] on nav "Qpicanha location_on [DATE] 15:07:08 Painel de controlo Pedidos date_range Rese…" at bounding box center [54, 347] width 109 height 695
click at [630, 185] on div "Mesa 14" at bounding box center [624, 185] width 45 height 14
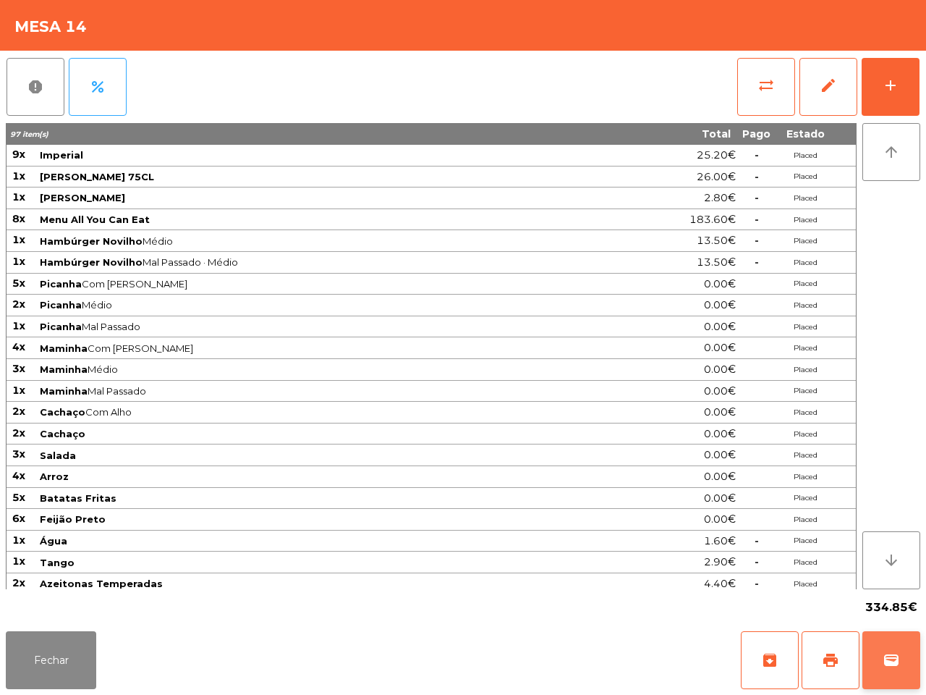
click at [884, 659] on button "wallet" at bounding box center [892, 660] width 58 height 58
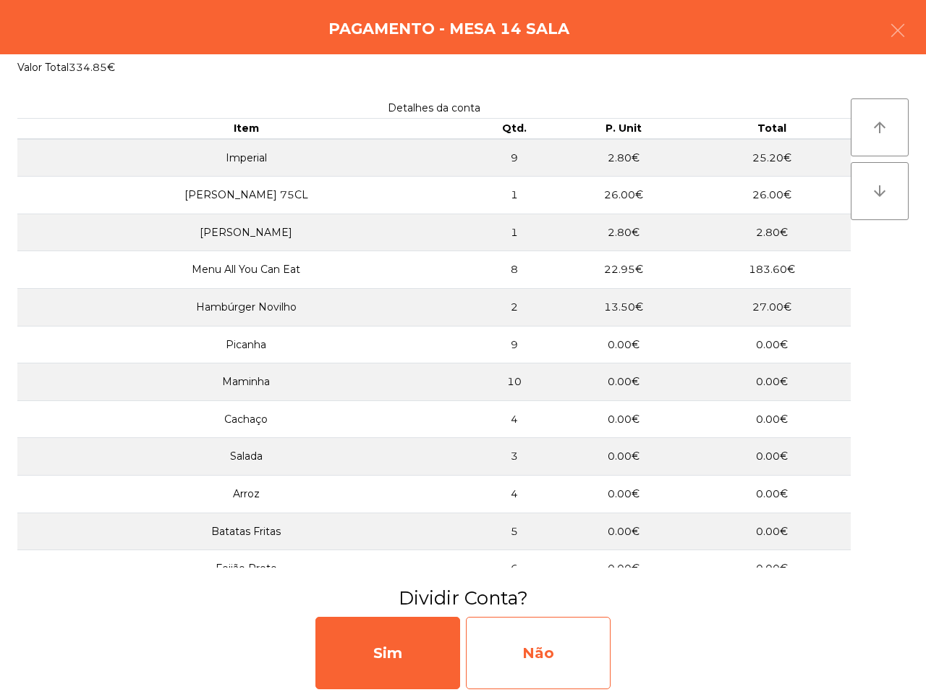
click at [570, 659] on div "Não" at bounding box center [538, 653] width 145 height 72
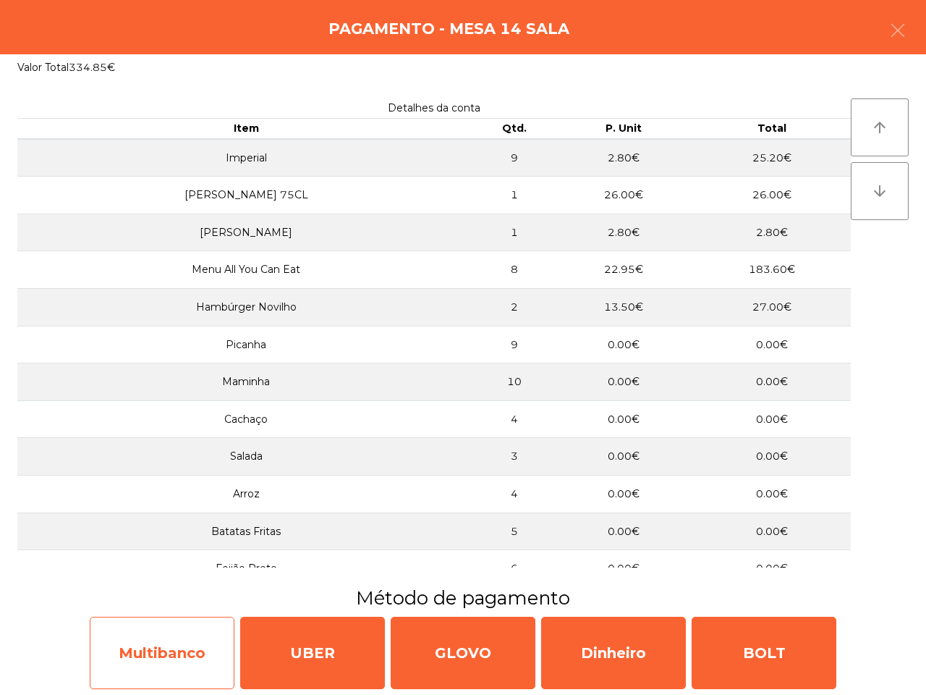
click at [145, 650] on div "Multibanco" at bounding box center [162, 653] width 145 height 72
select select "**"
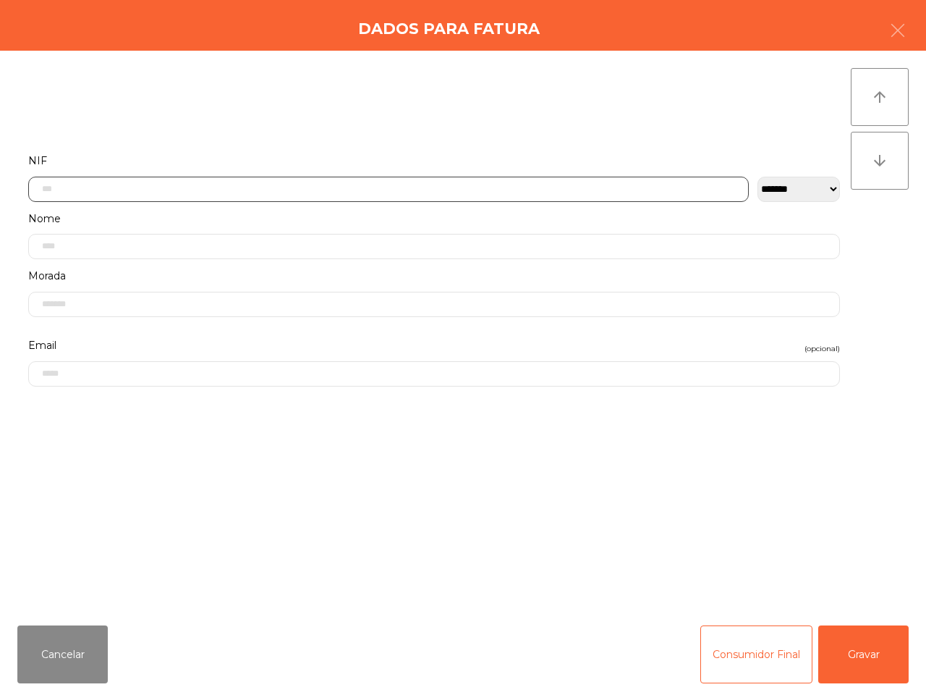
click at [363, 198] on input "text" at bounding box center [388, 189] width 721 height 25
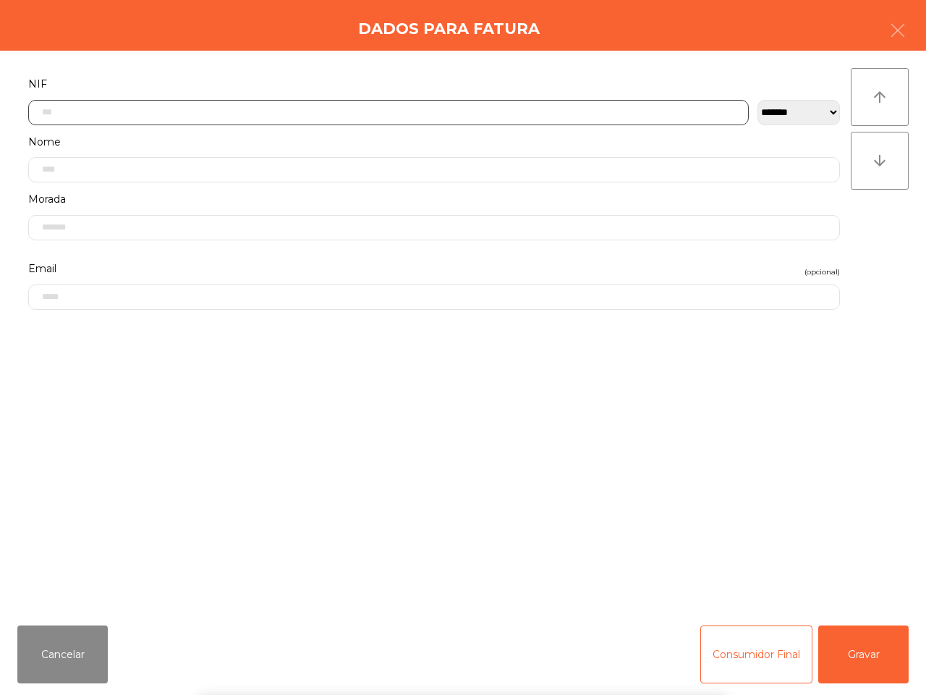
scroll to position [81, 0]
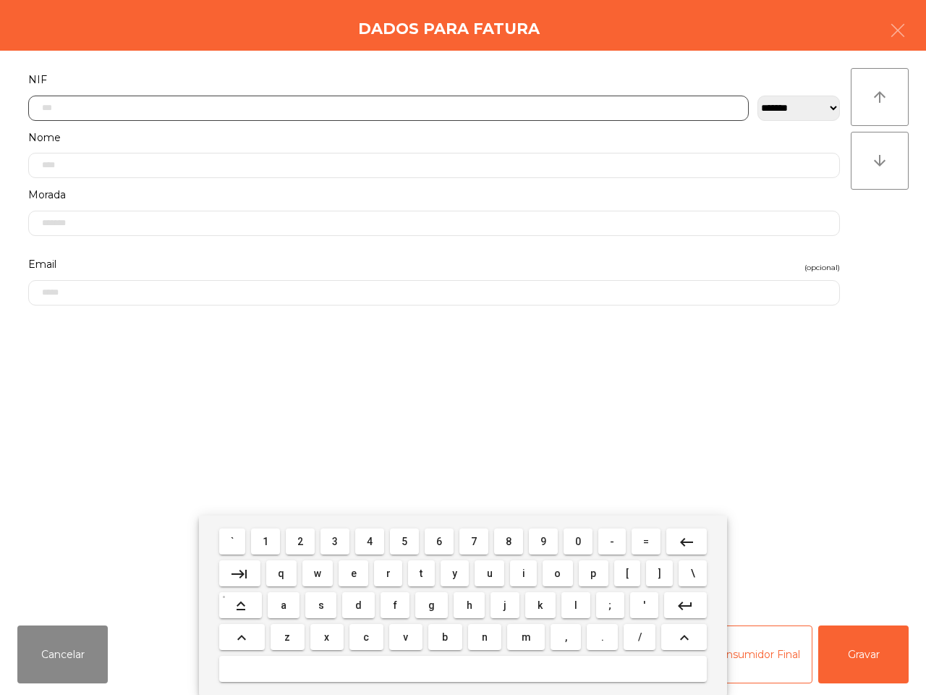
click at [269, 544] on span "1" at bounding box center [266, 542] width 6 height 12
click at [572, 546] on button "0" at bounding box center [578, 541] width 29 height 26
click at [573, 545] on button "0" at bounding box center [578, 541] width 29 height 26
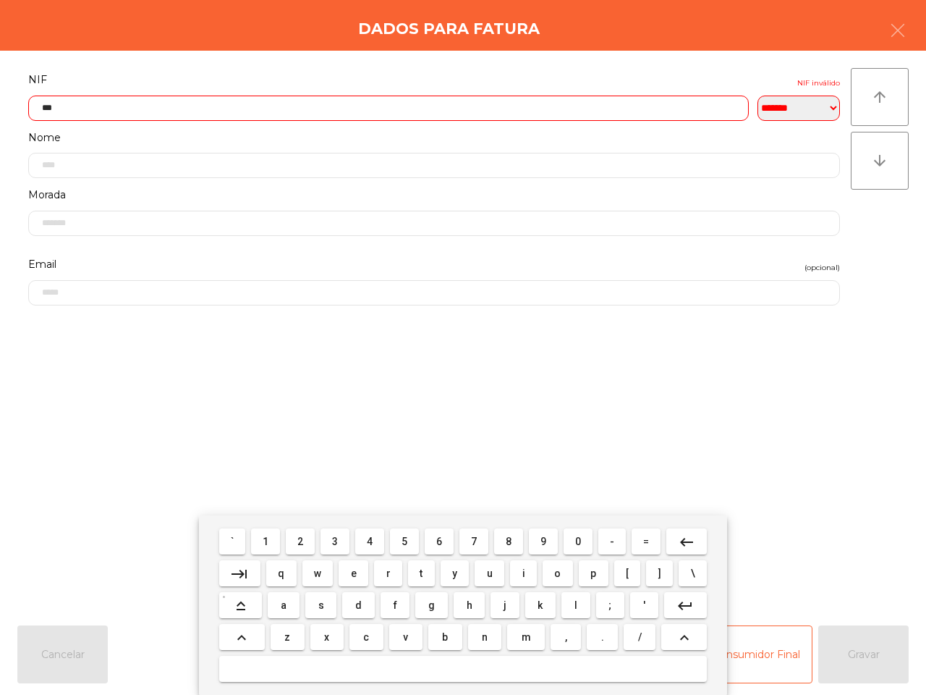
click at [318, 541] on mat-keyboard-key "2" at bounding box center [300, 541] width 35 height 32
click at [303, 543] on span "2" at bounding box center [300, 542] width 6 height 12
click at [549, 539] on button "9" at bounding box center [543, 541] width 29 height 26
click at [379, 543] on button "4" at bounding box center [369, 541] width 29 height 26
click at [503, 540] on button "8" at bounding box center [508, 541] width 29 height 26
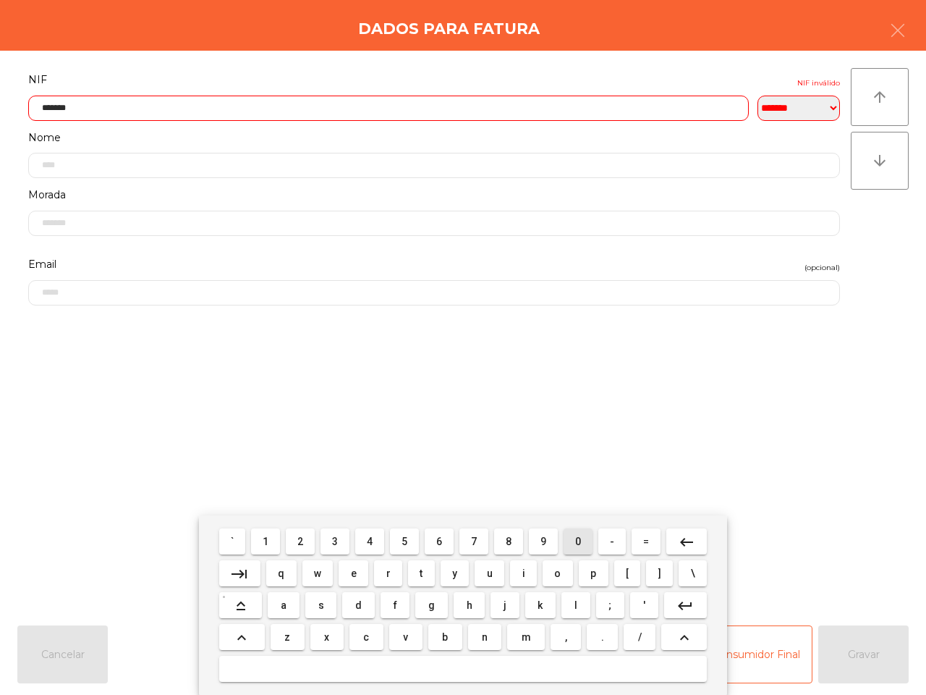
click at [580, 548] on button "0" at bounding box center [578, 541] width 29 height 26
click at [362, 541] on button "4" at bounding box center [369, 541] width 29 height 26
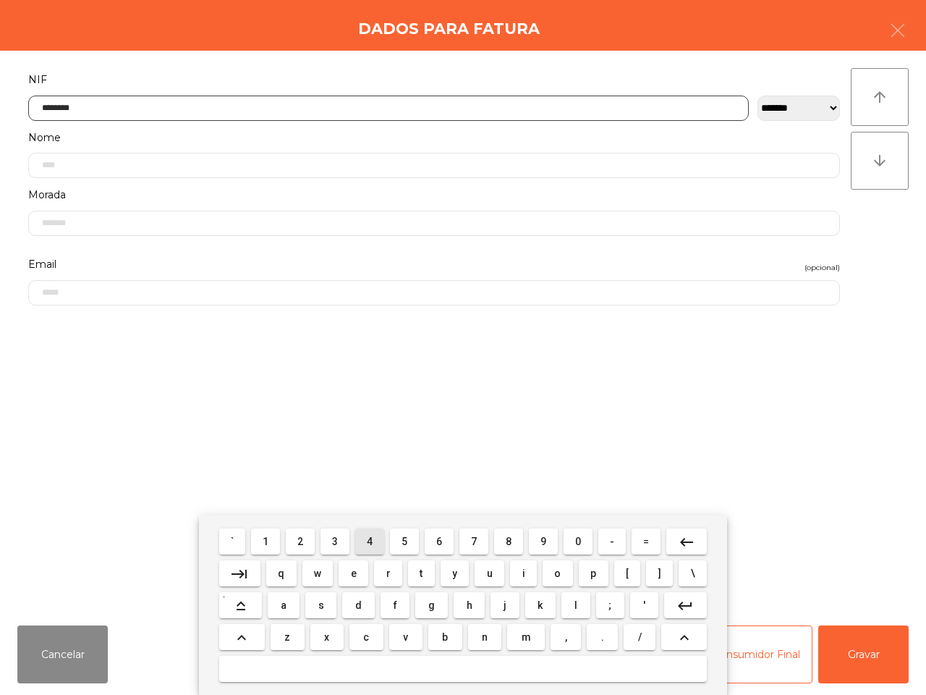
type input "*********"
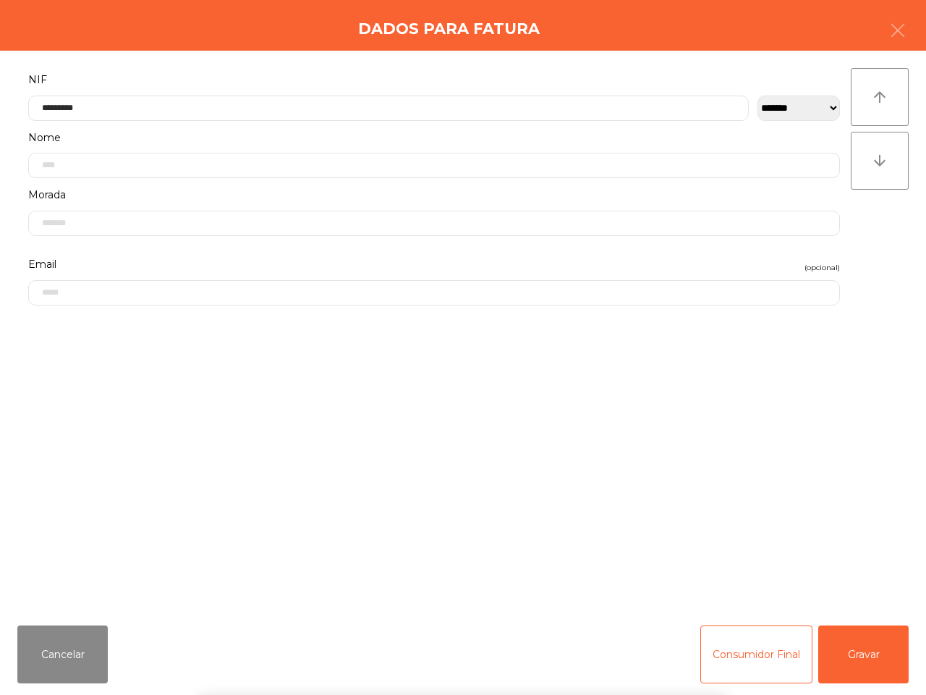
click at [895, 664] on div "` 1 2 3 4 5 6 7 8 9 0 - = keyboard_backspace keyboard_tab q w e r t y u i o p […" at bounding box center [463, 604] width 926 height 179
click at [874, 664] on button "Gravar" at bounding box center [864, 654] width 90 height 58
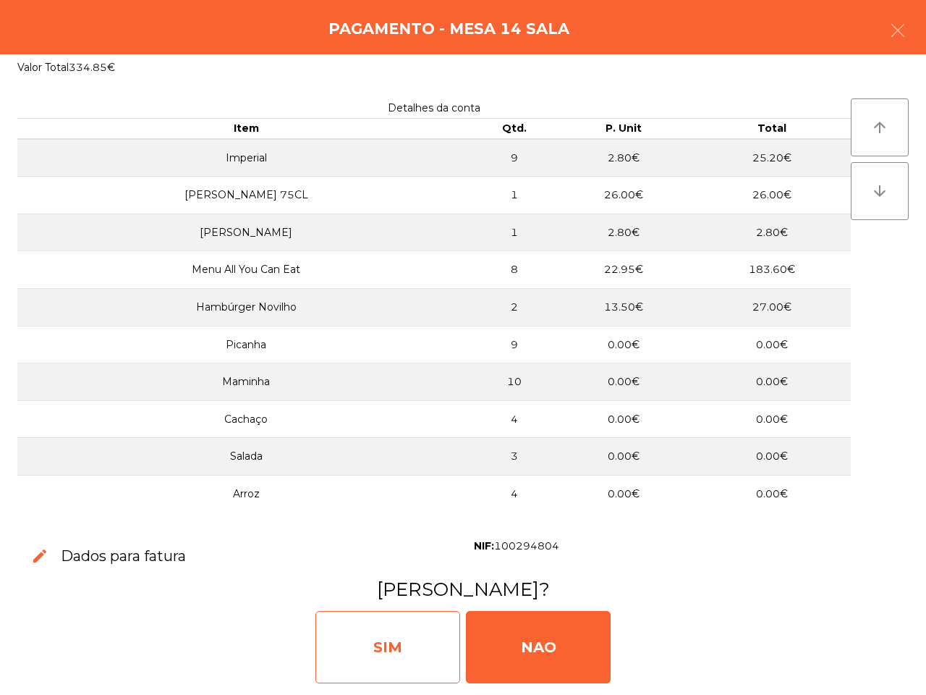
click at [382, 655] on div "SIM" at bounding box center [388, 647] width 145 height 72
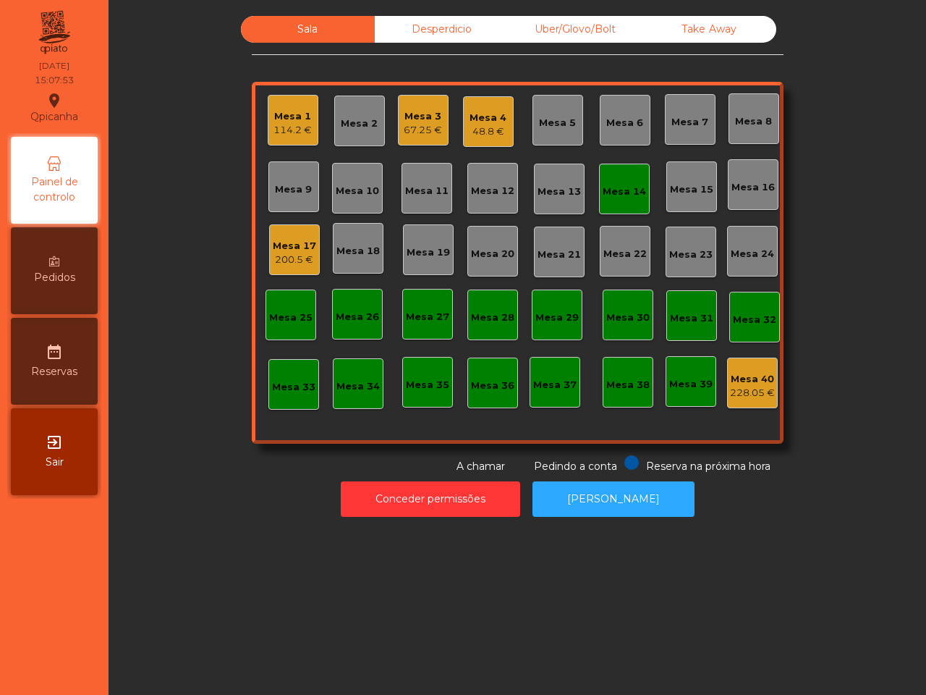
click at [382, 655] on div "Sala Desperdicio Uber/Glovo/Bolt Take Away Mesa 1 114.2 € Mesa 2 Mesa 3 67.25 €…" at bounding box center [518, 347] width 818 height 695
click at [276, 257] on div "200.5 €" at bounding box center [294, 260] width 43 height 14
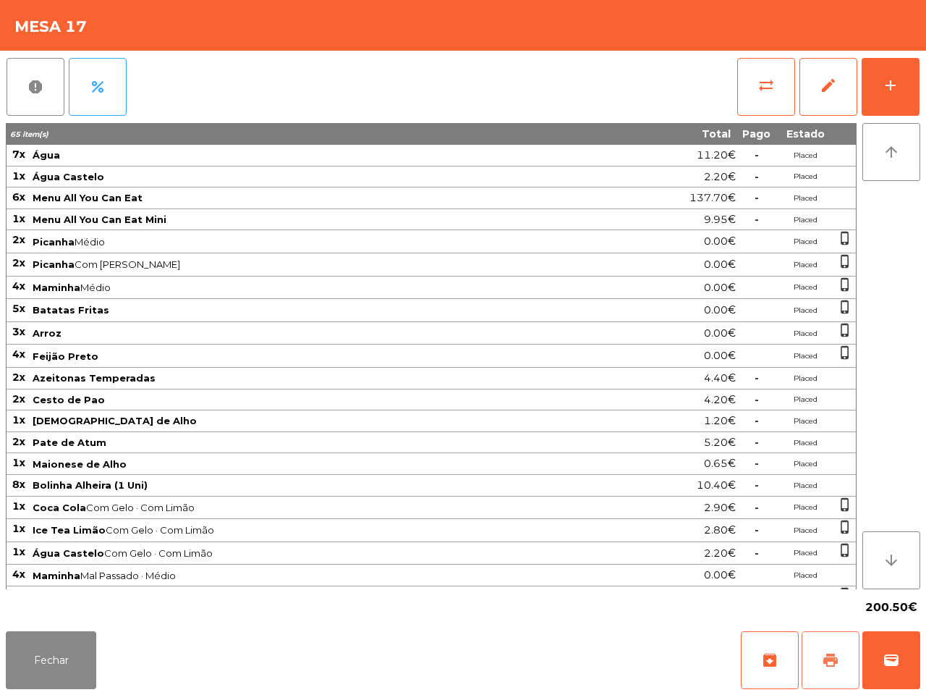
drag, startPoint x: 829, startPoint y: 645, endPoint x: 613, endPoint y: 612, distance: 218.8
click at [830, 645] on button "print" at bounding box center [831, 660] width 58 height 58
click at [92, 653] on button "Fechar" at bounding box center [51, 660] width 90 height 58
